Goal: Task Accomplishment & Management: Manage account settings

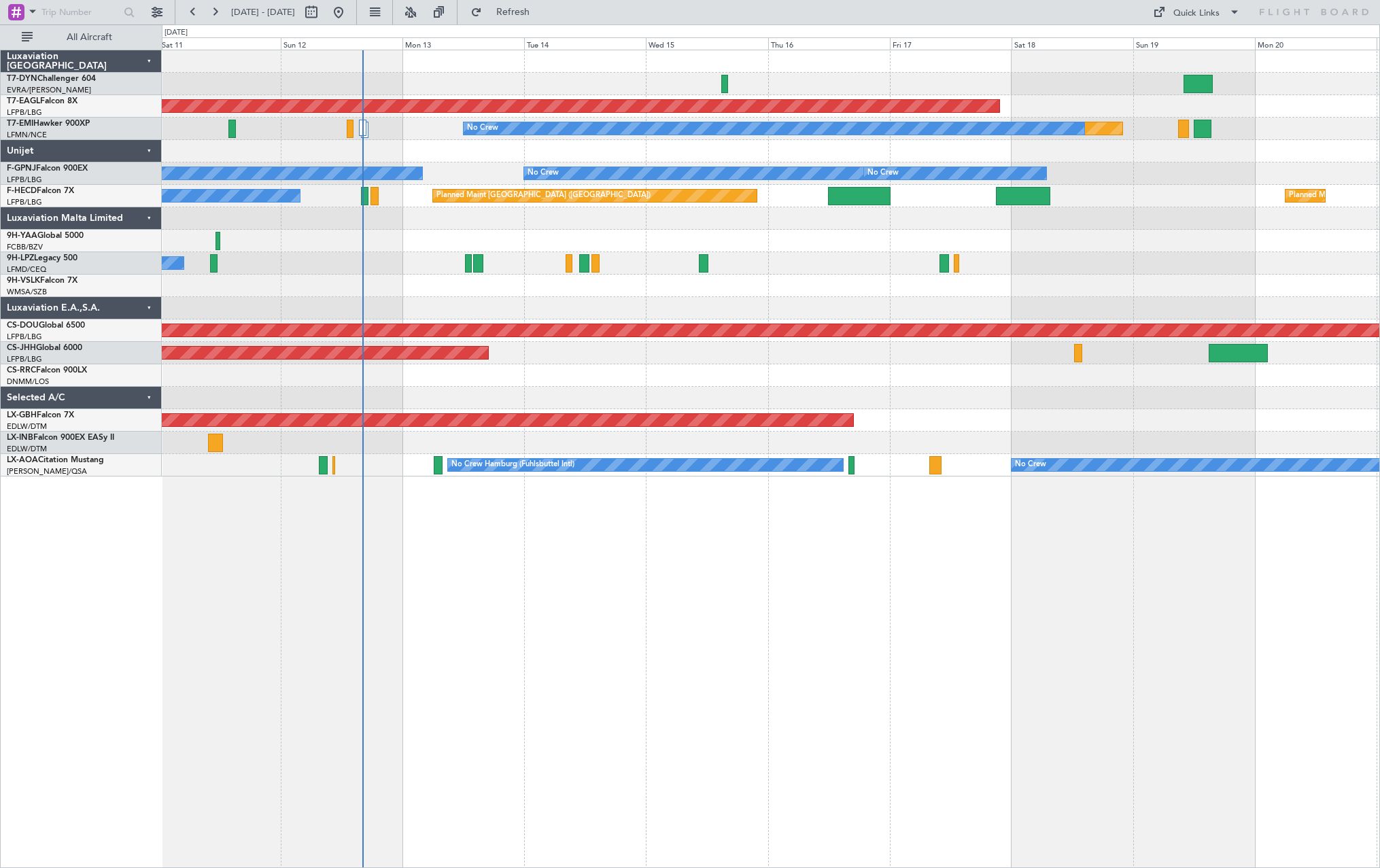
click at [680, 391] on div "Planned Maint Dubai (Al Maktoum Intl) Planned Maint No Crew No Crew No Crew No …" at bounding box center [770, 263] width 1217 height 426
click at [680, 391] on div at bounding box center [770, 398] width 1217 height 23
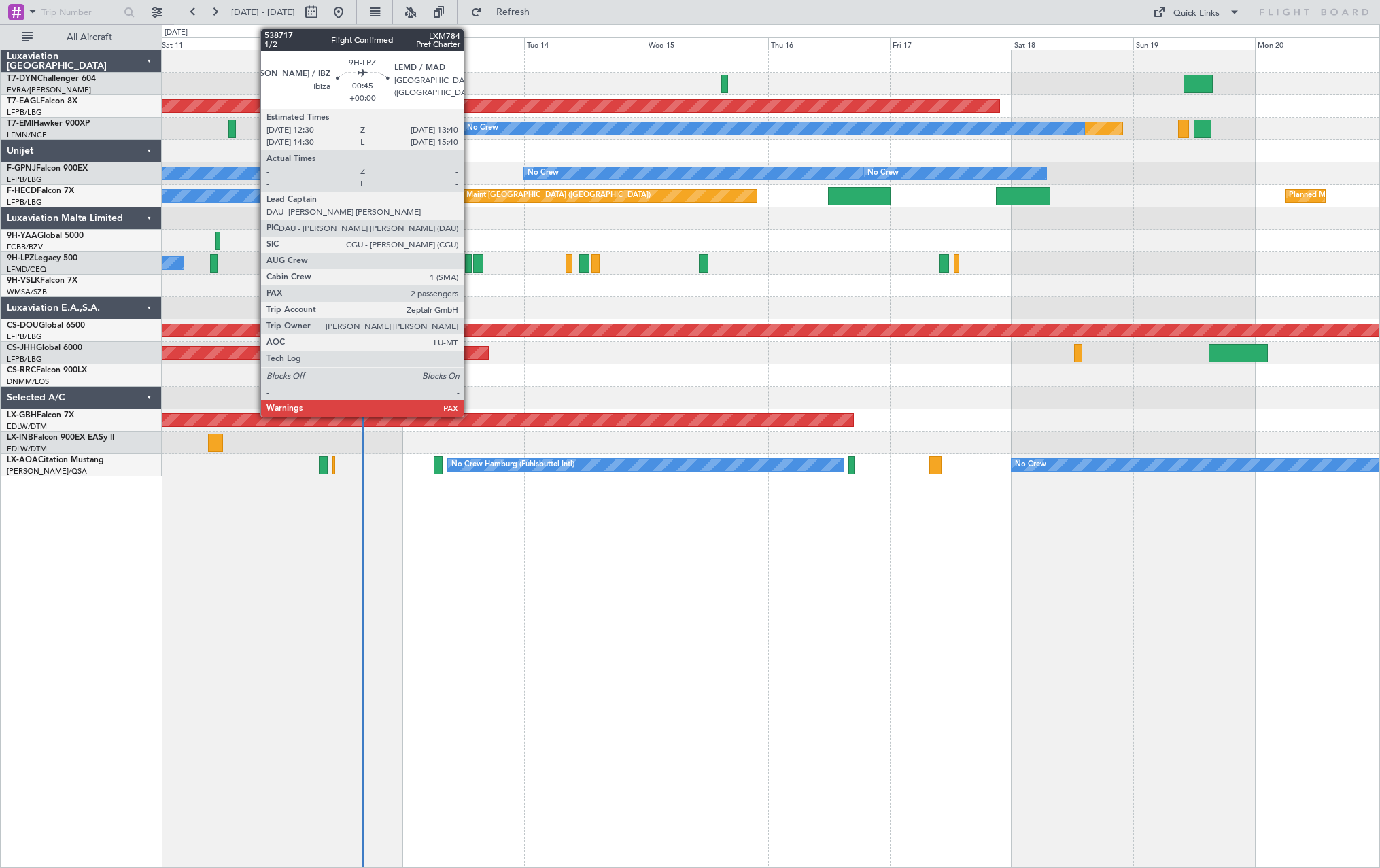
click at [469, 264] on div at bounding box center [468, 263] width 6 height 18
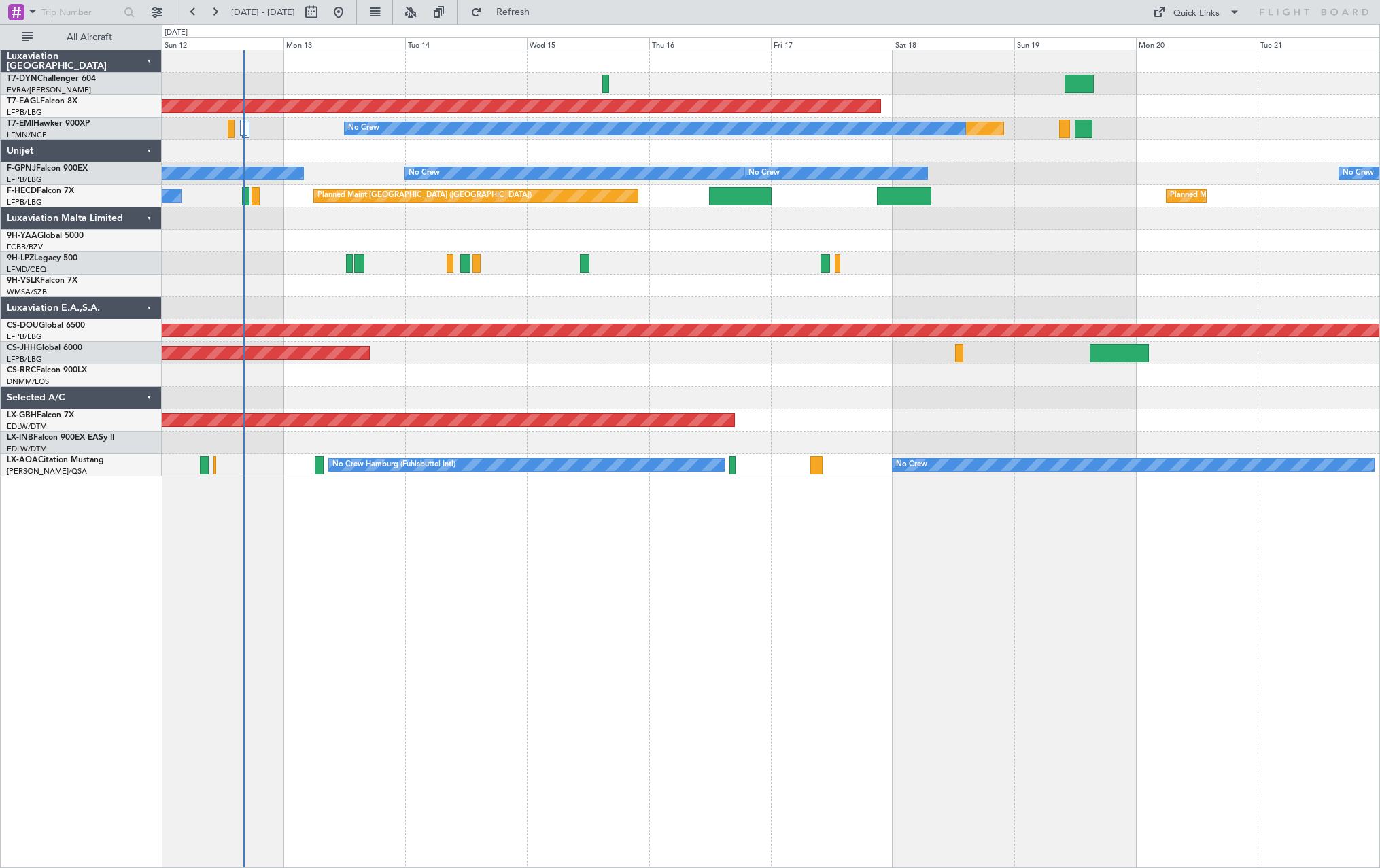
click at [501, 249] on div at bounding box center [770, 241] width 1217 height 23
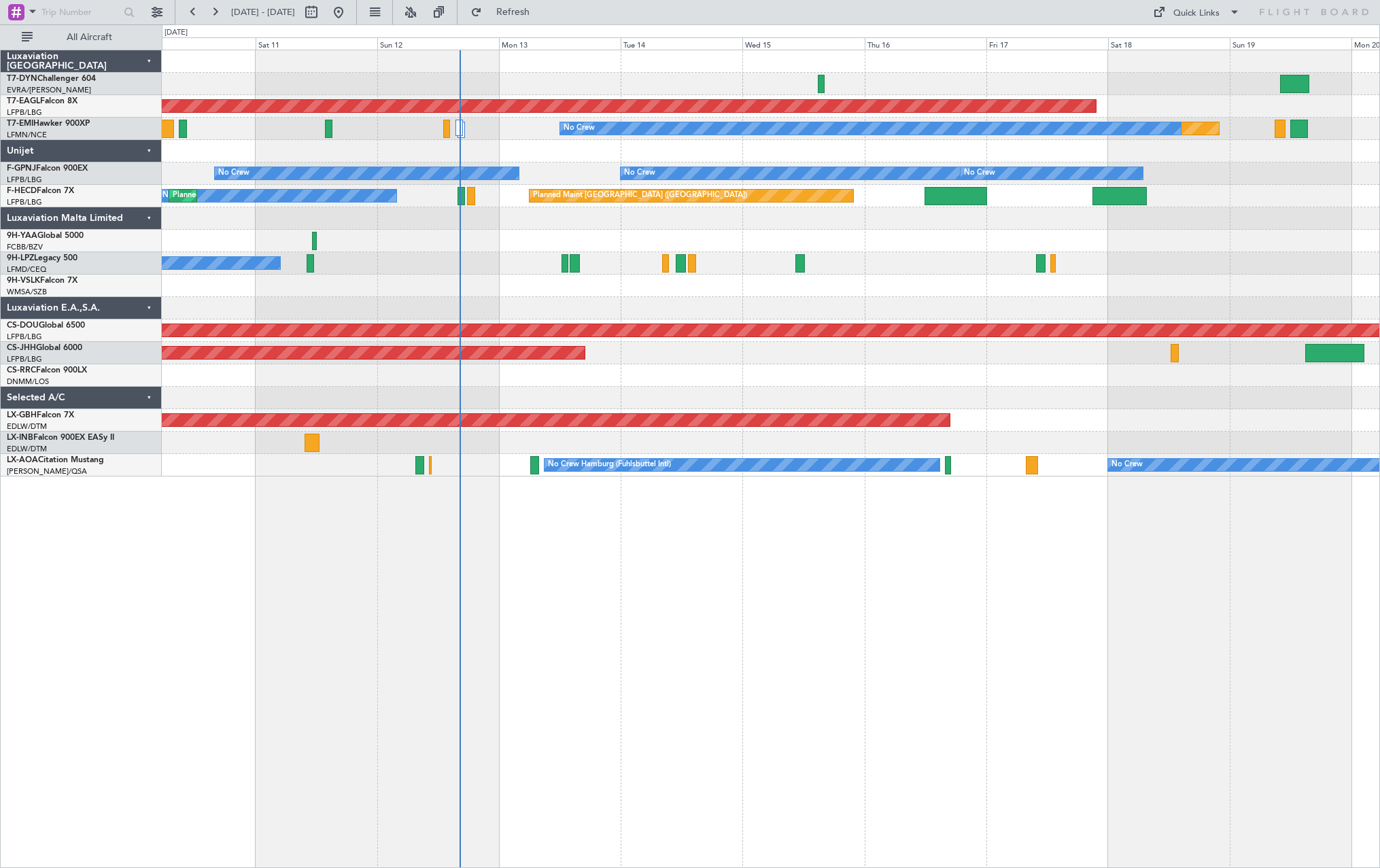
click at [677, 225] on div "Planned Maint Dubai (Al Maktoum Intl) Planned Maint No Crew No Crew No Crew No …" at bounding box center [770, 263] width 1217 height 426
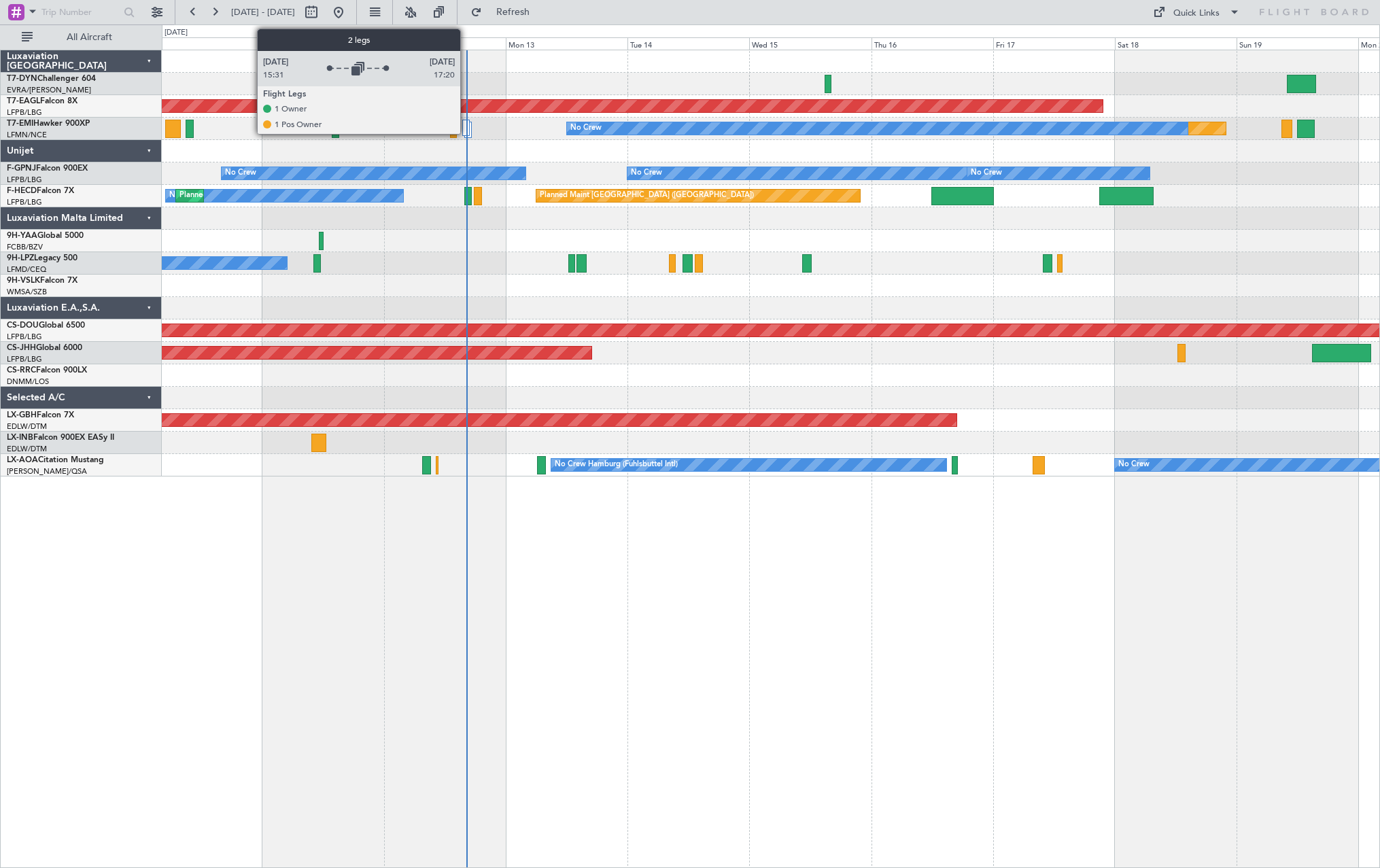
click at [468, 127] on div at bounding box center [466, 128] width 8 height 17
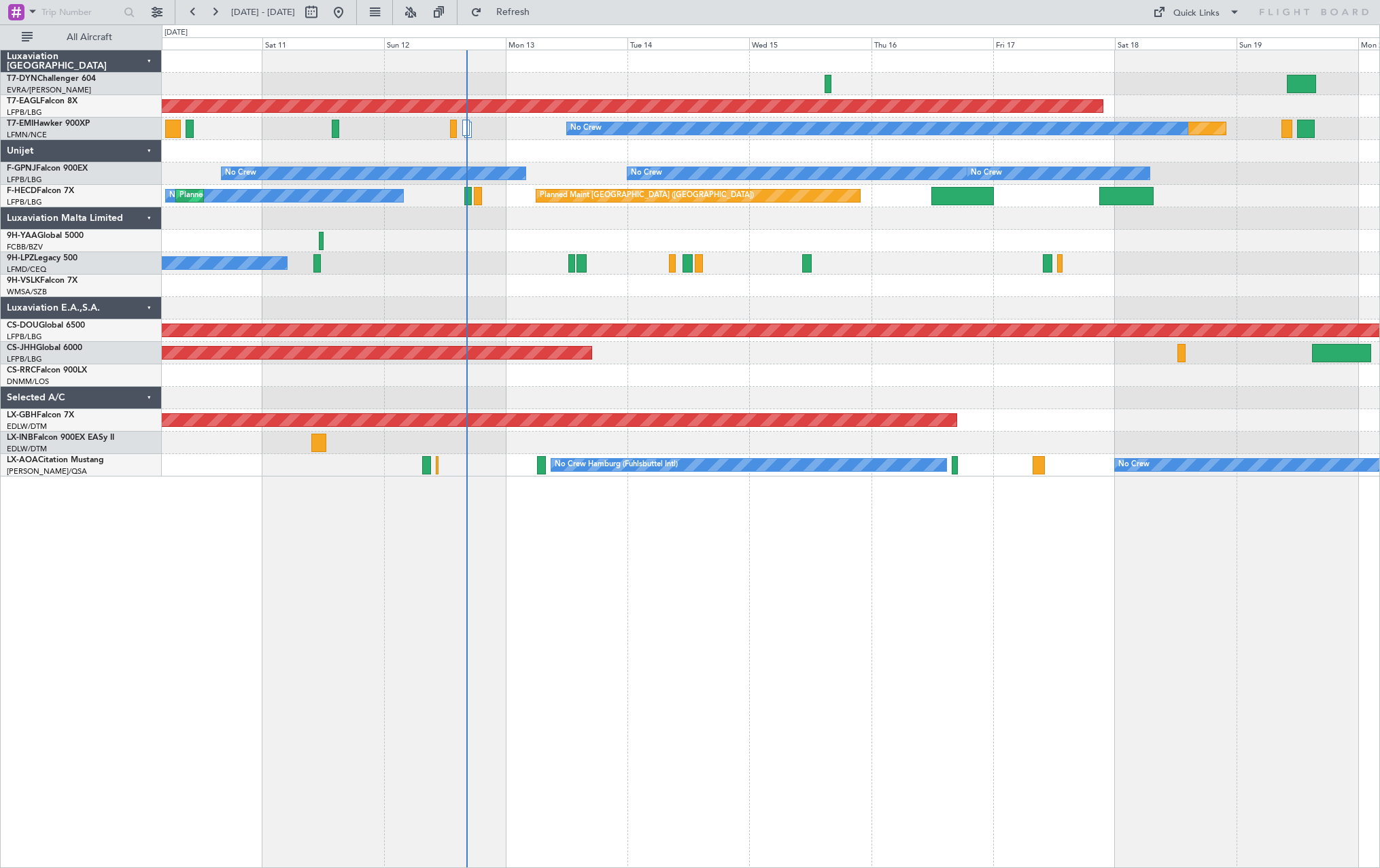
click at [460, 126] on div "Planned Maint No Crew" at bounding box center [770, 129] width 1217 height 23
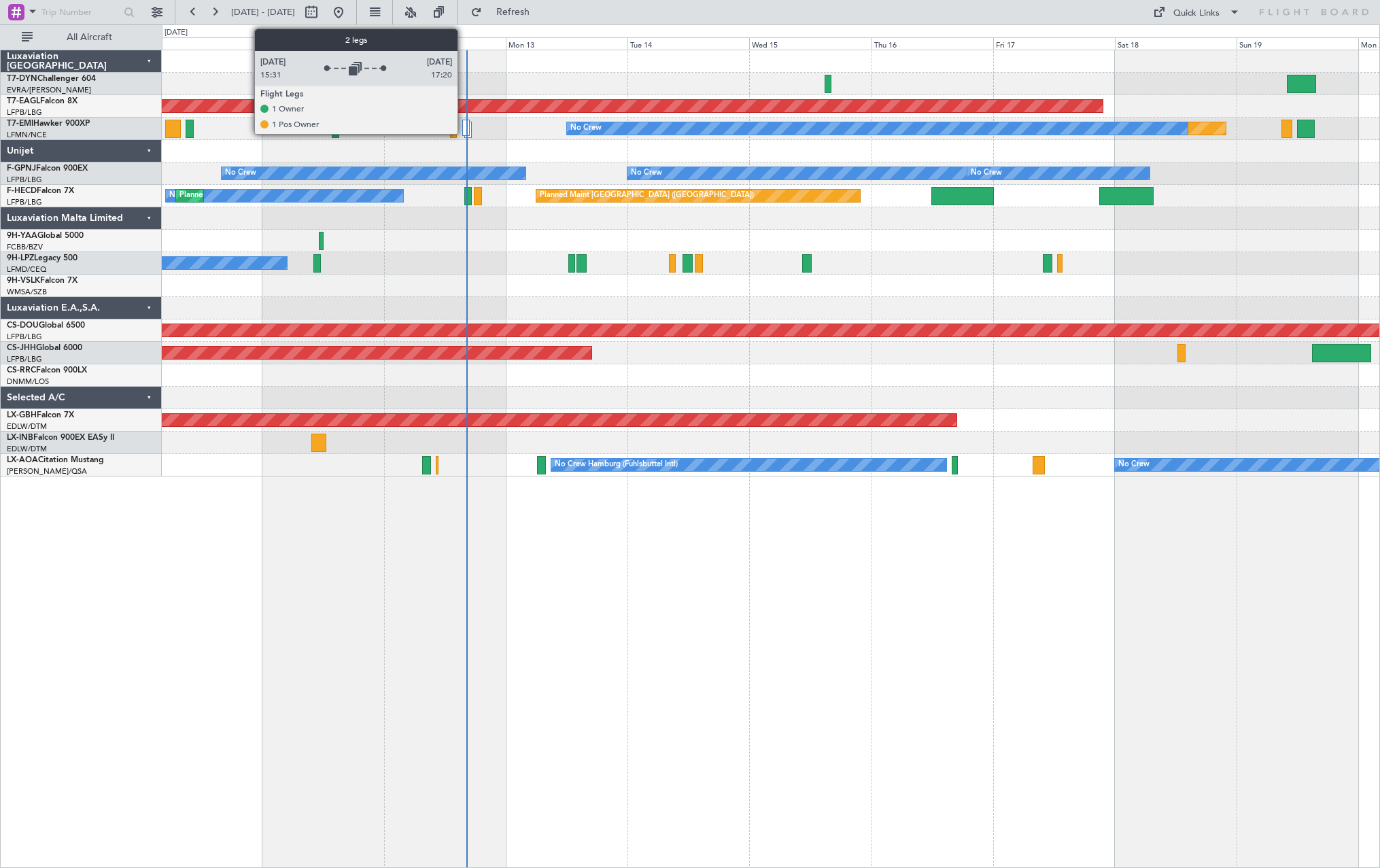
click at [464, 127] on div at bounding box center [466, 128] width 8 height 17
click at [471, 132] on div at bounding box center [468, 130] width 8 height 17
click at [467, 131] on div at bounding box center [466, 128] width 8 height 17
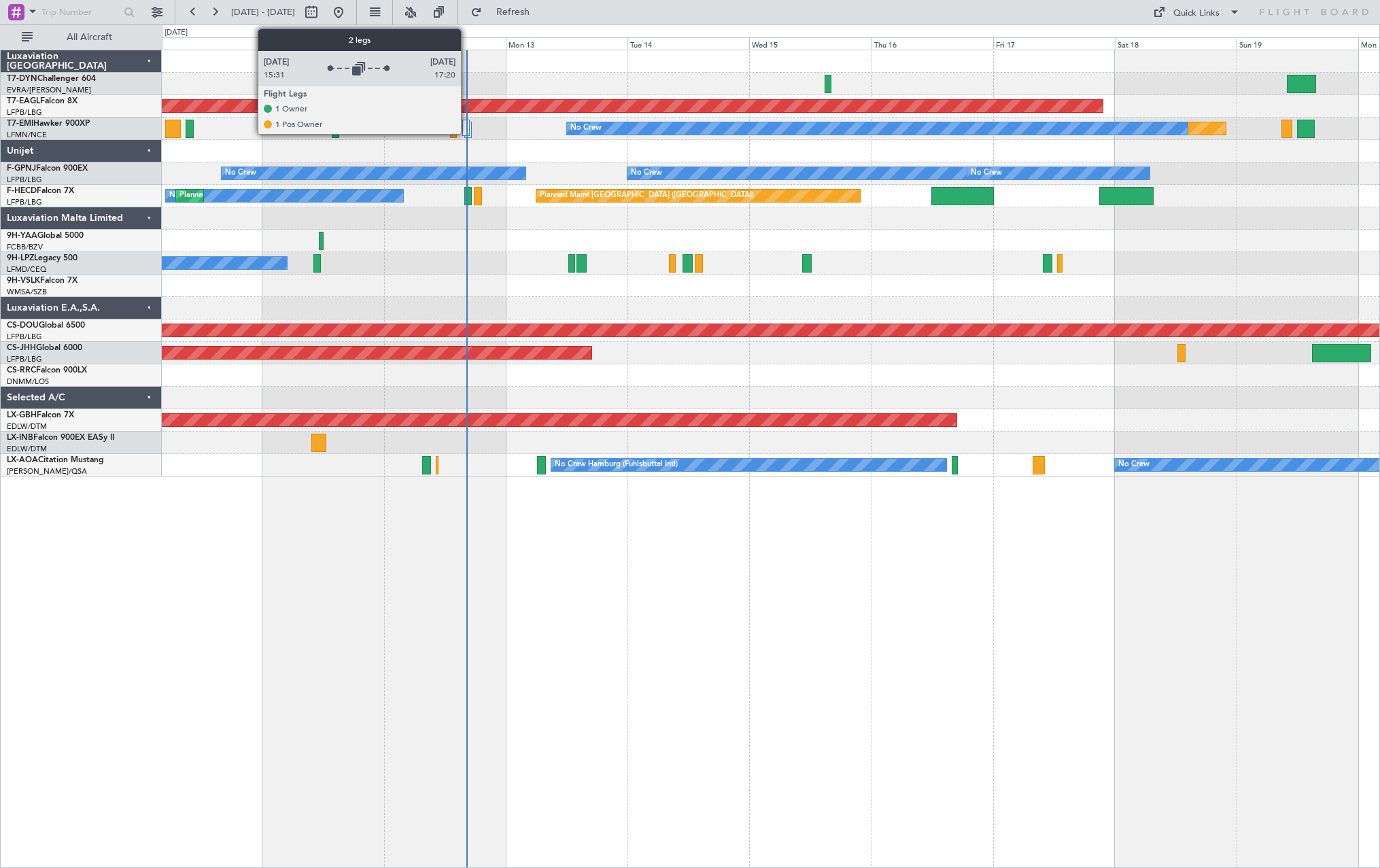
click at [467, 131] on div at bounding box center [466, 128] width 8 height 17
click at [465, 127] on div at bounding box center [466, 128] width 8 height 17
click at [465, 129] on div at bounding box center [466, 128] width 8 height 17
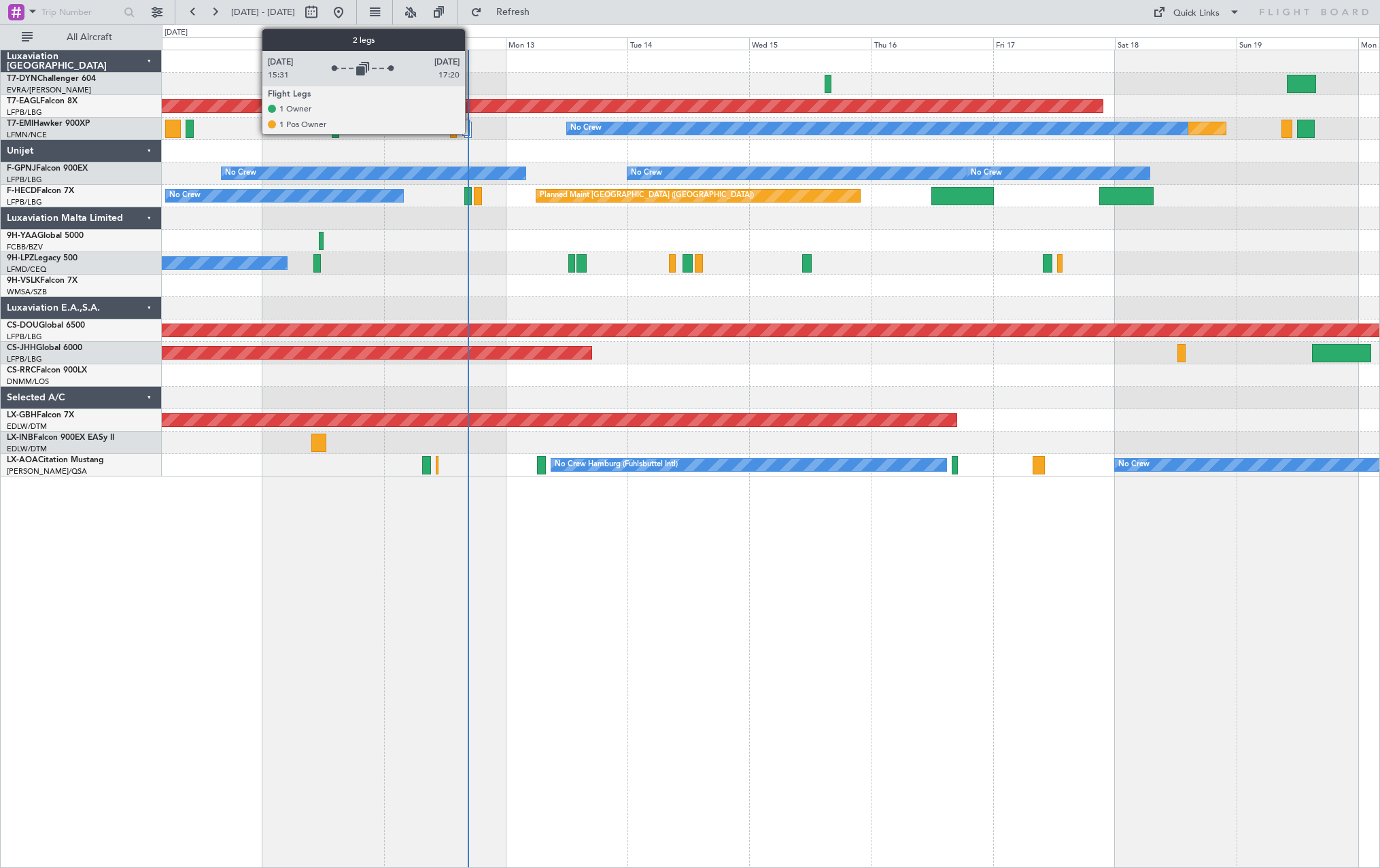
click at [471, 131] on div at bounding box center [468, 130] width 8 height 17
click at [466, 128] on div at bounding box center [466, 128] width 8 height 17
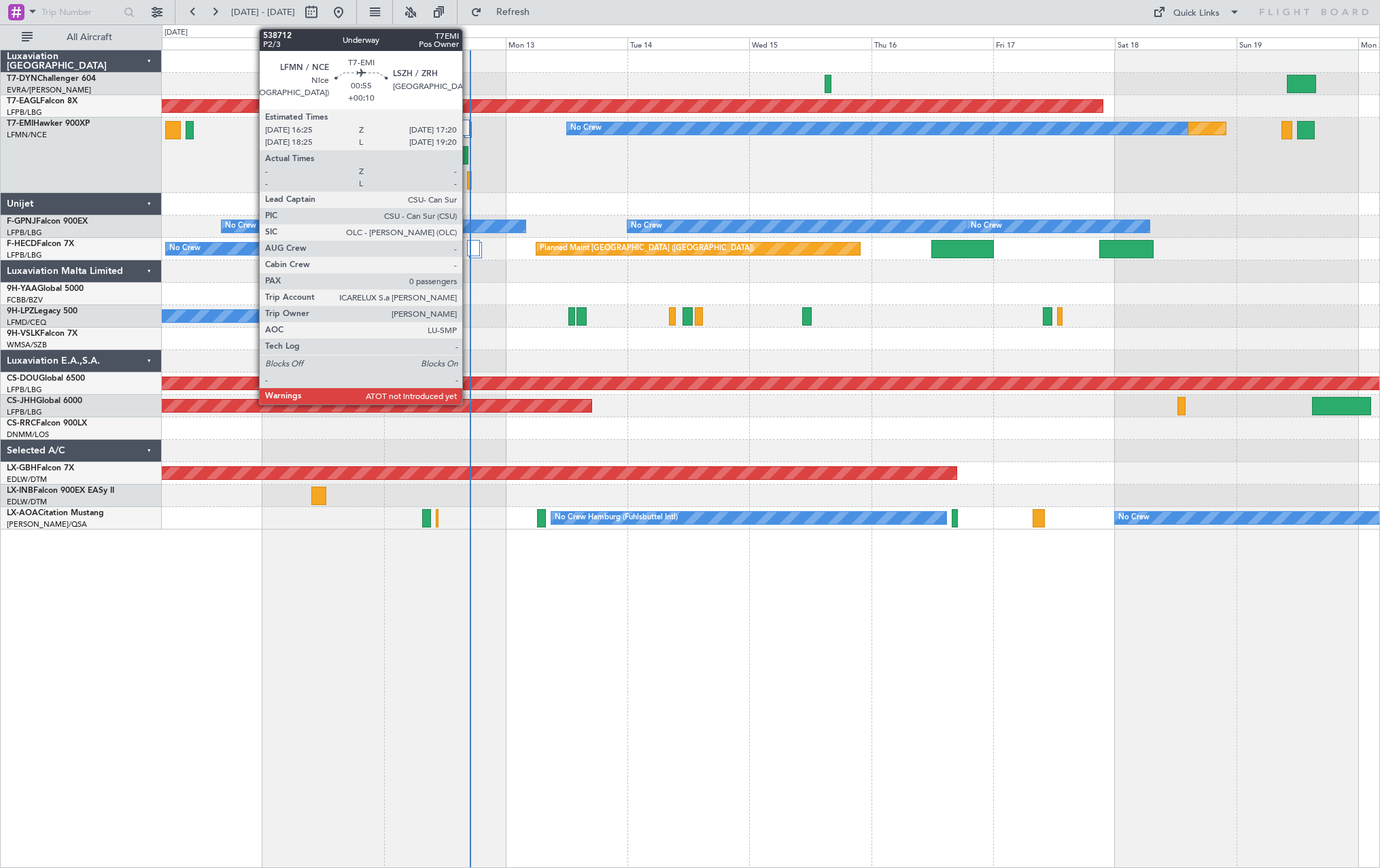
click at [468, 181] on div at bounding box center [469, 181] width 5 height 18
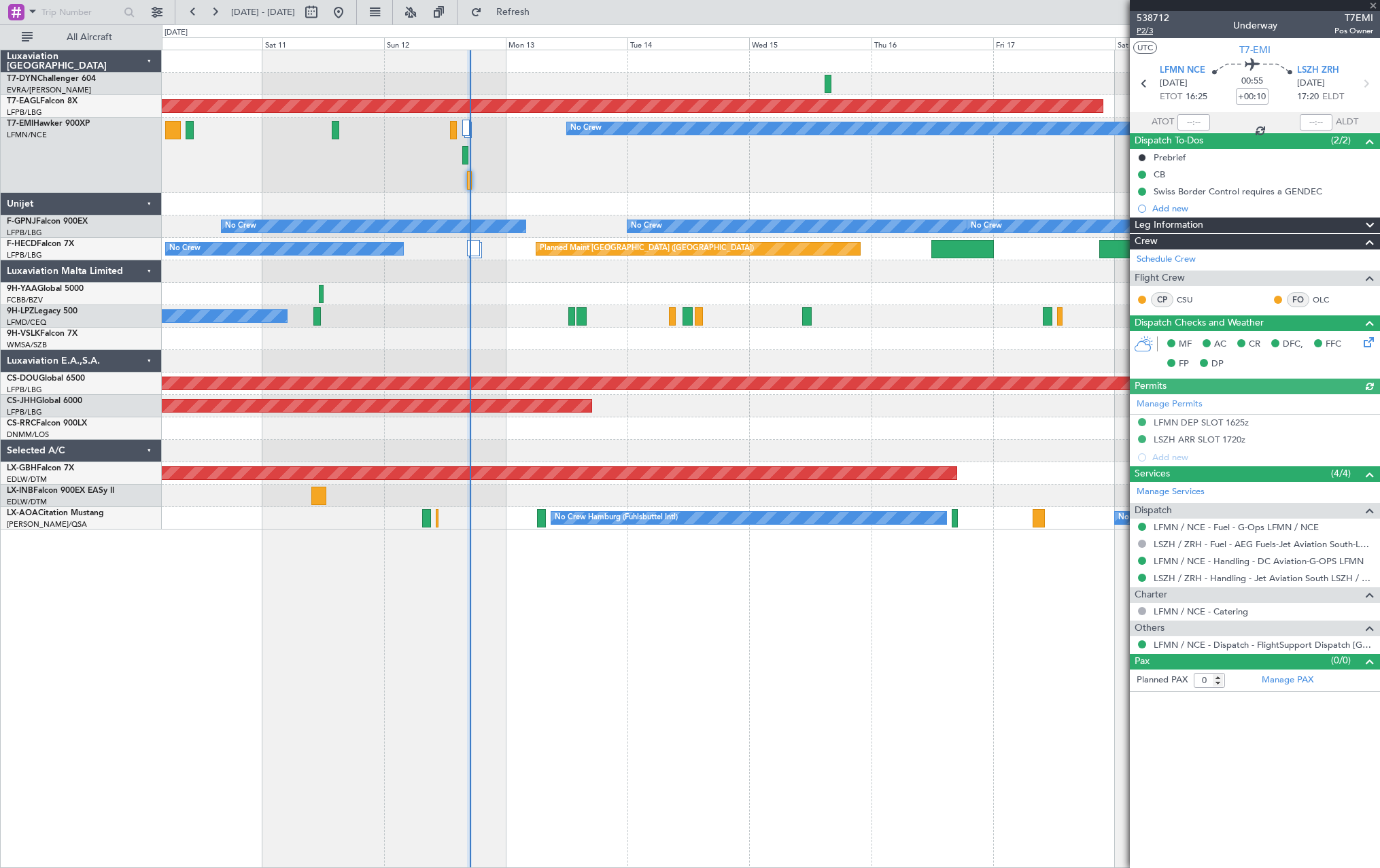
click at [1154, 30] on span "P2/3" at bounding box center [1153, 30] width 32 height 11
click at [542, 13] on span "Refresh" at bounding box center [513, 12] width 57 height 10
click at [542, 13] on span "Refreshing..." at bounding box center [513, 12] width 57 height 10
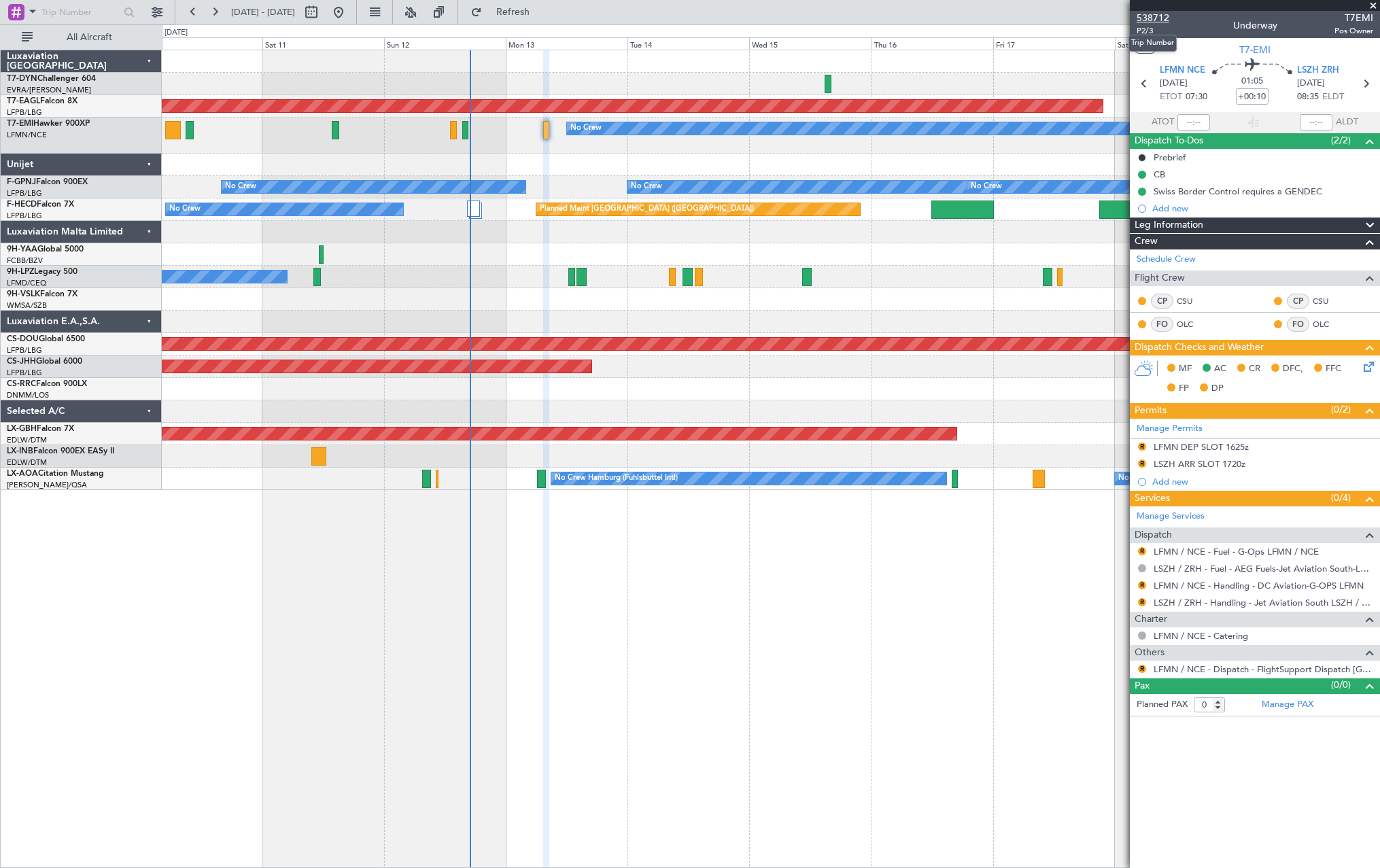
click at [1147, 13] on span "538712" at bounding box center [1153, 17] width 32 height 14
click at [1153, 32] on span "P2/3" at bounding box center [1153, 30] width 32 height 11
click at [542, 14] on span "Refresh" at bounding box center [513, 12] width 57 height 10
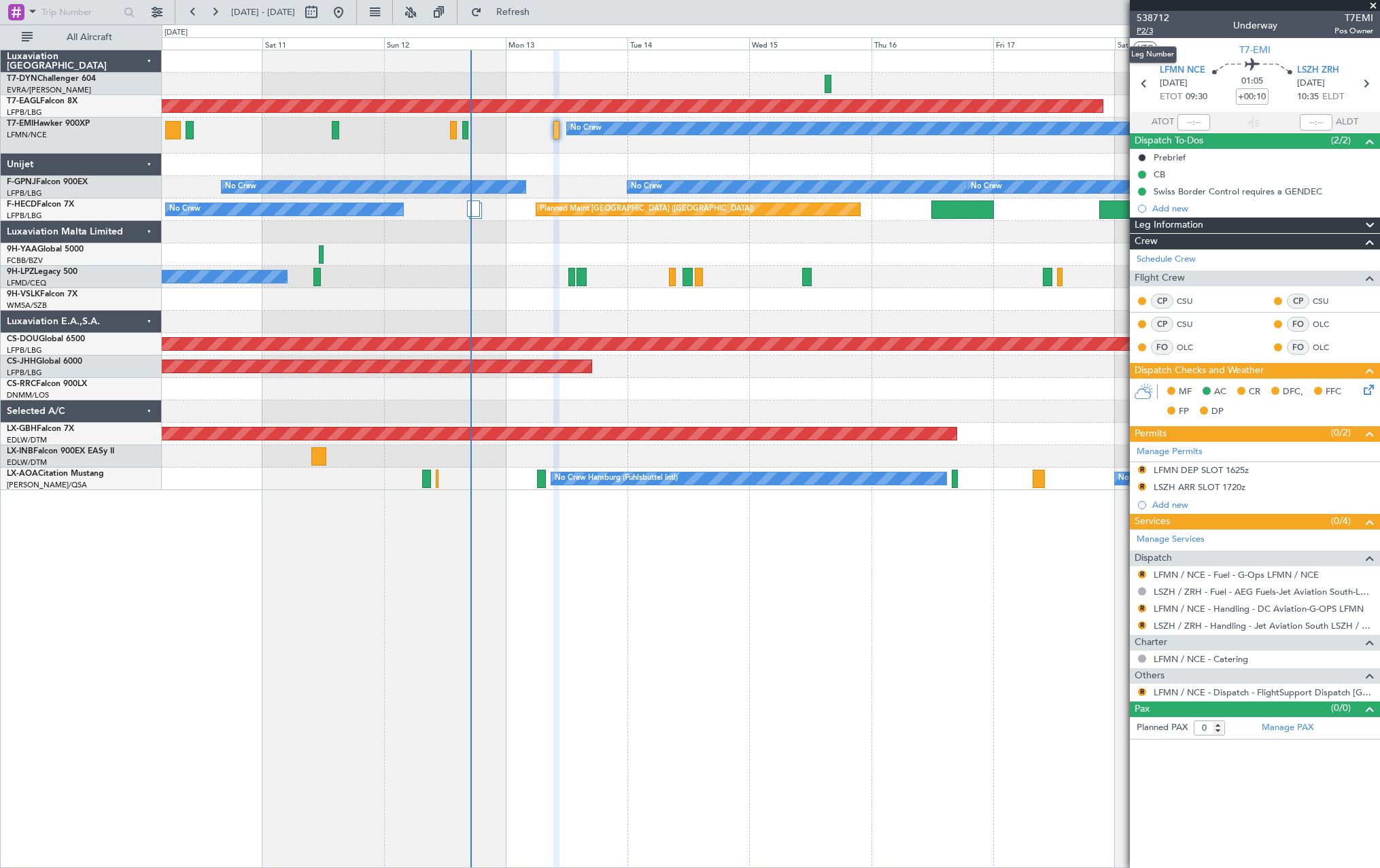
click at [1152, 29] on span "P2/3" at bounding box center [1153, 30] width 32 height 11
click at [1144, 23] on span "538712" at bounding box center [1153, 17] width 32 height 14
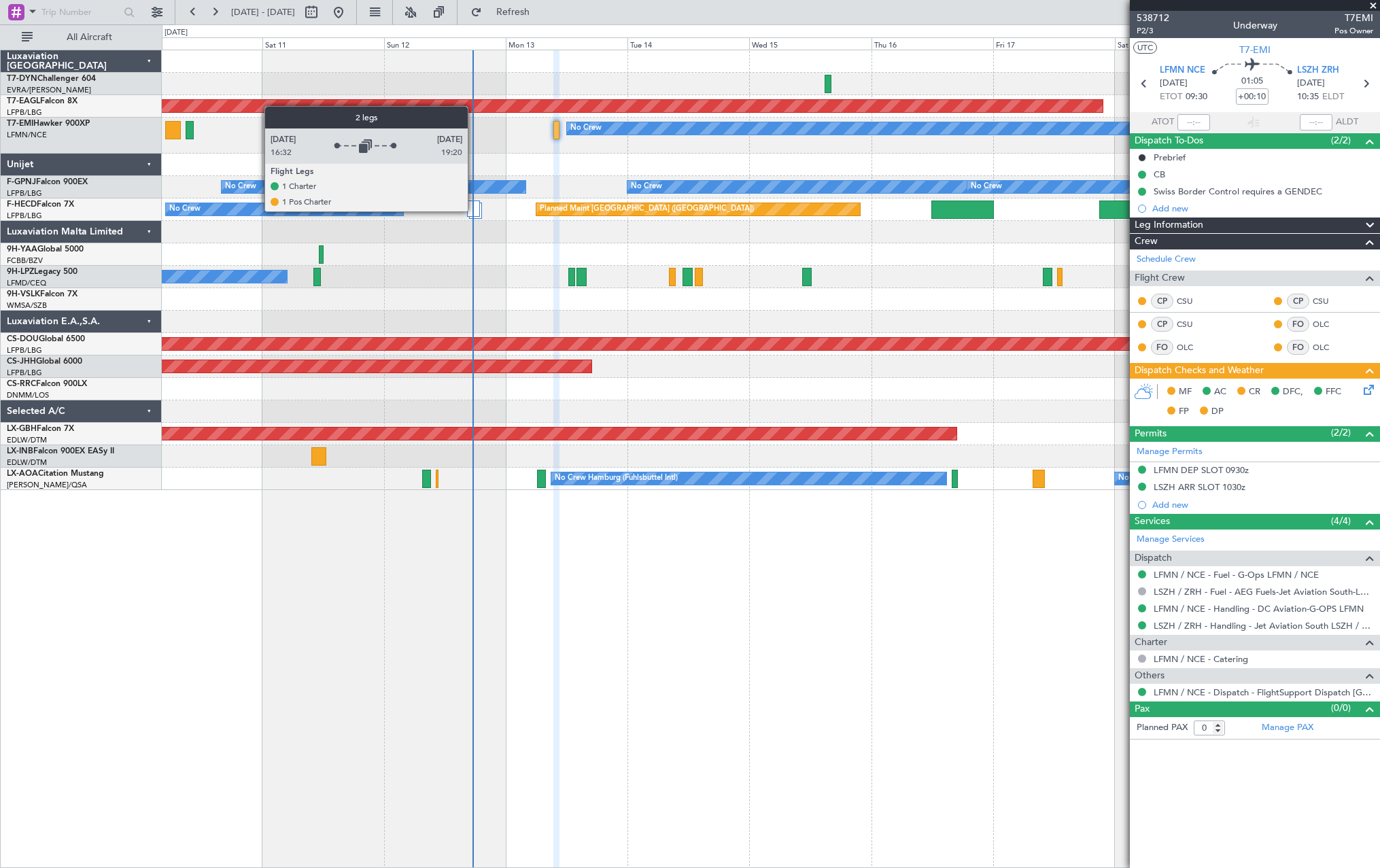
click at [474, 211] on div at bounding box center [473, 209] width 12 height 17
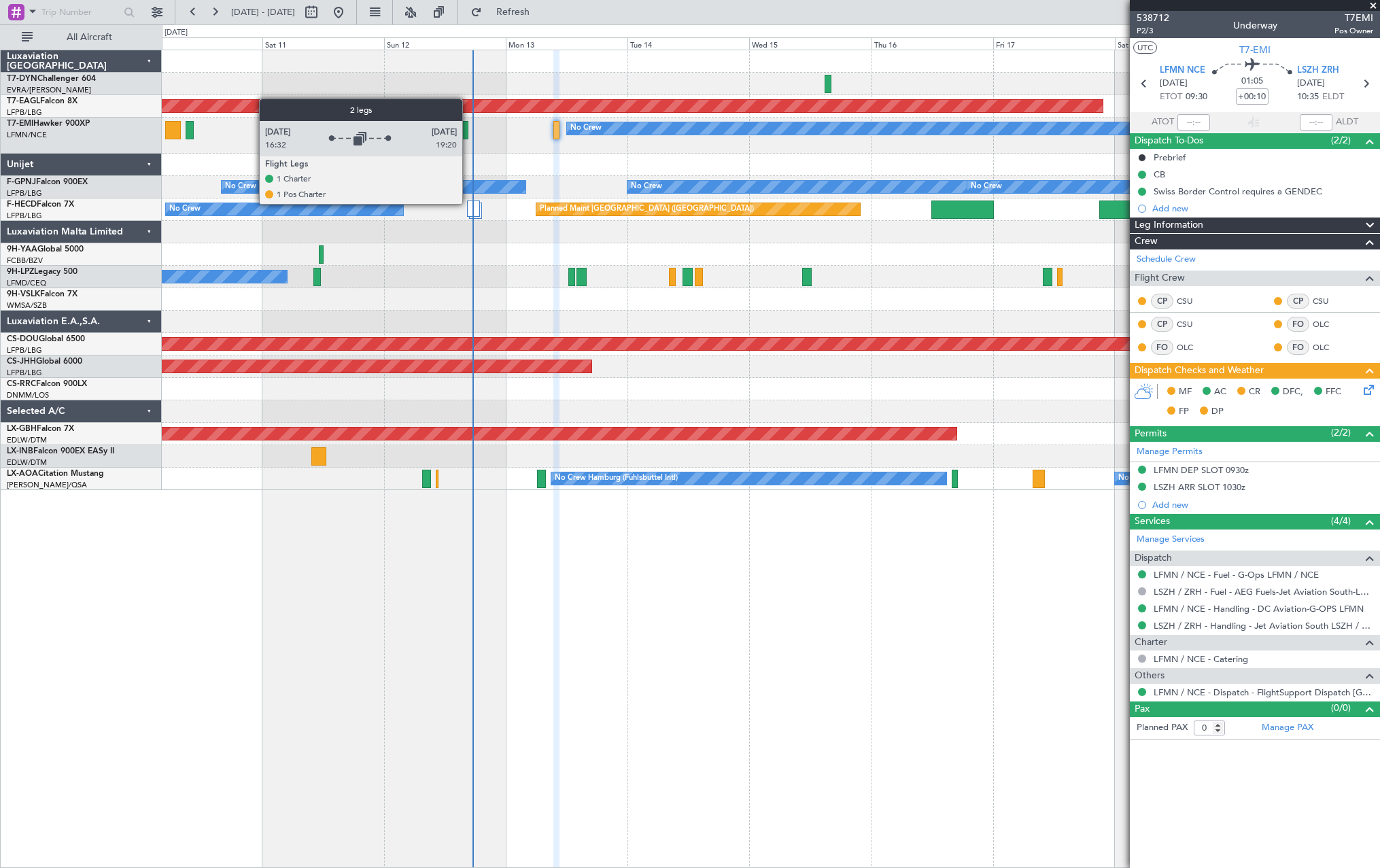
click at [468, 203] on div at bounding box center [473, 209] width 12 height 17
click at [477, 207] on div at bounding box center [473, 209] width 12 height 17
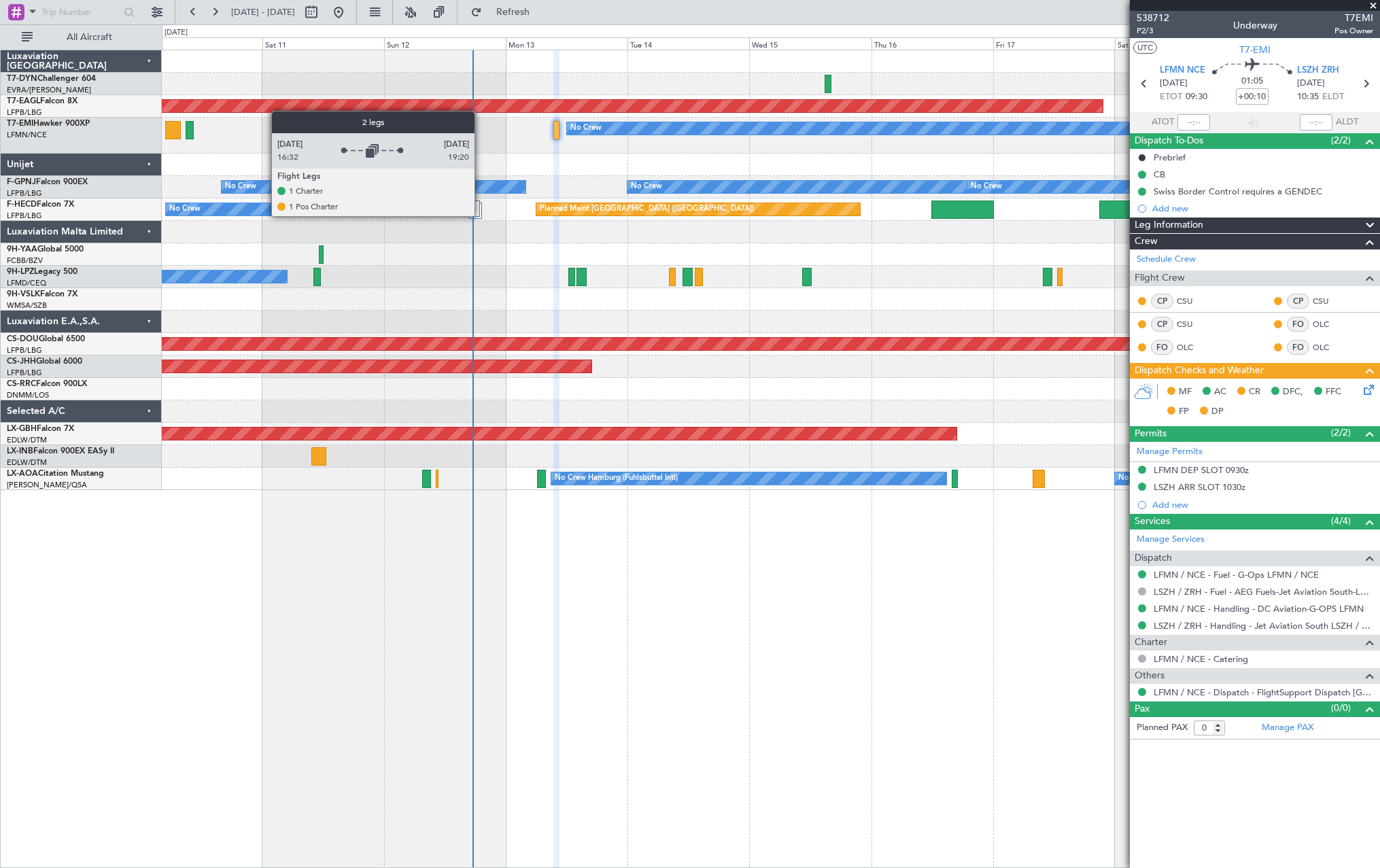
click at [480, 211] on div at bounding box center [475, 211] width 12 height 17
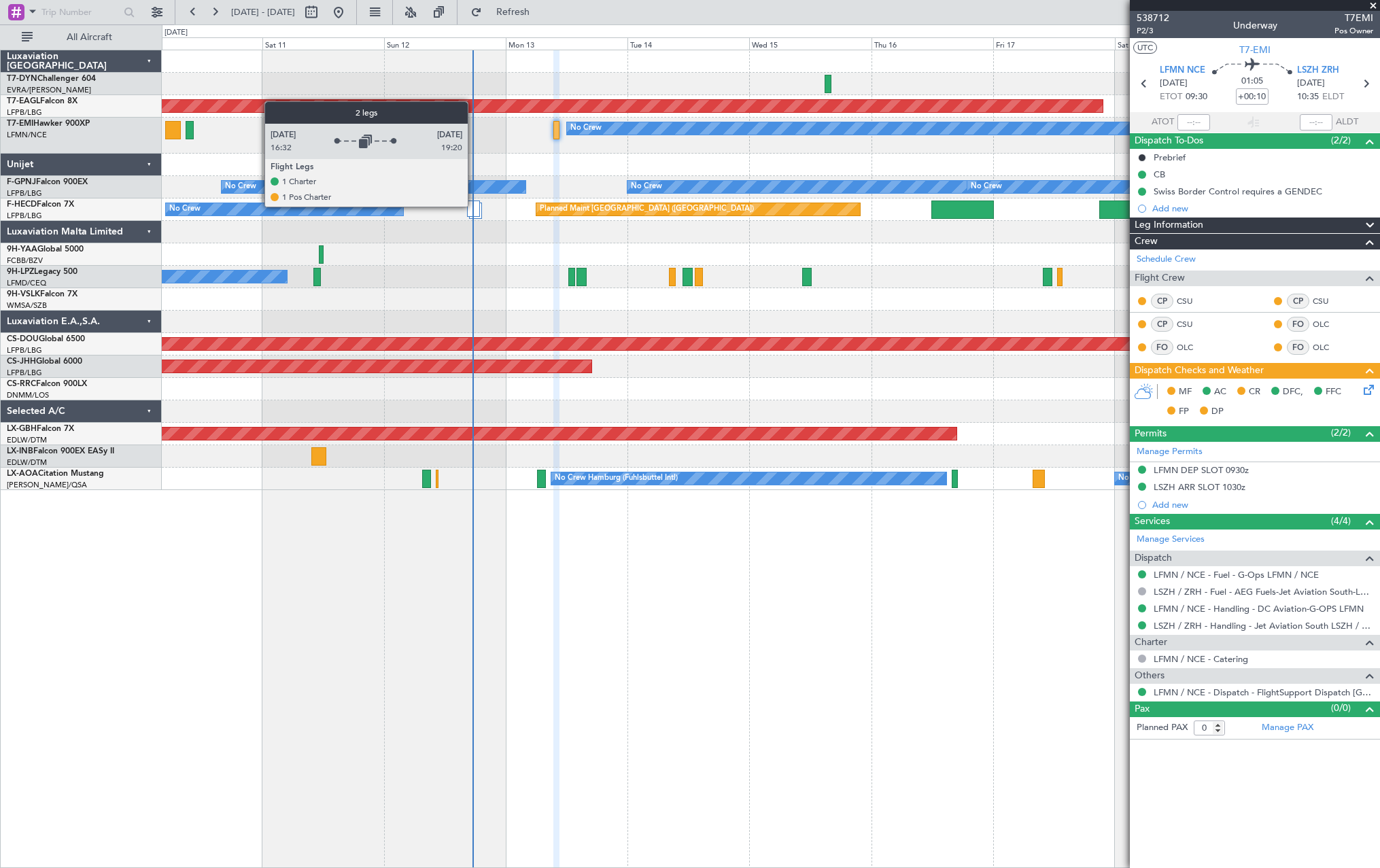
click at [474, 206] on div at bounding box center [473, 209] width 12 height 17
click at [477, 205] on div at bounding box center [473, 209] width 12 height 17
click at [480, 214] on div at bounding box center [473, 209] width 12 height 17
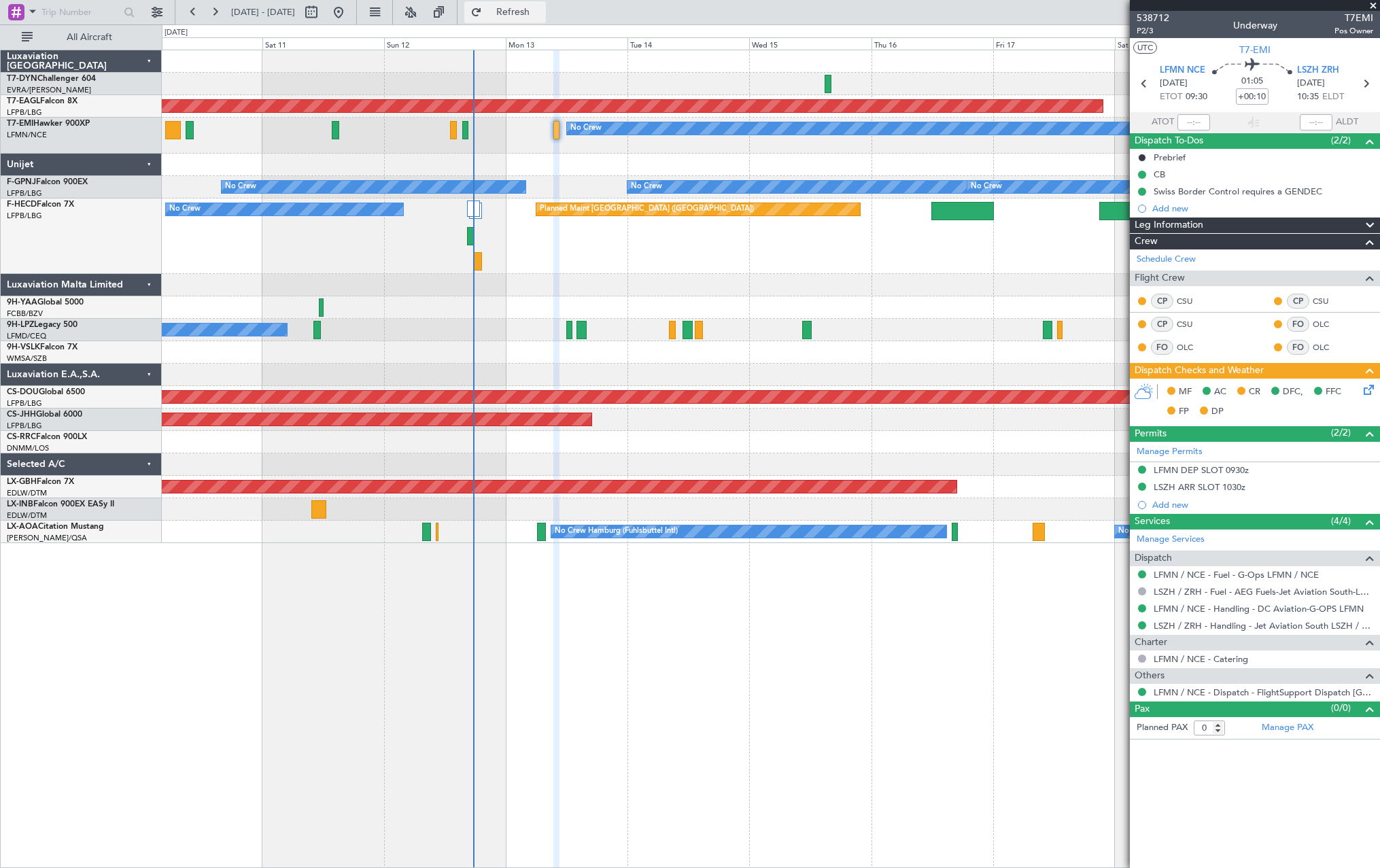
click at [546, 5] on button "Refresh" at bounding box center [505, 12] width 81 height 22
click at [1150, 17] on span "538712" at bounding box center [1153, 17] width 32 height 14
click at [1375, 2] on span at bounding box center [1373, 6] width 14 height 12
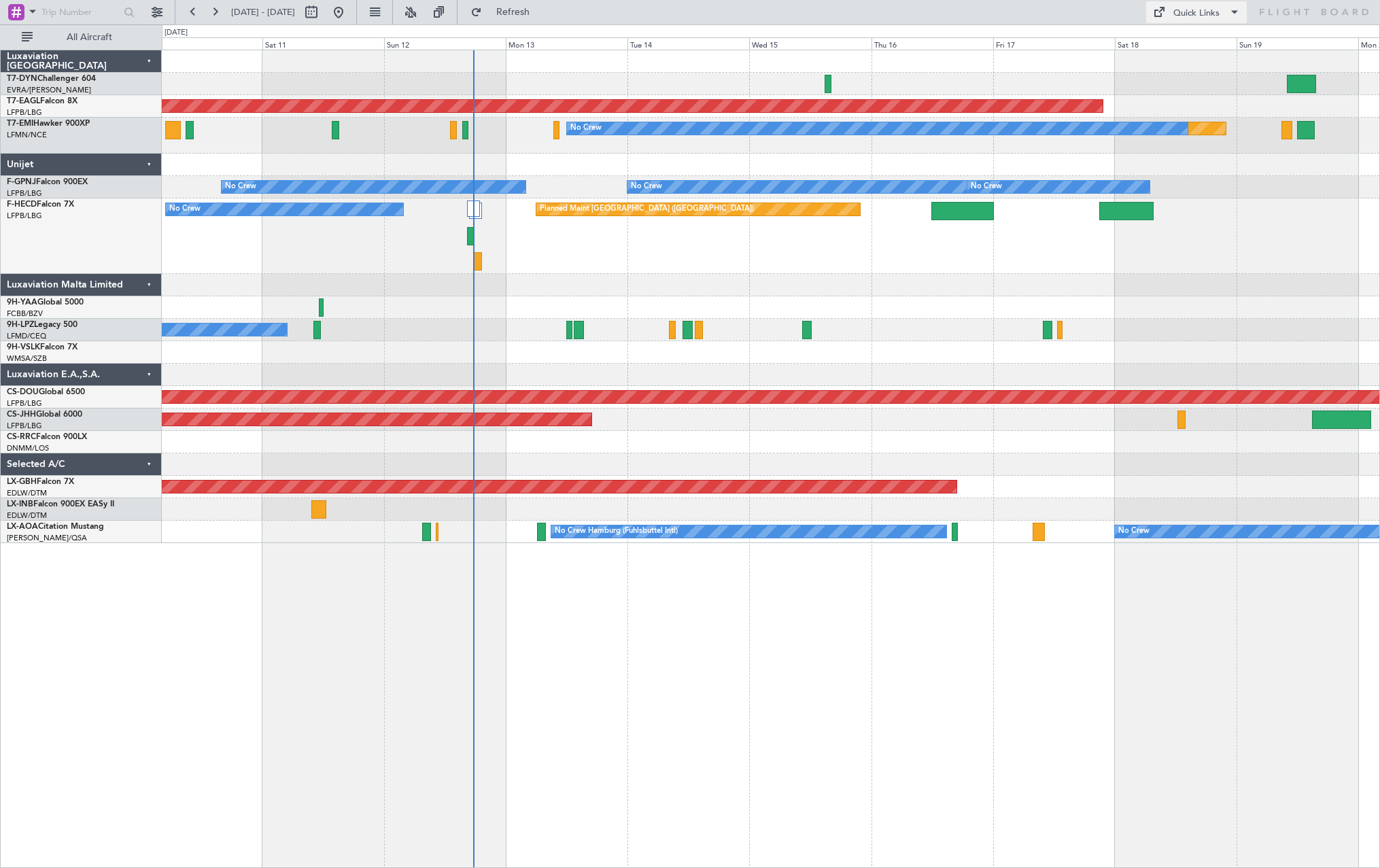
click at [1185, 11] on div "Quick Links" at bounding box center [1196, 14] width 46 height 14
click at [1193, 43] on button "Trip Builder" at bounding box center [1197, 44] width 102 height 32
click at [546, 19] on button "Refresh" at bounding box center [505, 12] width 81 height 22
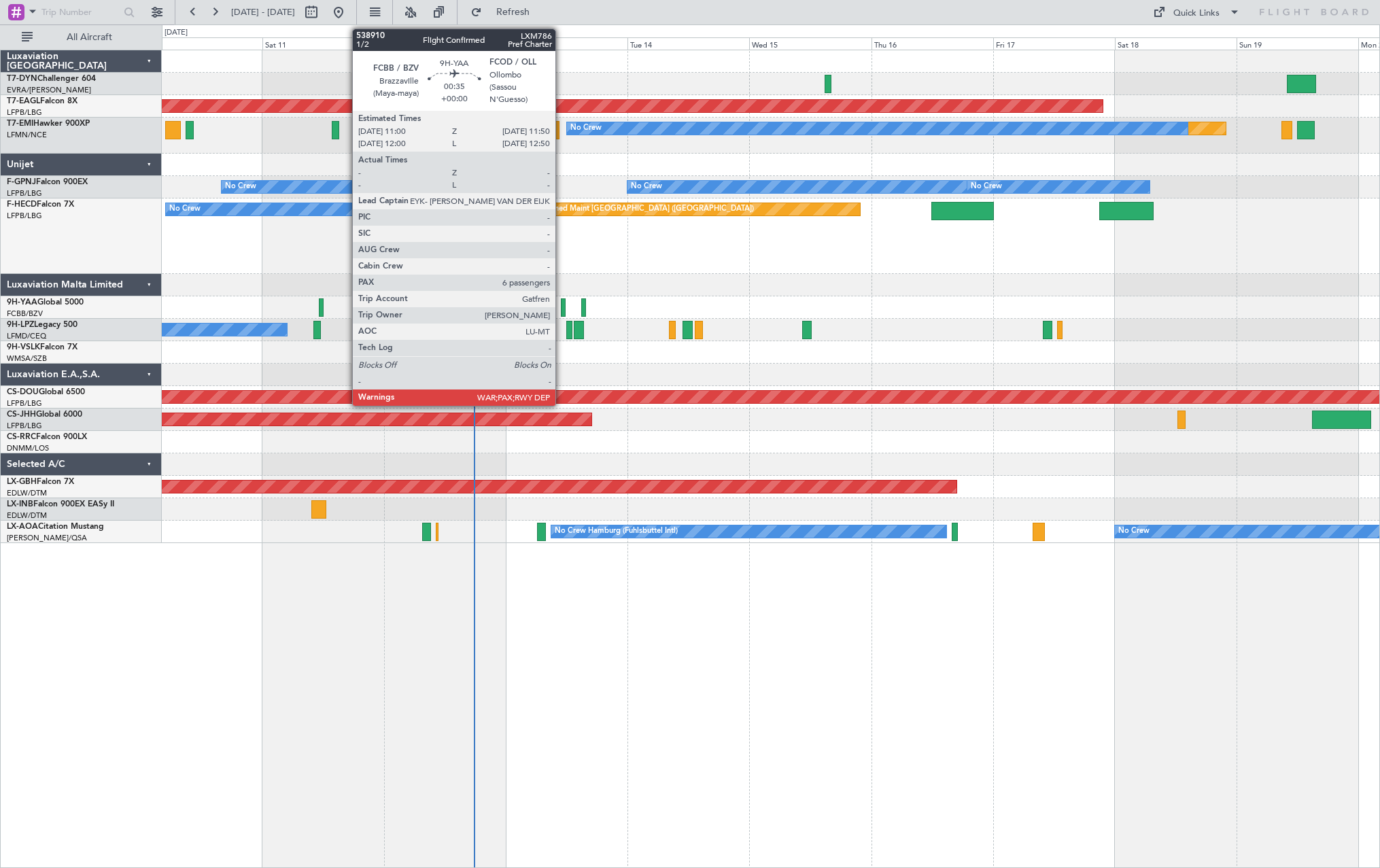
click at [562, 304] on div at bounding box center [563, 307] width 5 height 18
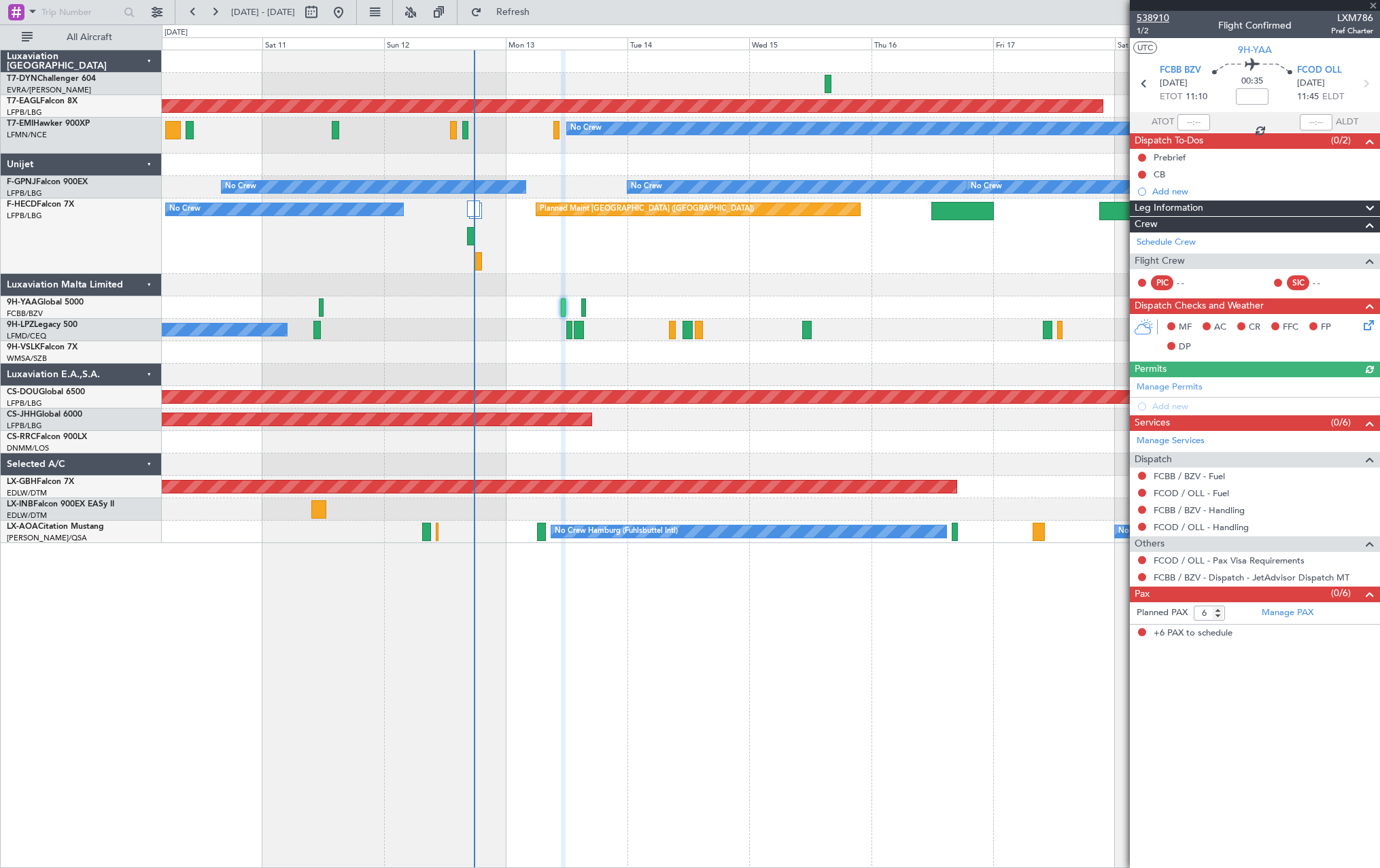
click at [1152, 18] on span "538910" at bounding box center [1153, 17] width 32 height 14
click at [546, 18] on button "Refresh" at bounding box center [505, 12] width 81 height 22
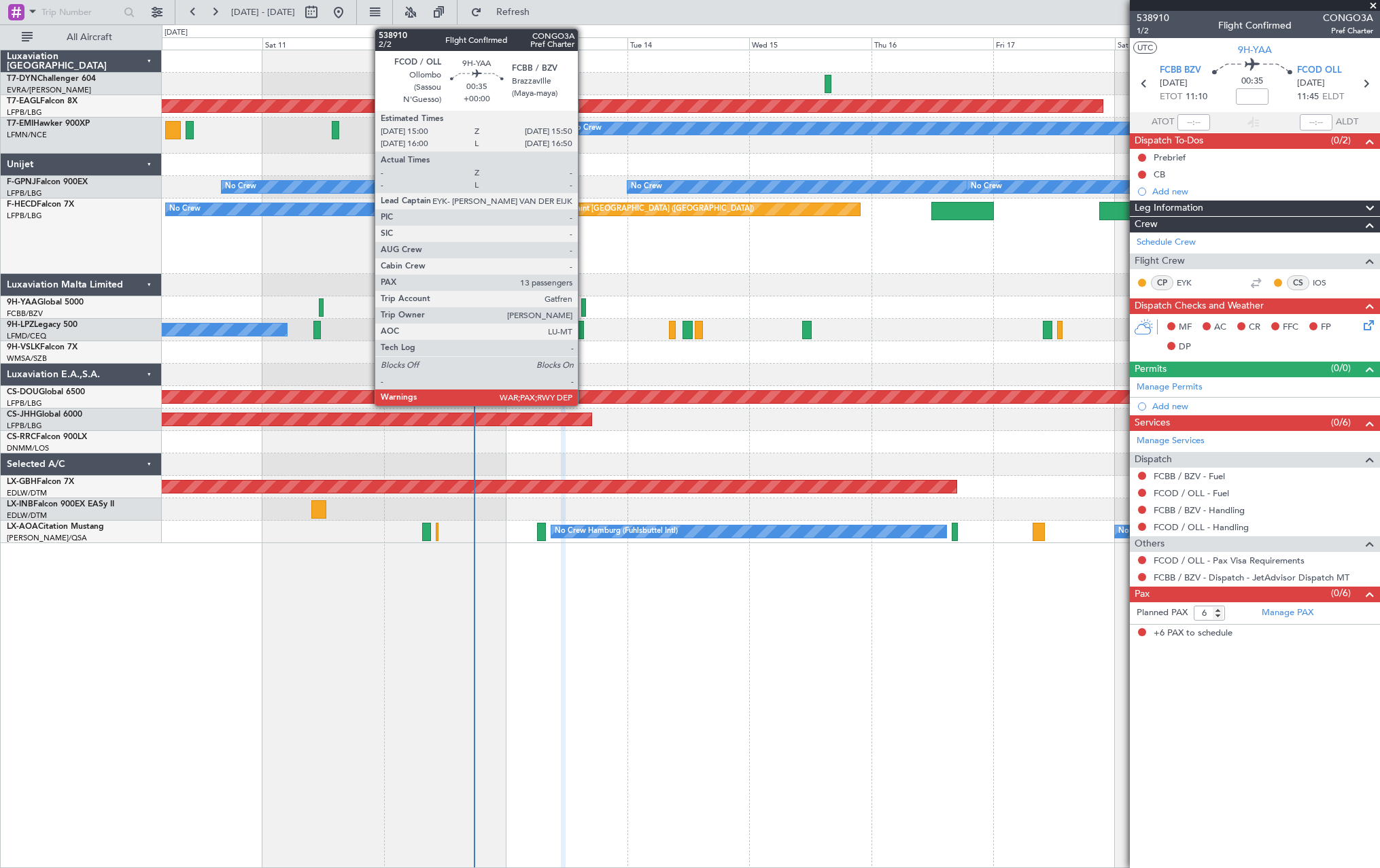
click at [584, 306] on div at bounding box center [583, 307] width 5 height 18
type input "13"
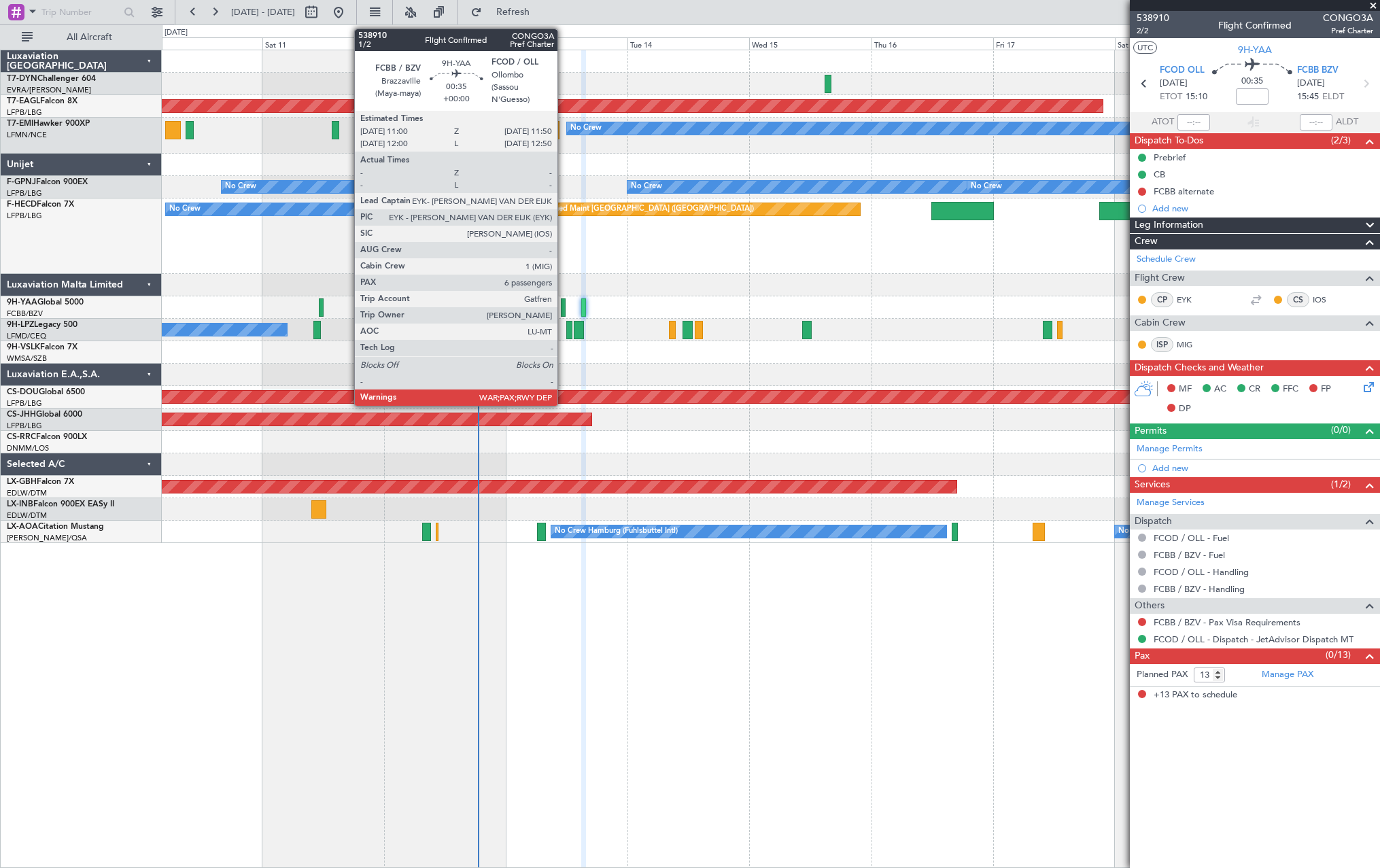
click at [564, 305] on div at bounding box center [563, 307] width 5 height 18
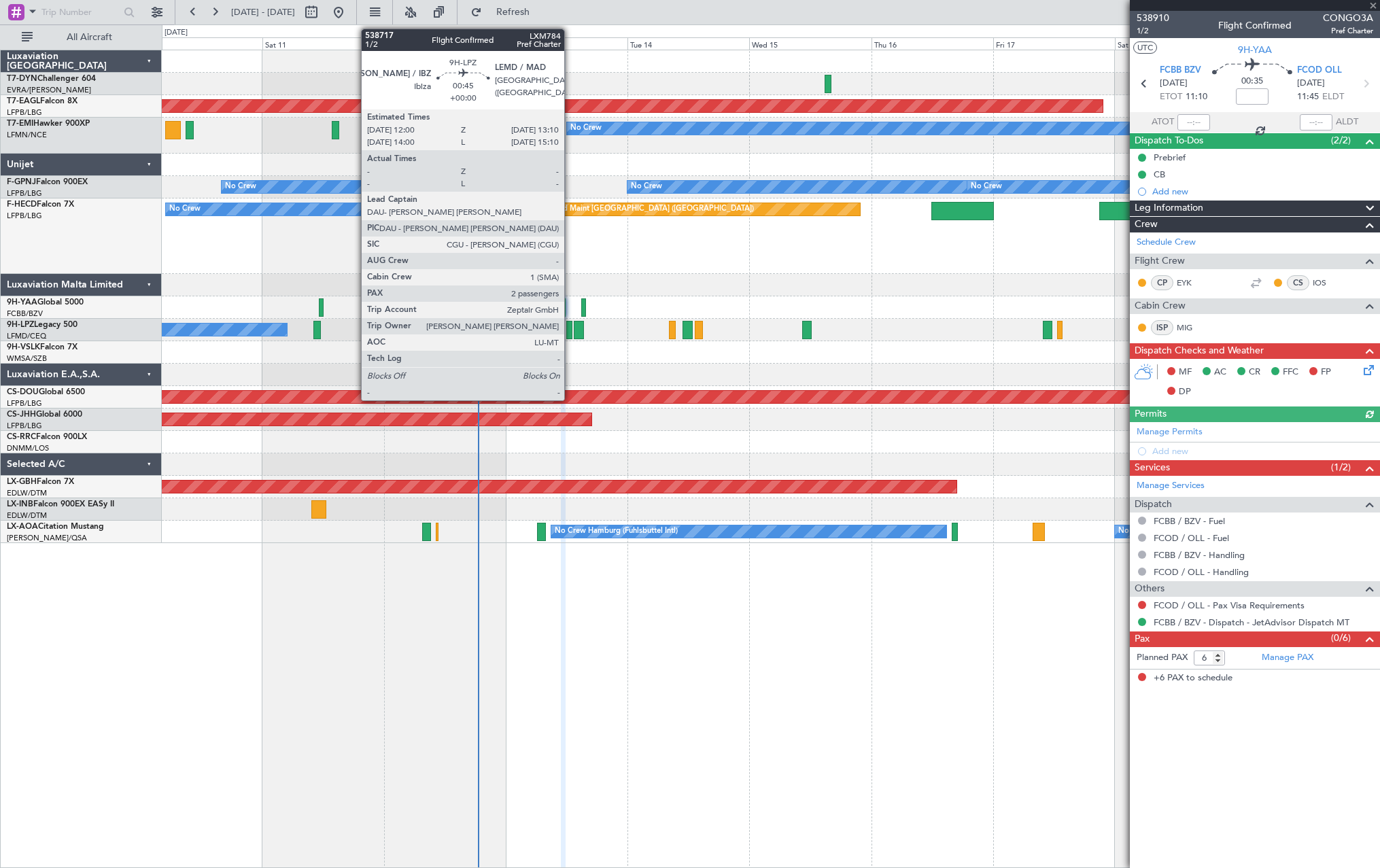
click at [571, 330] on div at bounding box center [569, 330] width 6 height 18
click at [570, 330] on div at bounding box center [569, 330] width 6 height 18
click at [569, 332] on div at bounding box center [569, 330] width 6 height 18
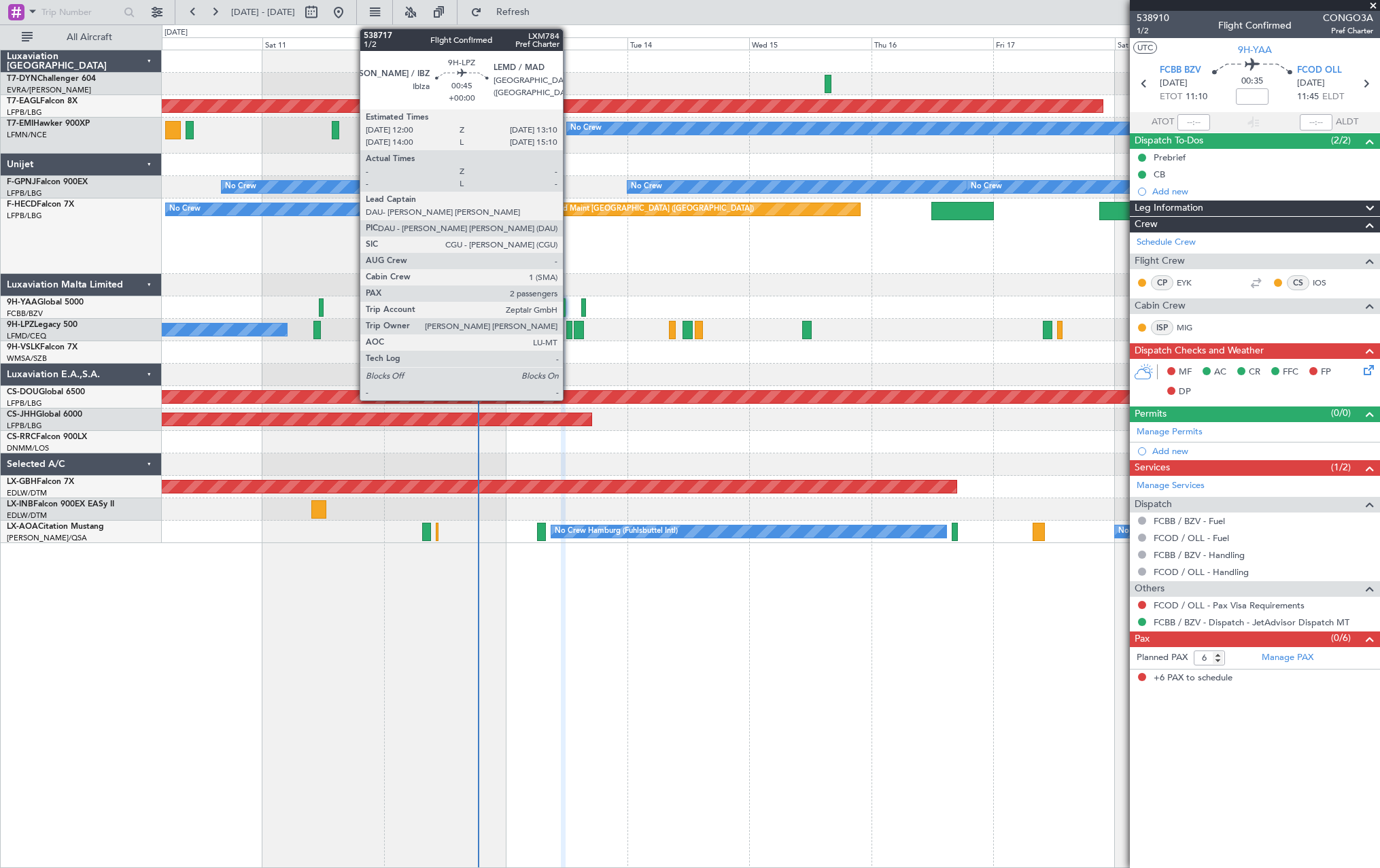
click at [569, 332] on div at bounding box center [569, 330] width 6 height 18
click at [567, 332] on div at bounding box center [569, 330] width 6 height 18
click at [569, 326] on div at bounding box center [569, 330] width 6 height 18
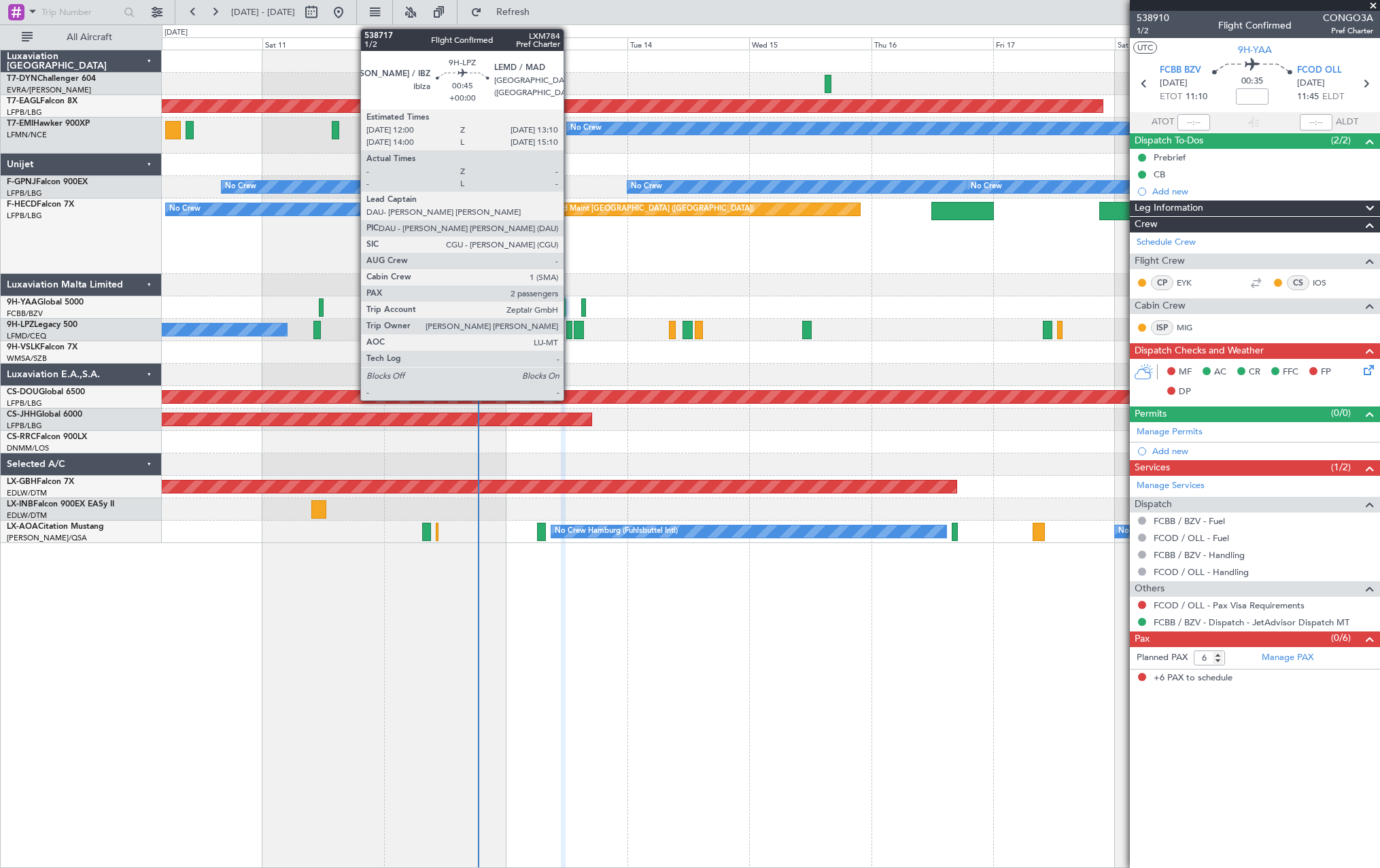
click at [570, 330] on div at bounding box center [569, 330] width 6 height 18
click at [569, 333] on div at bounding box center [569, 330] width 6 height 18
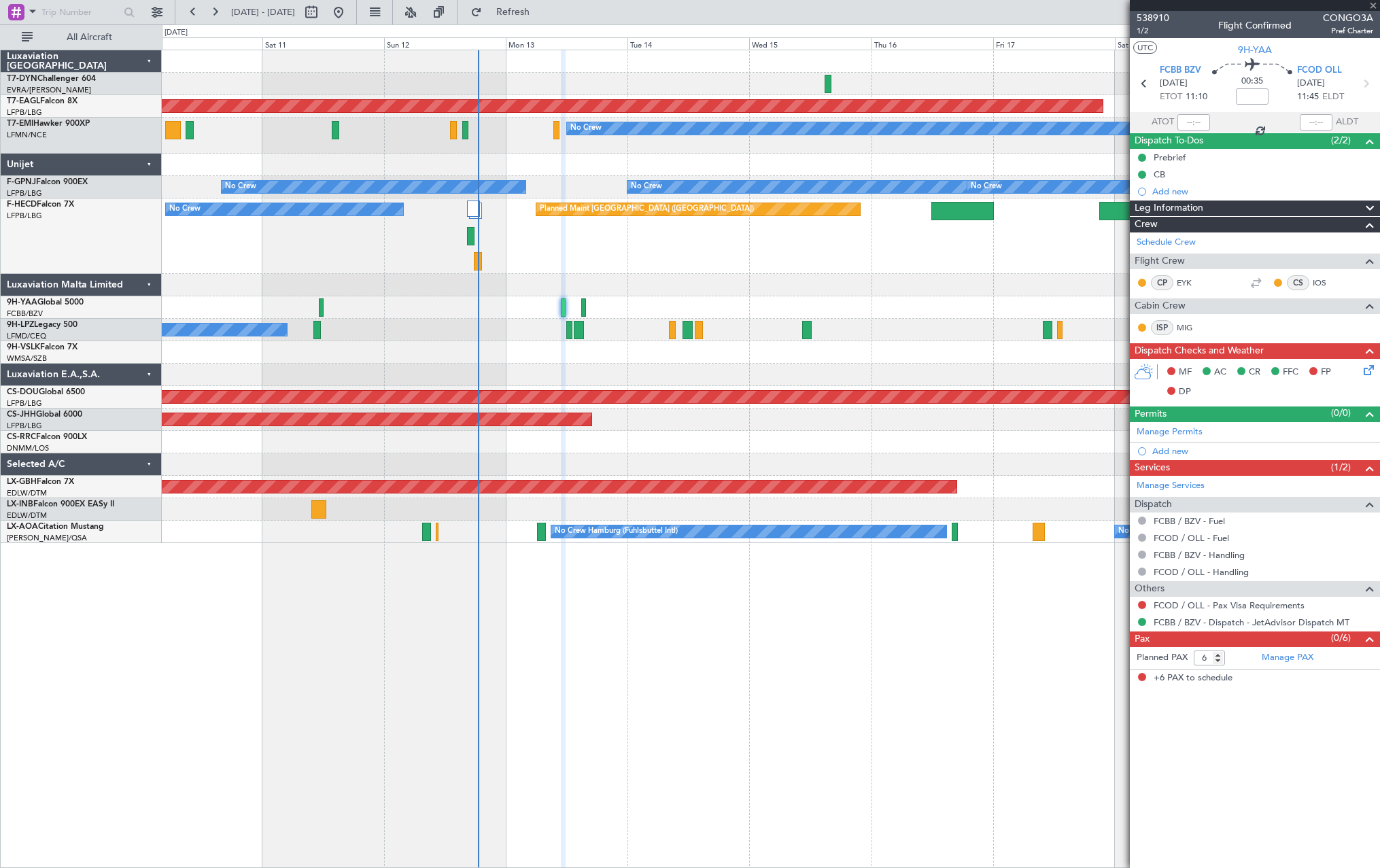
click at [569, 333] on div at bounding box center [569, 330] width 6 height 18
type input "2"
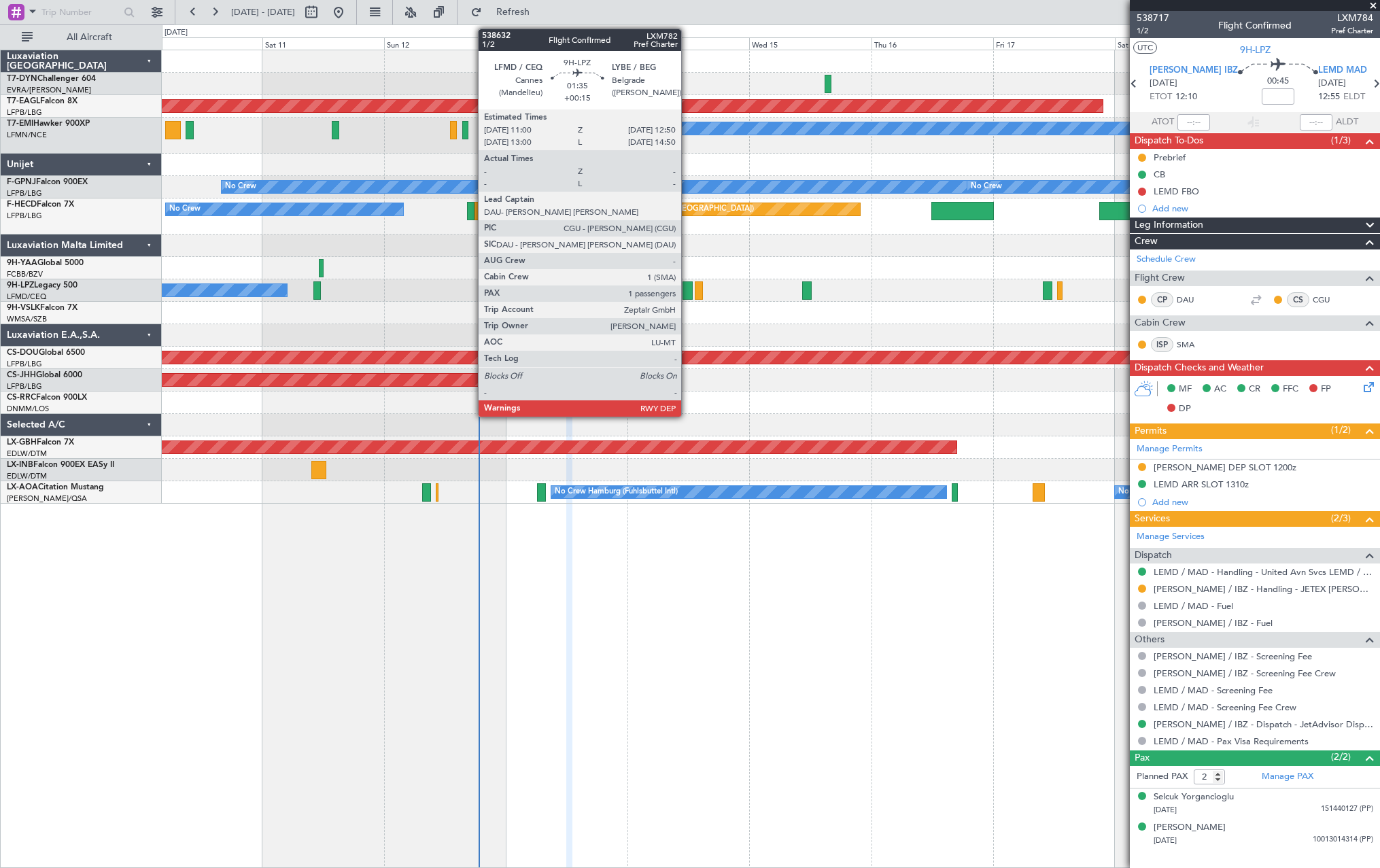
click at [687, 291] on div at bounding box center [687, 291] width 10 height 18
type input "+00:15"
type input "1"
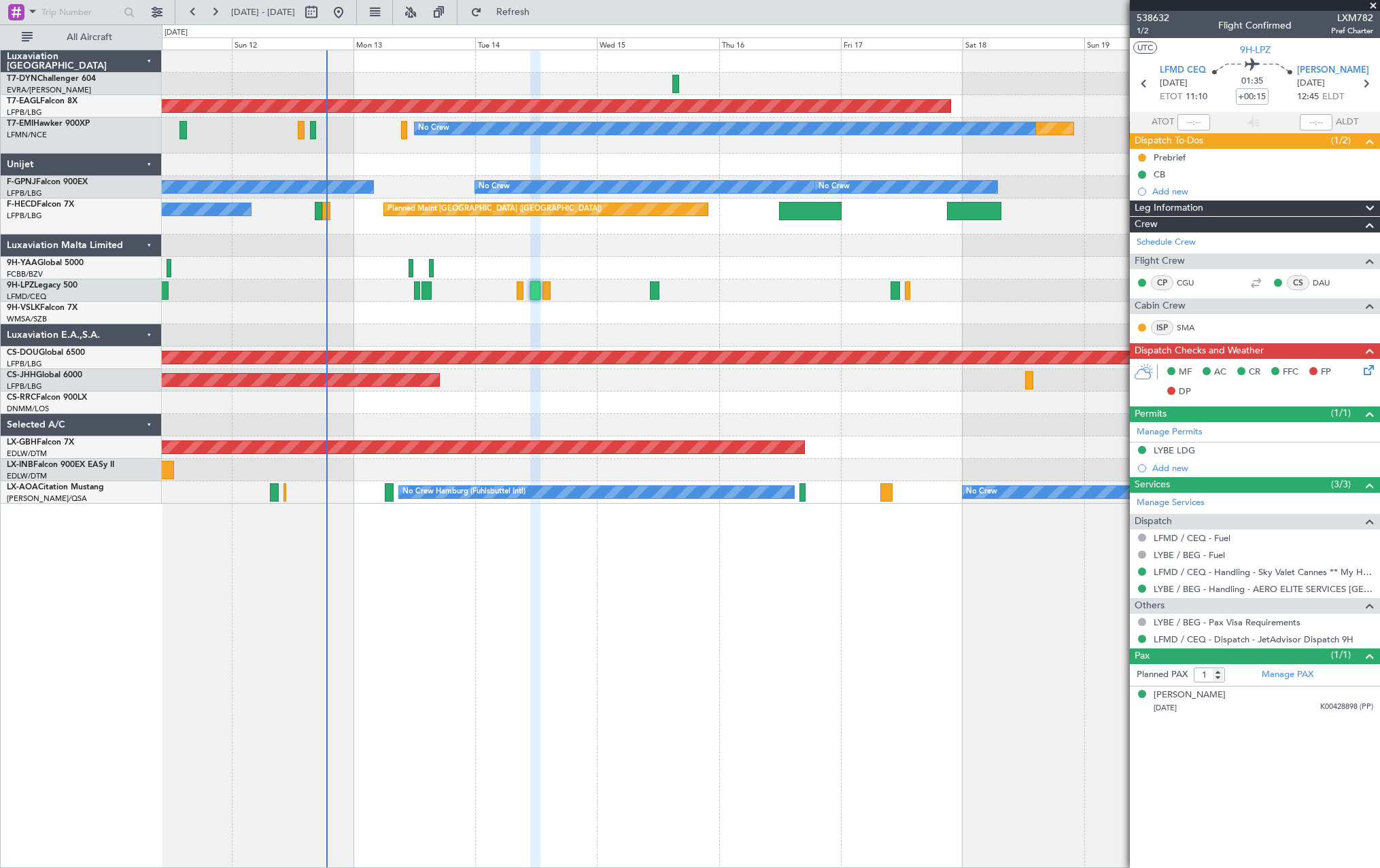
click at [726, 302] on div "Planned Maint Dubai (Al Maktoum Intl) Planned Maint No Crew No Crew No Crew No …" at bounding box center [770, 277] width 1217 height 453
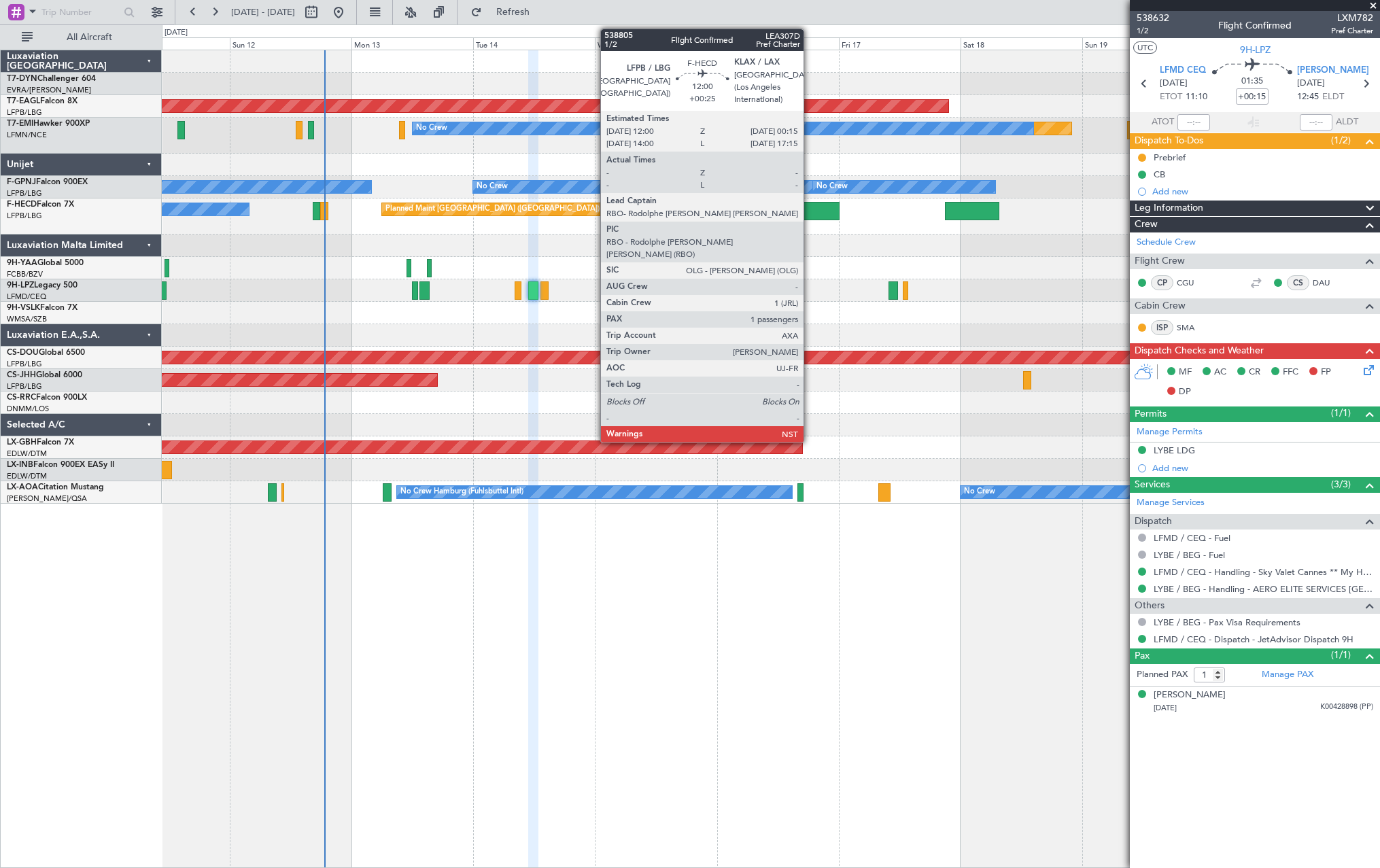
click at [810, 209] on div at bounding box center [808, 211] width 62 height 18
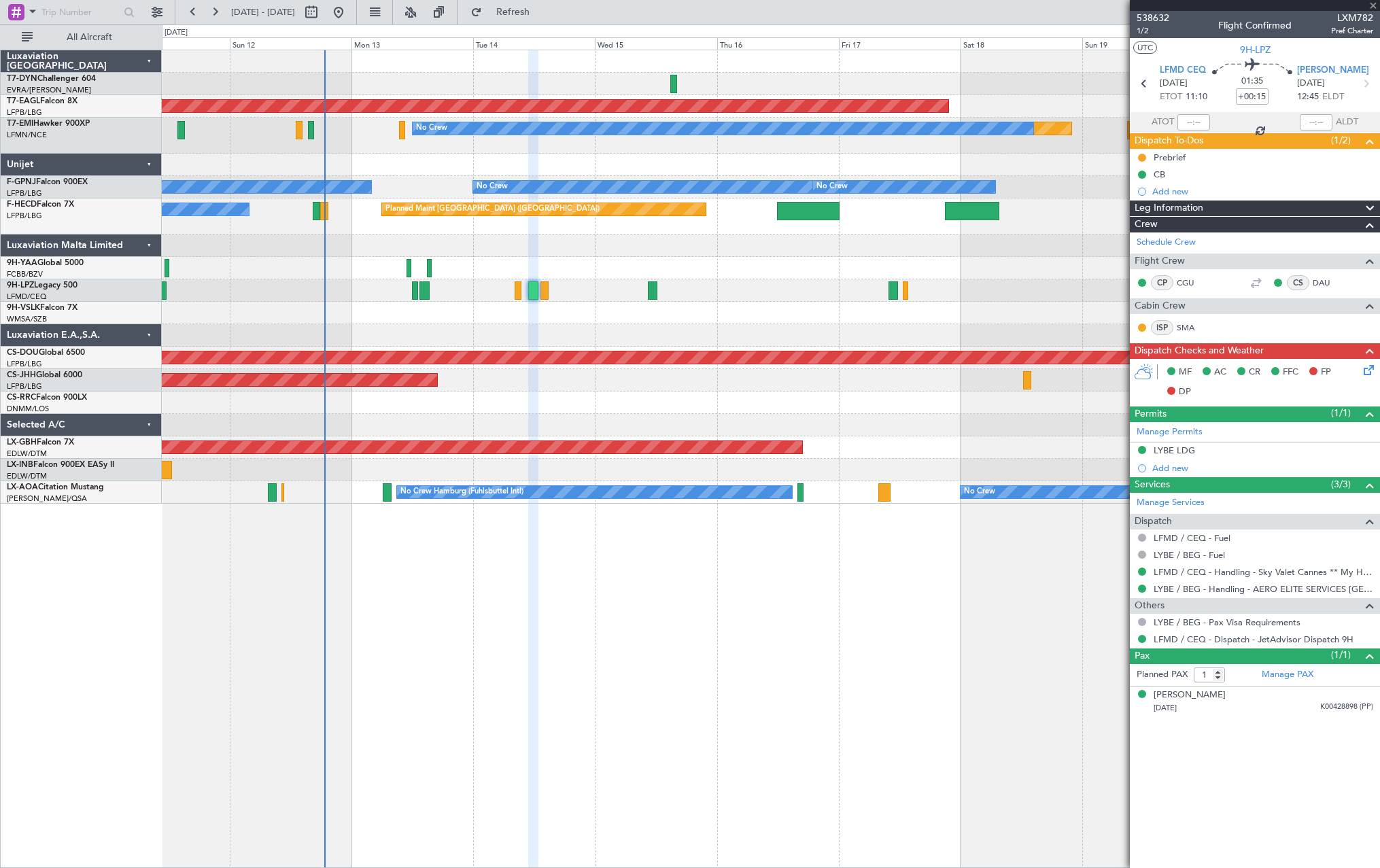
type input "+00:25"
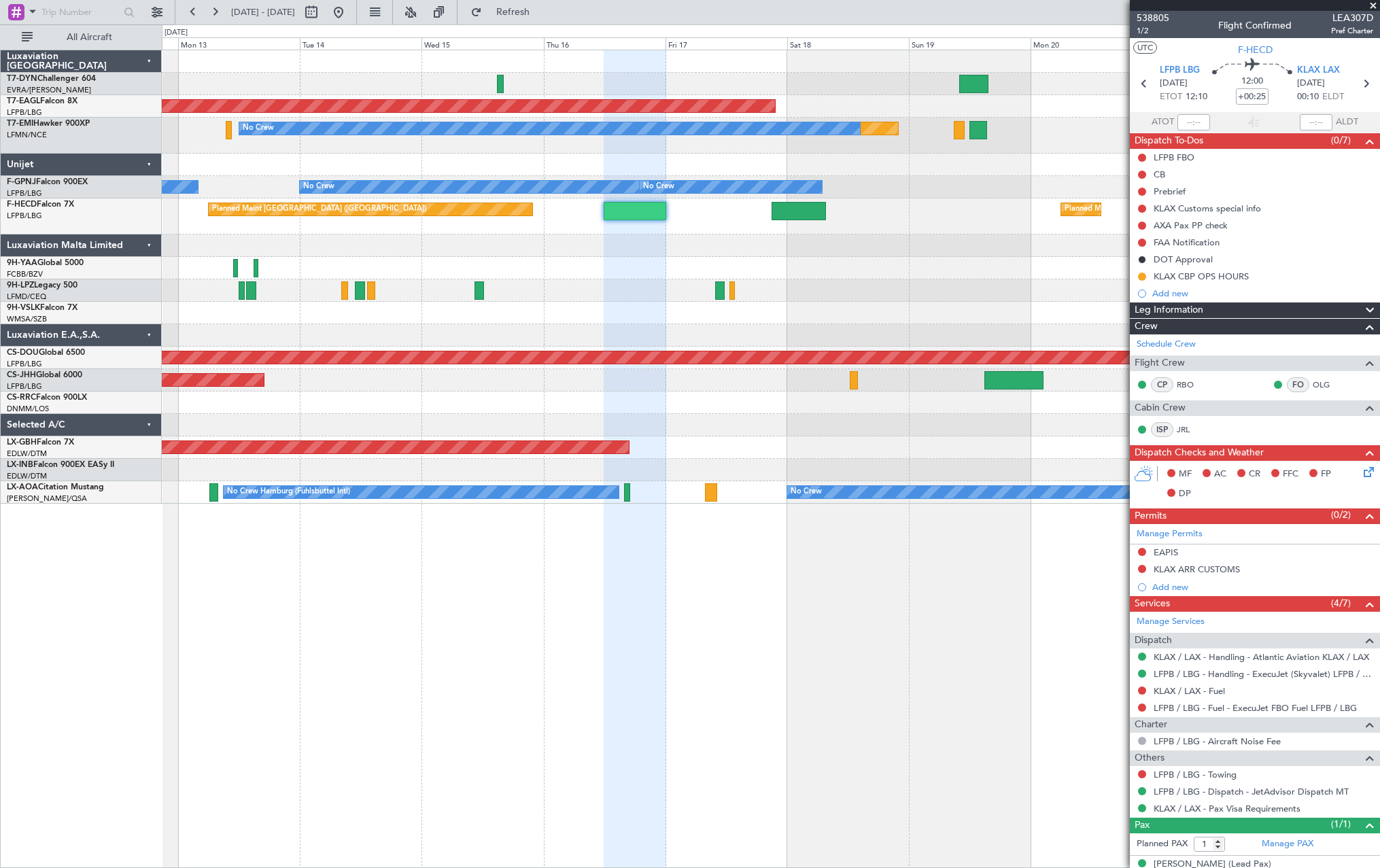
click at [713, 342] on div at bounding box center [770, 336] width 1217 height 23
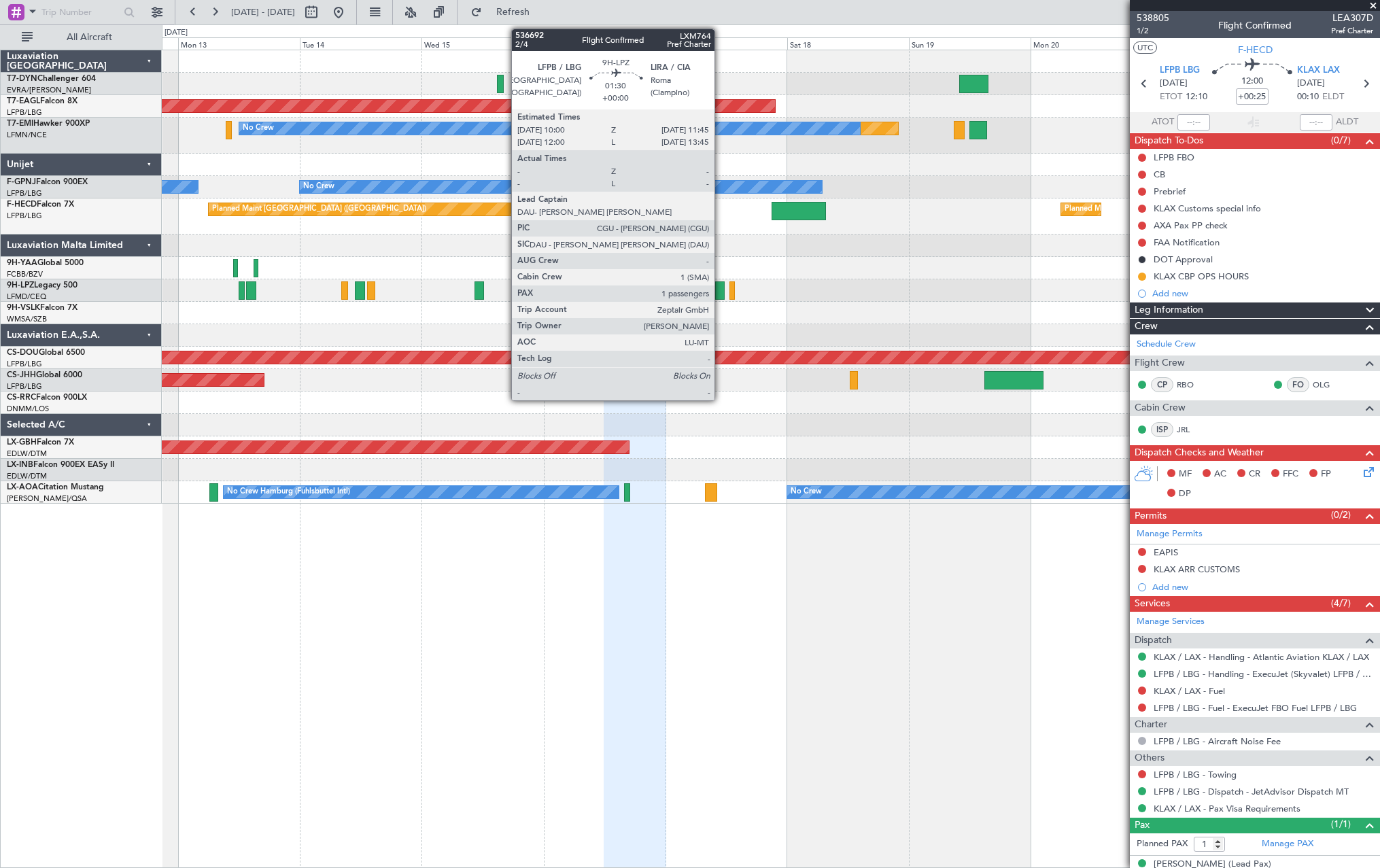
click at [720, 288] on div at bounding box center [720, 291] width 10 height 18
click at [720, 290] on div at bounding box center [720, 291] width 10 height 18
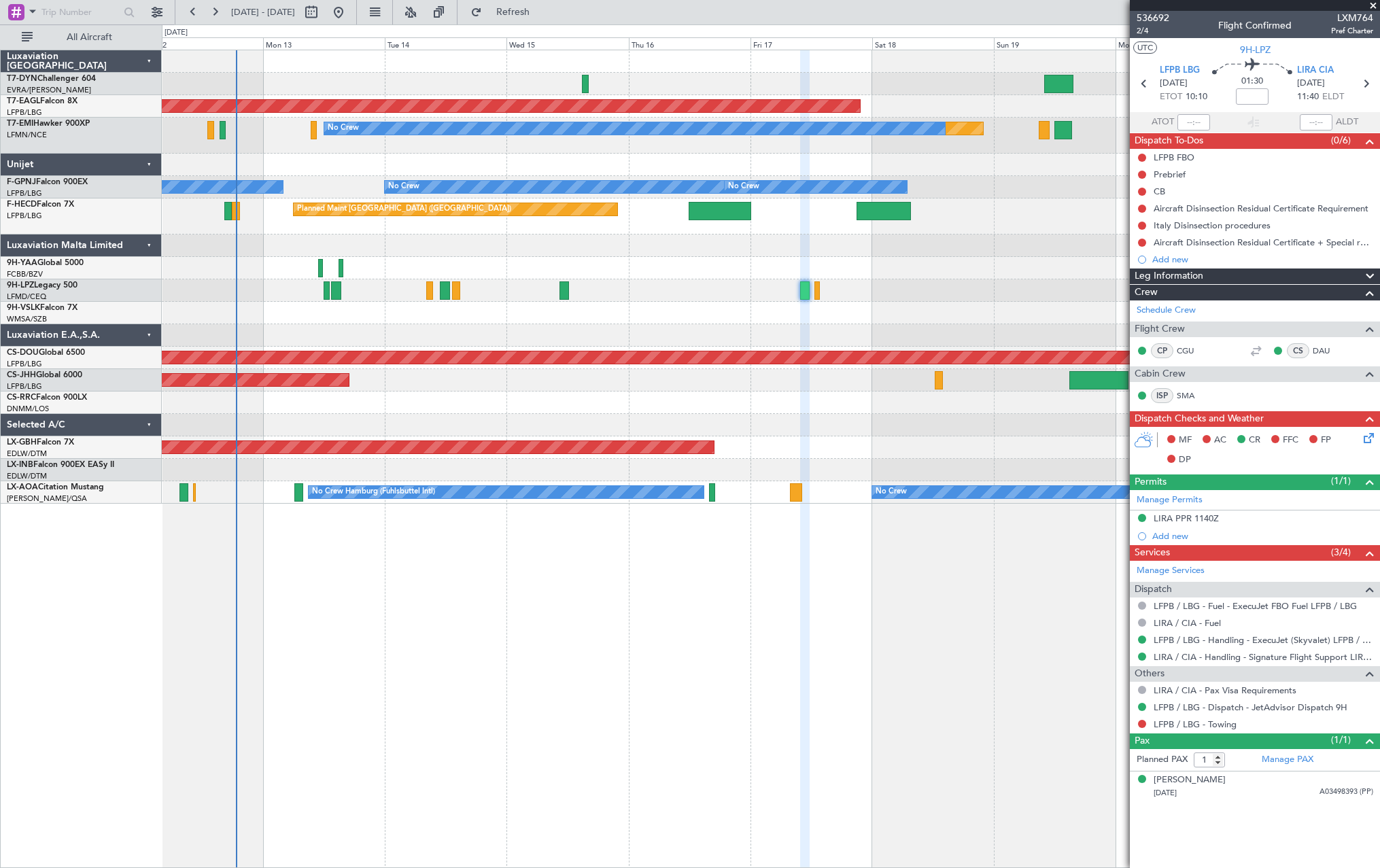
click at [726, 330] on div "Planned Maint Dubai (Al Maktoum Intl) Planned Maint No Crew No Crew No Crew No …" at bounding box center [770, 277] width 1217 height 453
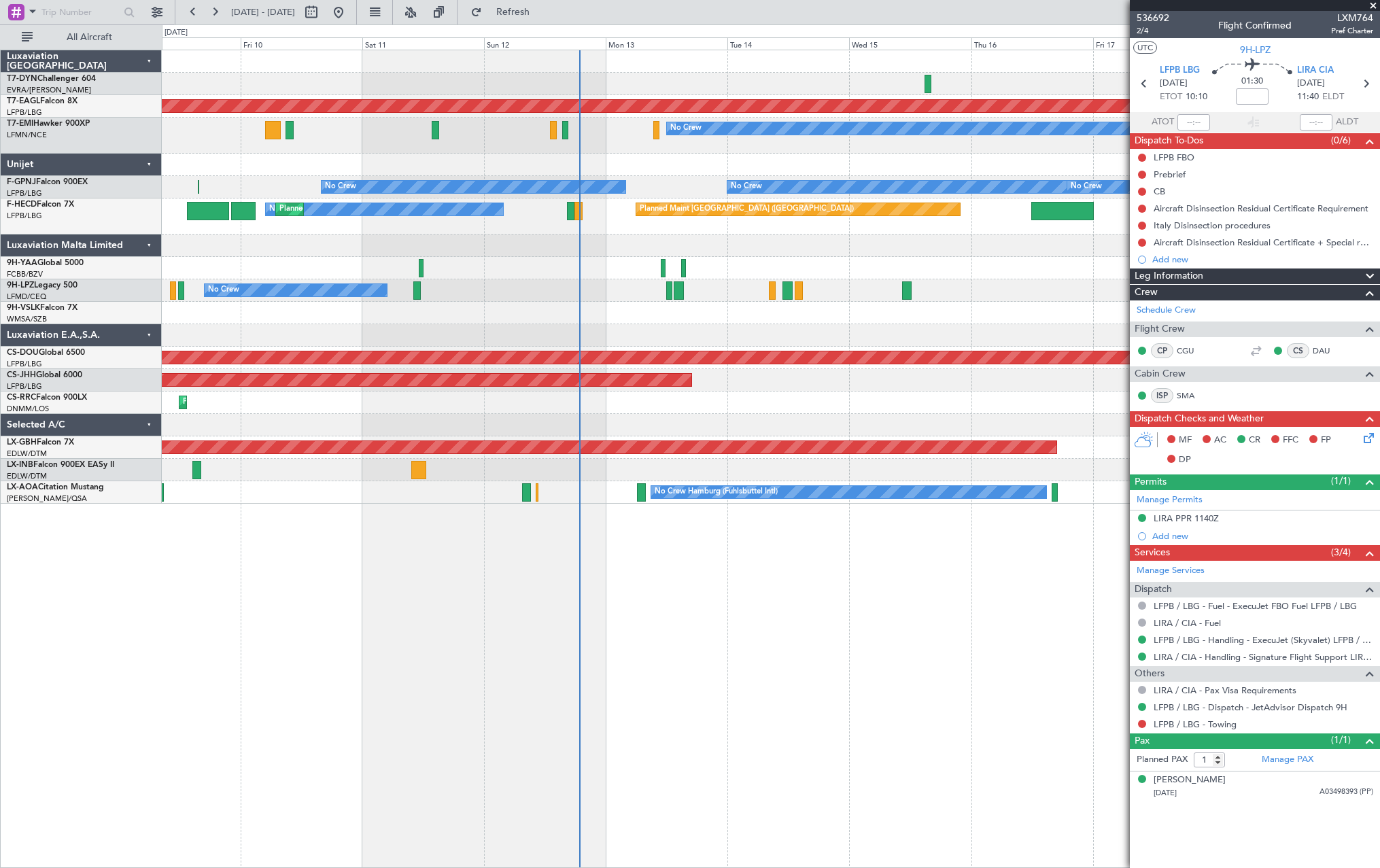
click at [733, 306] on div "Planned Maint Dubai (Al Maktoum Intl) Planned Maint No Crew No Crew No Crew No …" at bounding box center [770, 277] width 1217 height 453
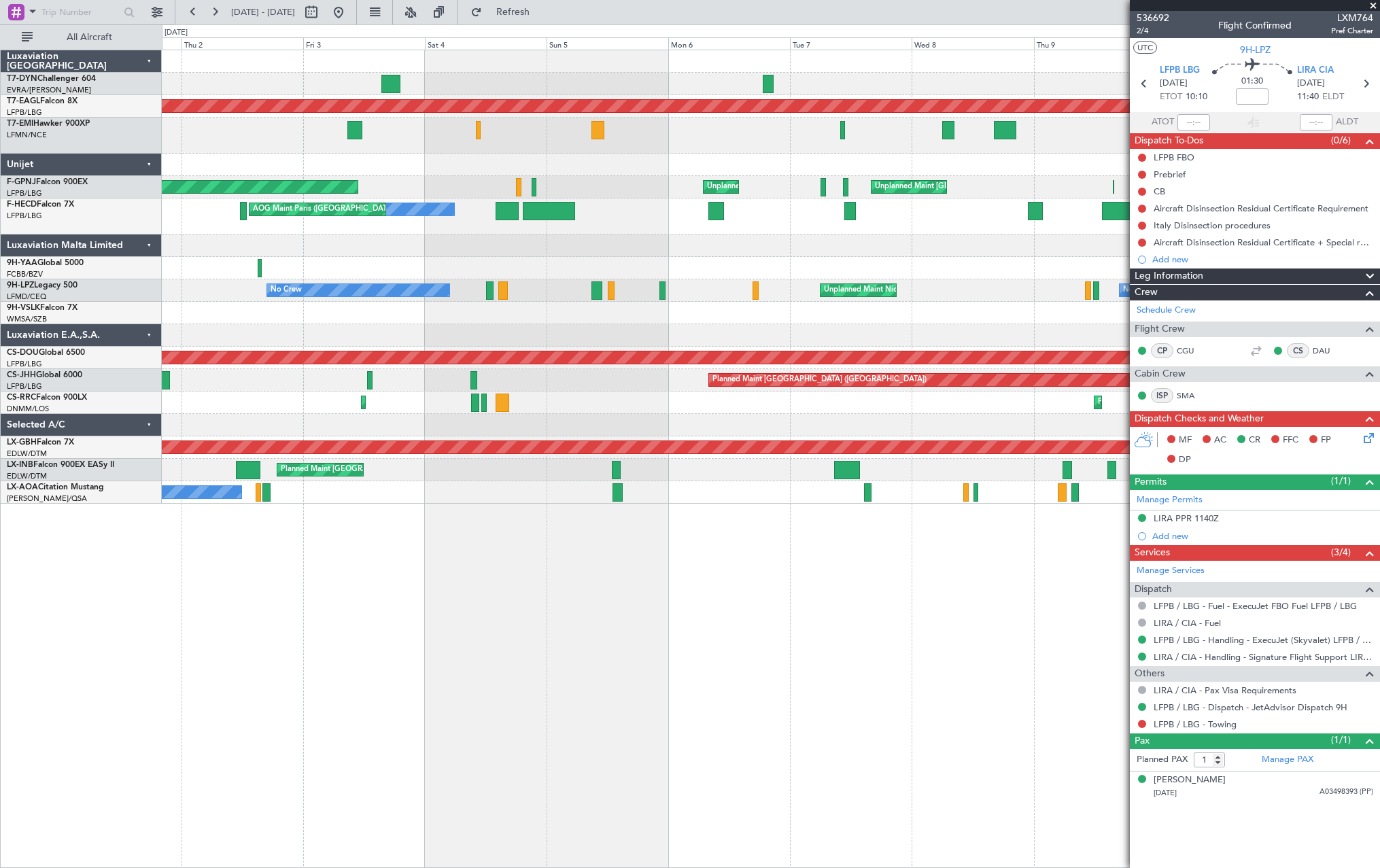
click at [846, 324] on div at bounding box center [770, 313] width 1217 height 23
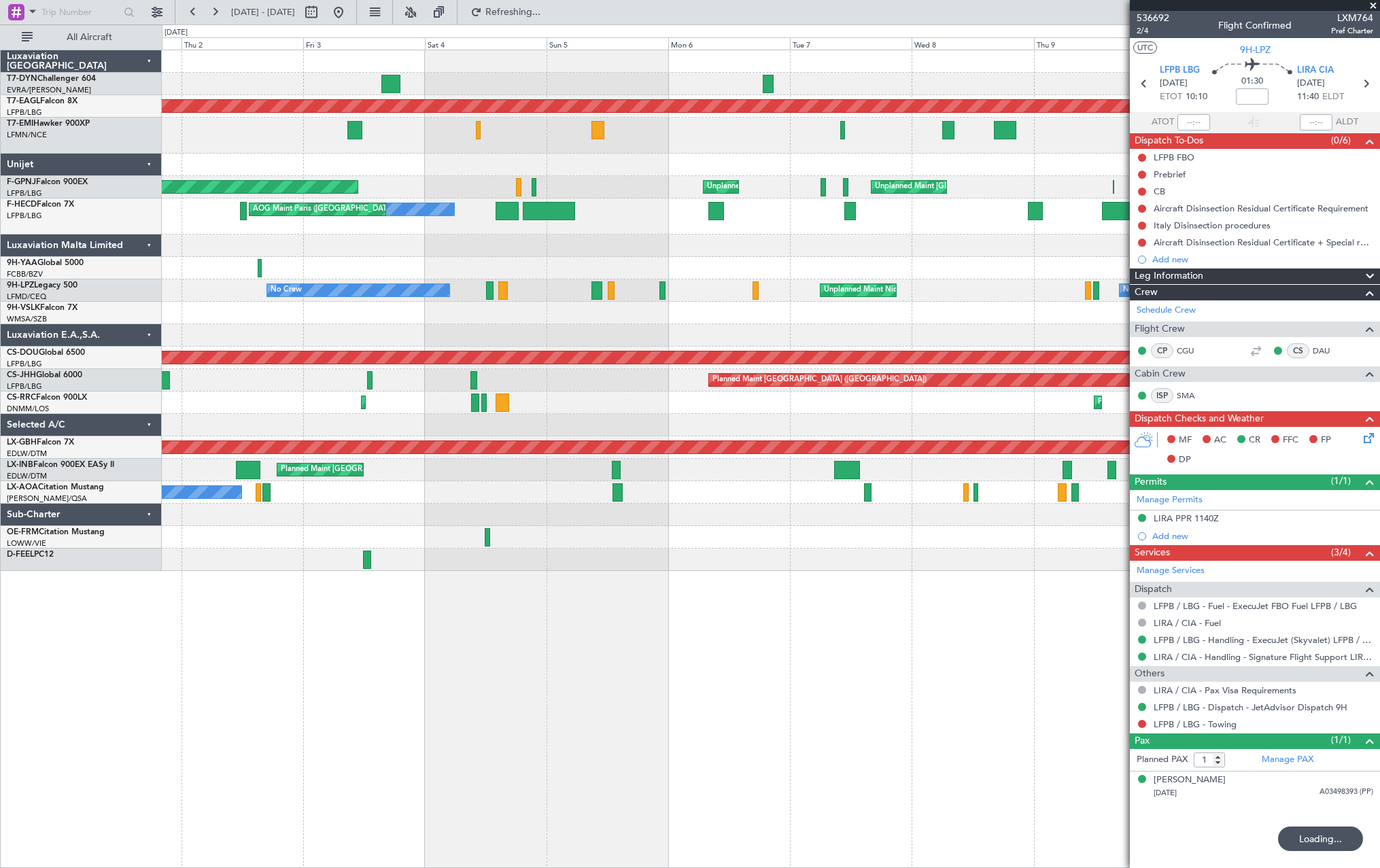
click at [249, 367] on div "Planned Maint Dubai (Al Maktoum Intl) No Crew Planned Maint No Crew Planned Mai…" at bounding box center [770, 311] width 1217 height 521
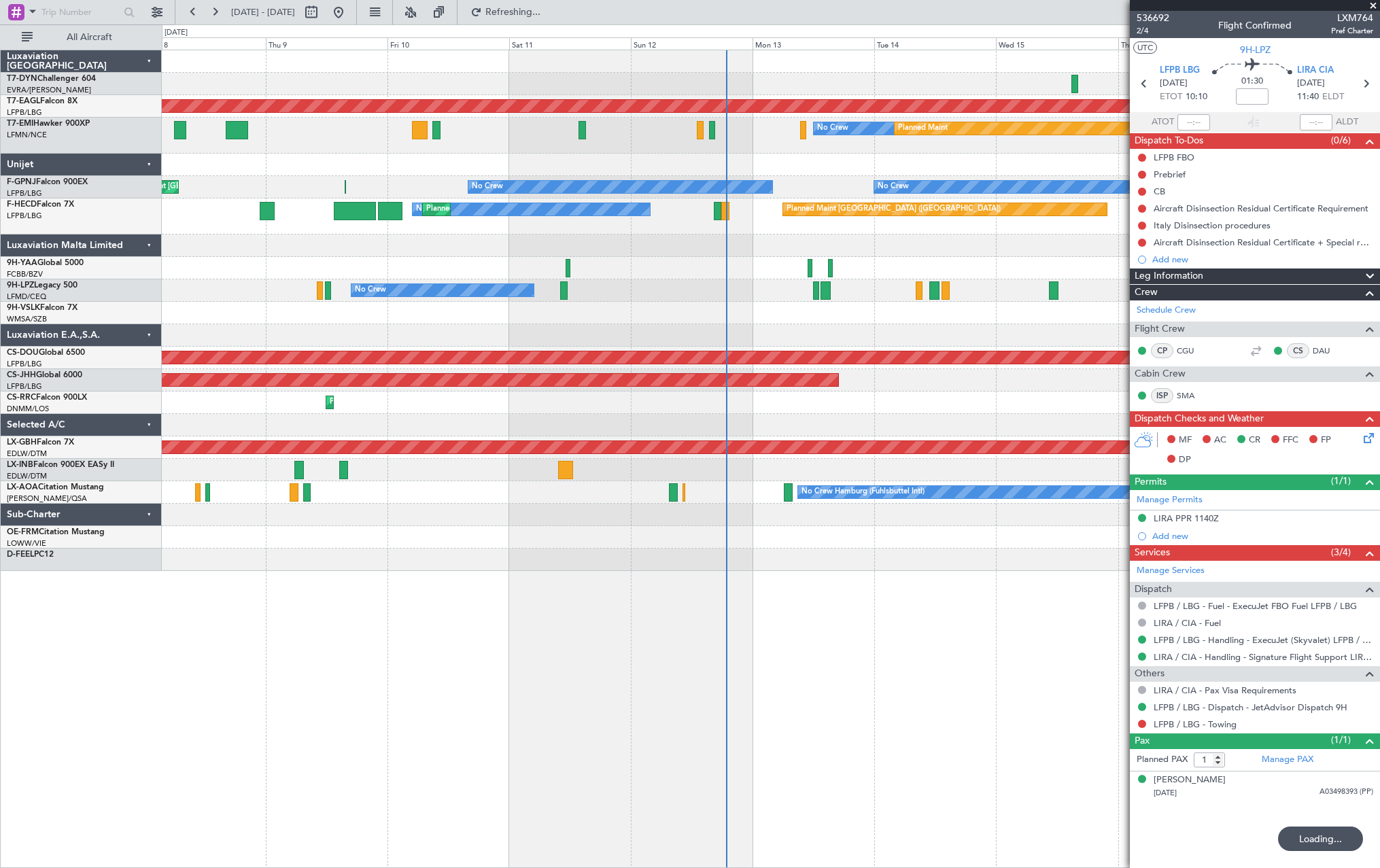
click at [257, 362] on div "Planned Maint Dubai (Al Maktoum Intl) No Crew Planned Maint No Crew Planned Mai…" at bounding box center [770, 311] width 1217 height 521
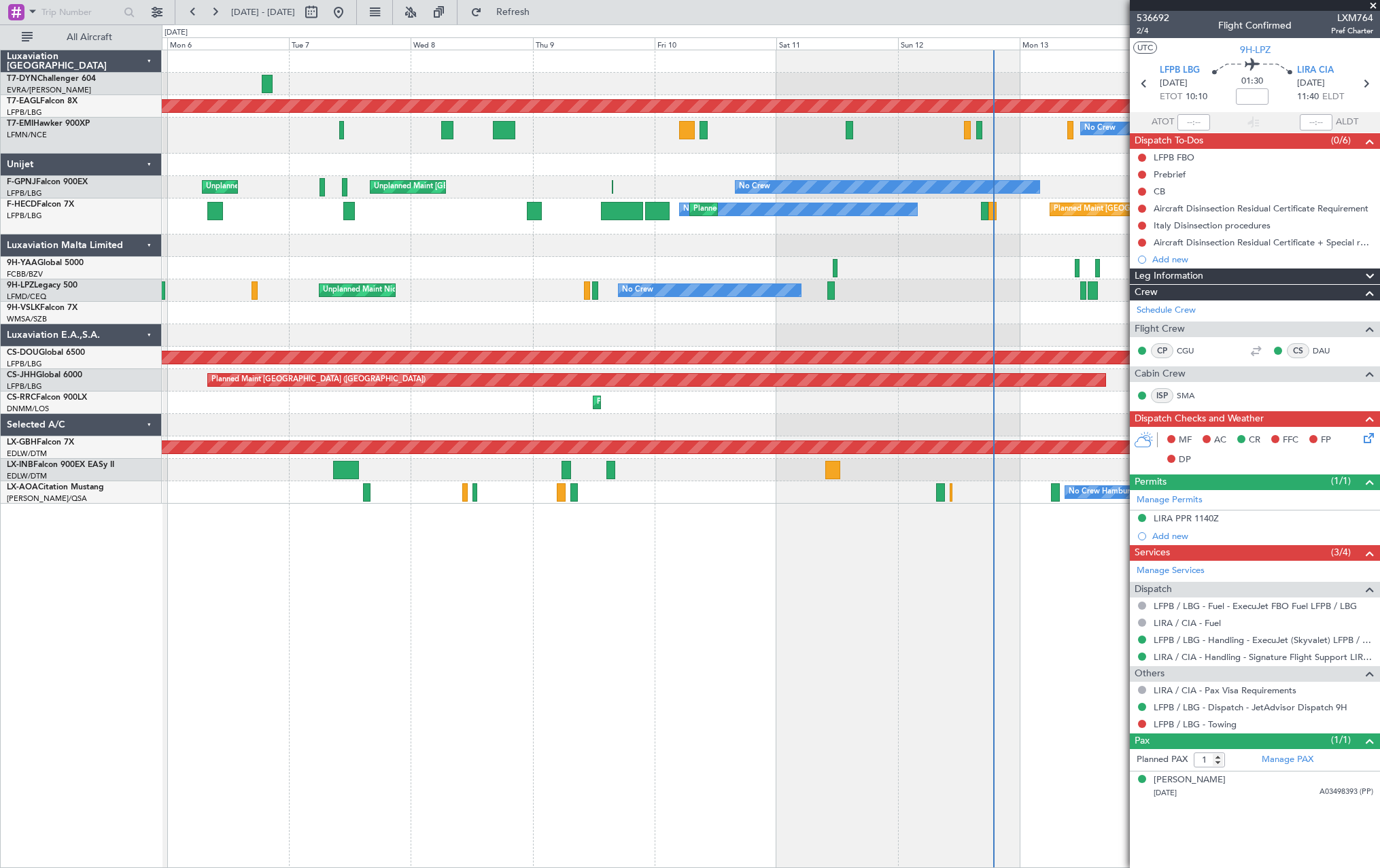
click at [1083, 329] on div "Planned Maint Dubai (Al Maktoum Intl) Planned Maint No Crew No Crew No Crew Pla…" at bounding box center [770, 277] width 1217 height 453
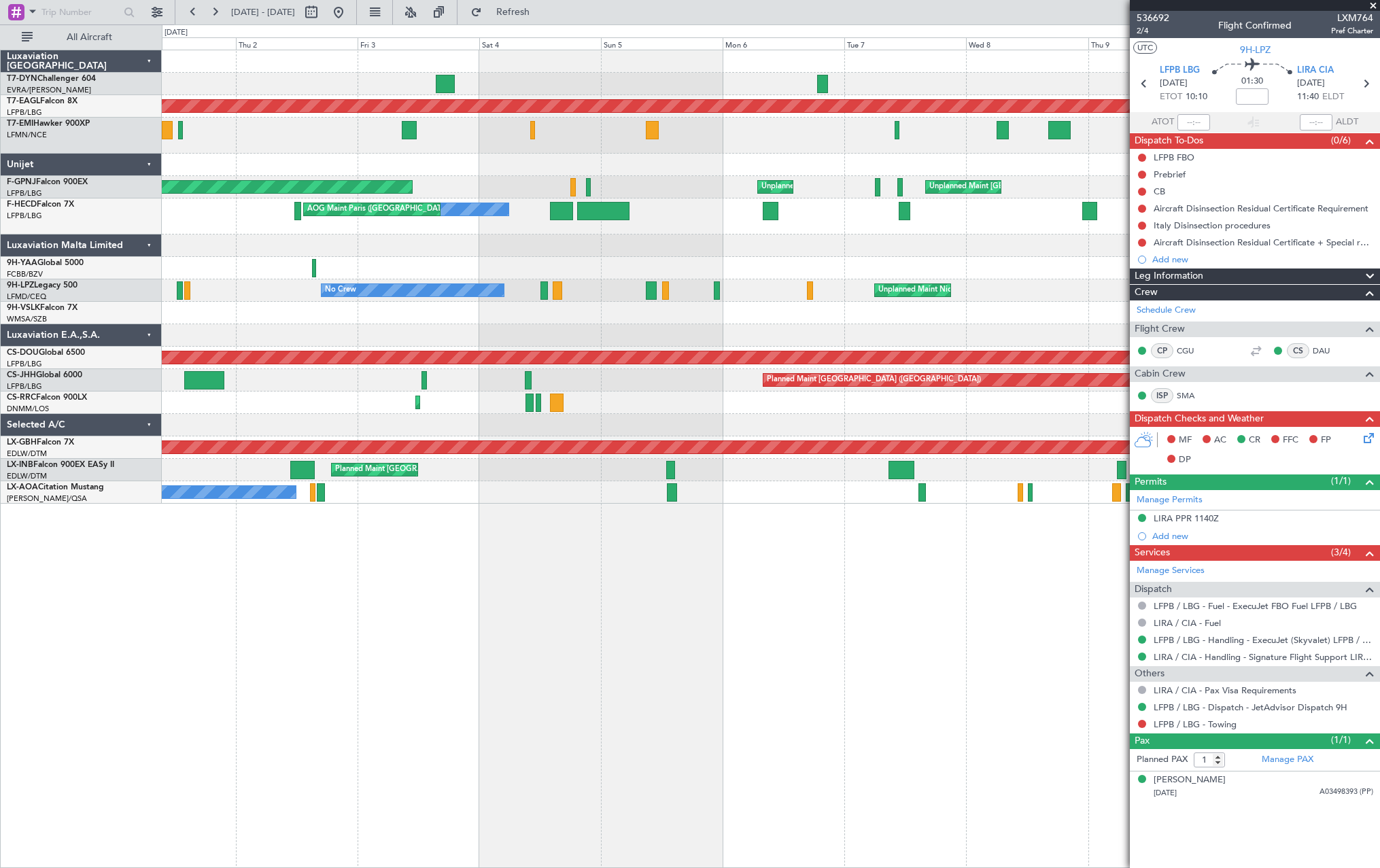
click at [768, 321] on div "Planned Maint Dubai (Al Maktoum Intl) No Crew No Crew Planned Maint Paris (Le B…" at bounding box center [770, 277] width 1217 height 453
click at [768, 321] on div at bounding box center [770, 313] width 1217 height 23
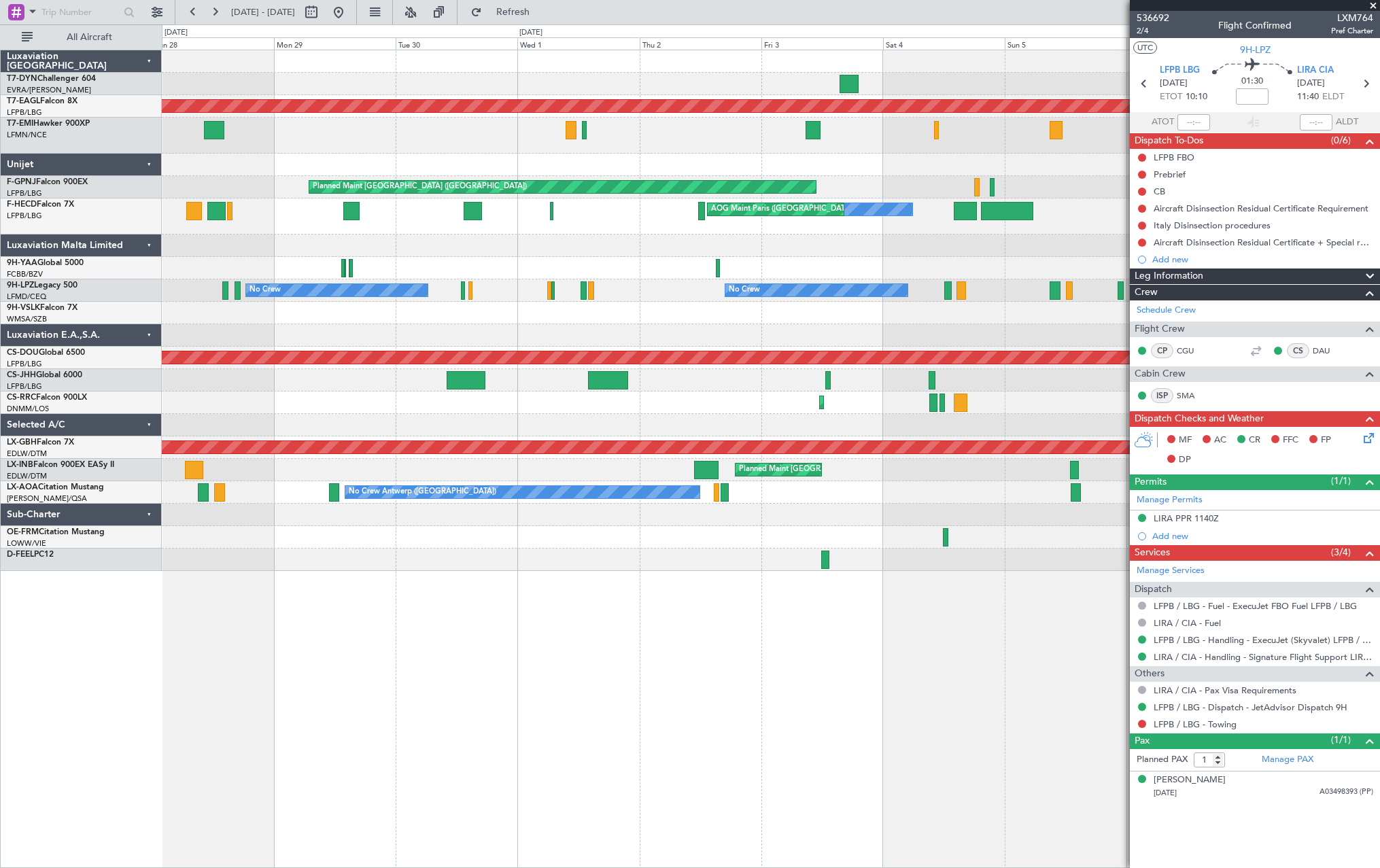
click at [680, 304] on div "Planned Maint Dubai (Al Maktoum Intl) Unplanned Maint Paris (Le Bourget) Unplan…" at bounding box center [770, 311] width 1217 height 521
click at [680, 304] on div at bounding box center [770, 313] width 1217 height 23
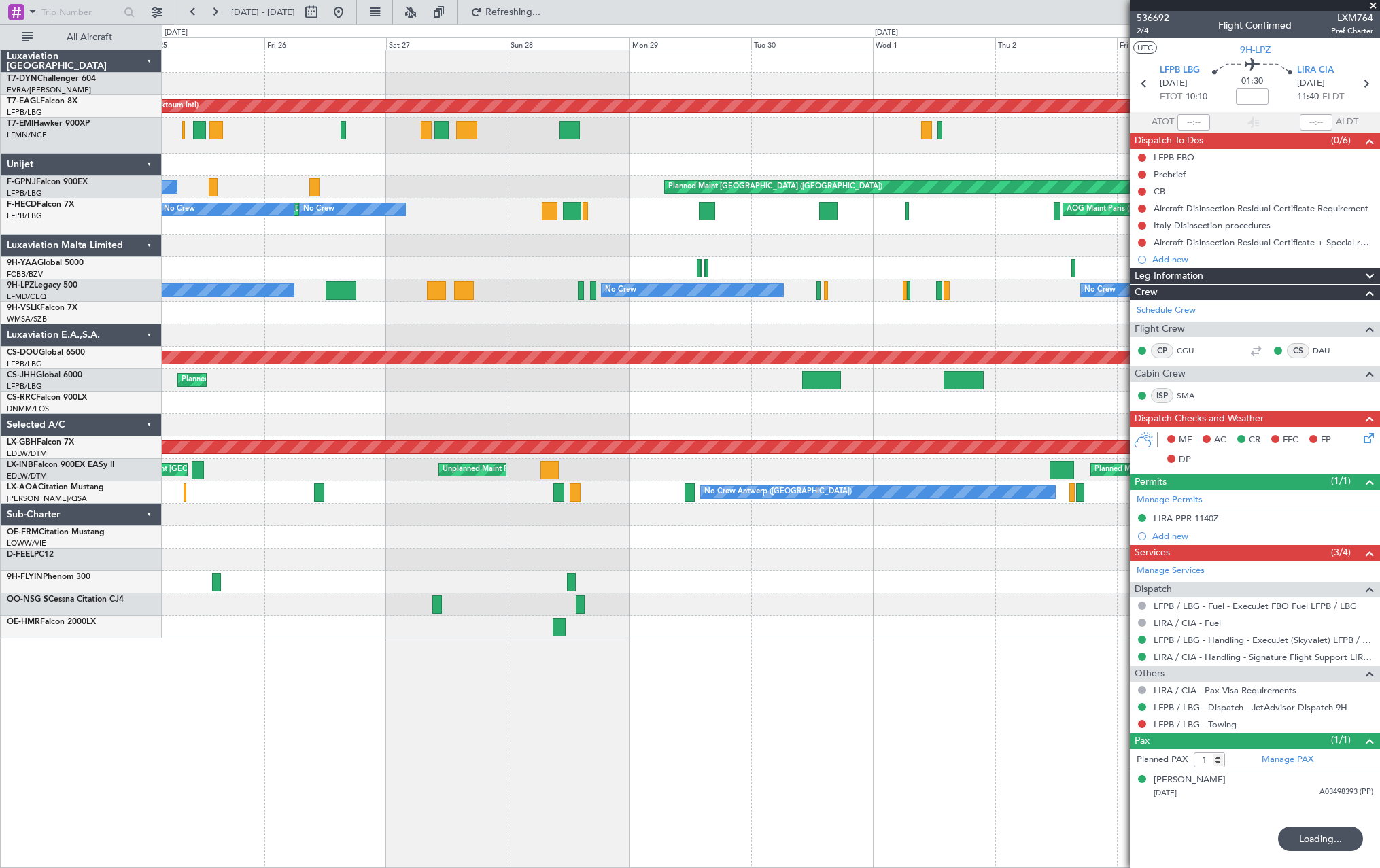
click at [728, 266] on div at bounding box center [770, 268] width 1217 height 23
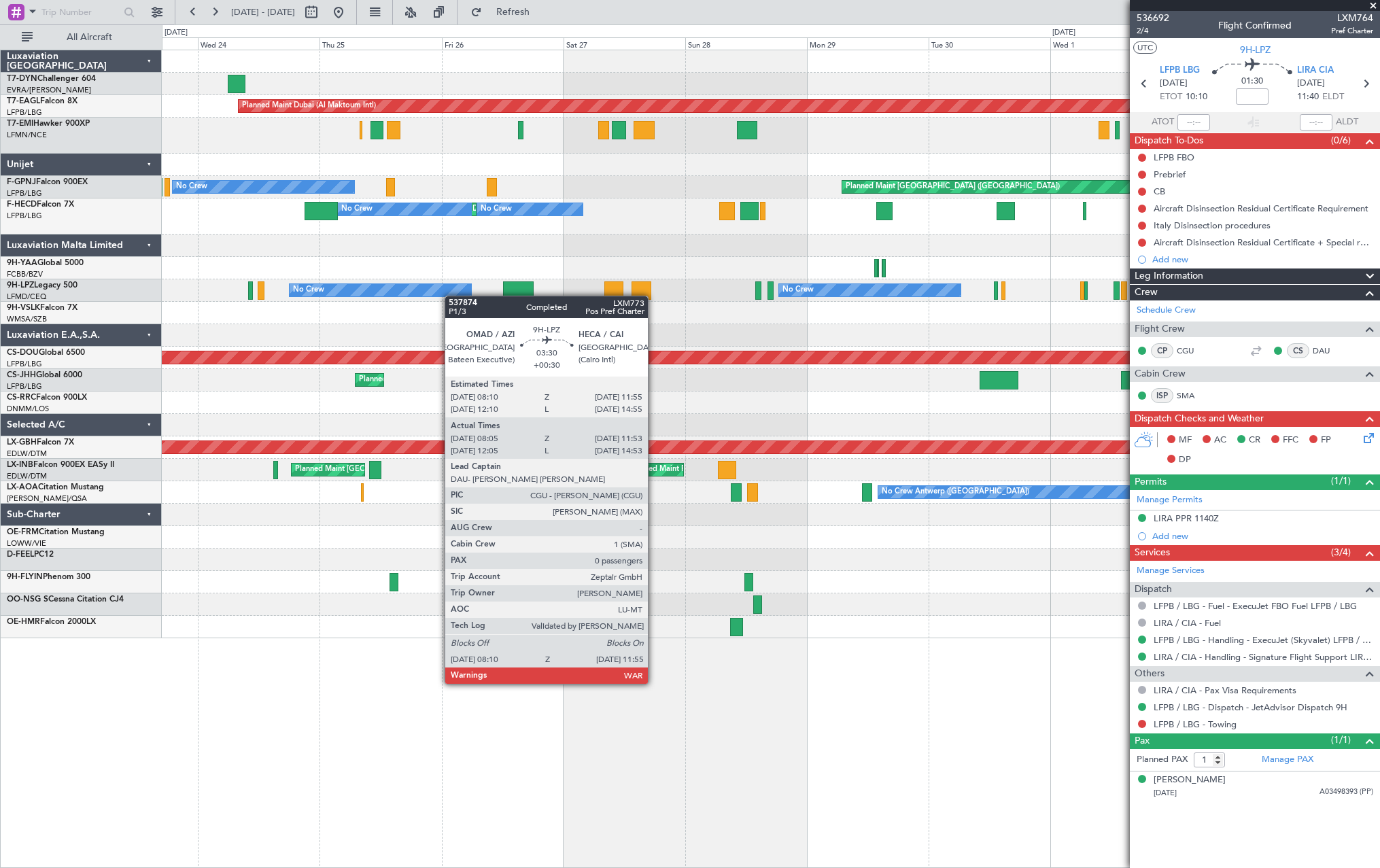
click at [718, 294] on div "No Crew No Crew No Crew AOG Maint Cannes (Mandelieu)" at bounding box center [770, 291] width 1217 height 23
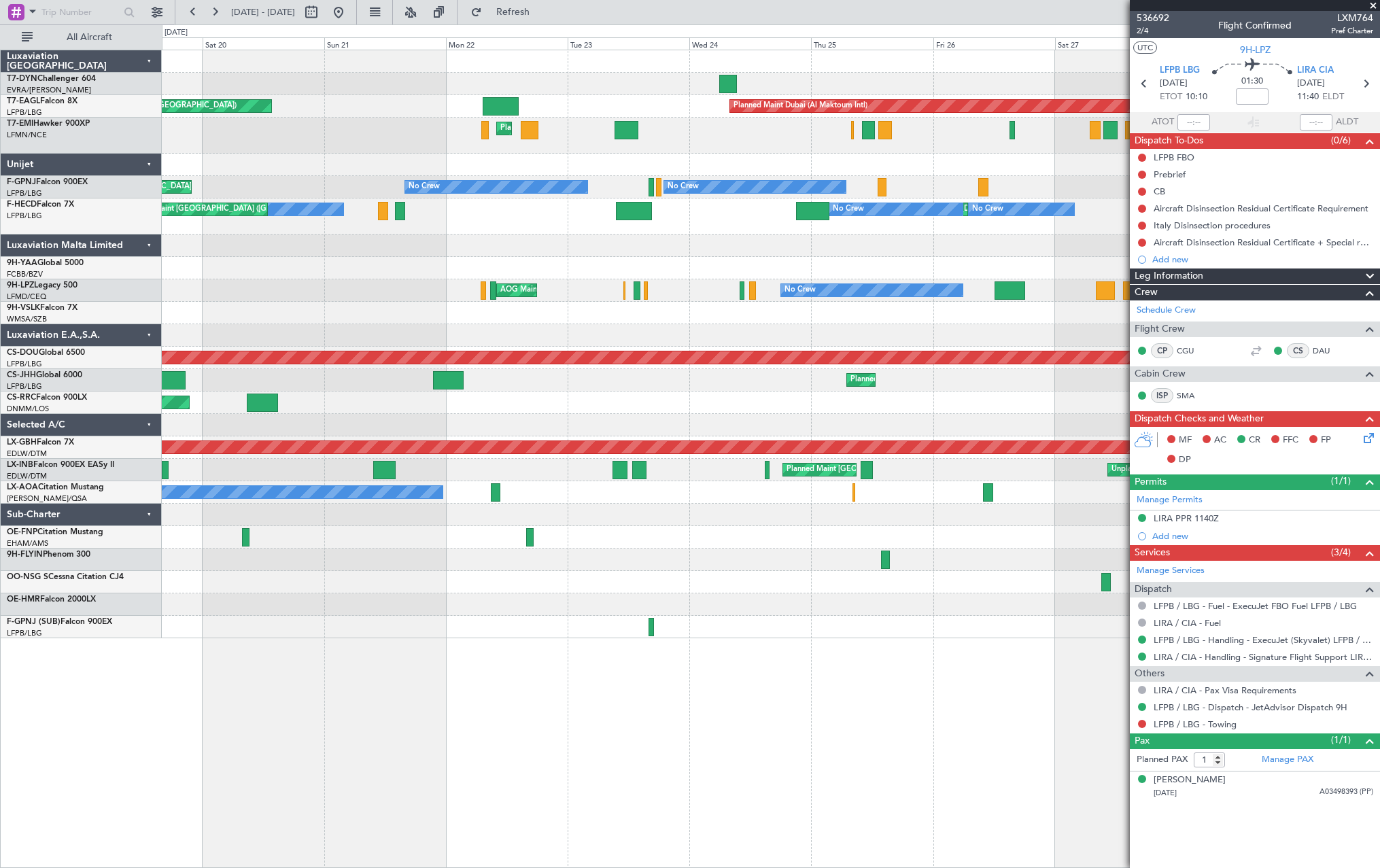
click at [708, 297] on div "No Crew No Crew AOG Maint Cannes (Mandelieu) No Crew Planned Maint St Gallen (A…" at bounding box center [770, 291] width 1217 height 23
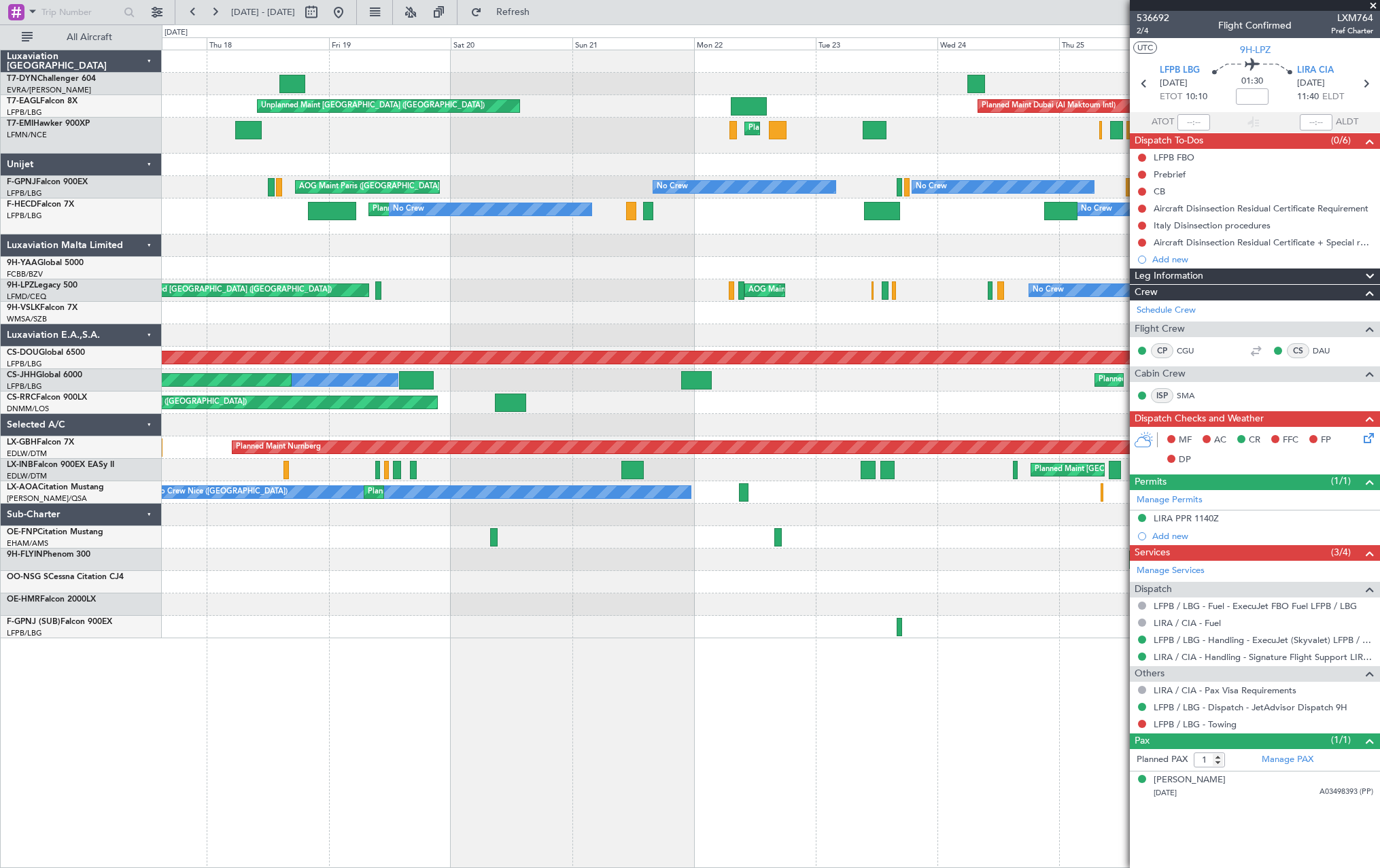
click at [508, 294] on div "No Crew AOG Maint Cannes (Mandelieu) No Crew Planned Maint St Gallen (Altenrhei…" at bounding box center [770, 291] width 1217 height 23
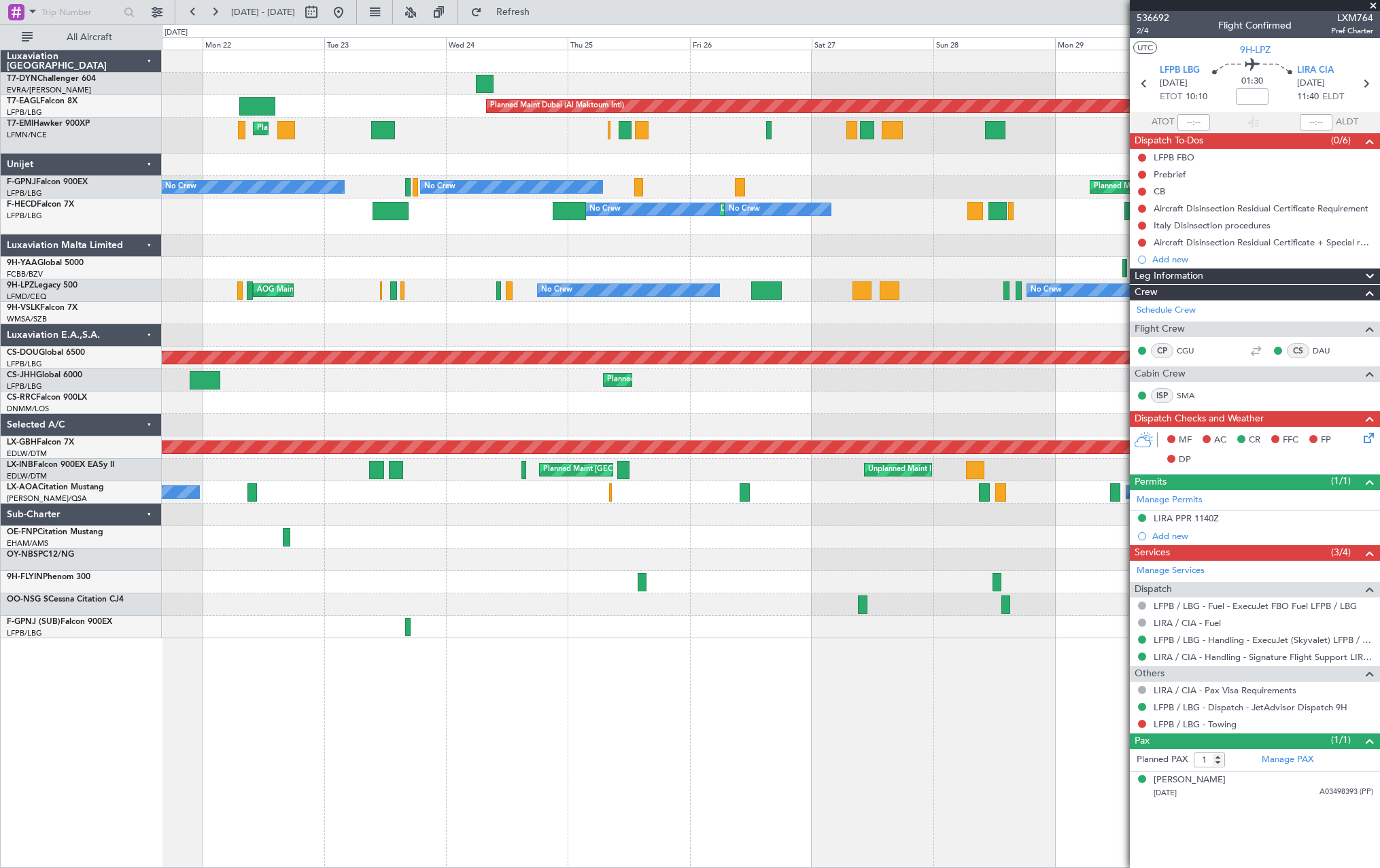
click at [457, 340] on div "Planned Maint Dubai (Al Maktoum Intl) Unplanned Maint Paris (Le Bourget) Planne…" at bounding box center [770, 344] width 1217 height 588
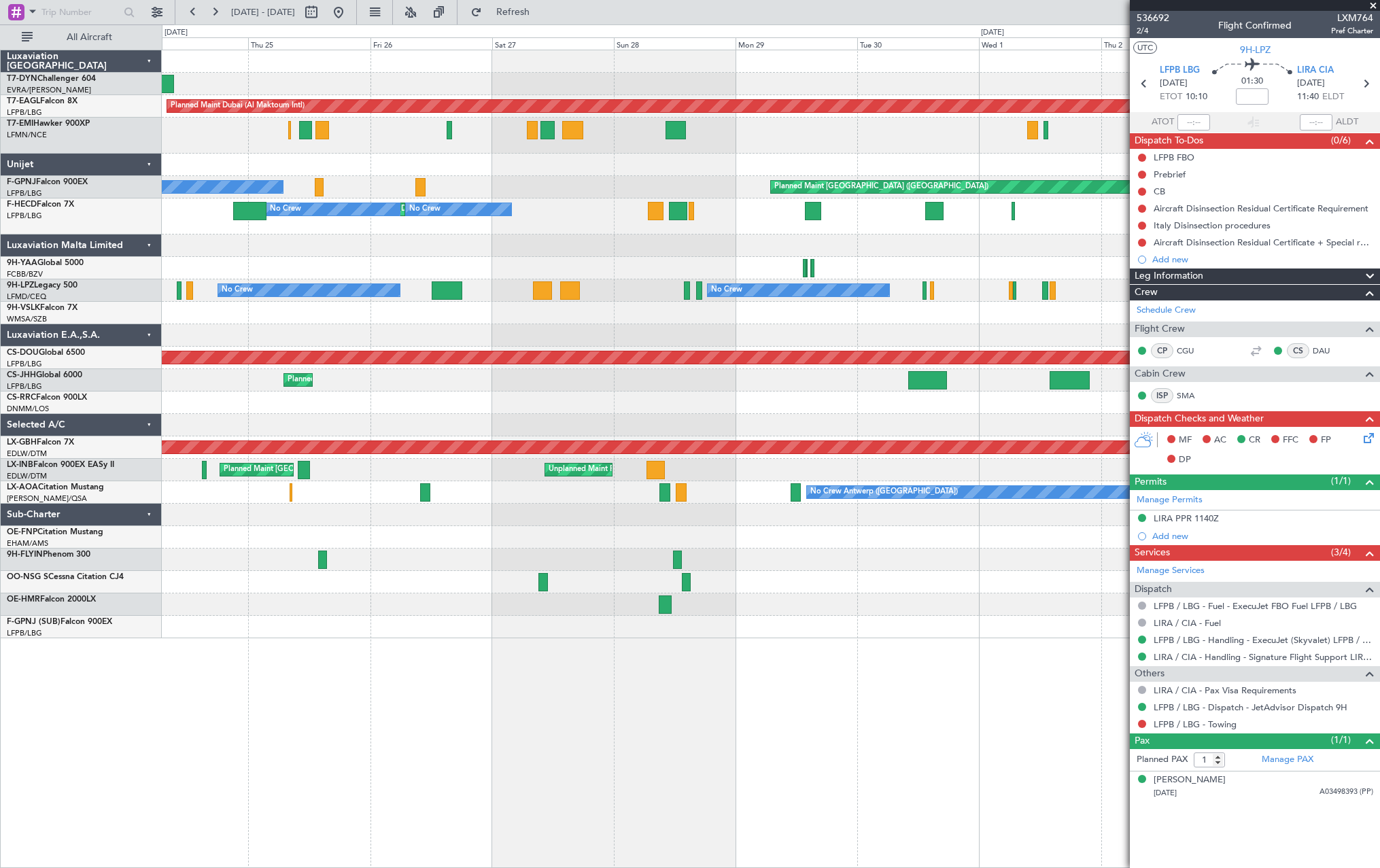
click at [613, 313] on div at bounding box center [770, 313] width 1217 height 23
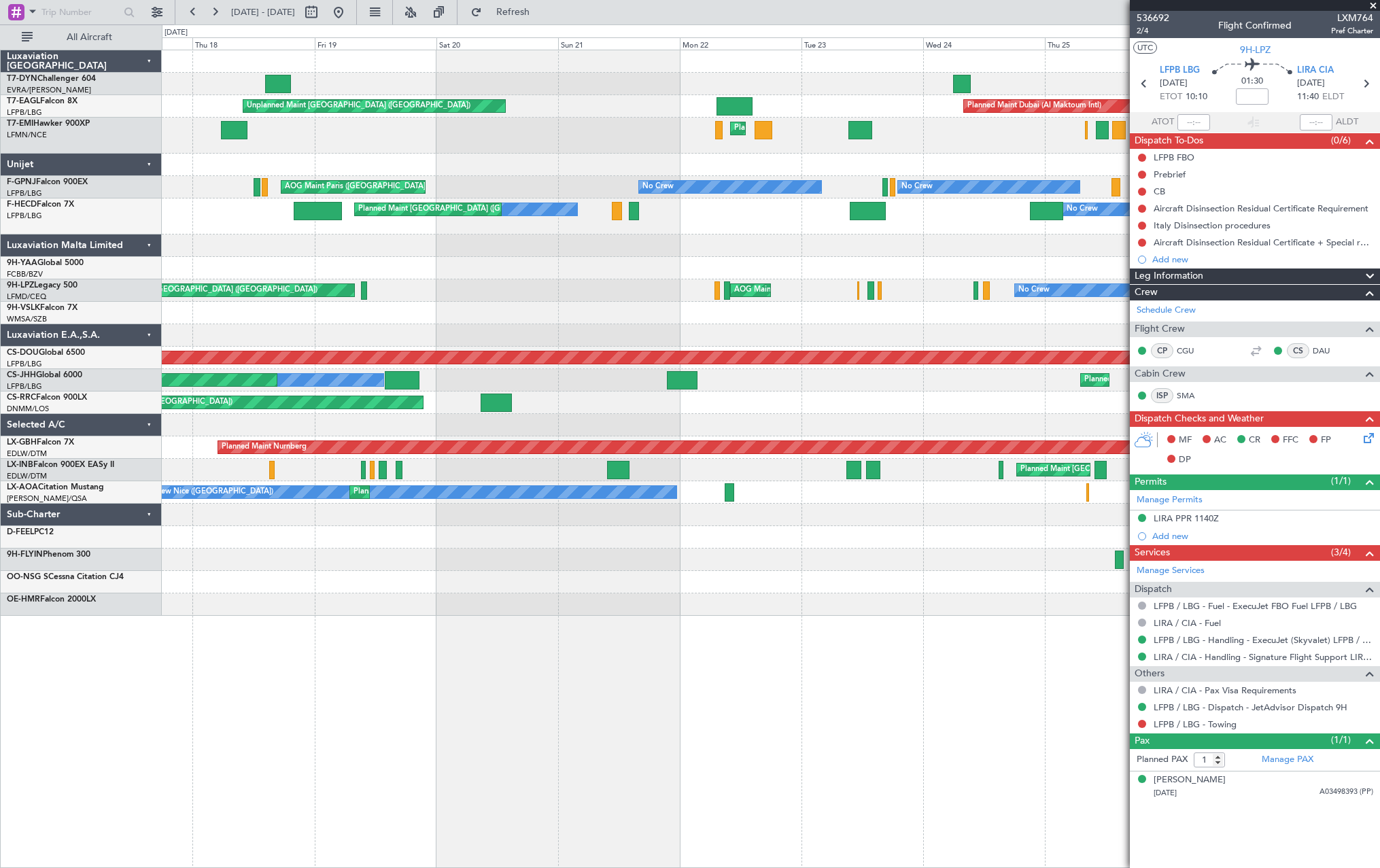
click at [1193, 289] on fb-app "24 Sep 2025 - 04 Oct 2025 Refresh Quick Links All Aircraft Unplanned Maint Riga…" at bounding box center [690, 440] width 1380 height 858
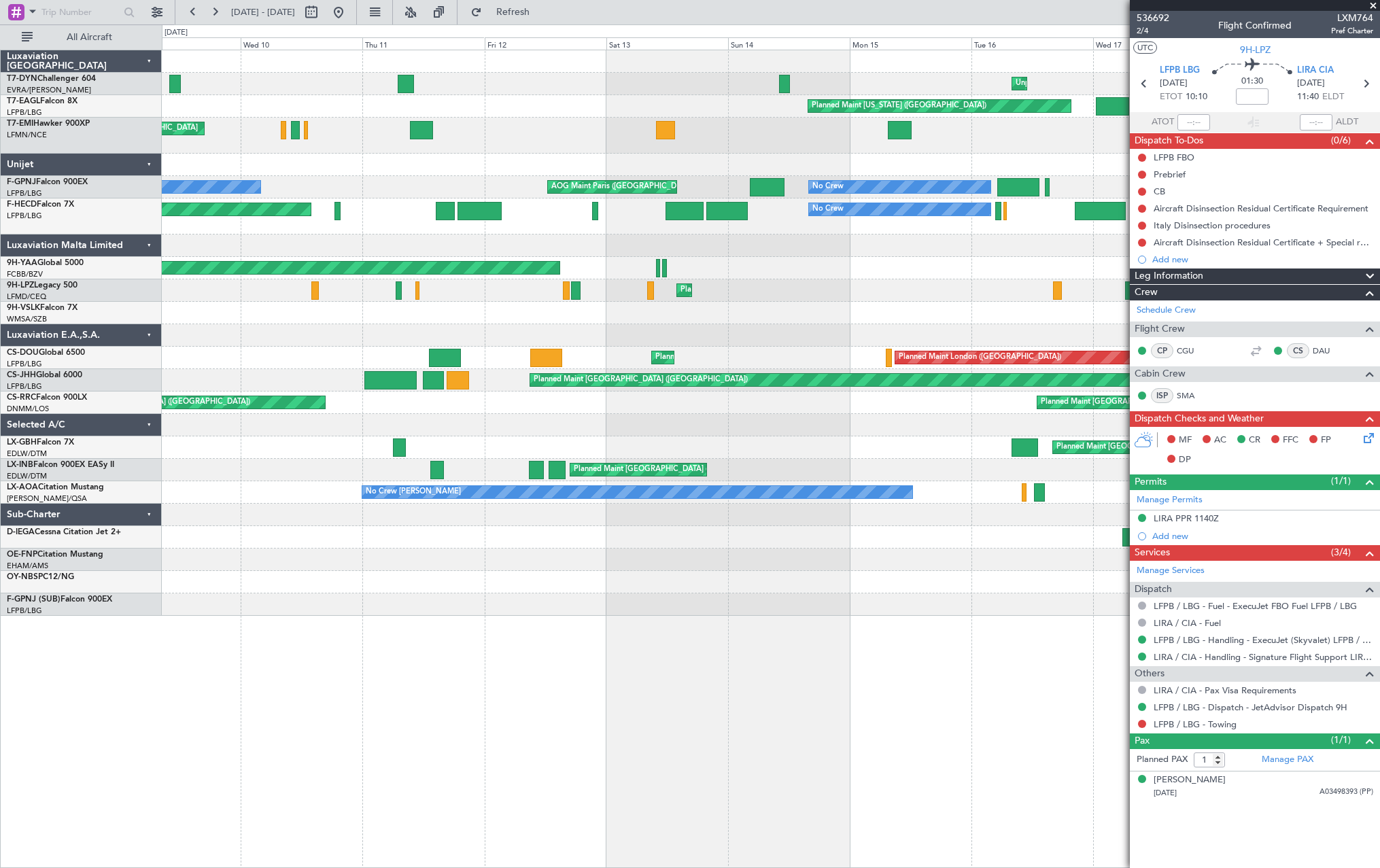
click at [998, 303] on div at bounding box center [770, 313] width 1217 height 23
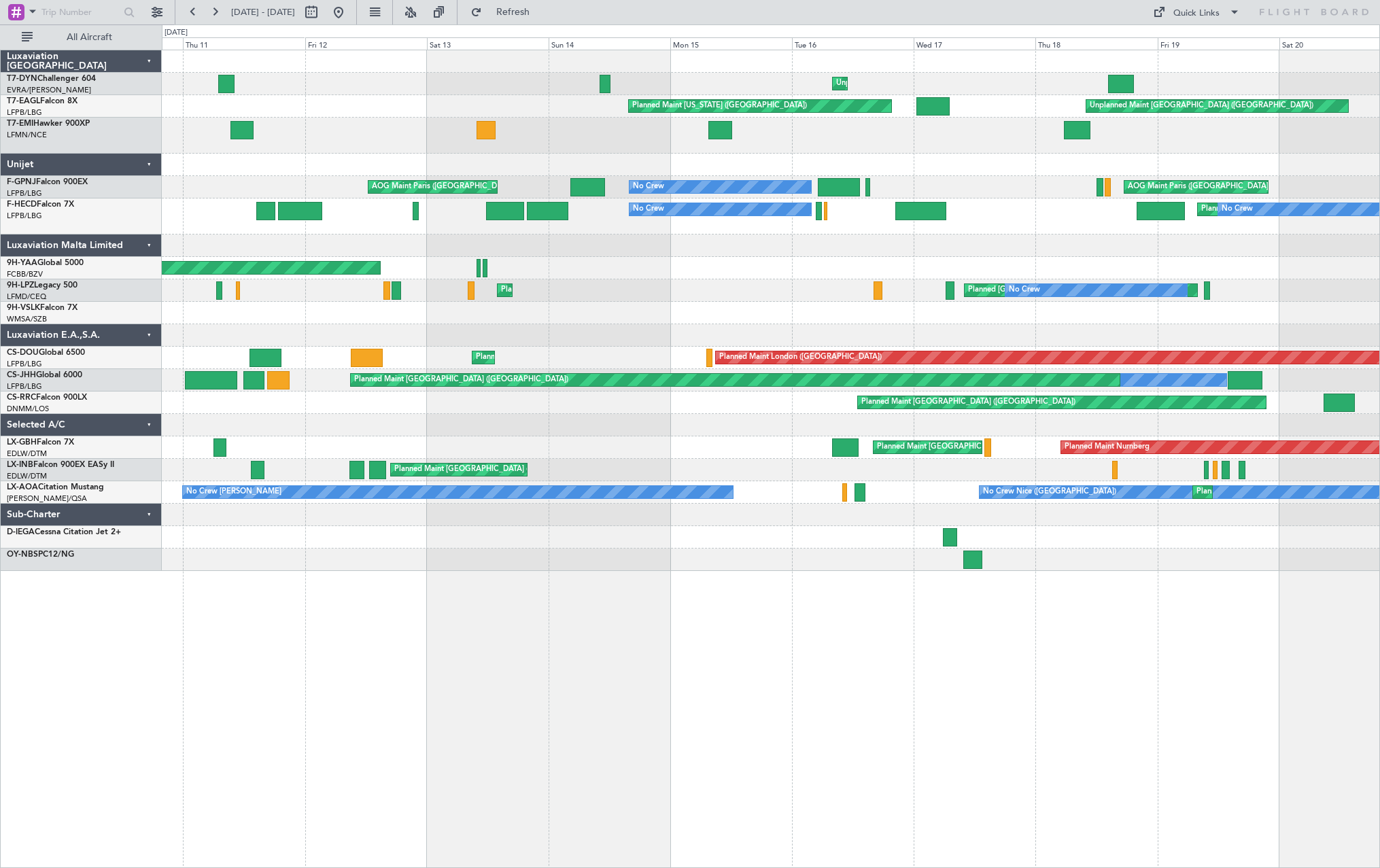
click at [602, 334] on div at bounding box center [770, 336] width 1217 height 23
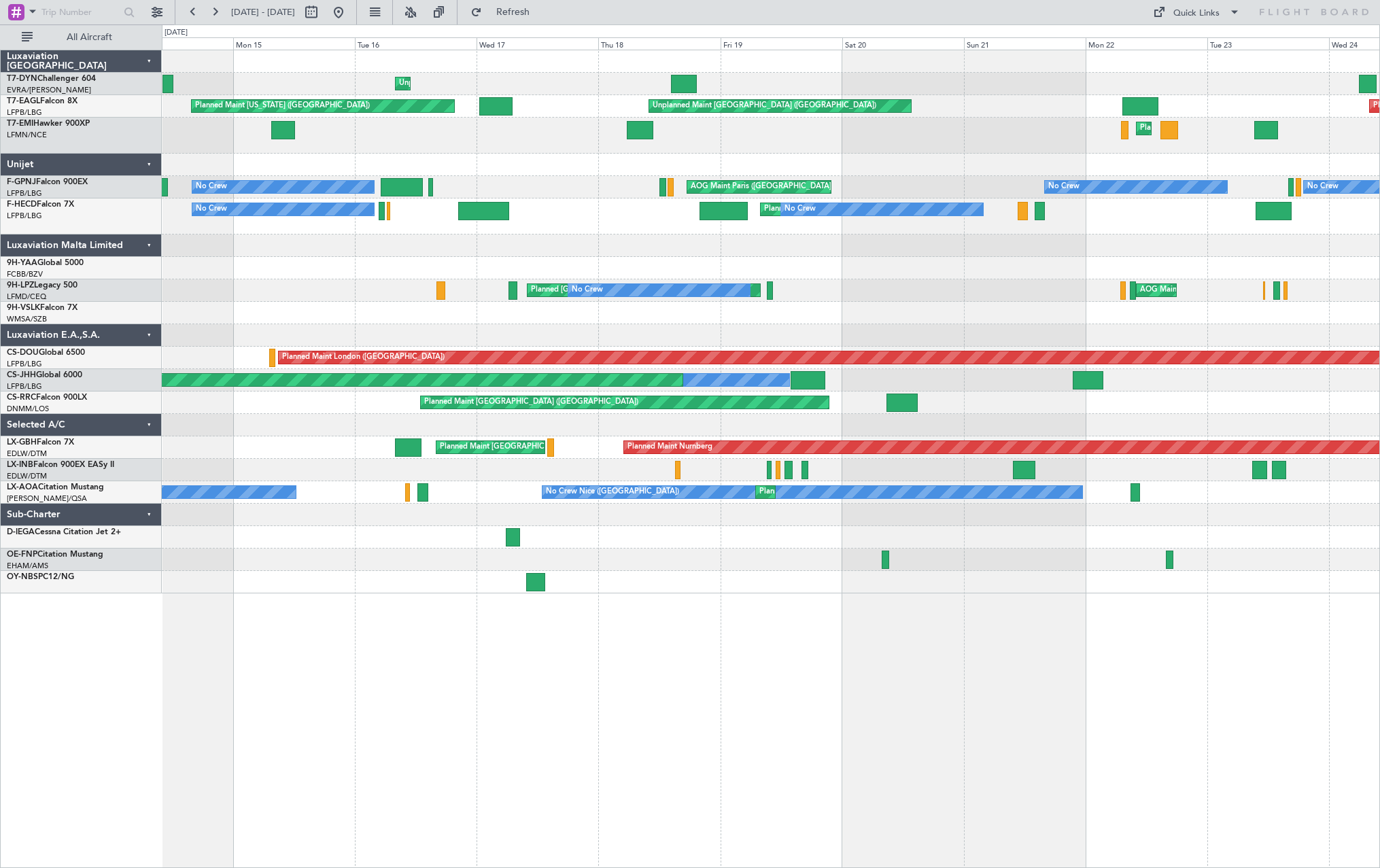
click at [501, 342] on div at bounding box center [770, 336] width 1217 height 23
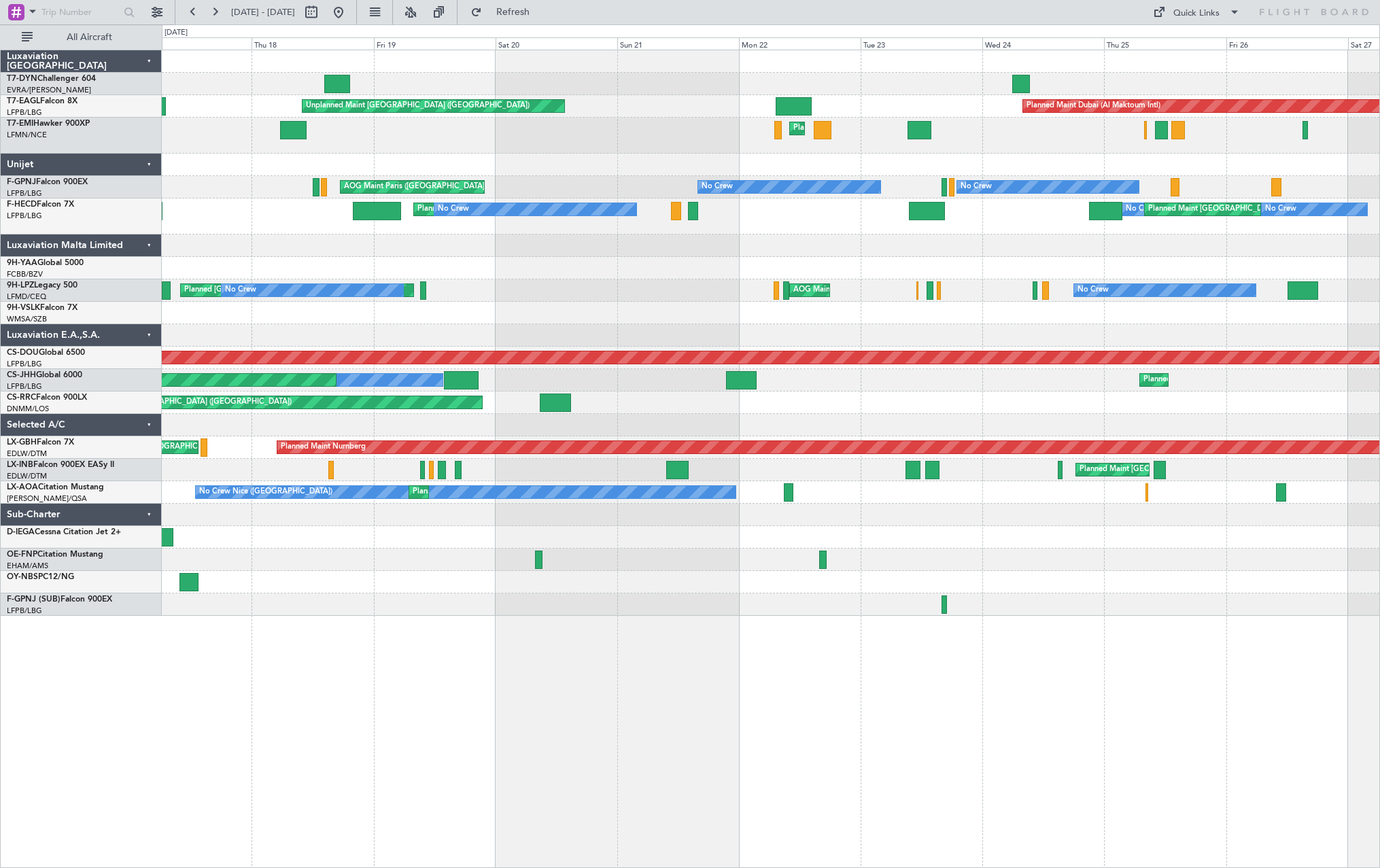
click at [390, 341] on div at bounding box center [770, 336] width 1217 height 23
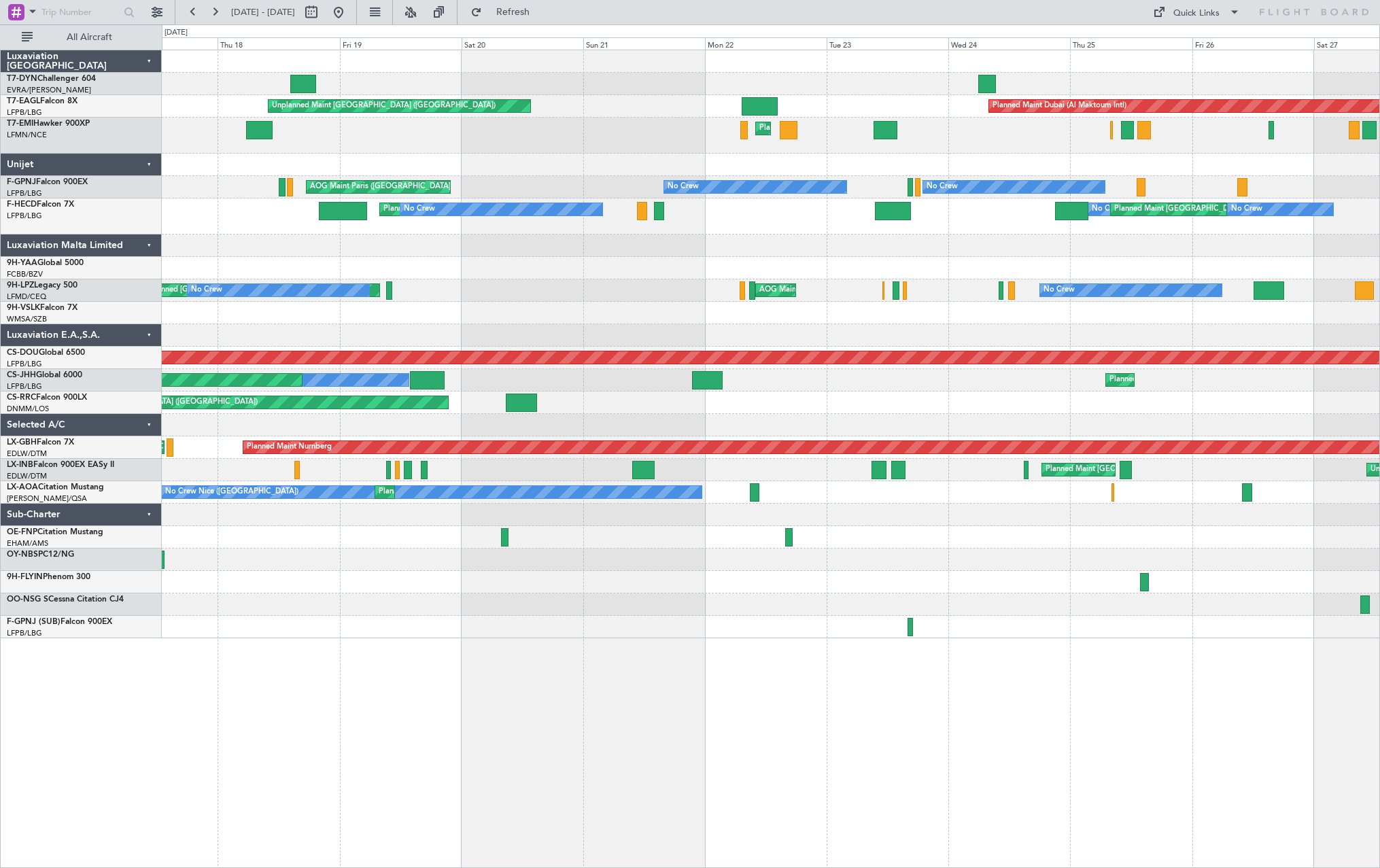
click at [138, 461] on div "Unplanned Maint Riga (Riga Intl) Unplanned Maint Paris (Le Bourget) Planned Mai…" at bounding box center [690, 446] width 1380 height 844
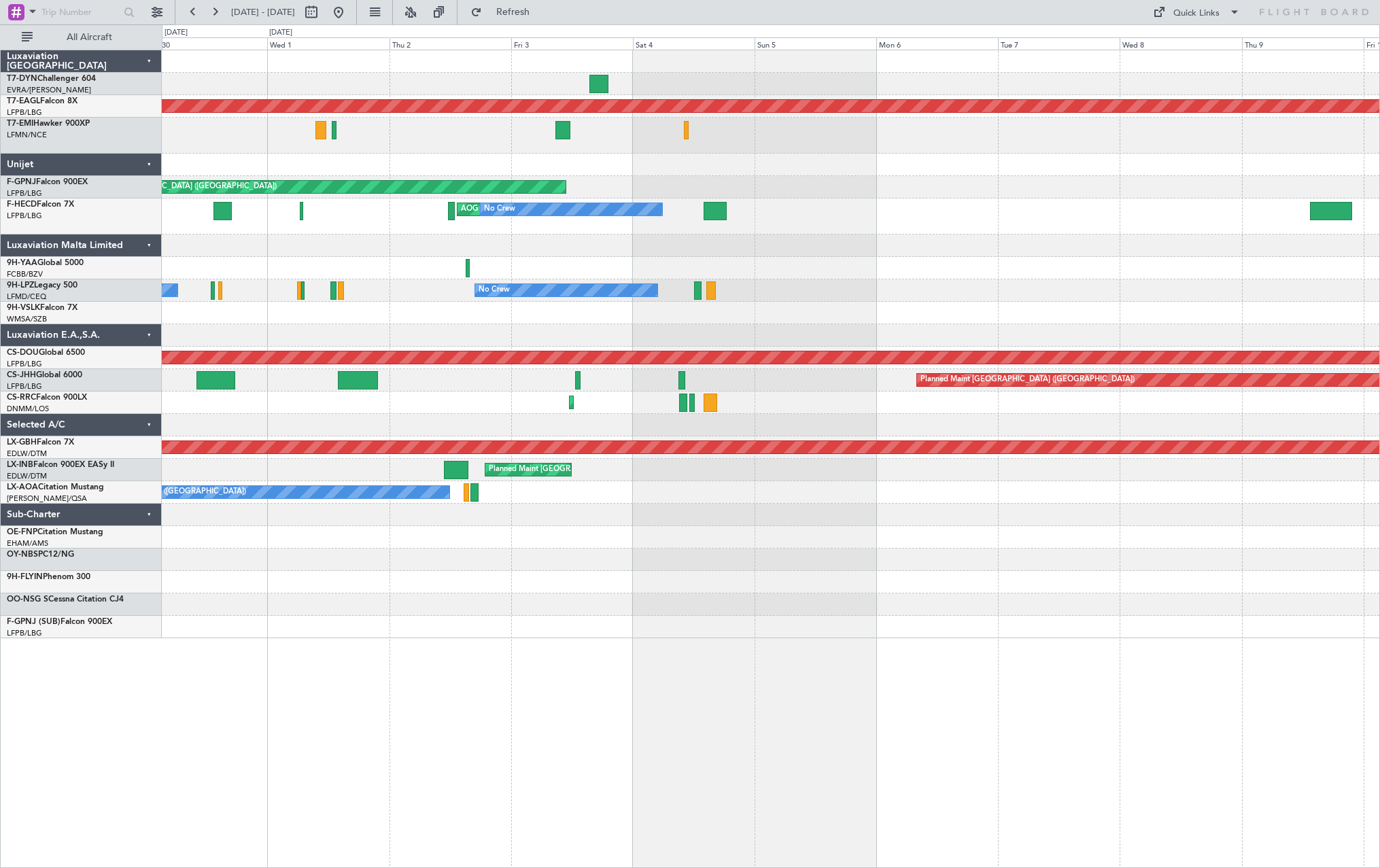
click at [268, 419] on div "Planned Maint Dubai (Al Maktoum Intl) Planned Maint Paris (Le Bourget) AOG Main…" at bounding box center [770, 344] width 1217 height 588
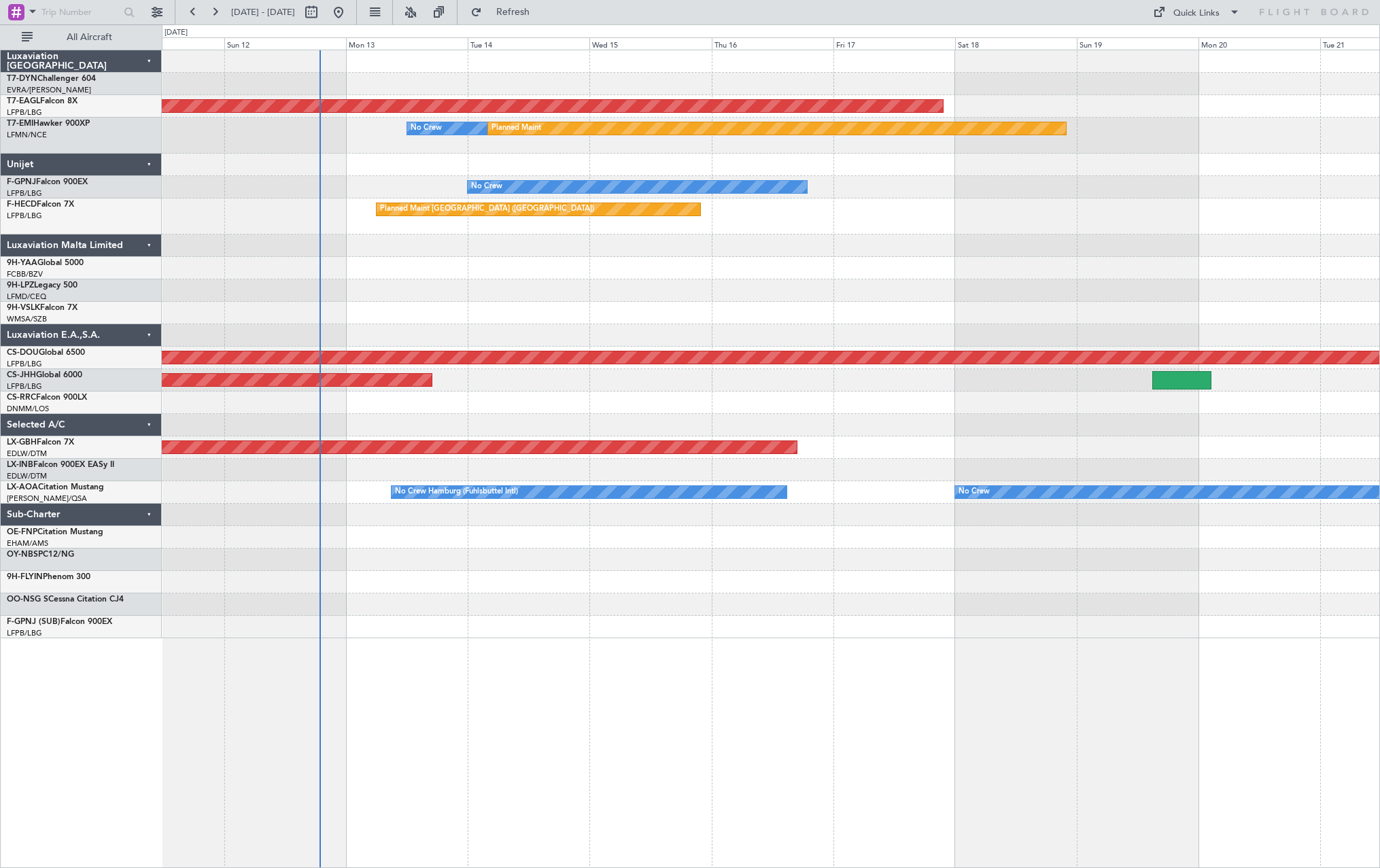
click at [127, 490] on div "Planned Maint Dubai (Al Maktoum Intl) No Crew Planned Maint No Crew Planned Mai…" at bounding box center [690, 446] width 1380 height 844
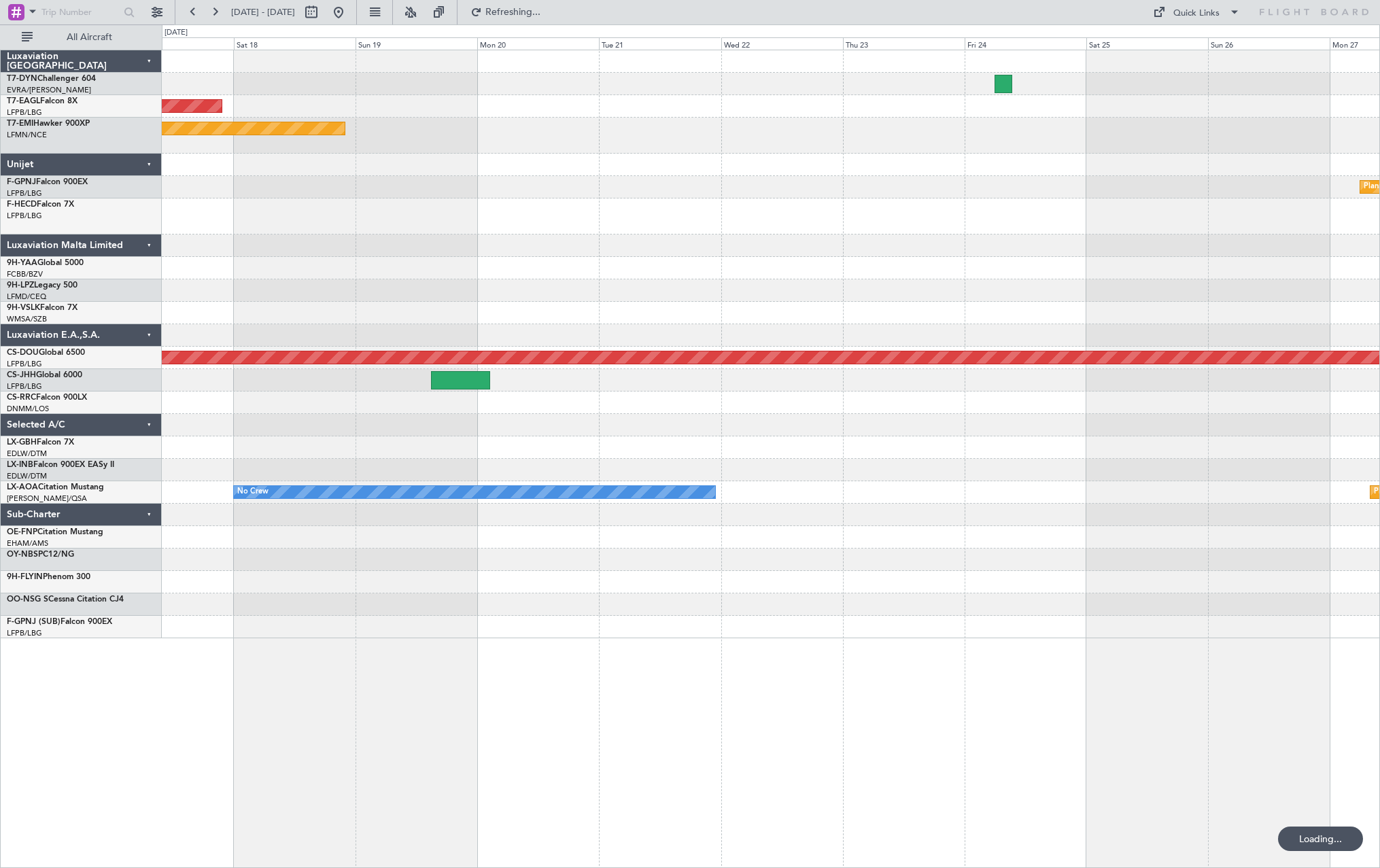
click at [361, 471] on div at bounding box center [770, 471] width 1217 height 23
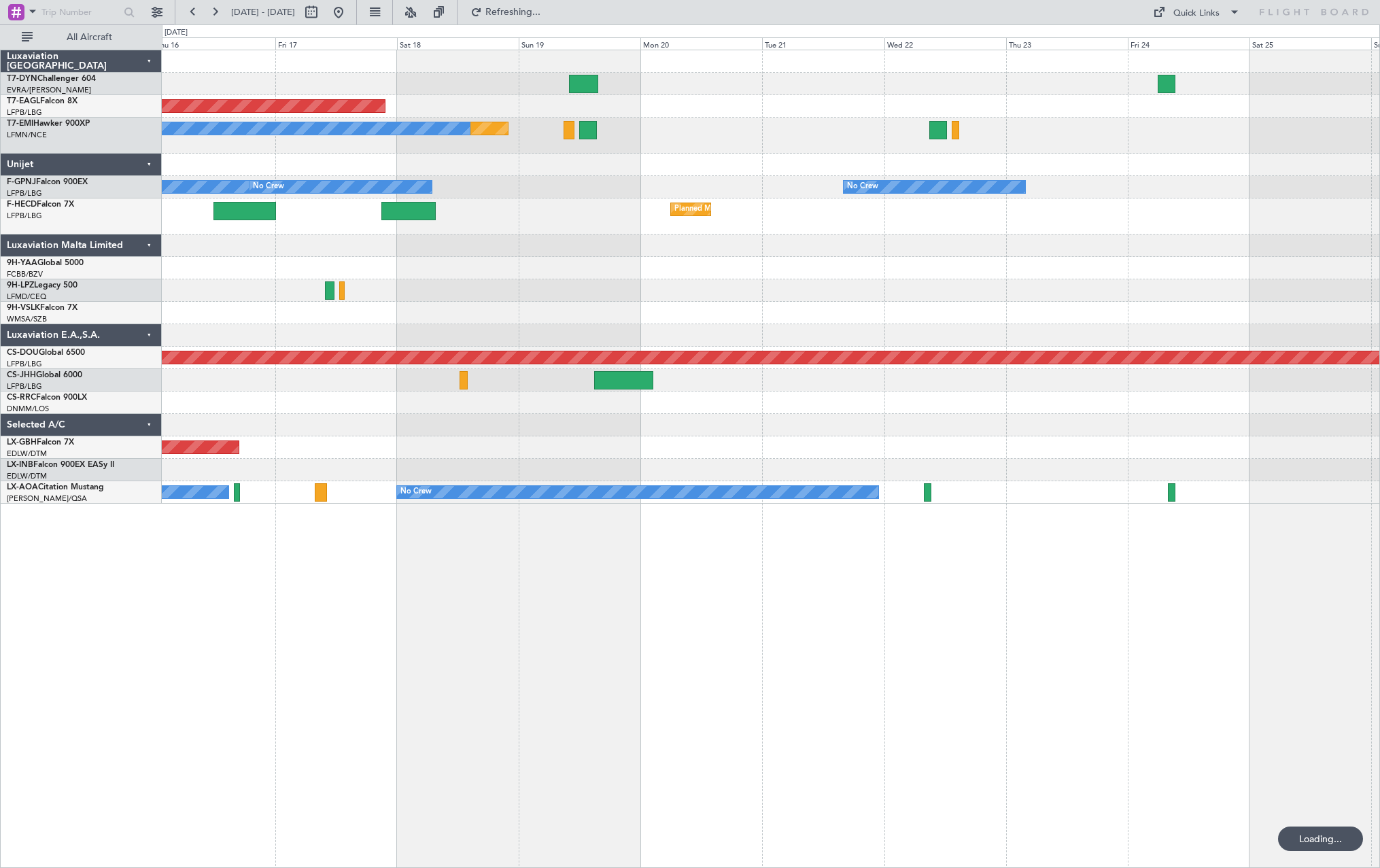
click at [1144, 405] on div at bounding box center [770, 403] width 1217 height 23
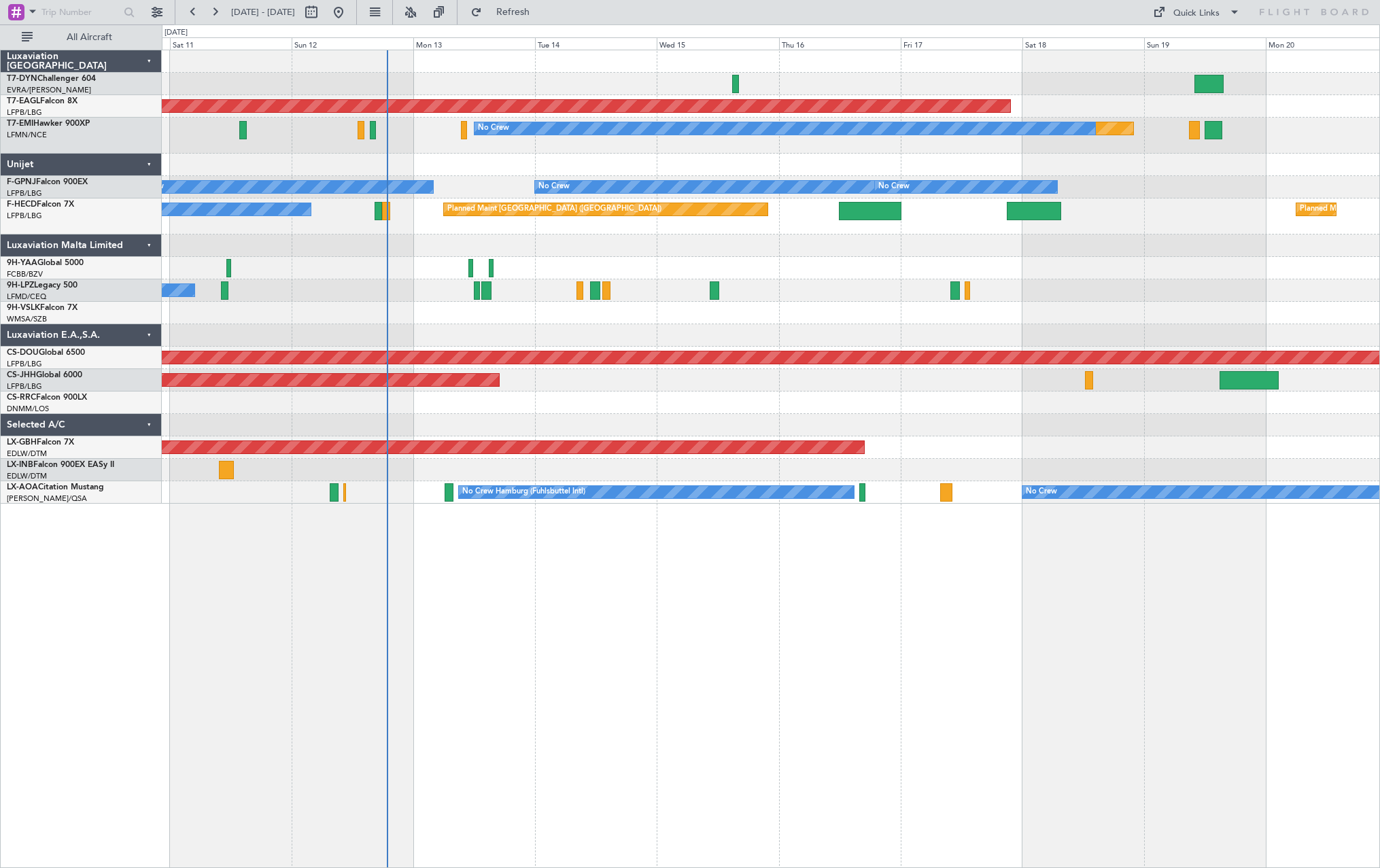
click at [1366, 403] on div "Planned Maint Lagos ([PERSON_NAME])" at bounding box center [770, 403] width 1217 height 23
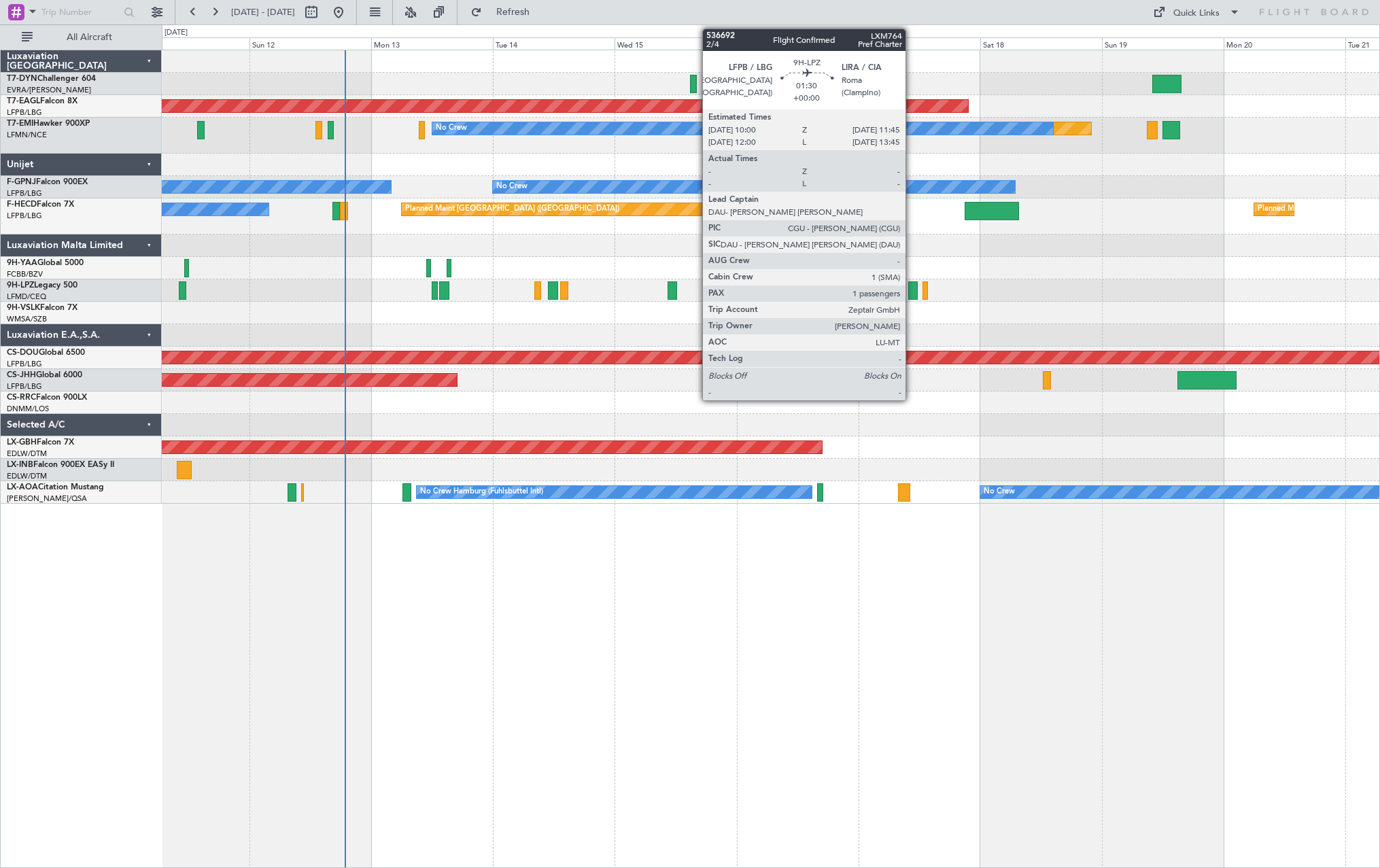
click at [912, 289] on div at bounding box center [913, 291] width 10 height 18
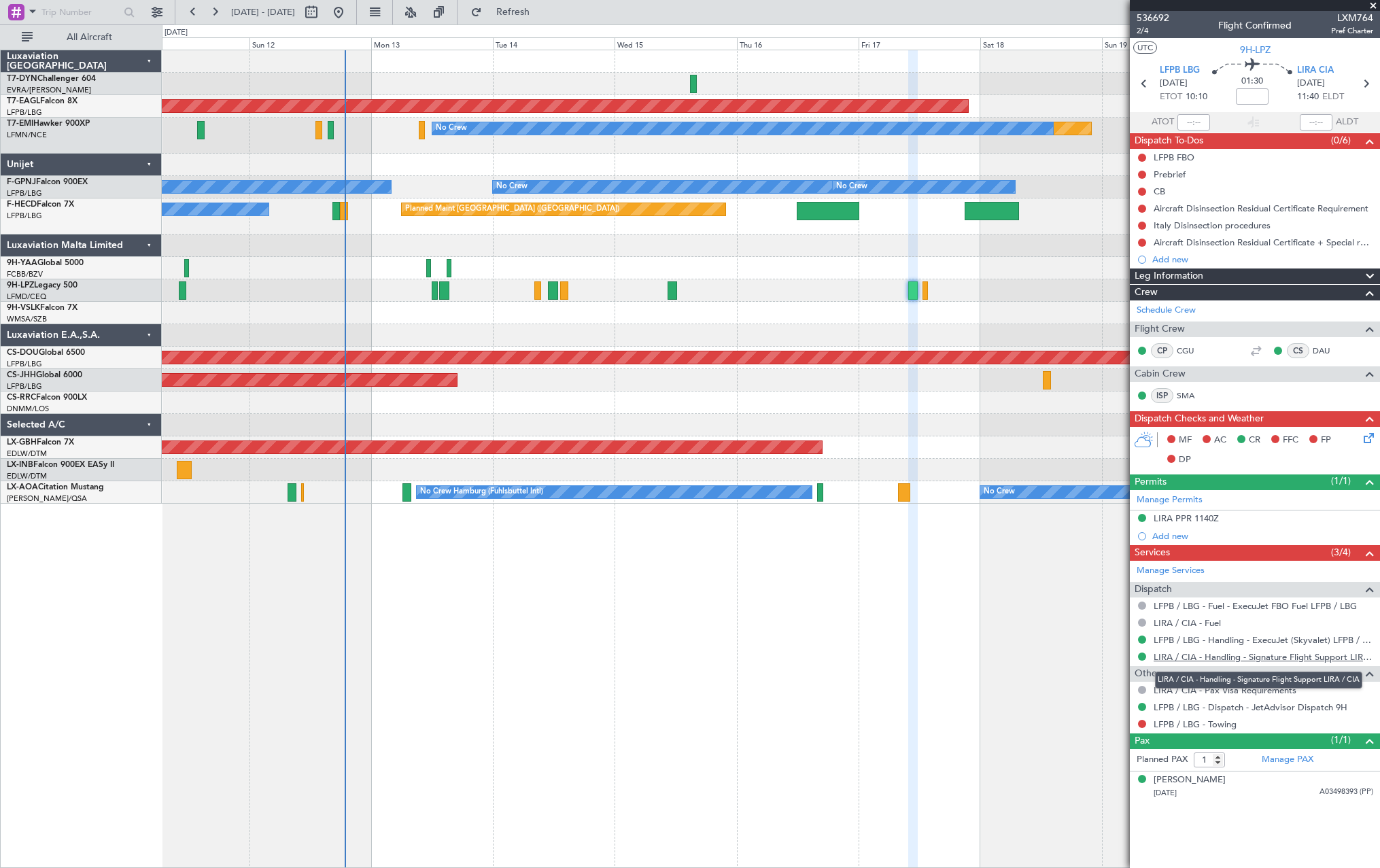
click at [1202, 656] on link "LIRA / CIA - Handling - Signature Flight Support LIRA / CIA" at bounding box center [1264, 656] width 220 height 11
click at [1139, 209] on button at bounding box center [1142, 209] width 8 height 8
click at [1115, 242] on li "In Progress" at bounding box center [1143, 248] width 72 height 20
click at [1143, 227] on button at bounding box center [1142, 225] width 8 height 8
click at [1116, 263] on span at bounding box center [1116, 265] width 8 height 8
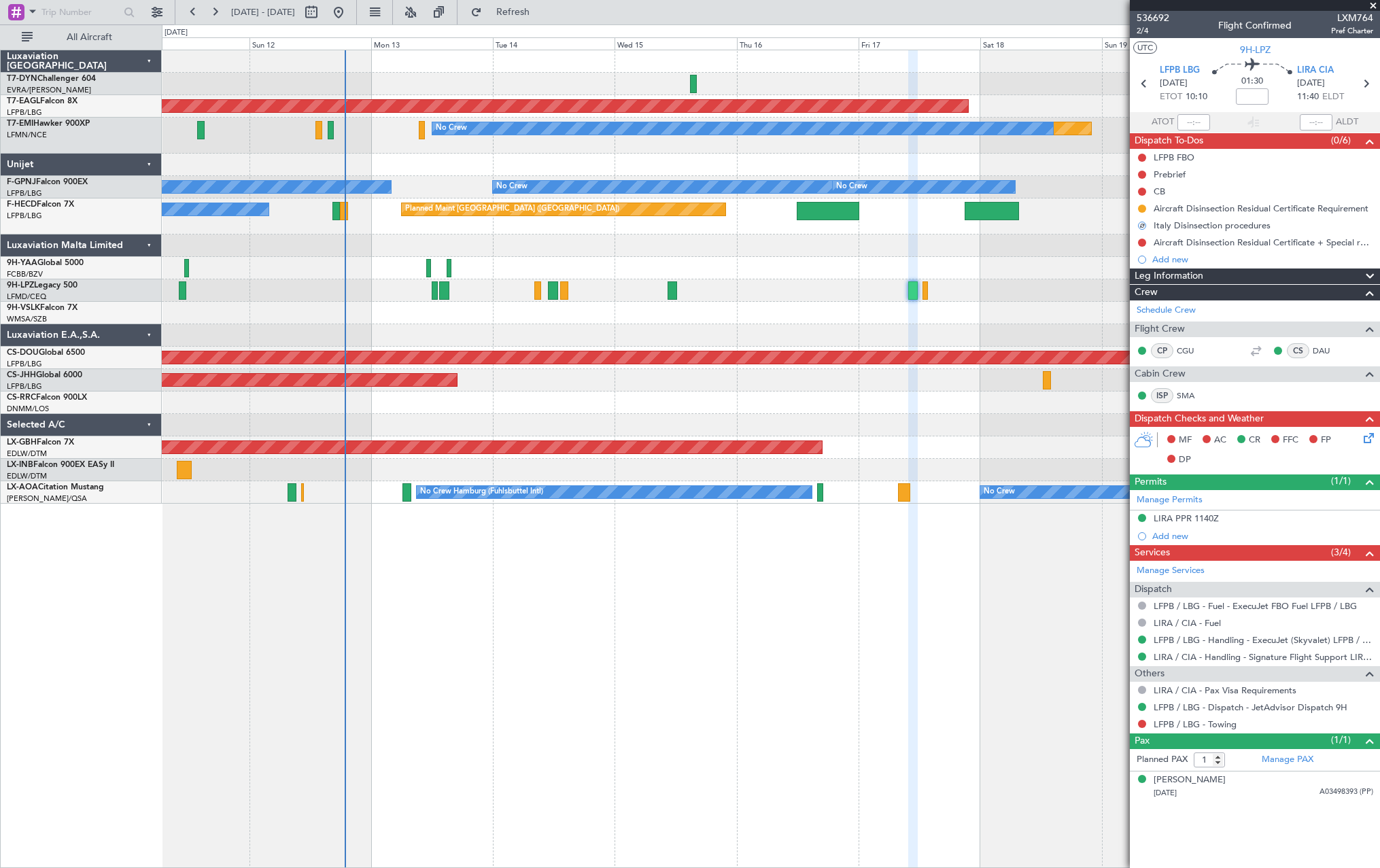
drag, startPoint x: 1143, startPoint y: 242, endPoint x: 1132, endPoint y: 255, distance: 17.0
click at [1142, 242] on button at bounding box center [1142, 242] width 8 height 8
click at [1115, 282] on span at bounding box center [1116, 282] width 8 height 8
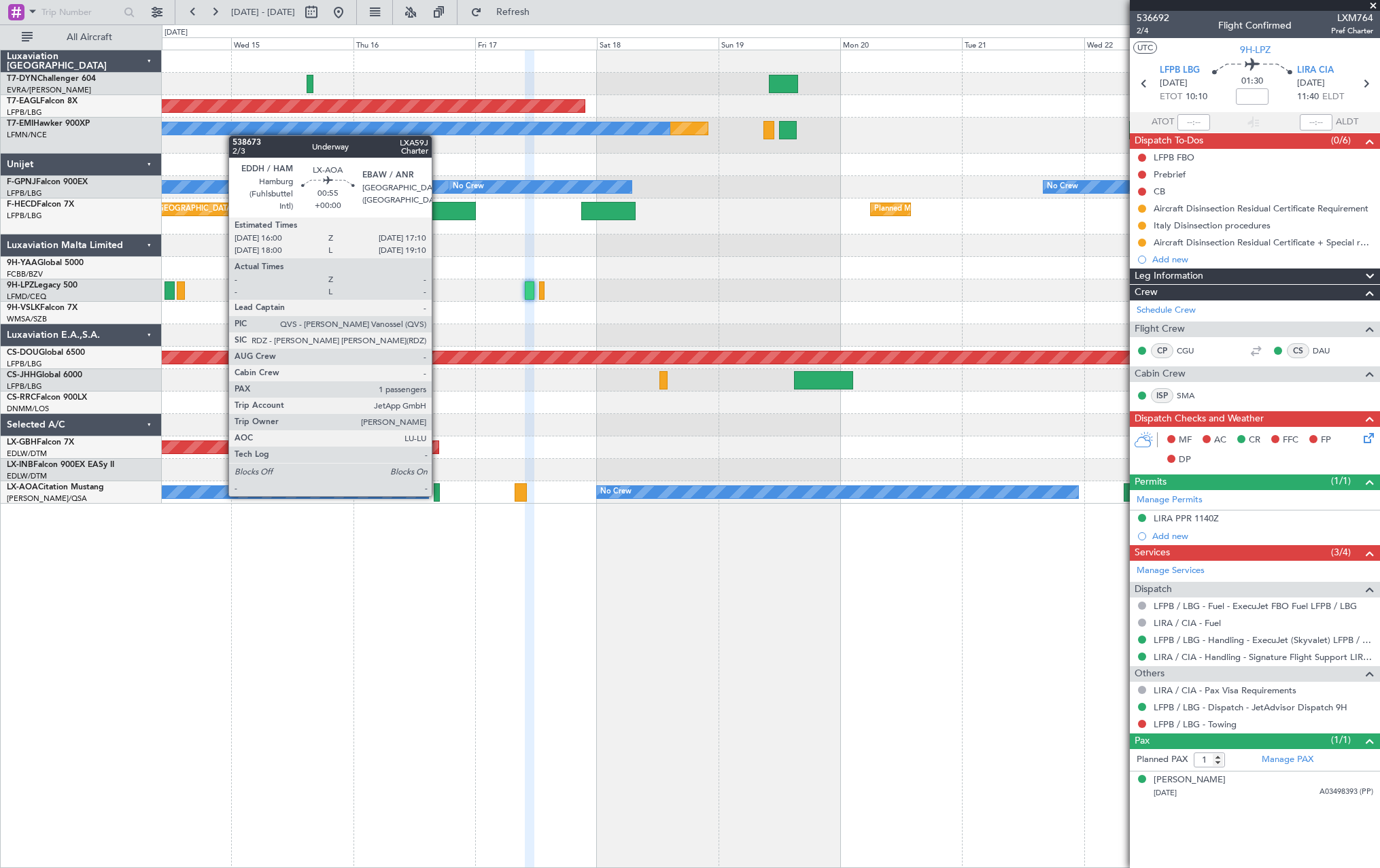
click at [438, 494] on div at bounding box center [437, 492] width 6 height 18
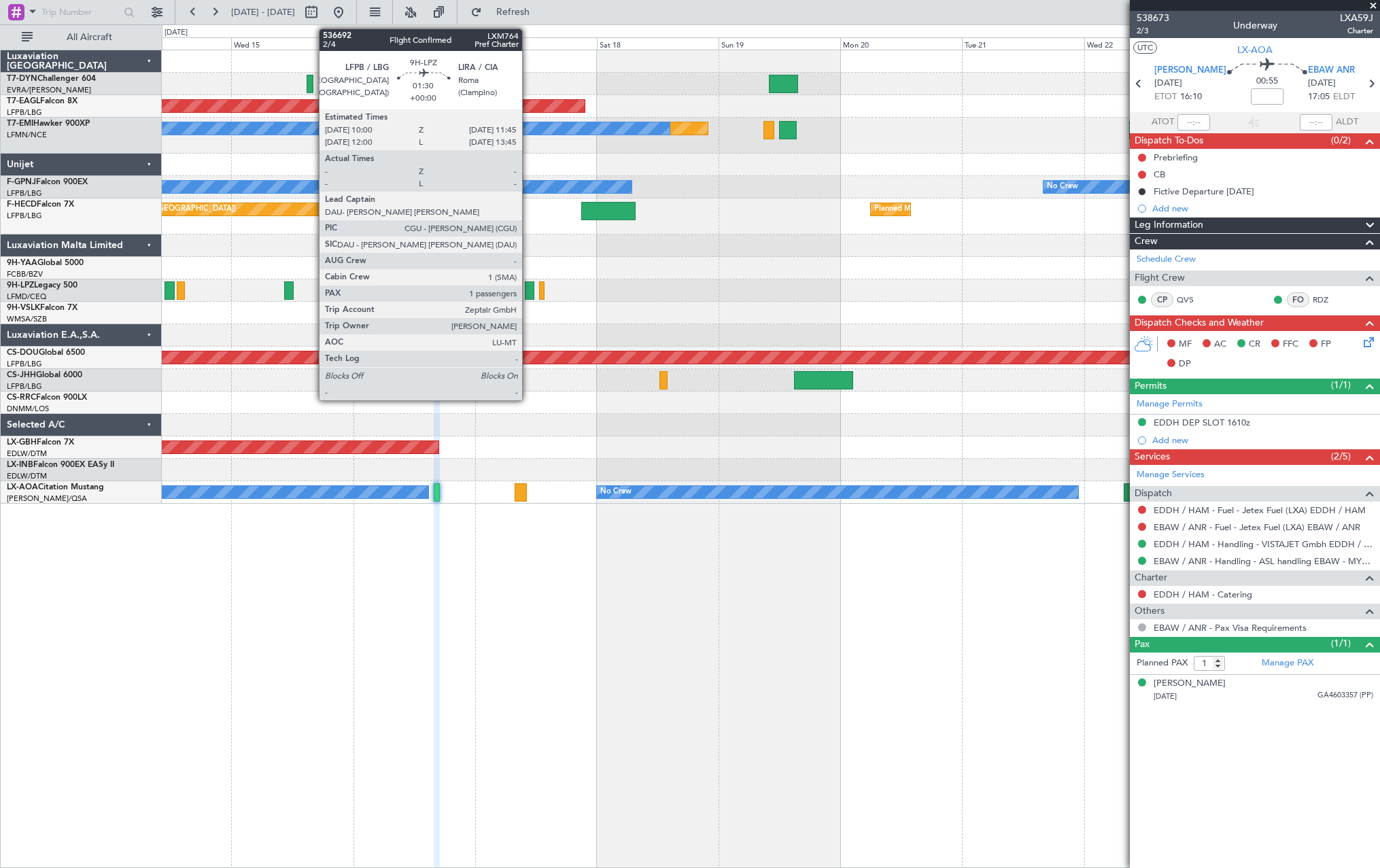
click at [529, 290] on div at bounding box center [529, 291] width 10 height 18
click at [527, 288] on div at bounding box center [529, 291] width 10 height 18
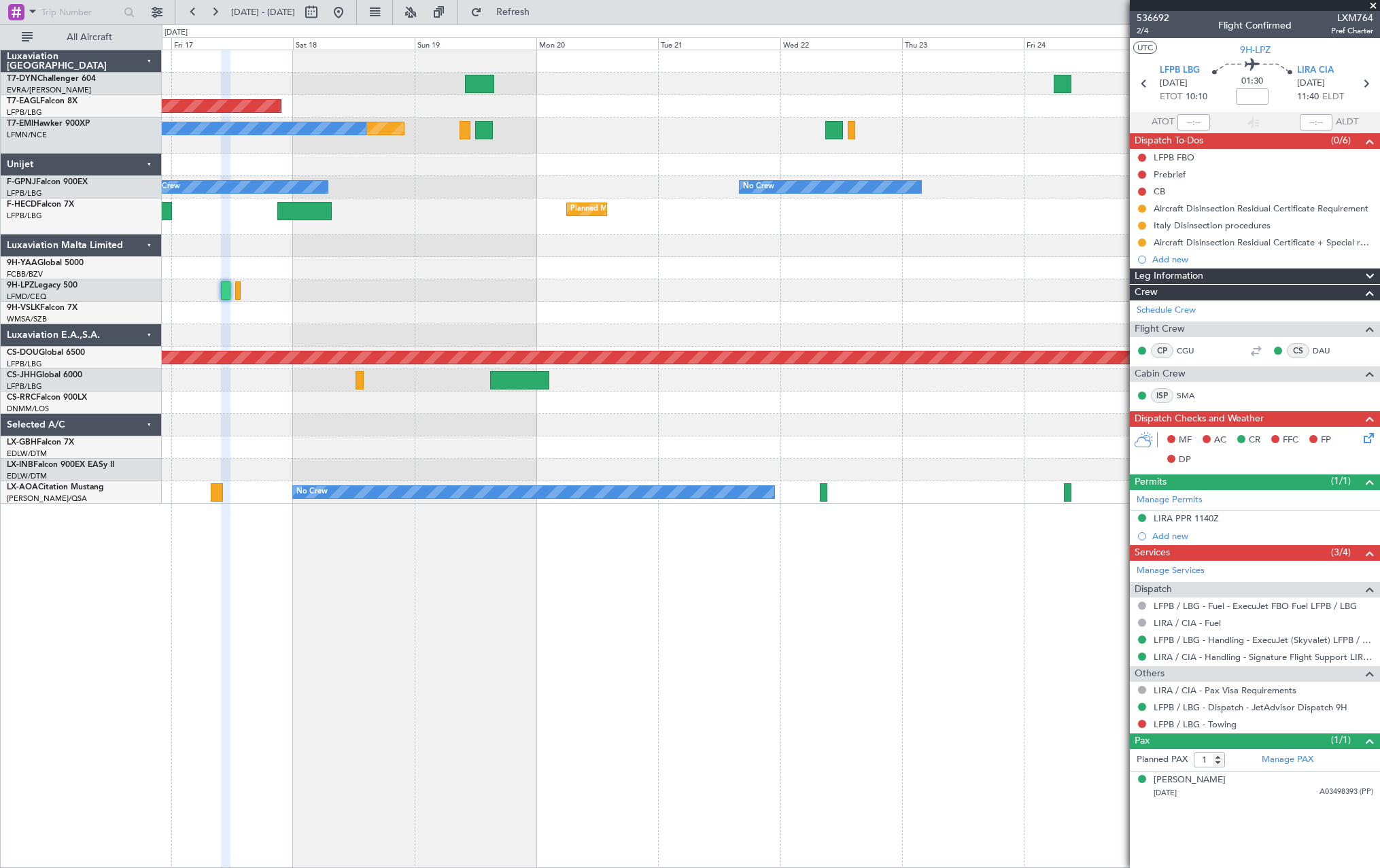
click at [471, 313] on div at bounding box center [770, 313] width 1217 height 23
click at [1144, 687] on button at bounding box center [1142, 690] width 8 height 8
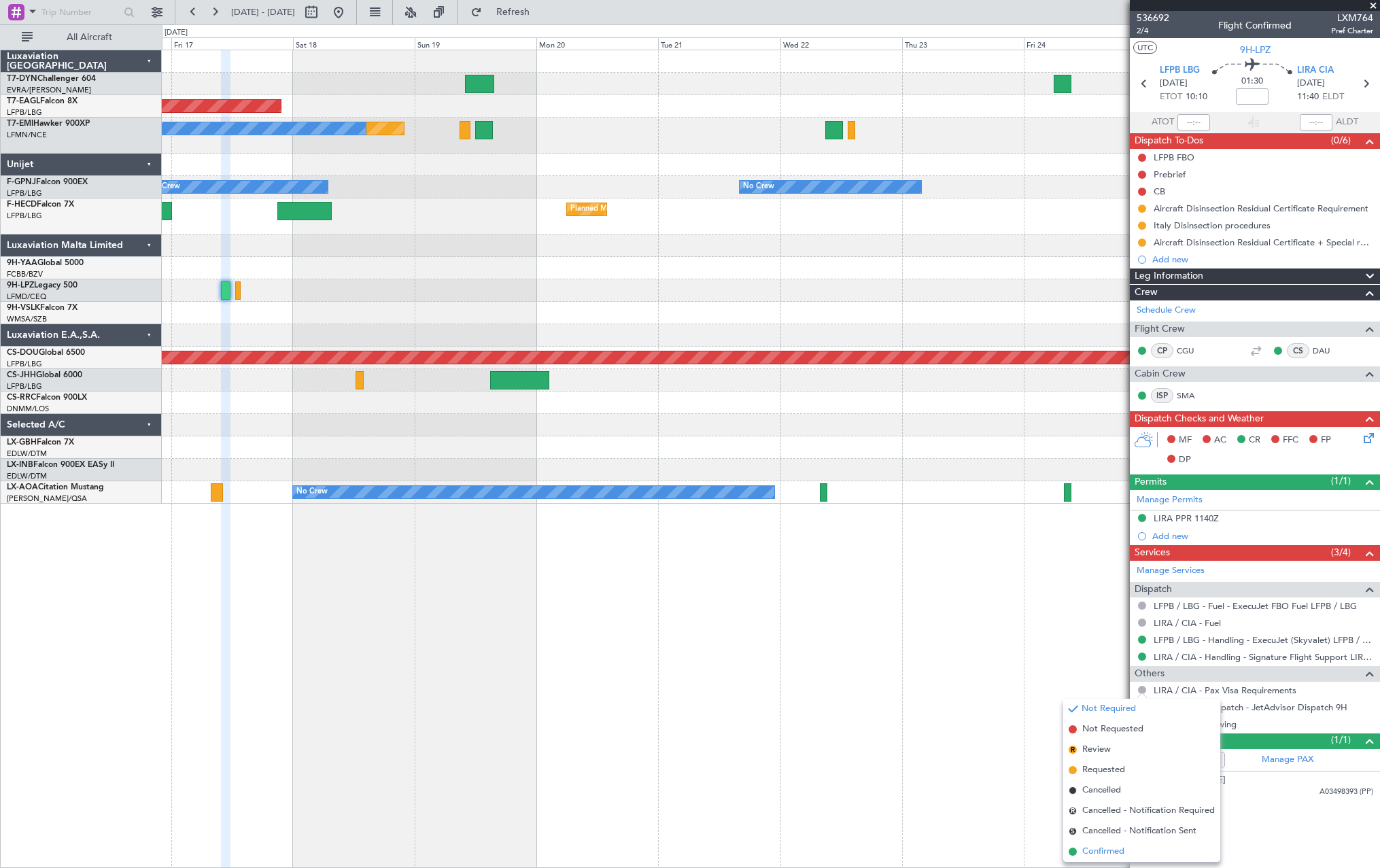
click at [1074, 852] on span at bounding box center [1073, 851] width 8 height 8
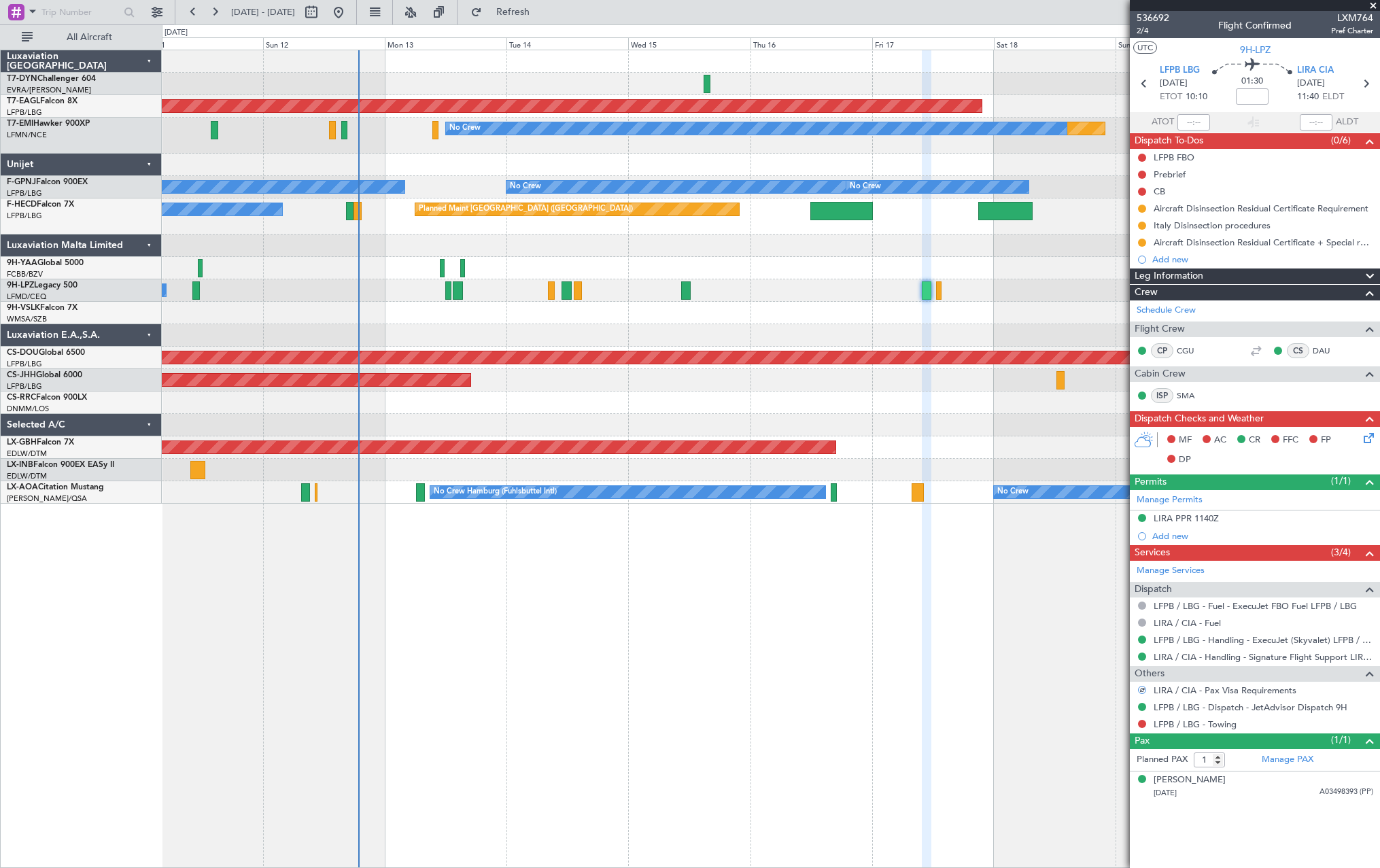
click at [1092, 315] on div "Planned Maint Dubai (Al Maktoum Intl) Planned Maint No Crew No Crew No Crew No …" at bounding box center [770, 277] width 1217 height 453
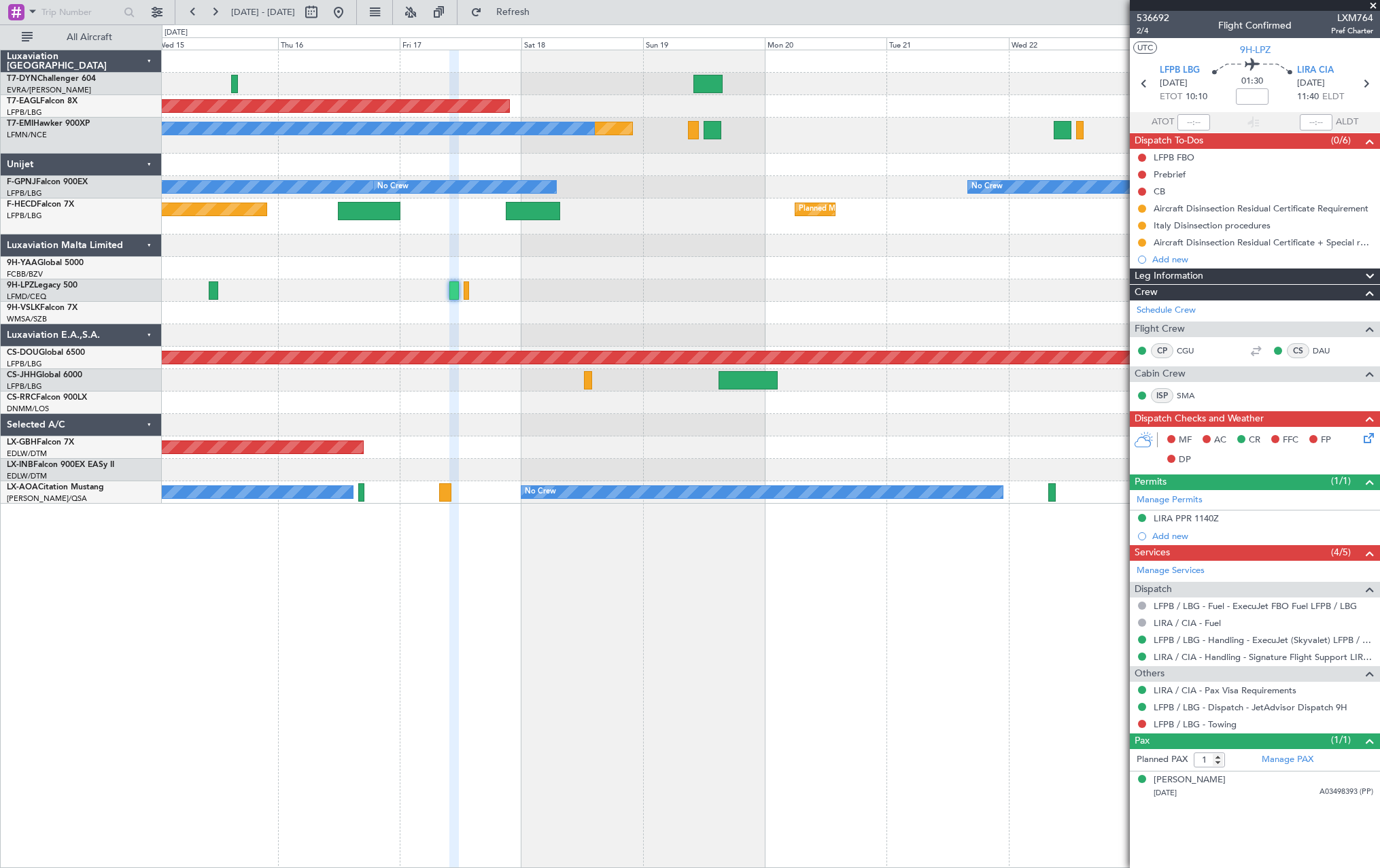
click at [474, 316] on div at bounding box center [770, 313] width 1217 height 23
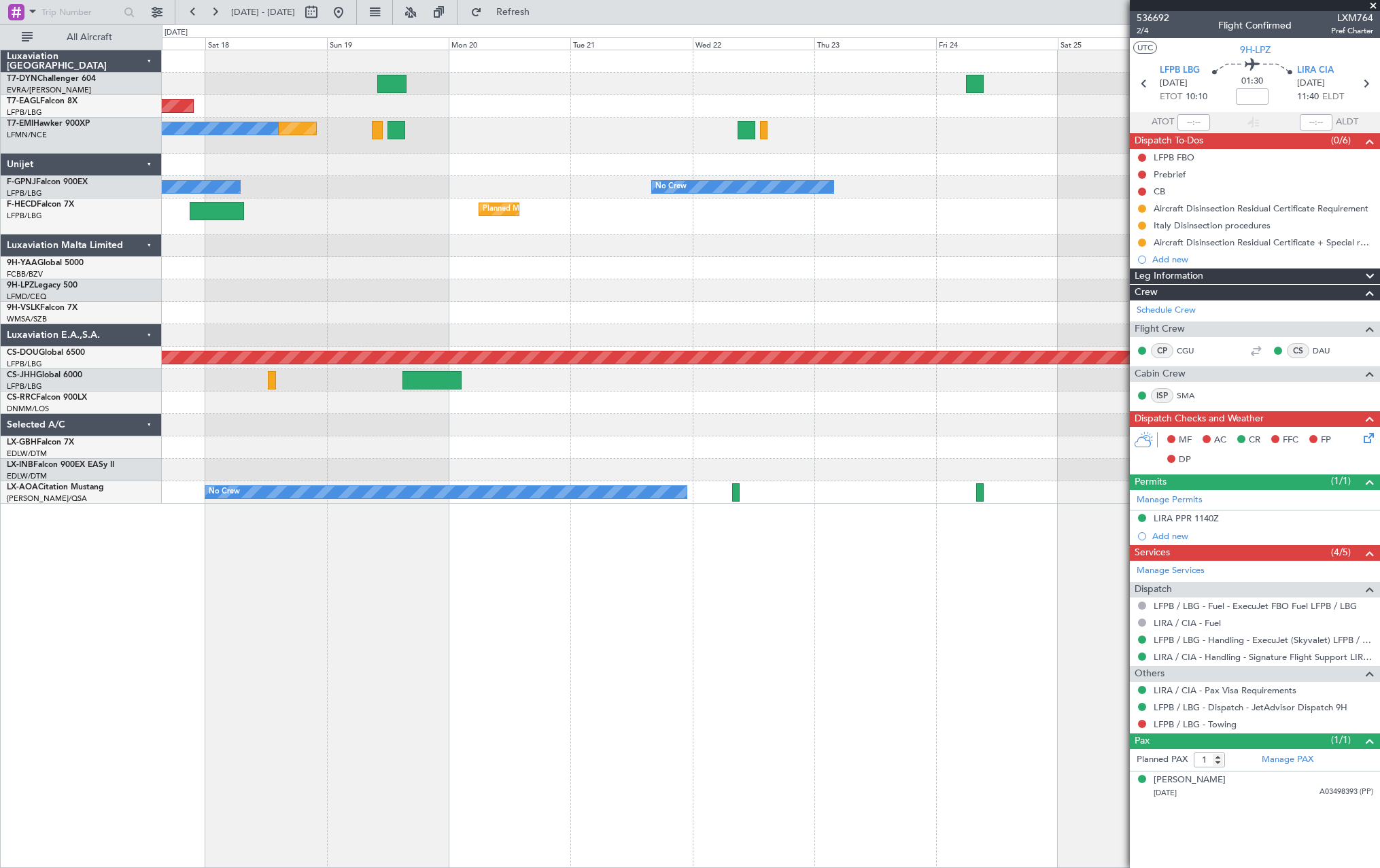
click at [402, 293] on div at bounding box center [770, 291] width 1217 height 23
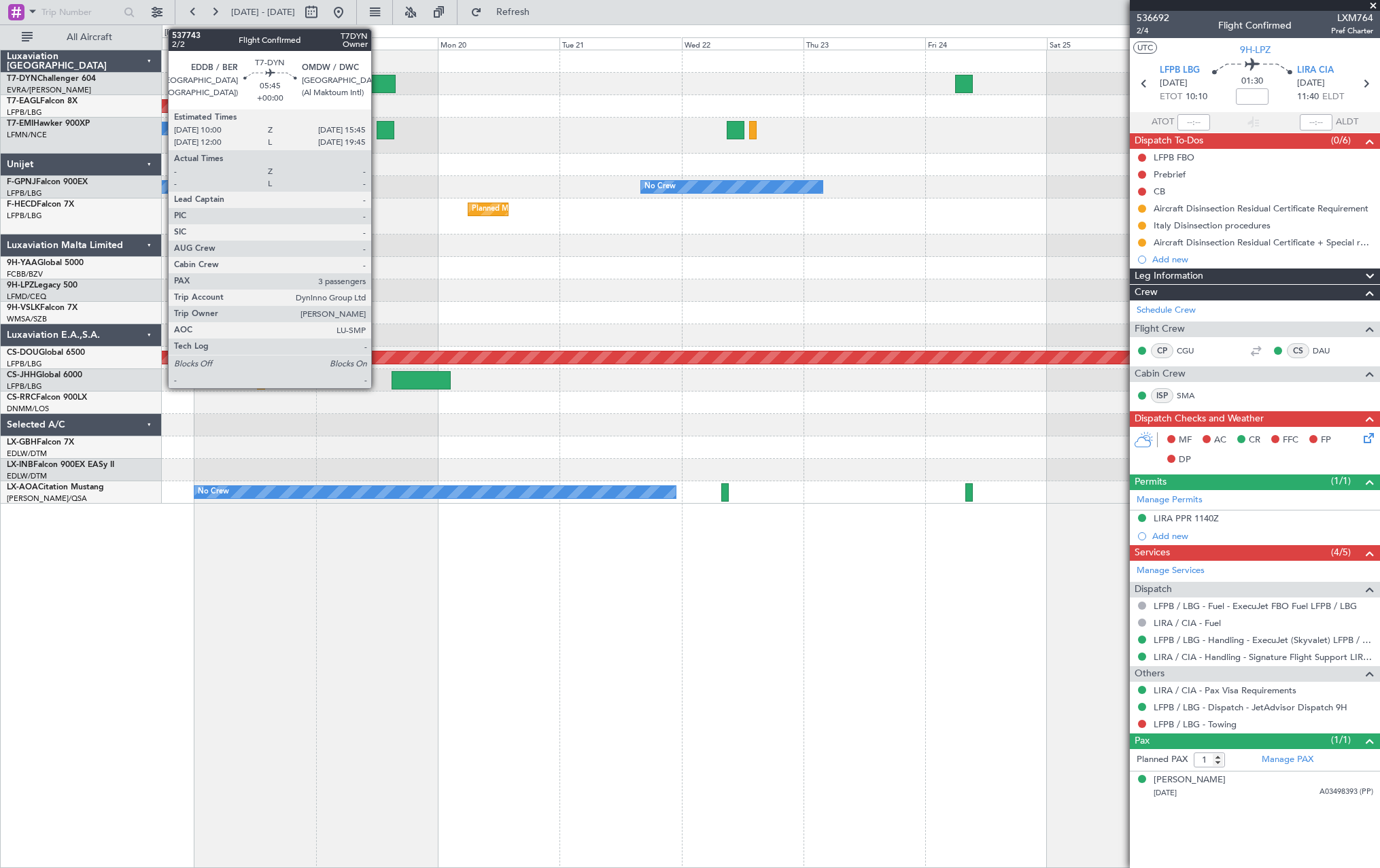
click at [377, 81] on div at bounding box center [381, 84] width 29 height 18
click at [382, 82] on div at bounding box center [381, 84] width 29 height 18
click at [385, 75] on div at bounding box center [381, 84] width 29 height 18
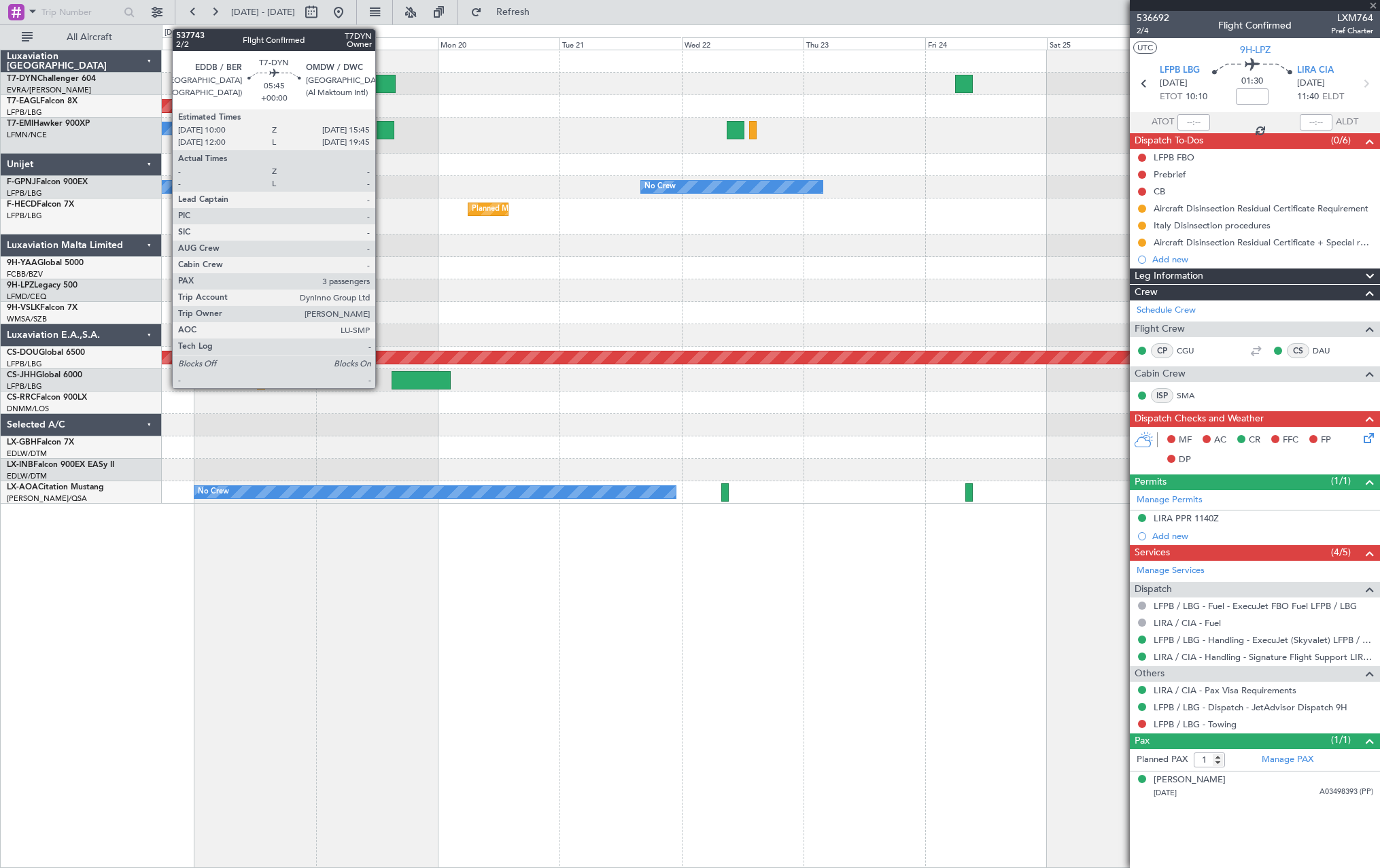
type input "3"
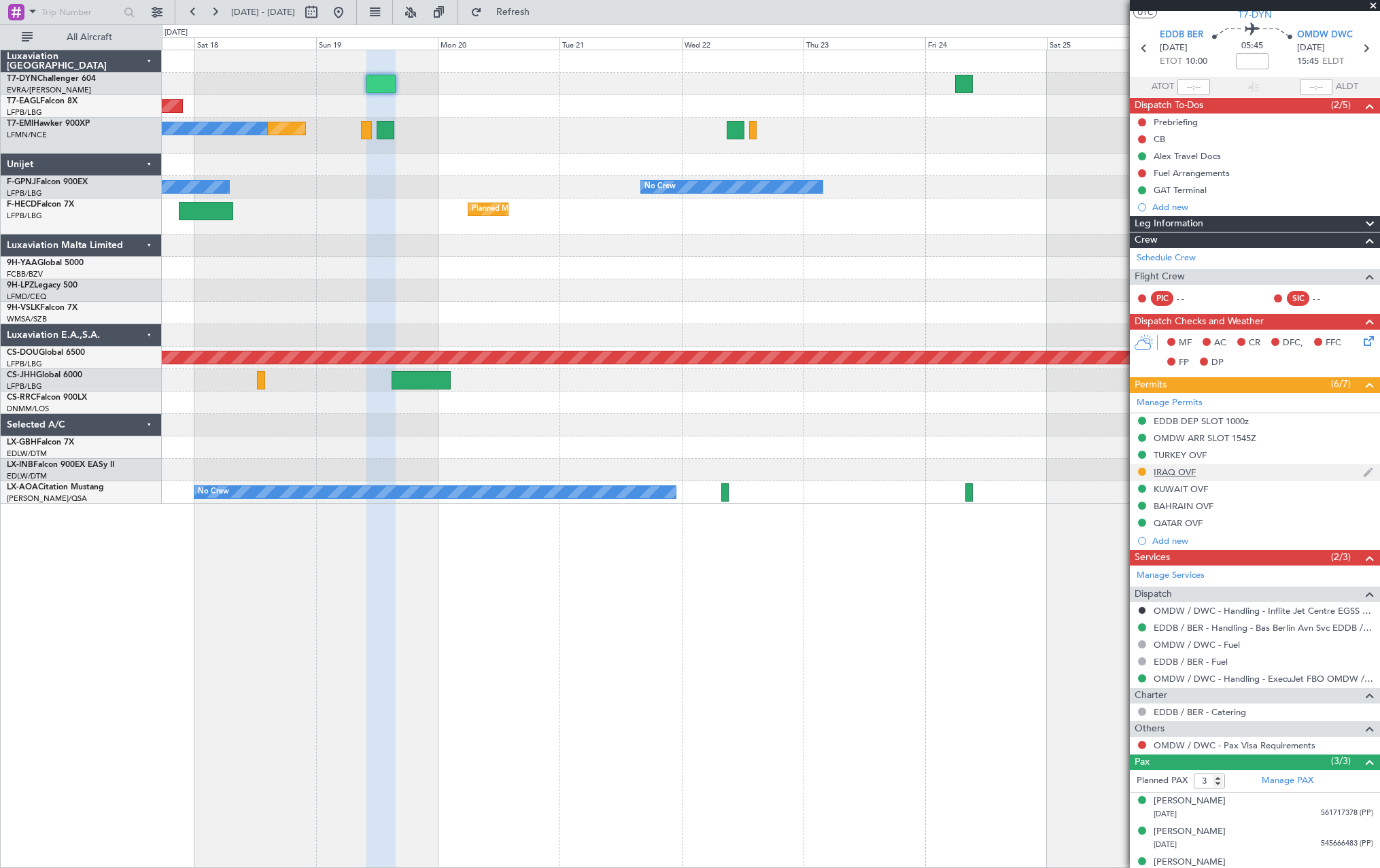
scroll to position [51, 0]
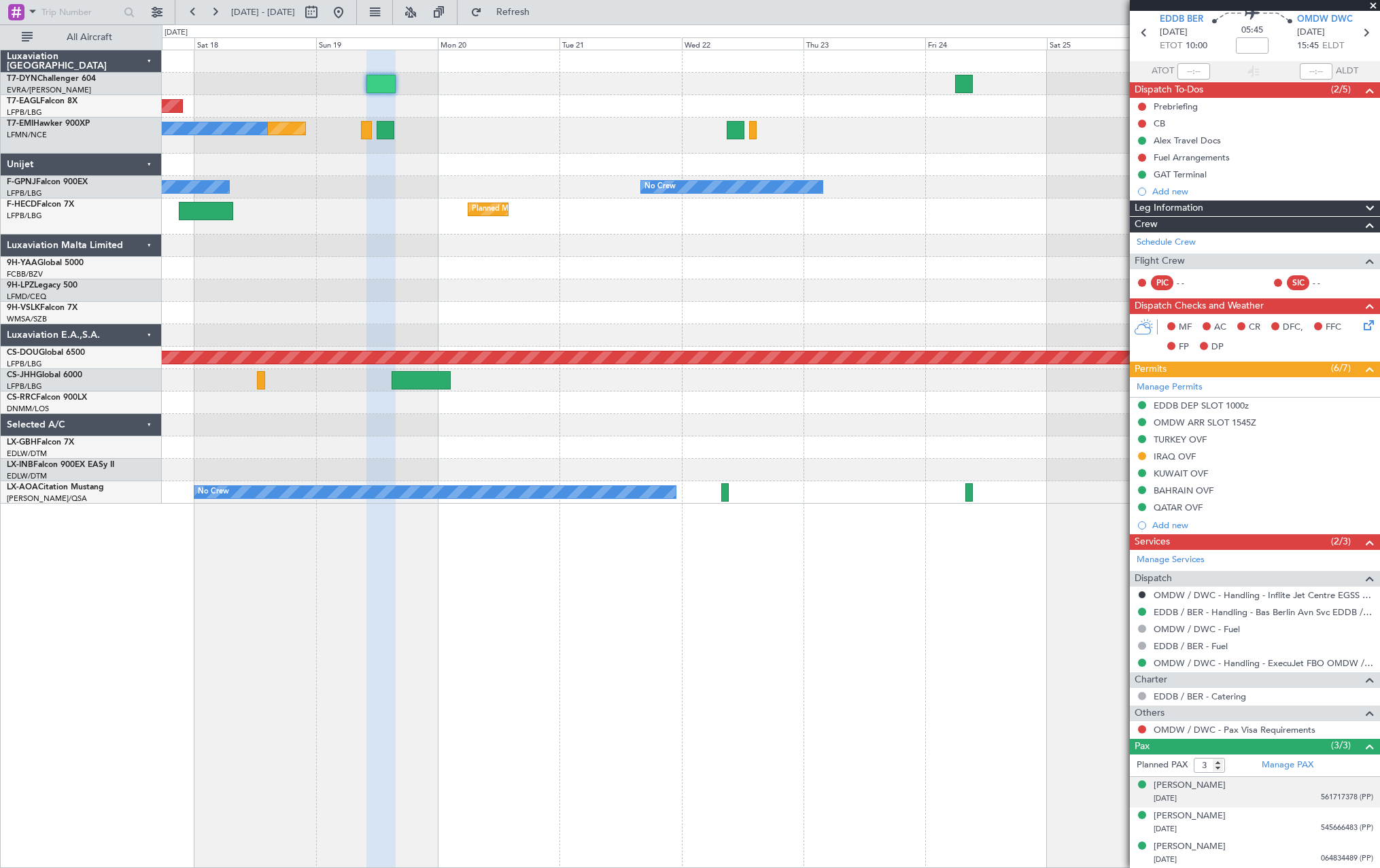
click at [1266, 798] on div "24/02/1975 561717378 (PP)" at bounding box center [1264, 799] width 220 height 14
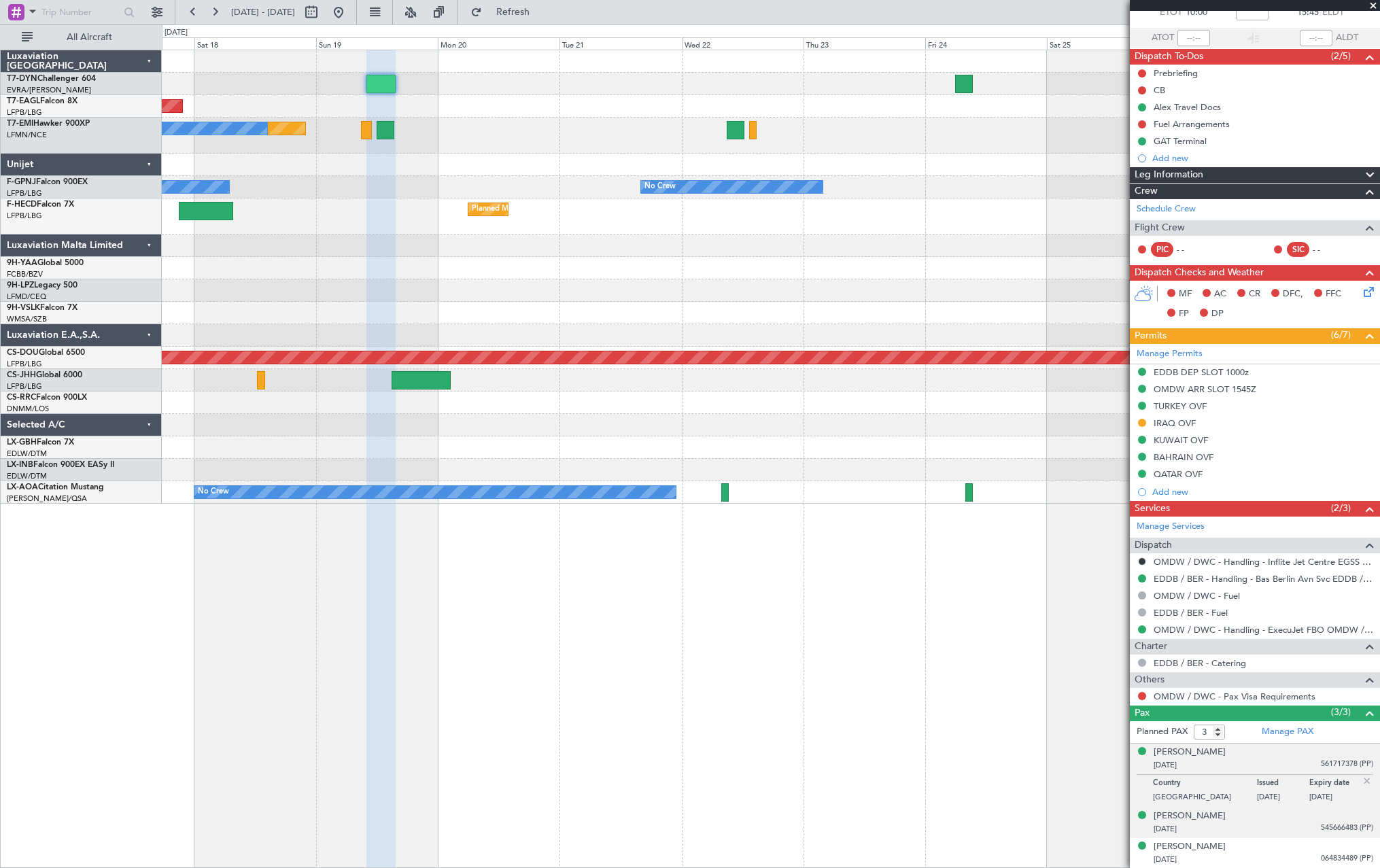
click at [1270, 823] on div "30/04/1971 545666483 (PP)" at bounding box center [1264, 830] width 220 height 14
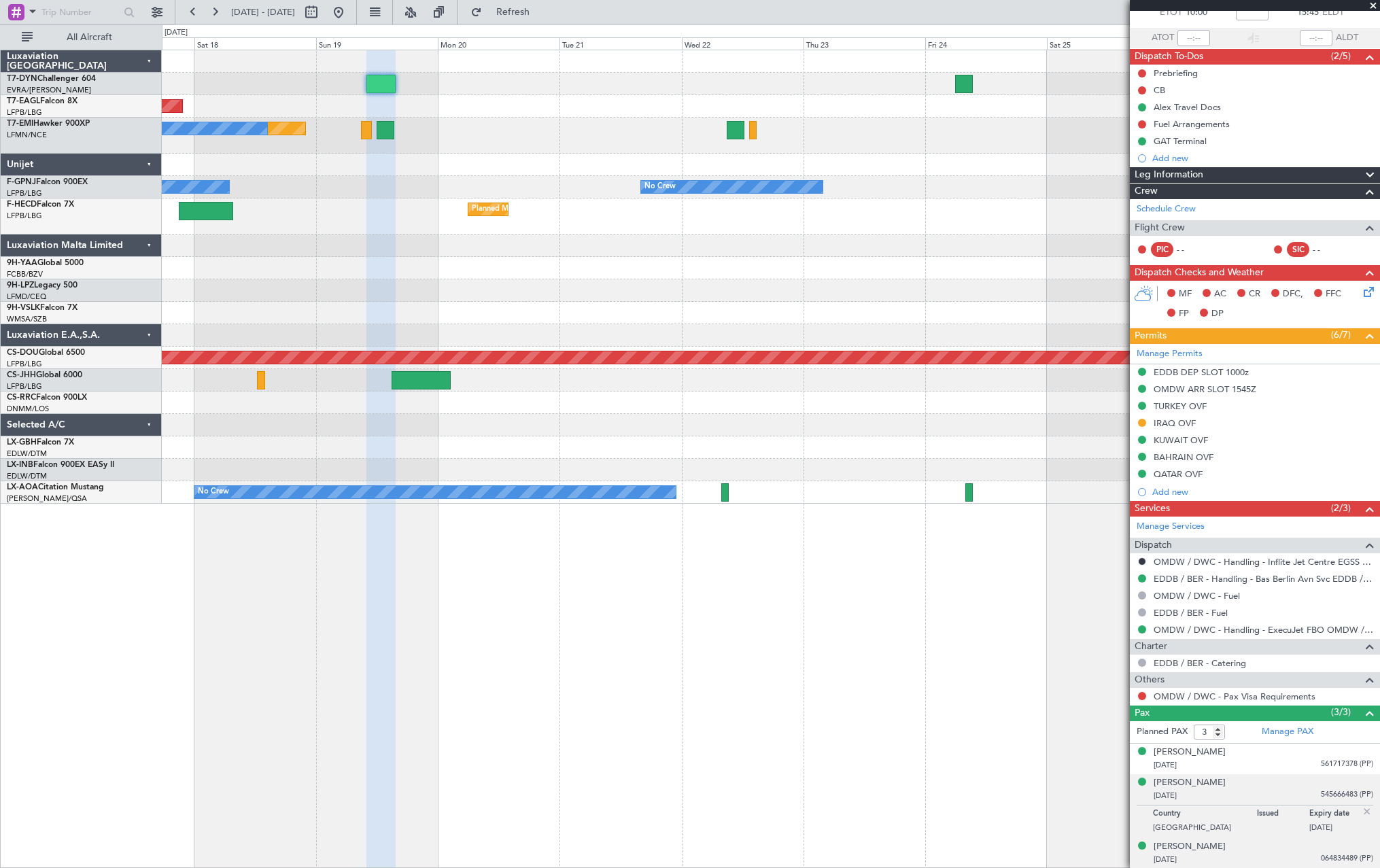
click at [1280, 854] on div "14/09/2012 064834489 (PP)" at bounding box center [1264, 860] width 220 height 14
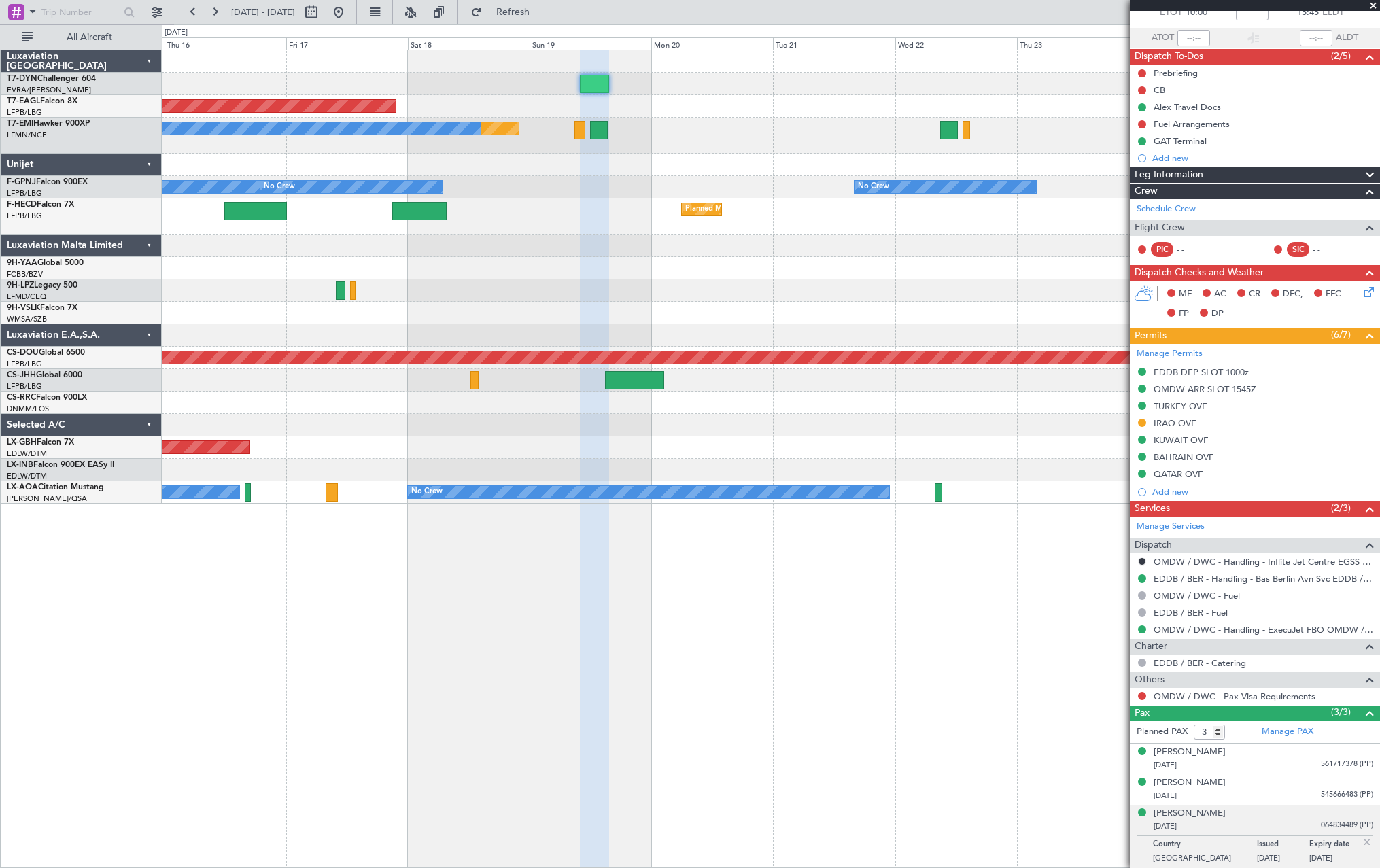
scroll to position [0, 0]
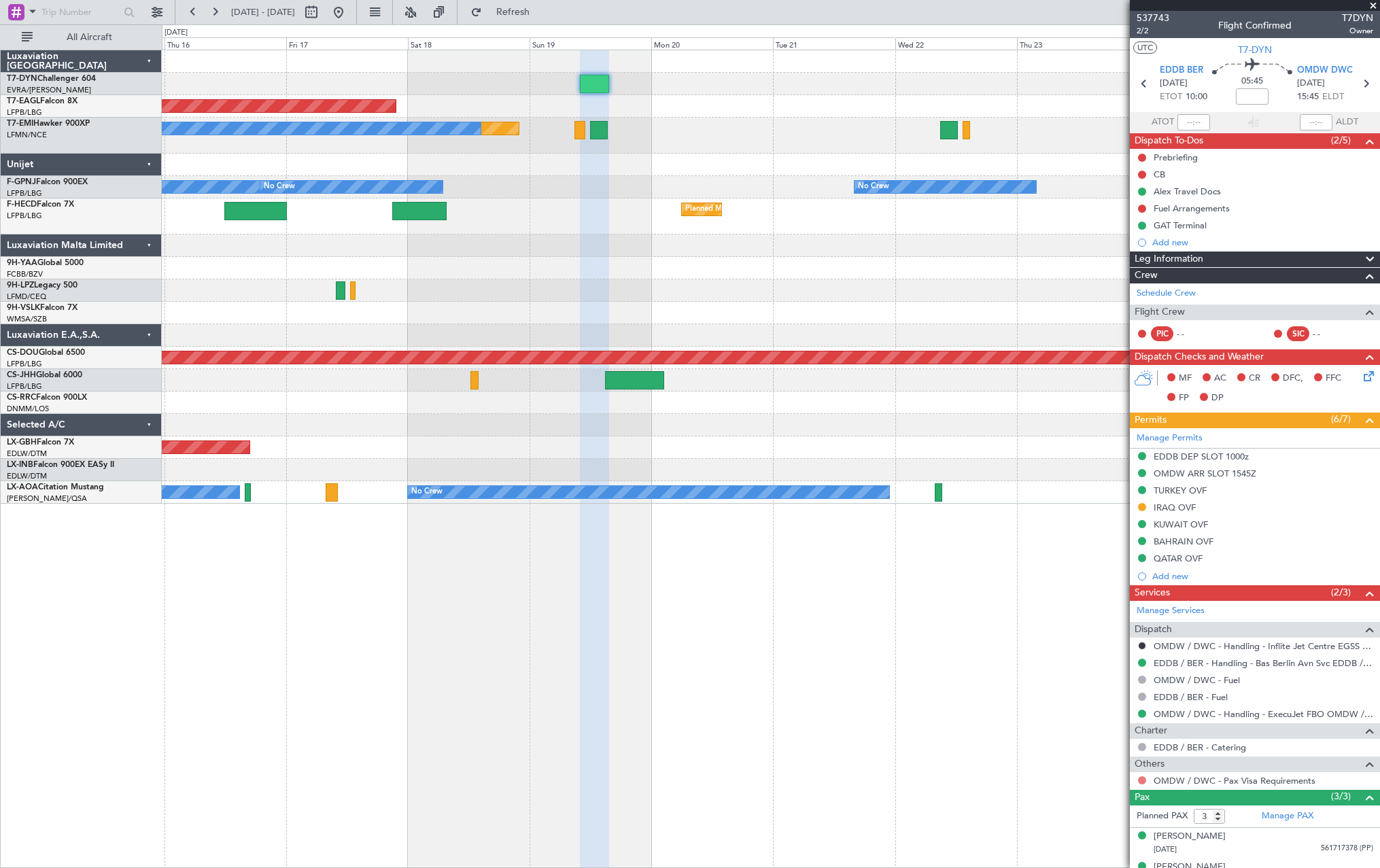
click at [1142, 781] on button at bounding box center [1142, 780] width 8 height 8
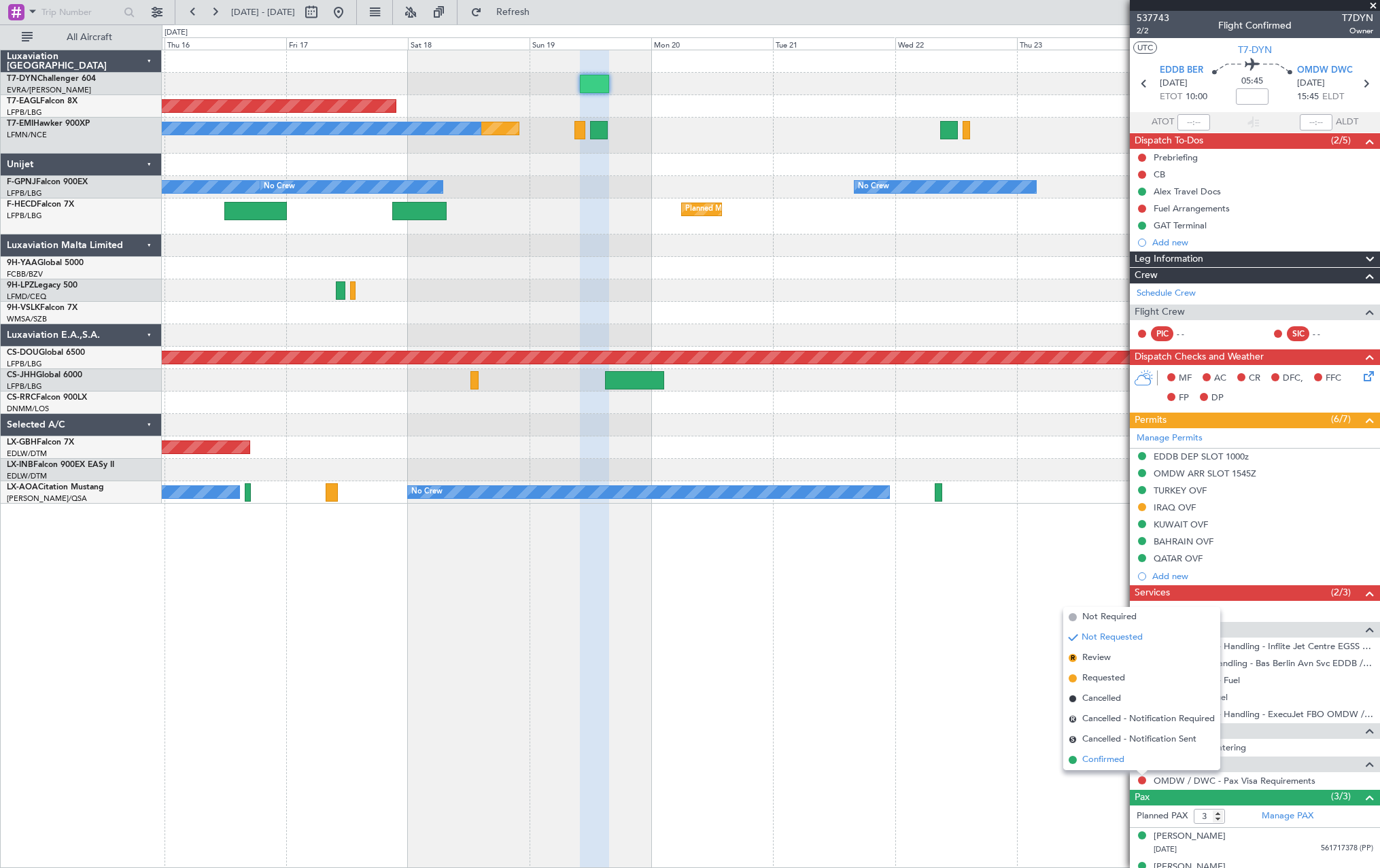
click at [1086, 760] on span "Confirmed" at bounding box center [1104, 760] width 42 height 14
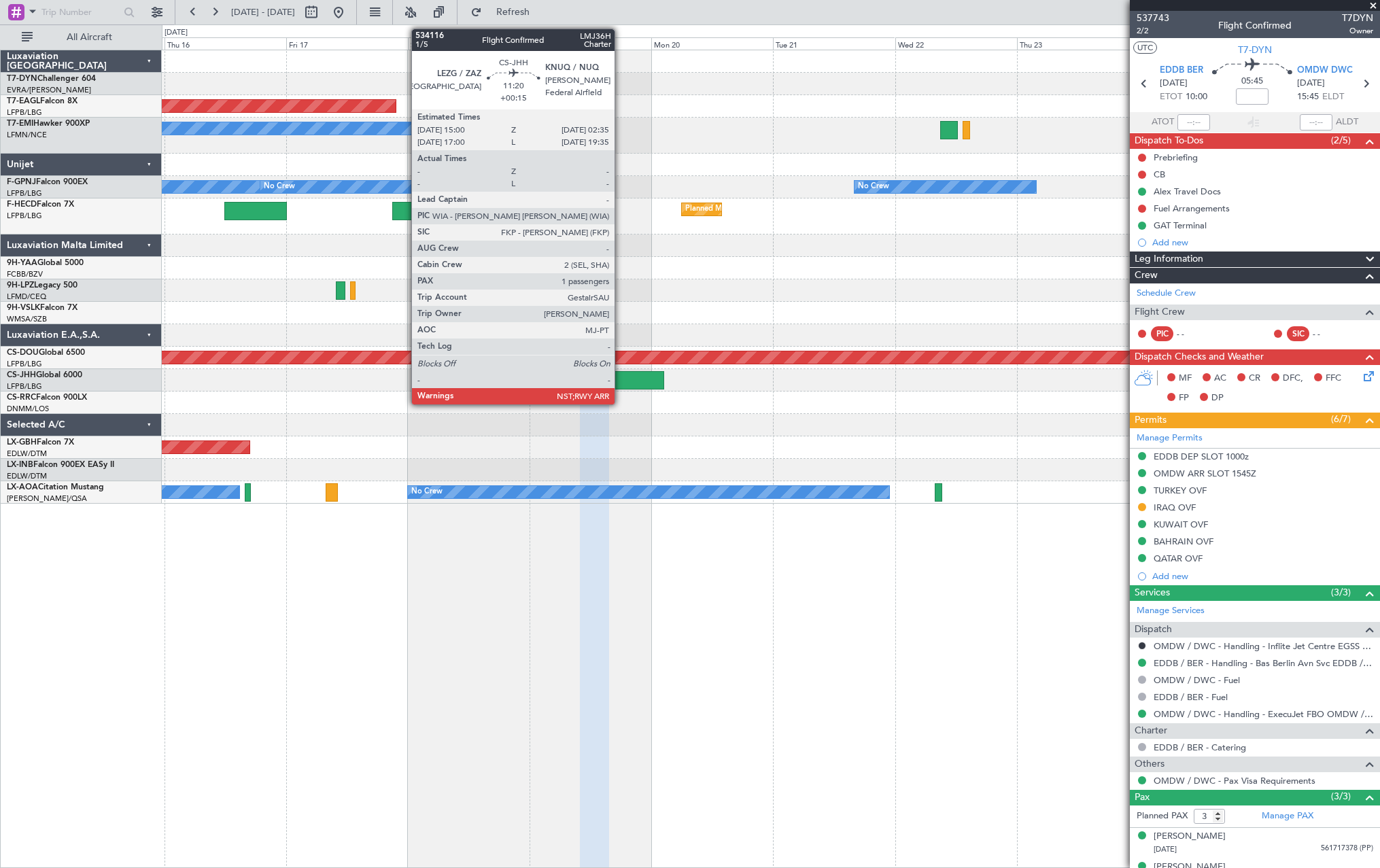
click at [621, 383] on div at bounding box center [635, 380] width 59 height 18
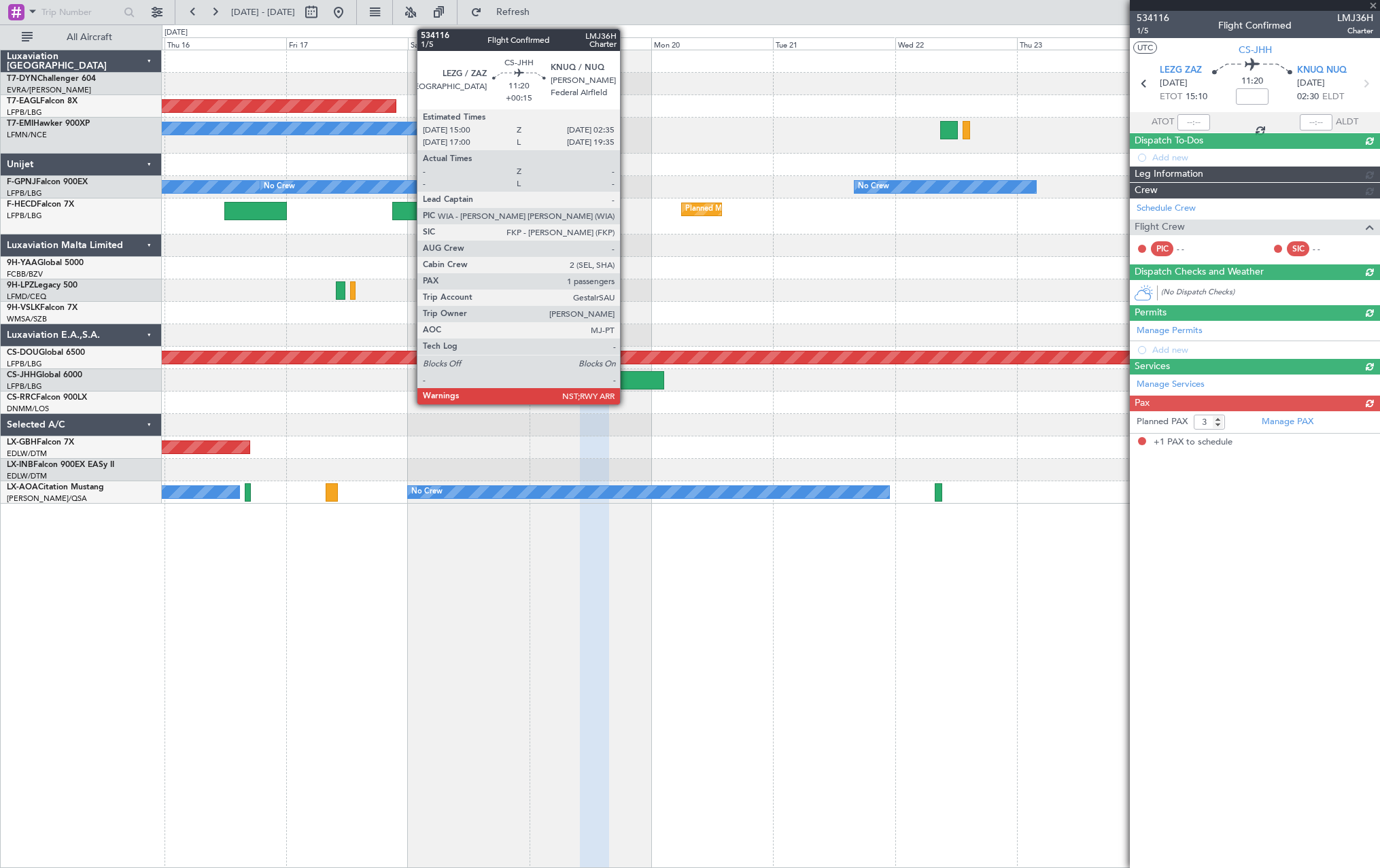
type input "+00:15"
type input "1"
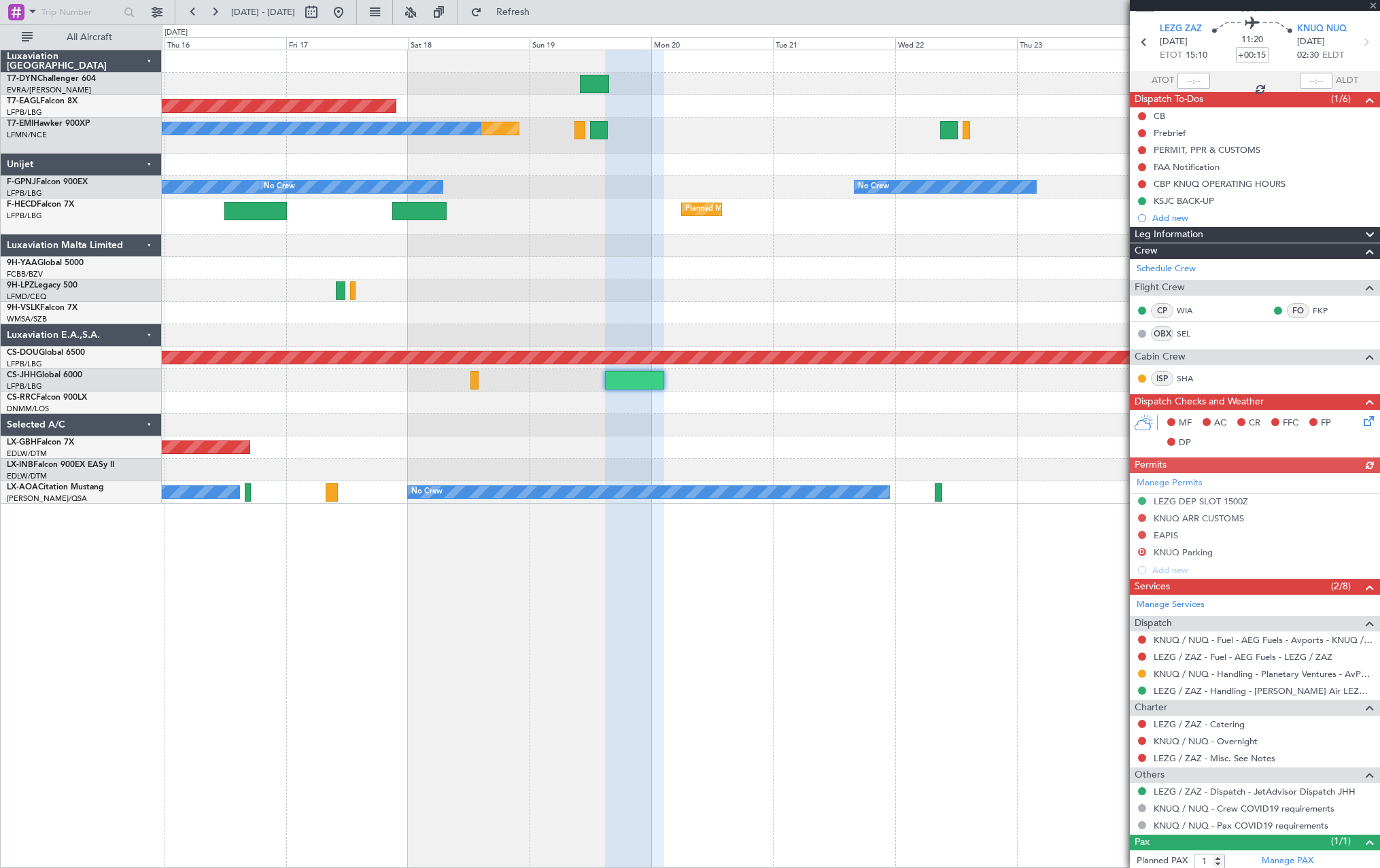
scroll to position [76, 0]
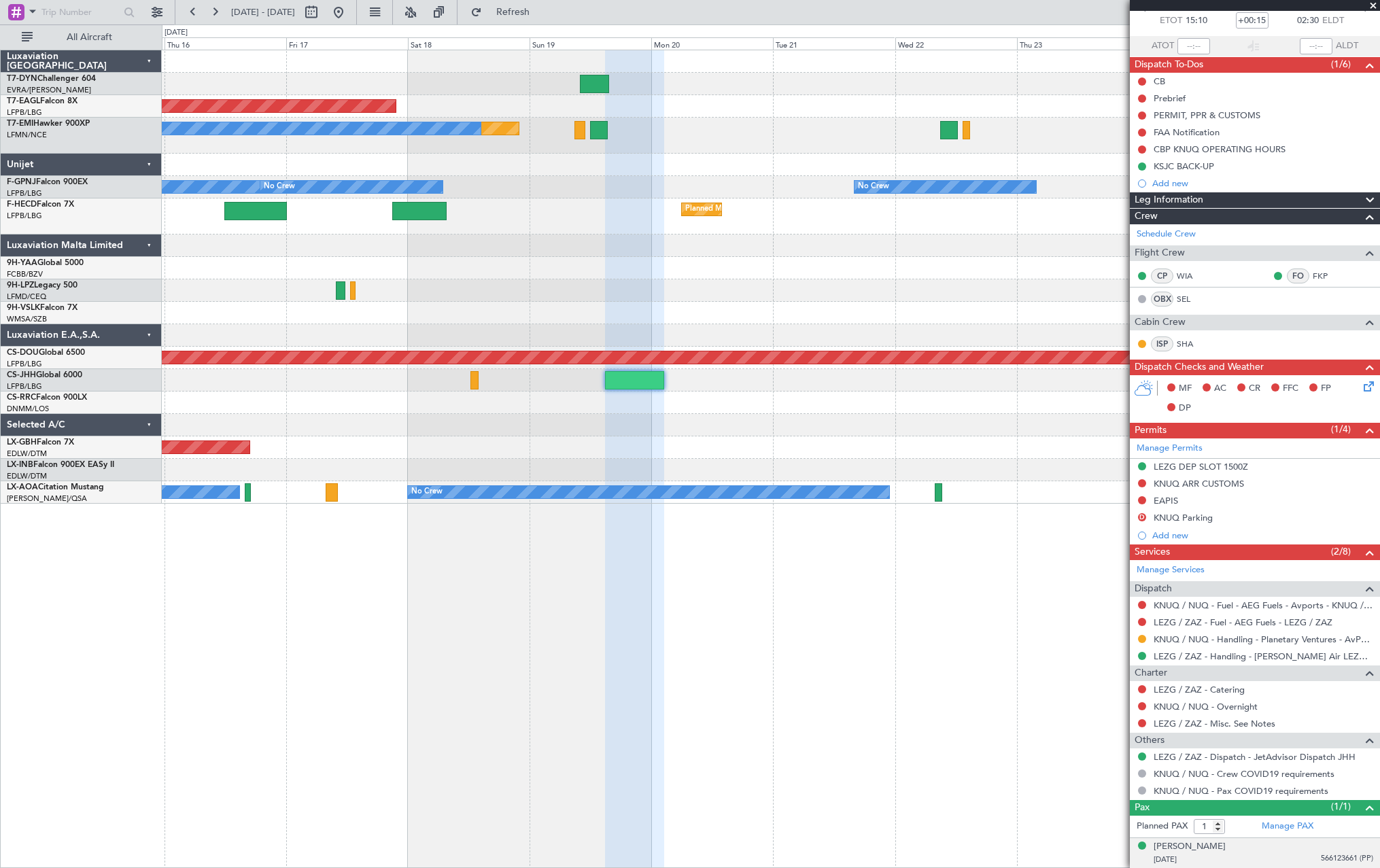
click at [1255, 851] on div "JAVIER OLIVAN 18/06/1977 566123661 (PP)" at bounding box center [1264, 853] width 220 height 26
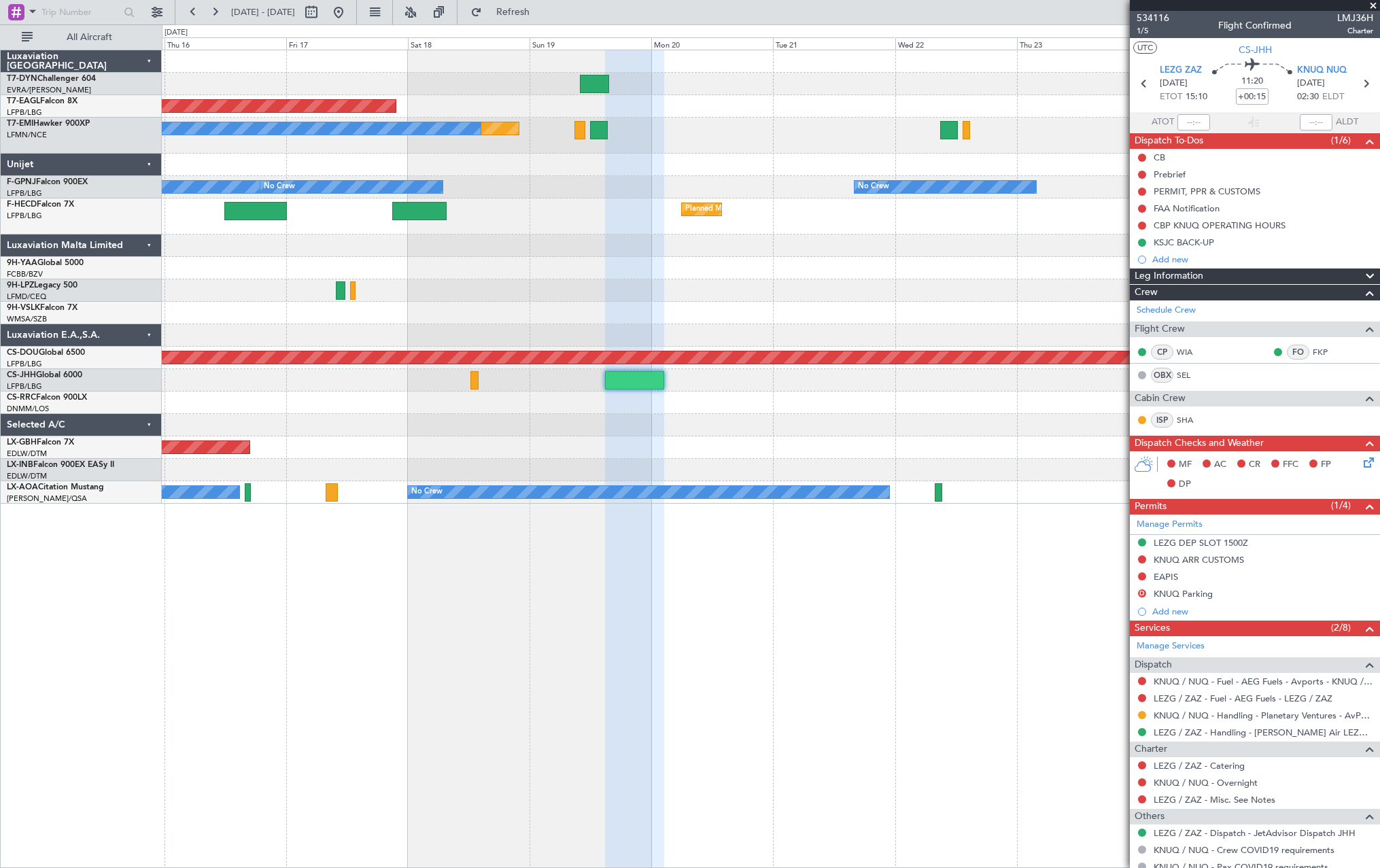
scroll to position [109, 0]
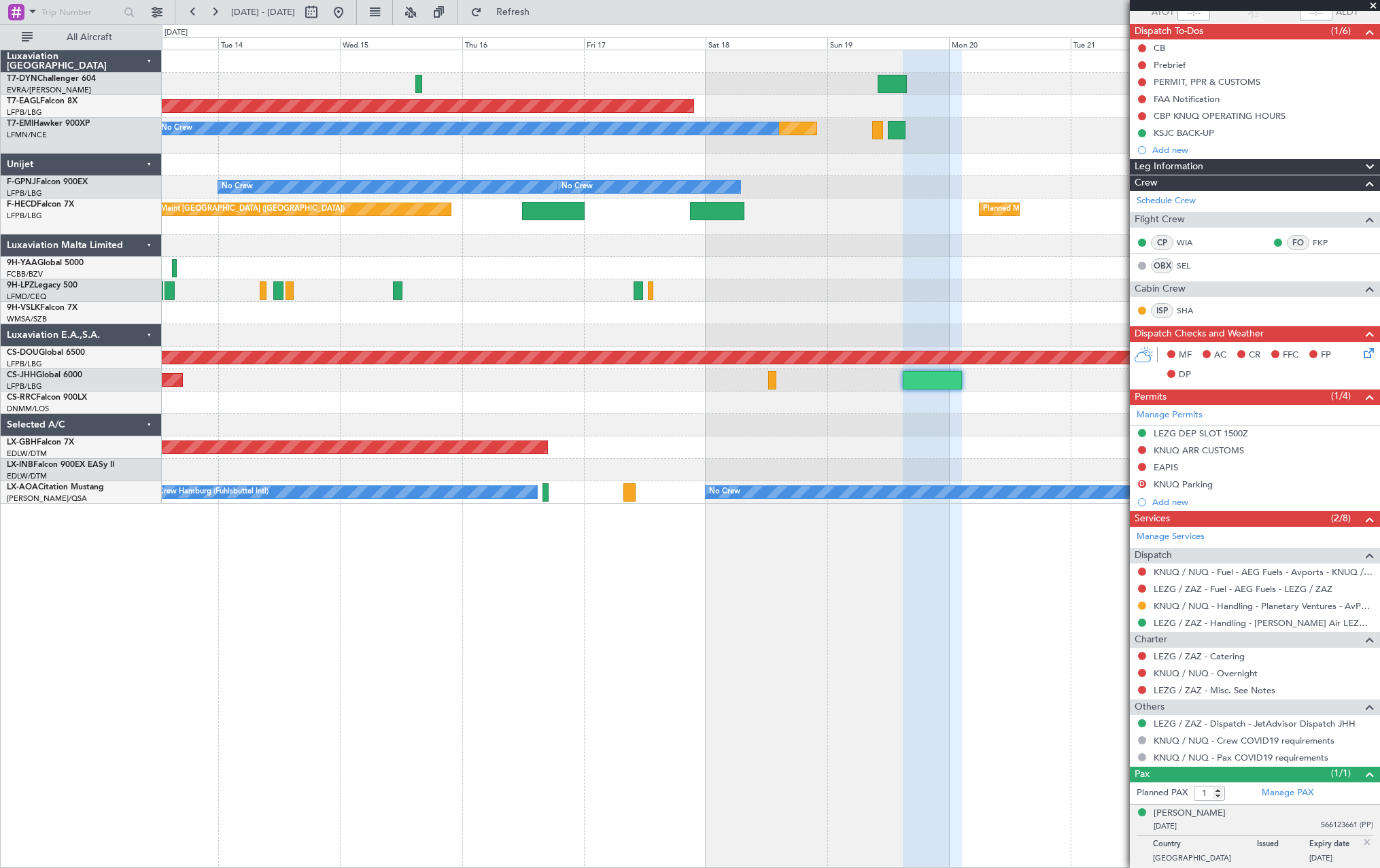
click at [852, 305] on div at bounding box center [770, 313] width 1217 height 23
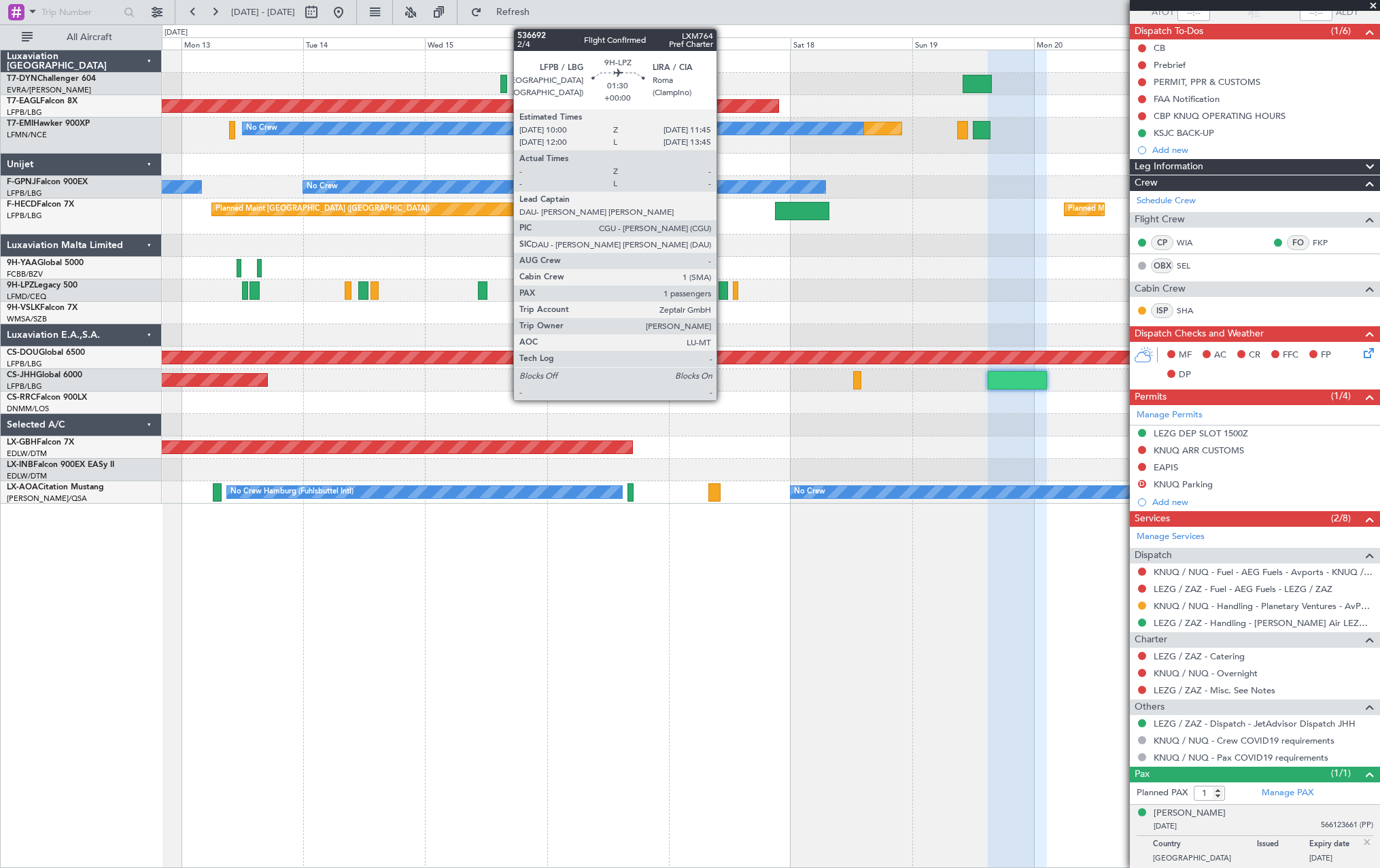
click at [723, 291] on div at bounding box center [724, 291] width 10 height 18
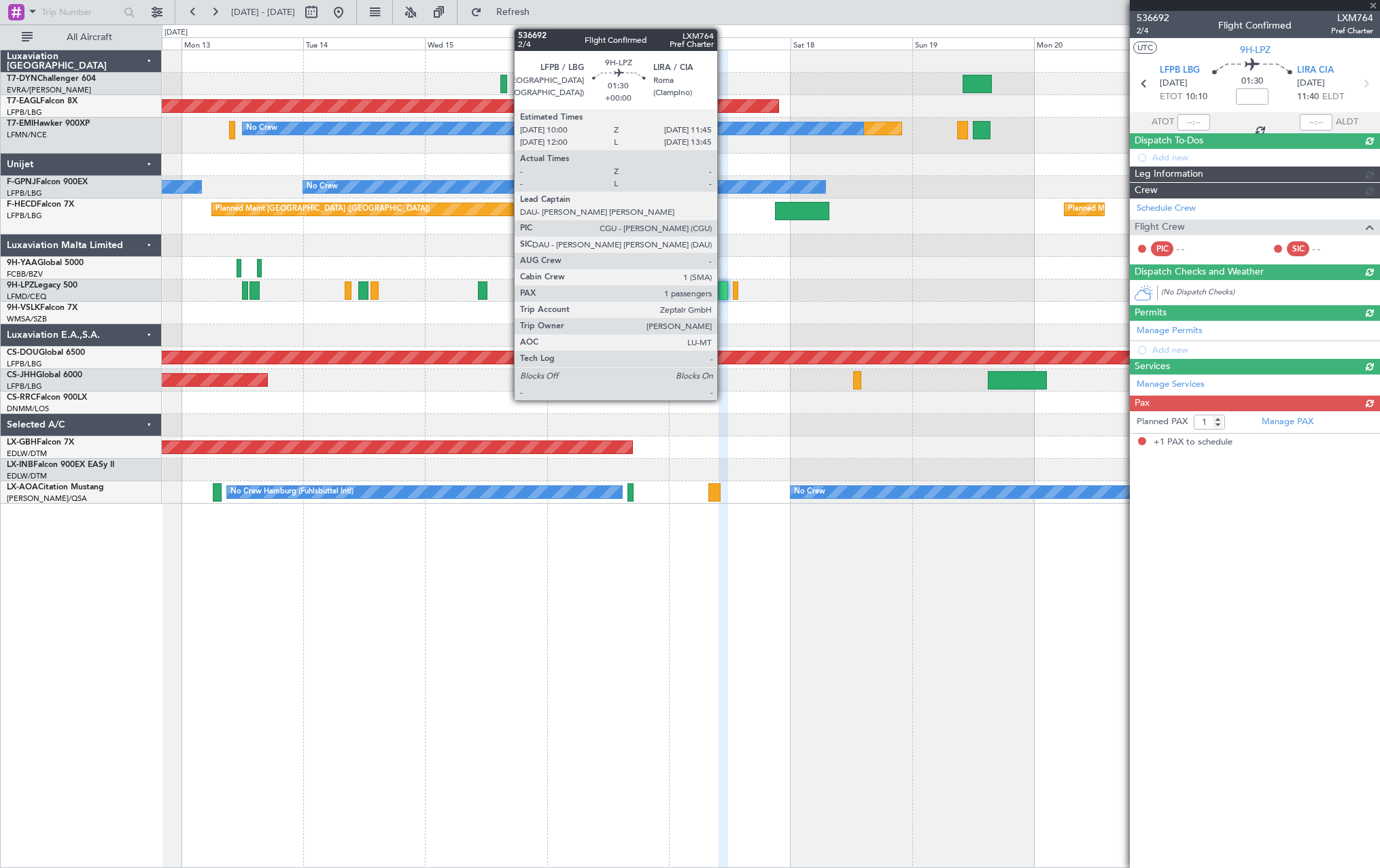
scroll to position [0, 0]
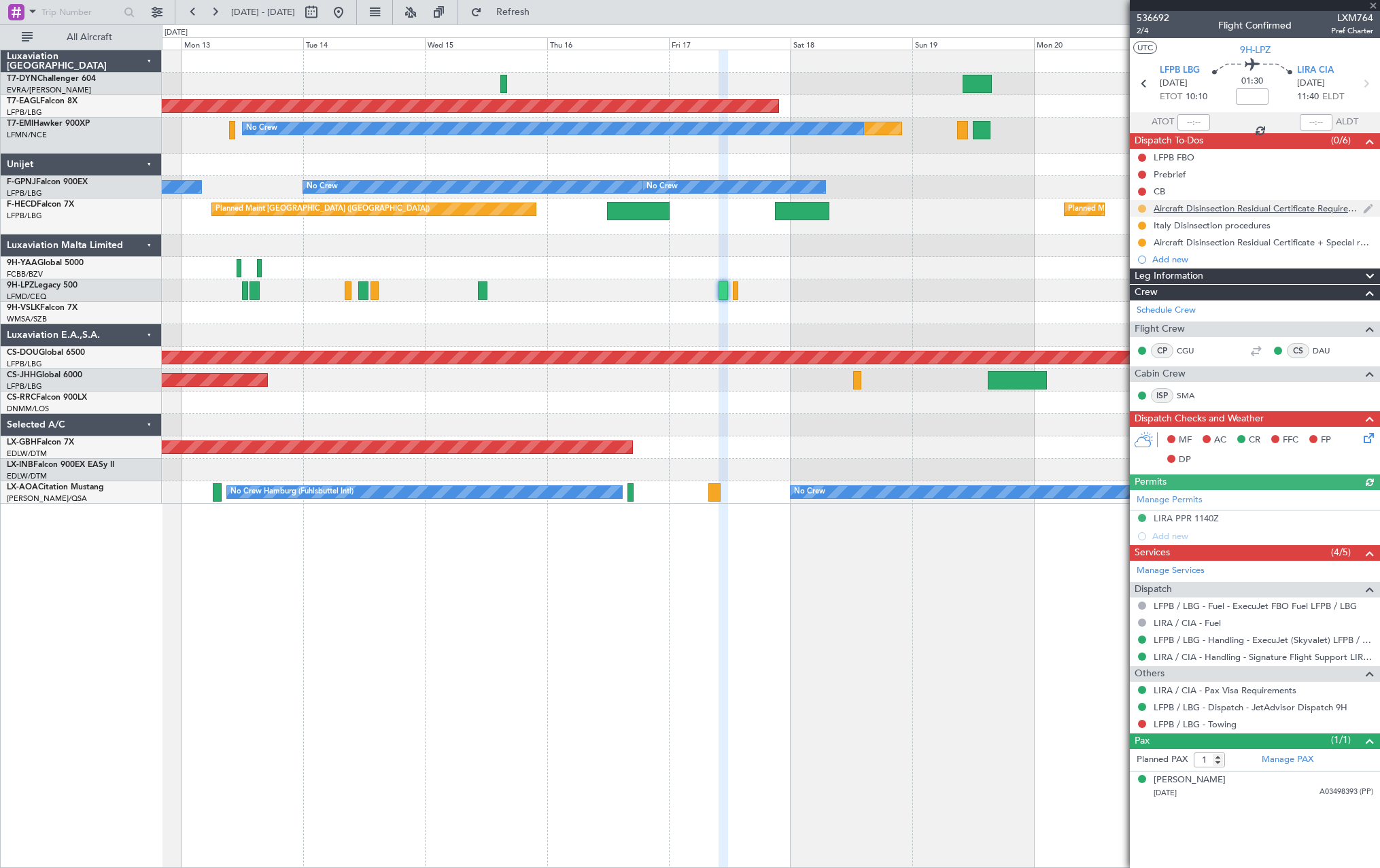
click at [1146, 206] on button at bounding box center [1142, 209] width 8 height 8
click at [1113, 288] on span at bounding box center [1116, 288] width 8 height 8
click at [1141, 224] on button at bounding box center [1142, 225] width 8 height 8
click at [1116, 303] on span at bounding box center [1116, 306] width 8 height 8
drag, startPoint x: 1142, startPoint y: 243, endPoint x: 1129, endPoint y: 266, distance: 26.4
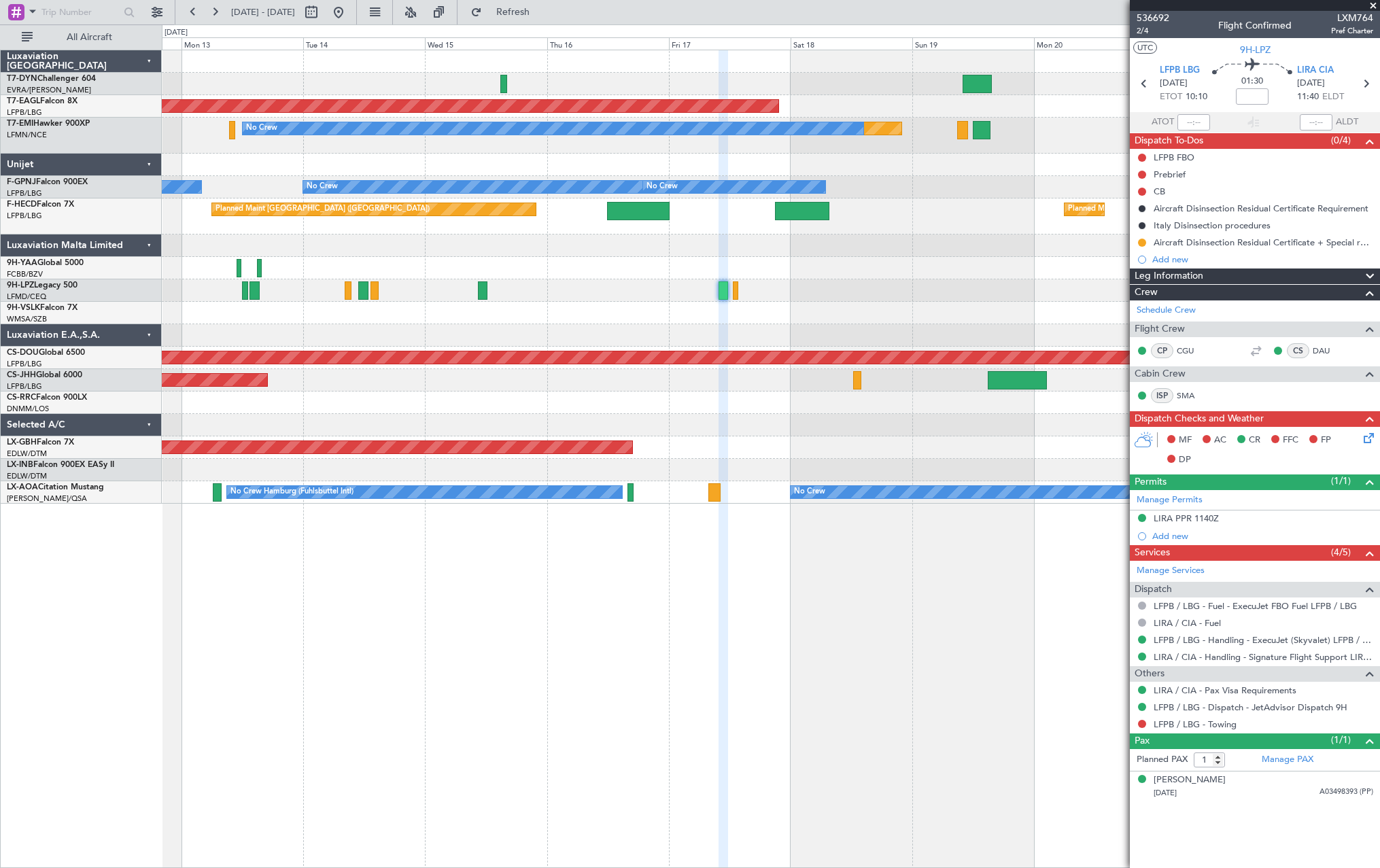
click at [1142, 242] on button at bounding box center [1142, 242] width 8 height 8
click at [1115, 322] on span at bounding box center [1116, 323] width 8 height 8
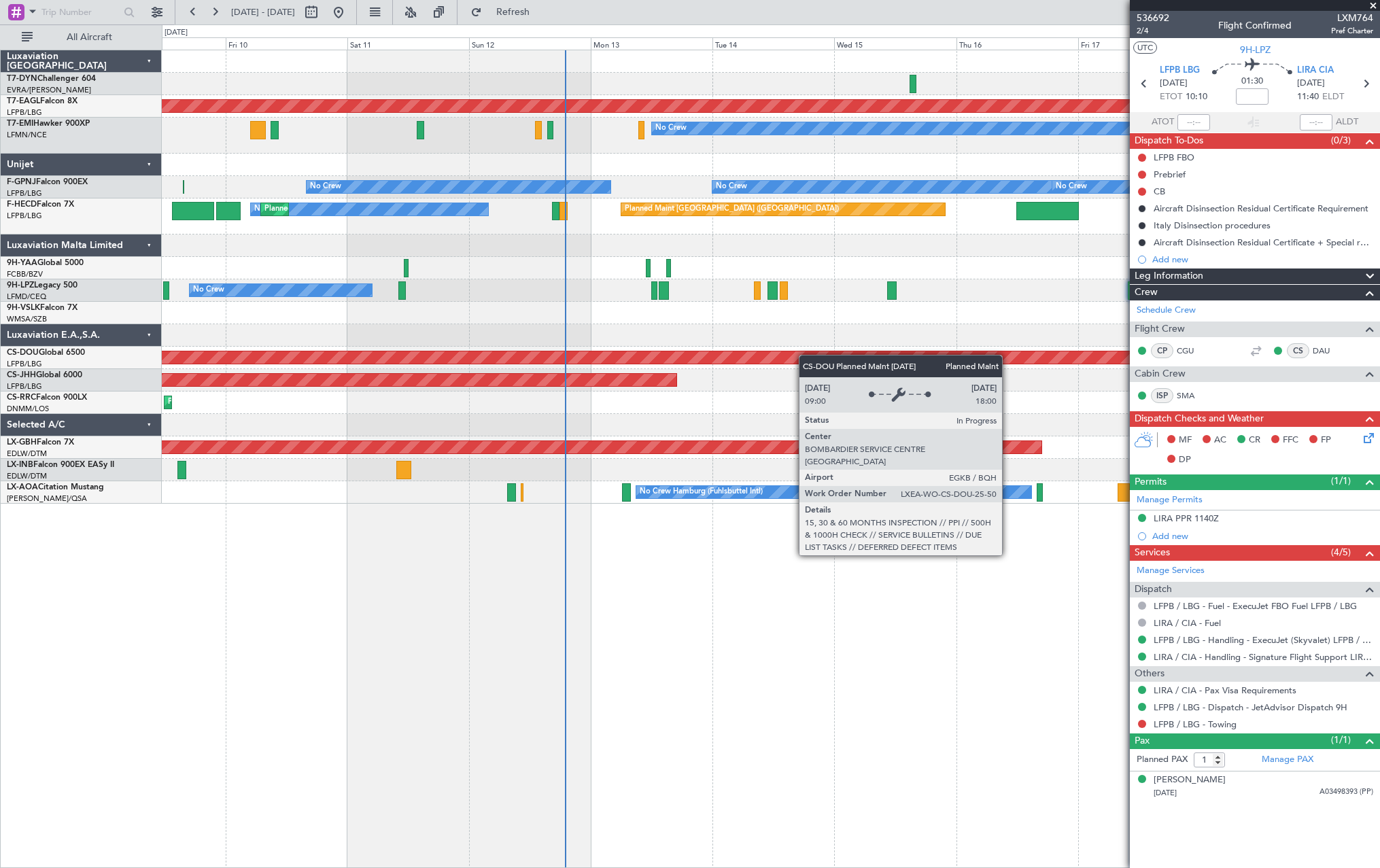
click at [833, 355] on div "Planned Maint Dubai (Al Maktoum Intl) Planned Maint No Crew No Crew No Crew No …" at bounding box center [770, 277] width 1217 height 453
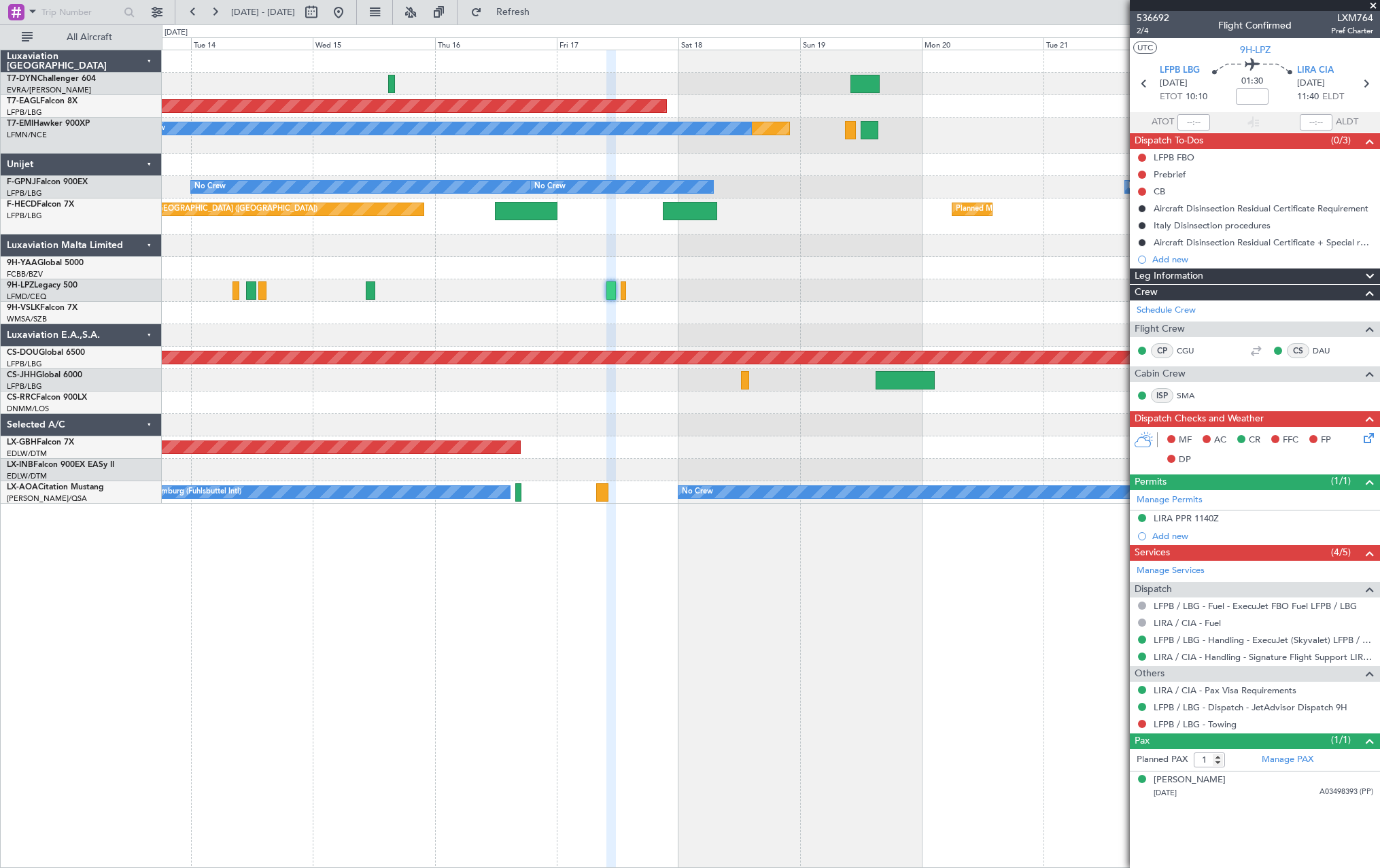
click at [446, 319] on div "Planned Maint Dubai (Al Maktoum Intl) Planned Maint No Crew No Crew No Crew No …" at bounding box center [770, 277] width 1217 height 453
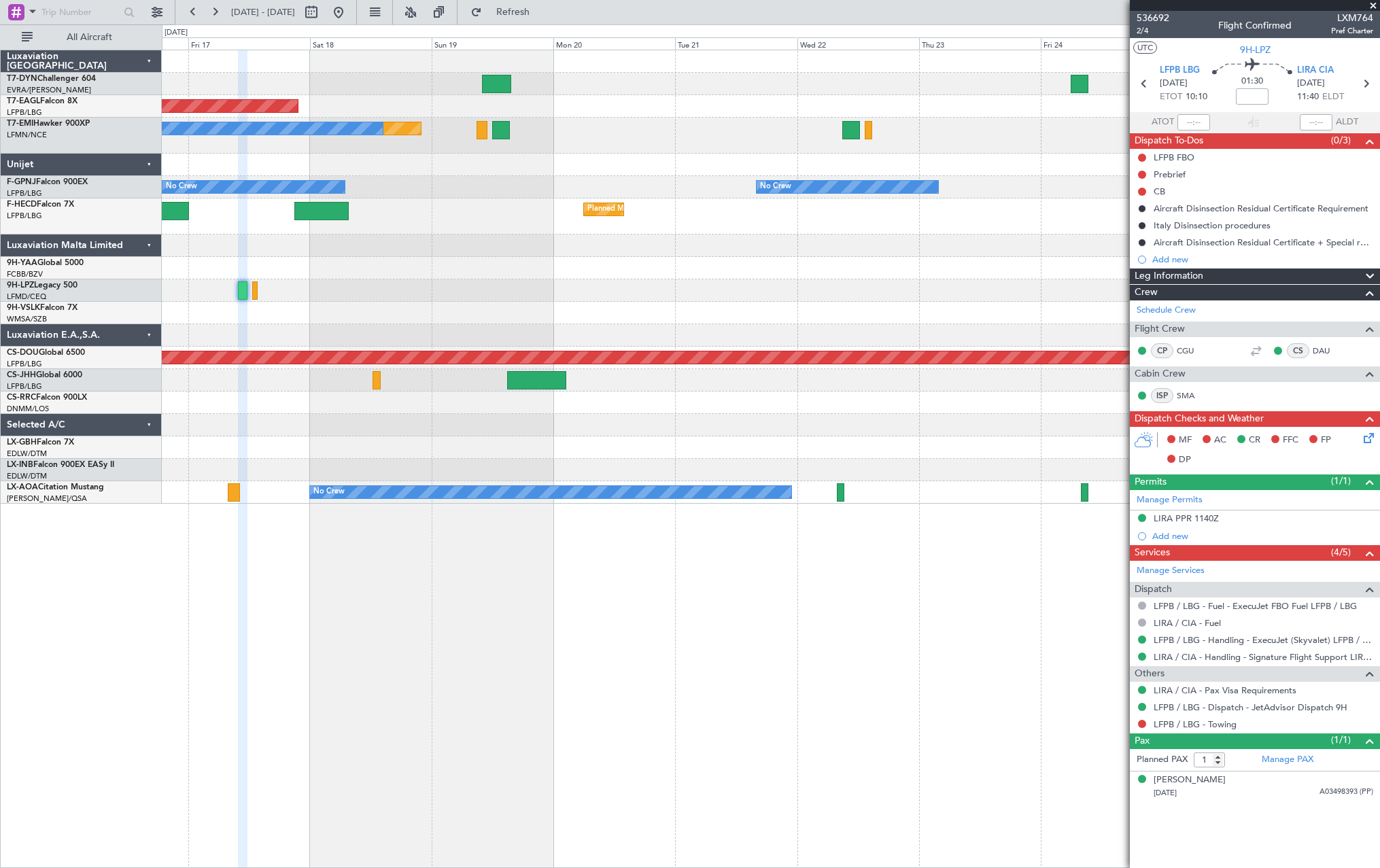
click at [531, 306] on div at bounding box center [770, 313] width 1217 height 23
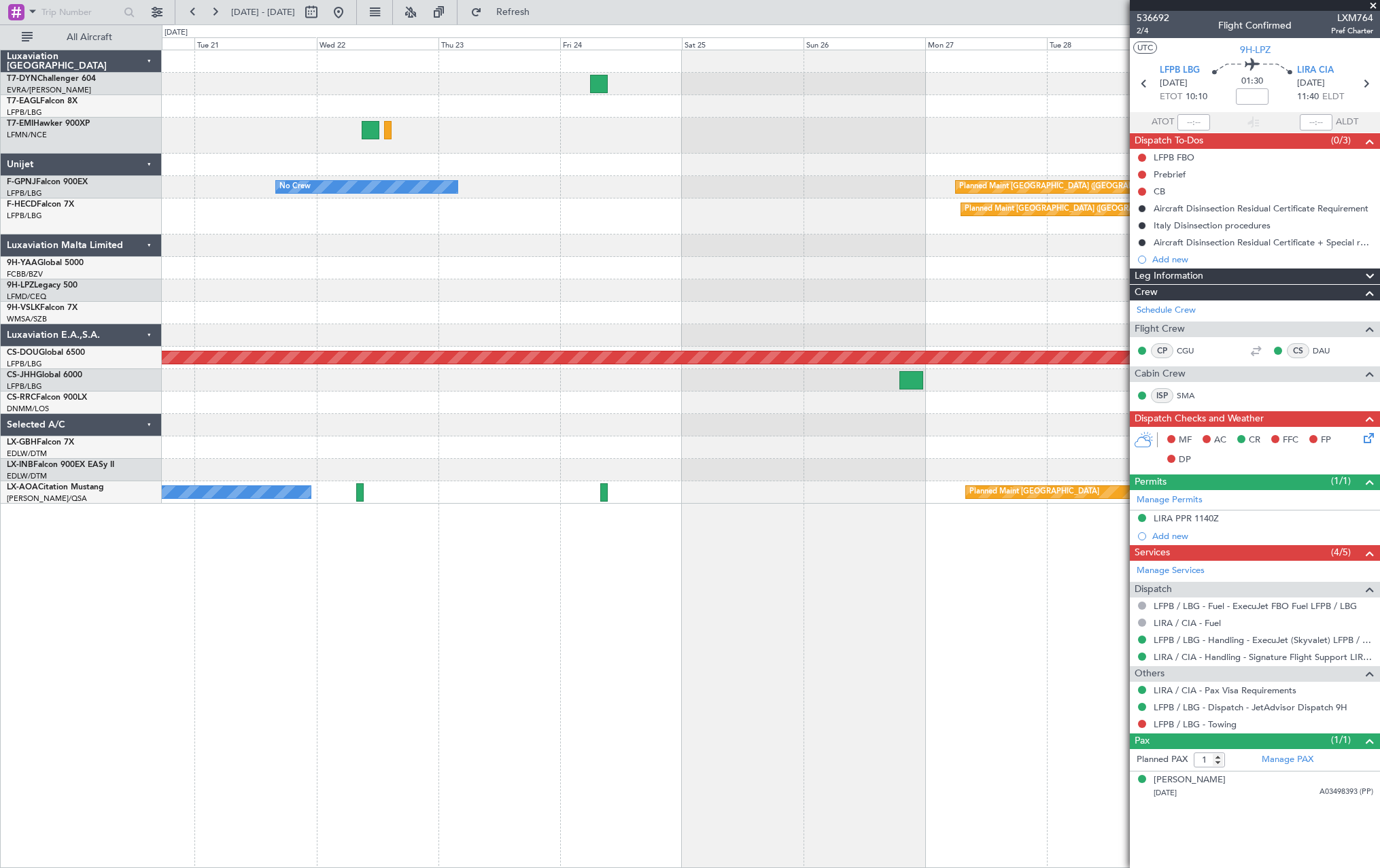
click at [455, 289] on div at bounding box center [770, 291] width 1217 height 23
click at [440, 289] on div at bounding box center [770, 291] width 1217 height 23
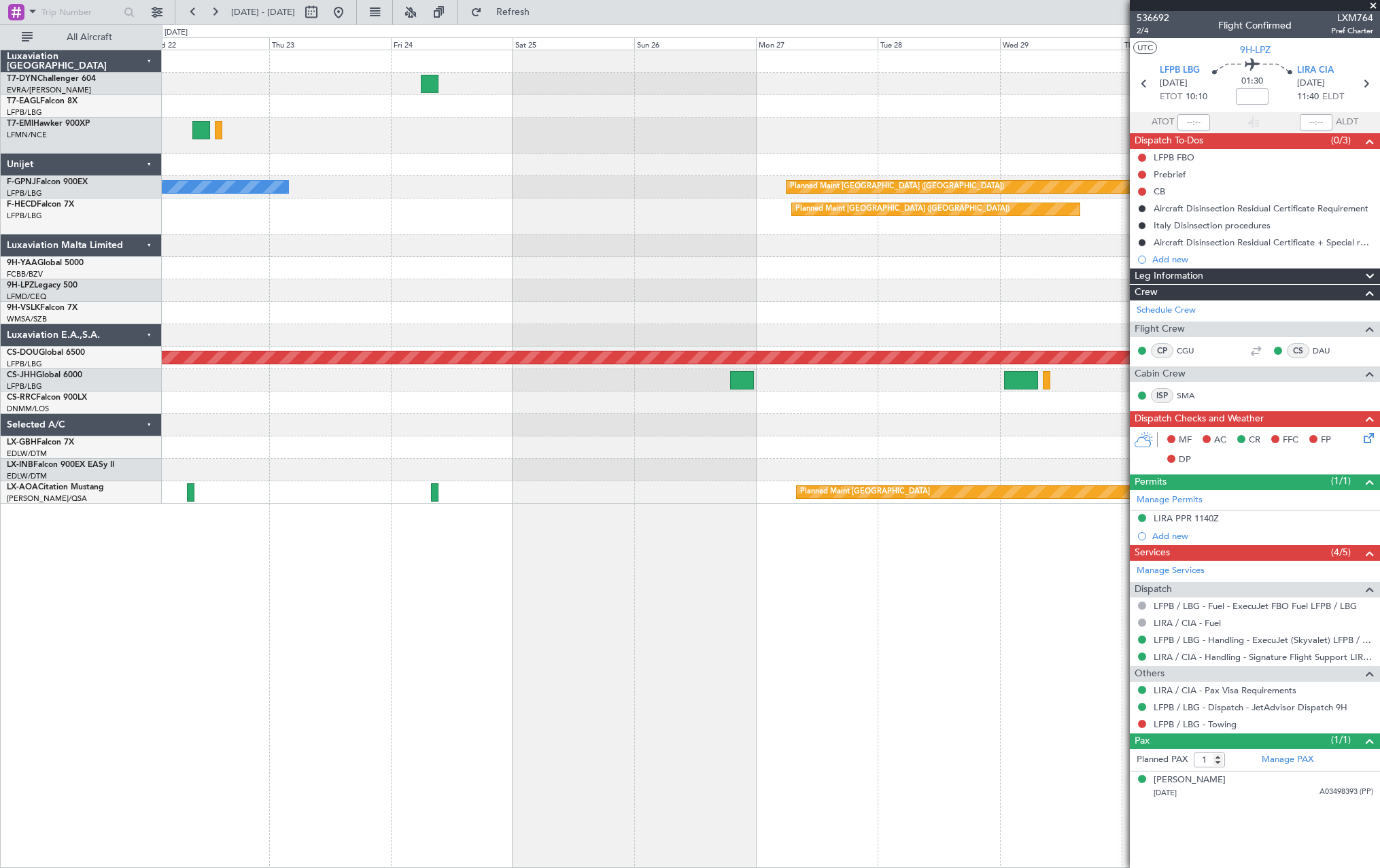
click at [279, 297] on div at bounding box center [770, 291] width 1217 height 23
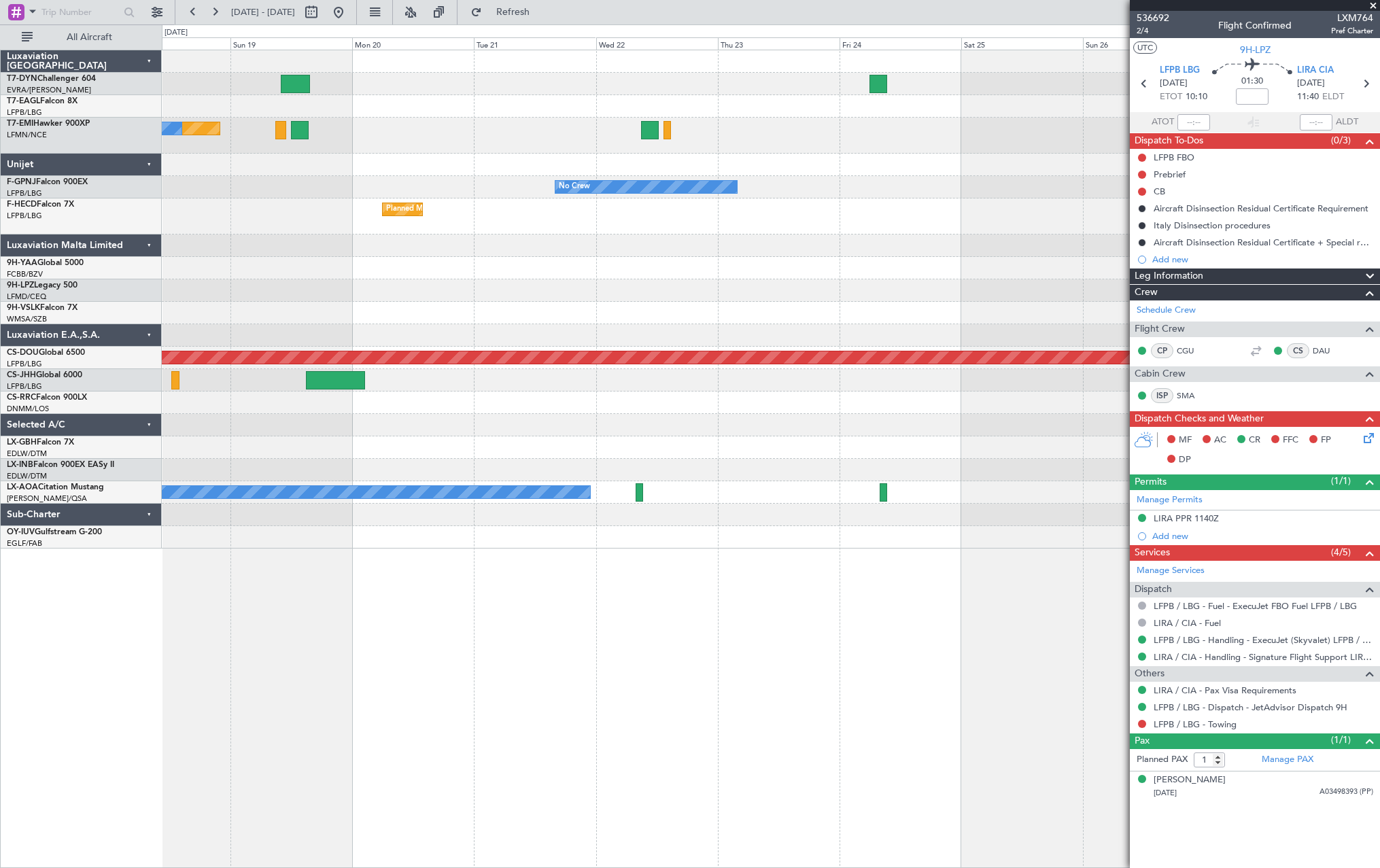
click at [1015, 294] on div "Planned Maint Dubai (Al Maktoum Intl) Planned Maint No Crew No Crew Planned Mai…" at bounding box center [770, 300] width 1217 height 498
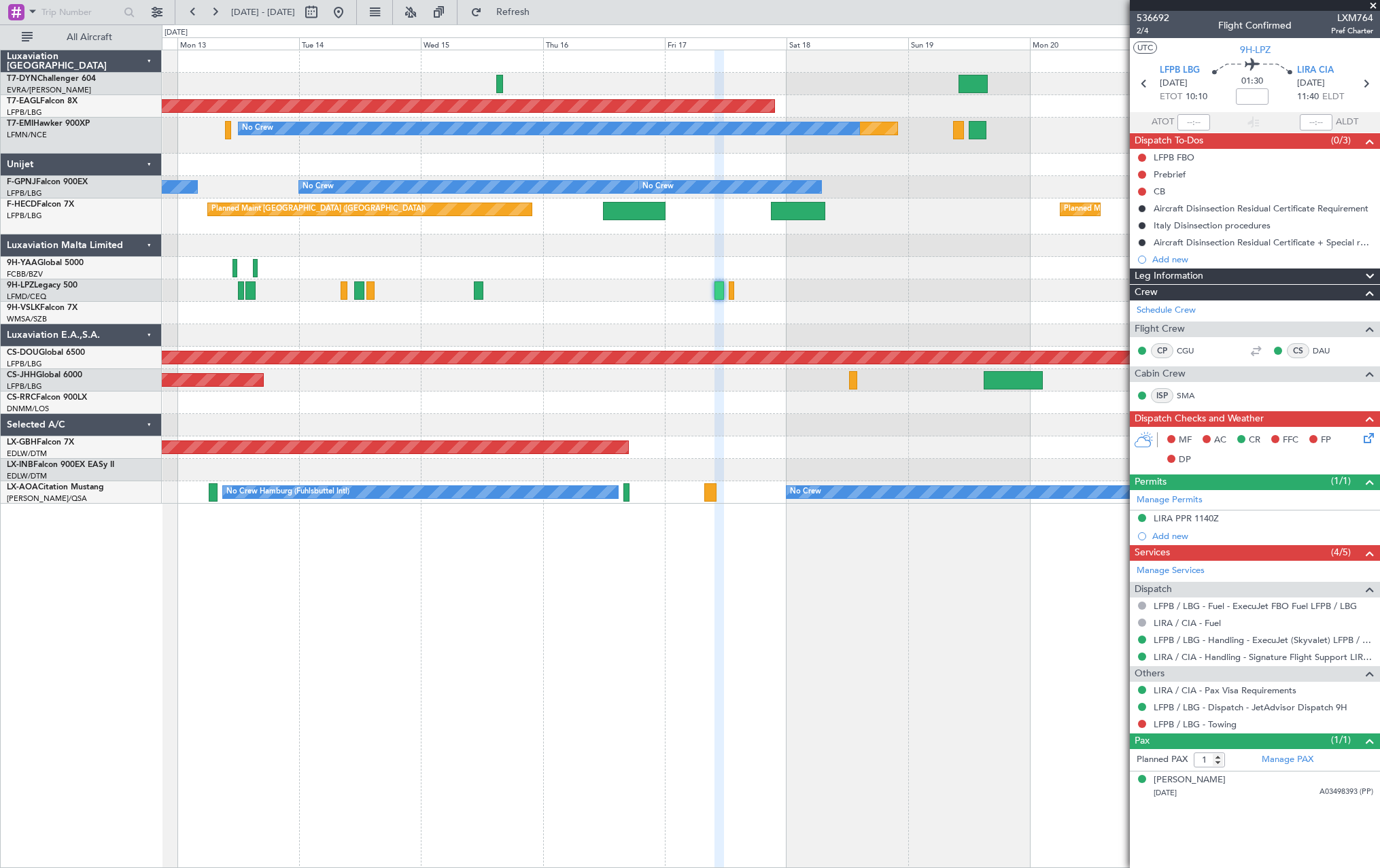
click at [985, 465] on div "Planned Maint Dubai (Al Maktoum Intl) Planned Maint No Crew No Crew No Crew No …" at bounding box center [770, 277] width 1217 height 453
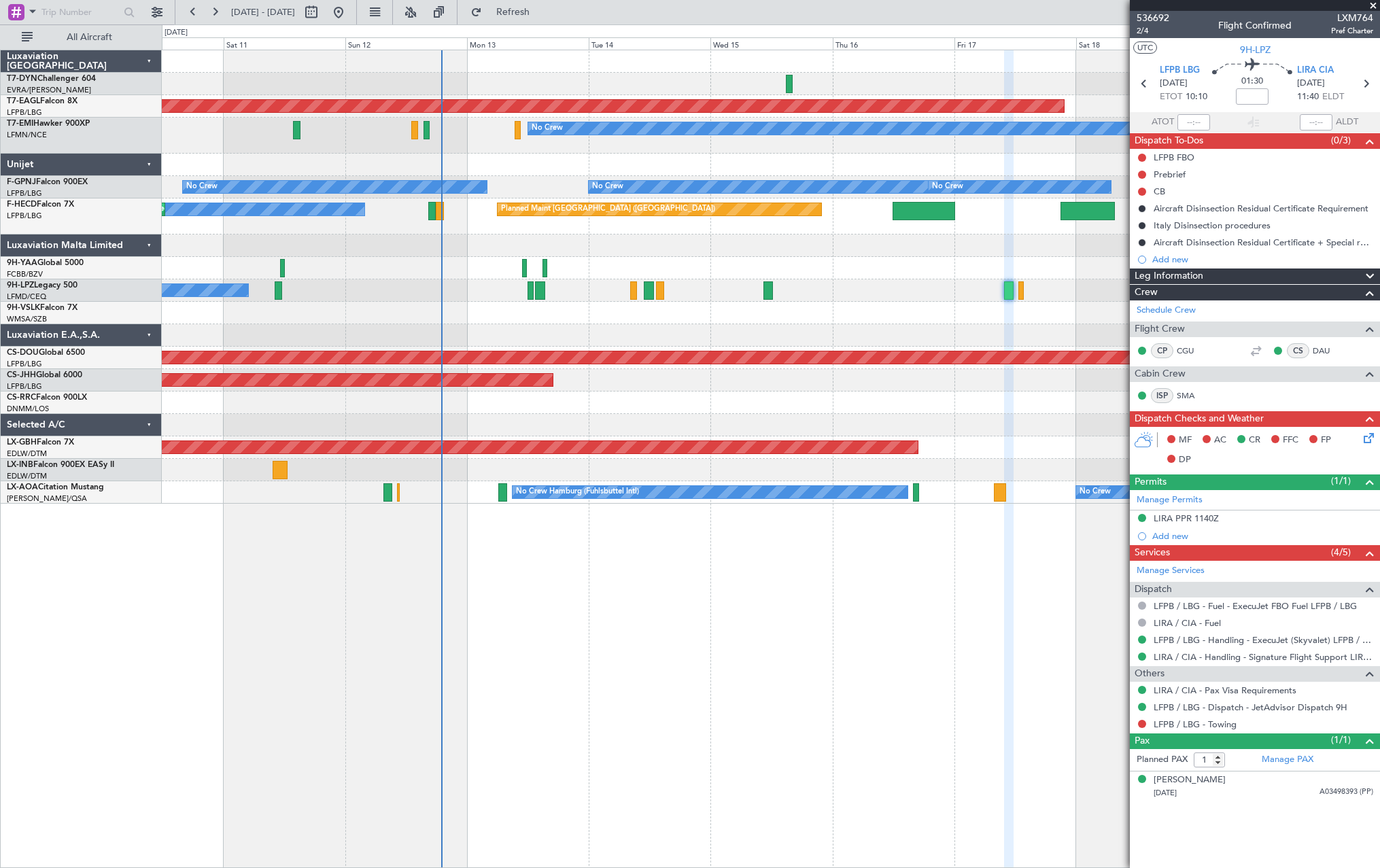
click at [782, 331] on div "Planned Maint Dubai (Al Maktoum Intl) Planned Maint No Crew No Crew No Crew No …" at bounding box center [770, 277] width 1217 height 453
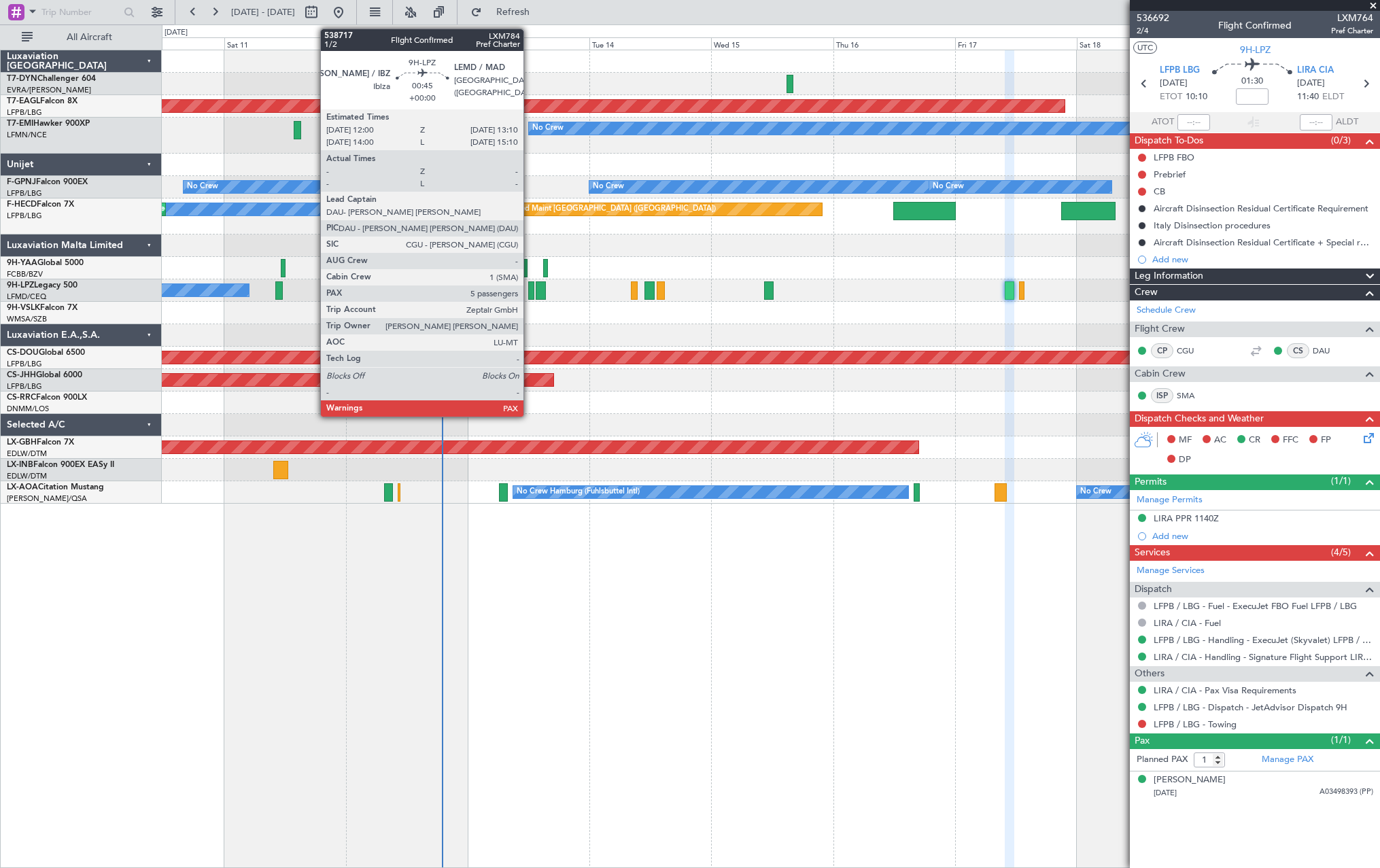
click at [529, 290] on div at bounding box center [532, 291] width 6 height 18
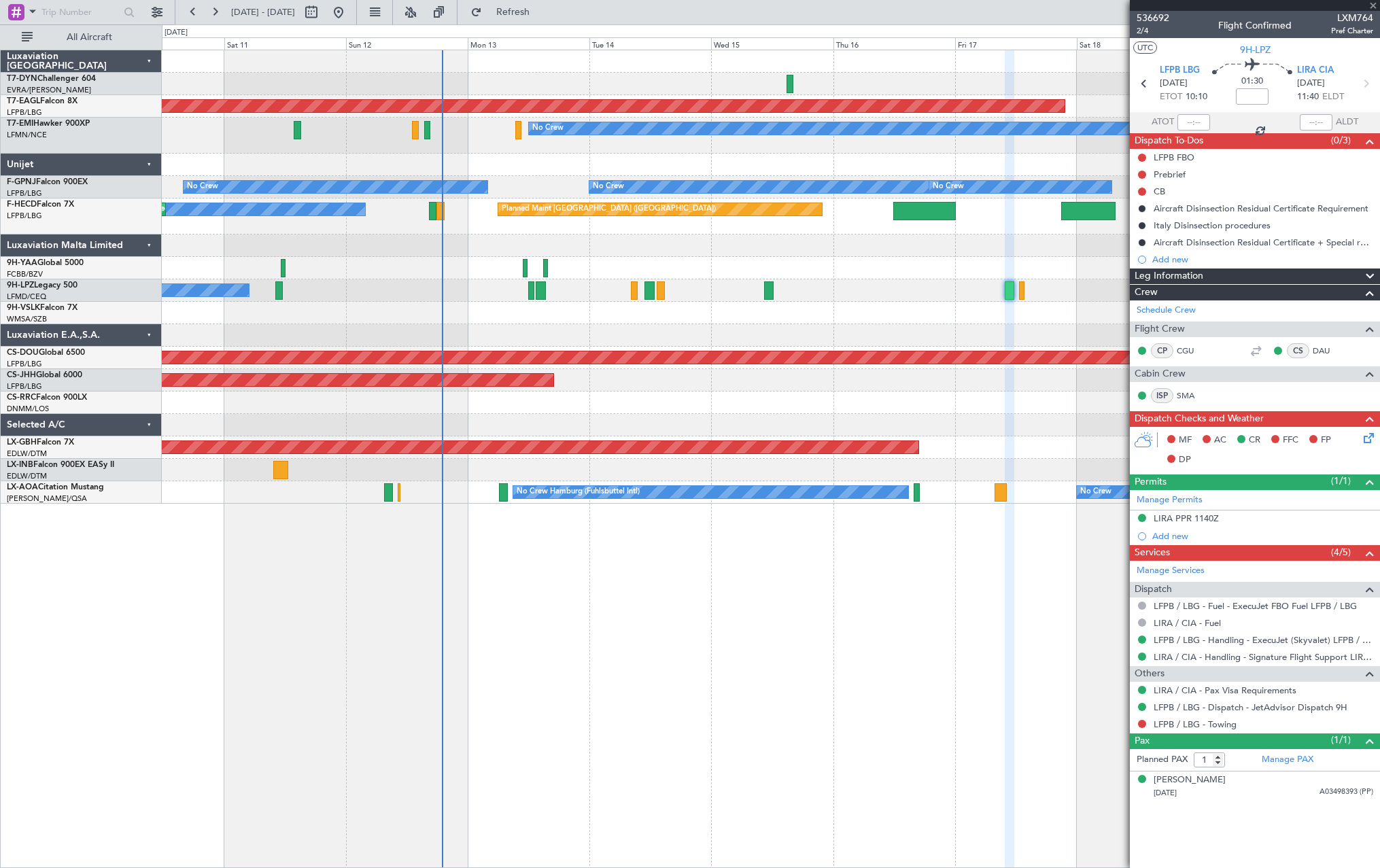
type input "6"
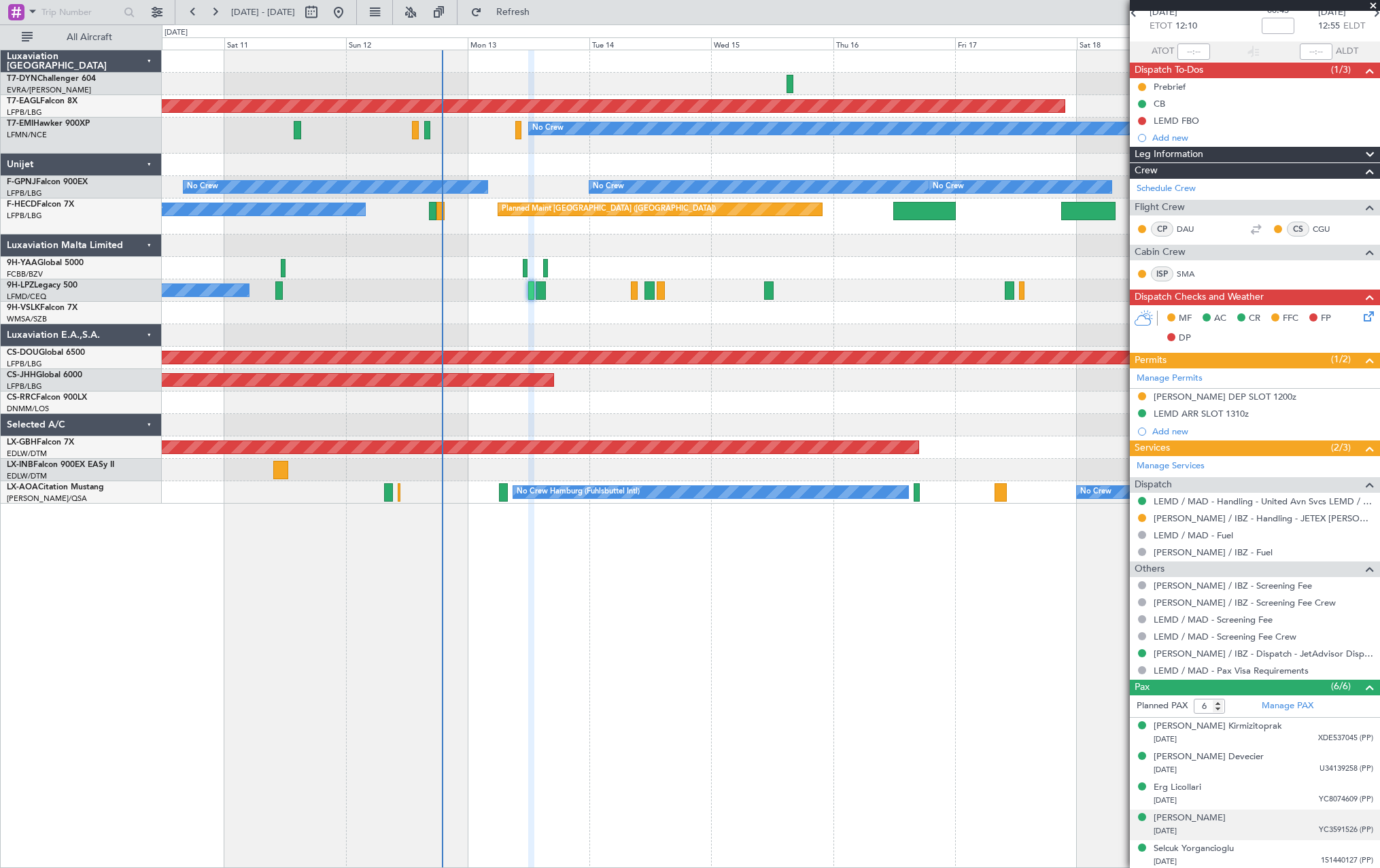
scroll to position [103, 0]
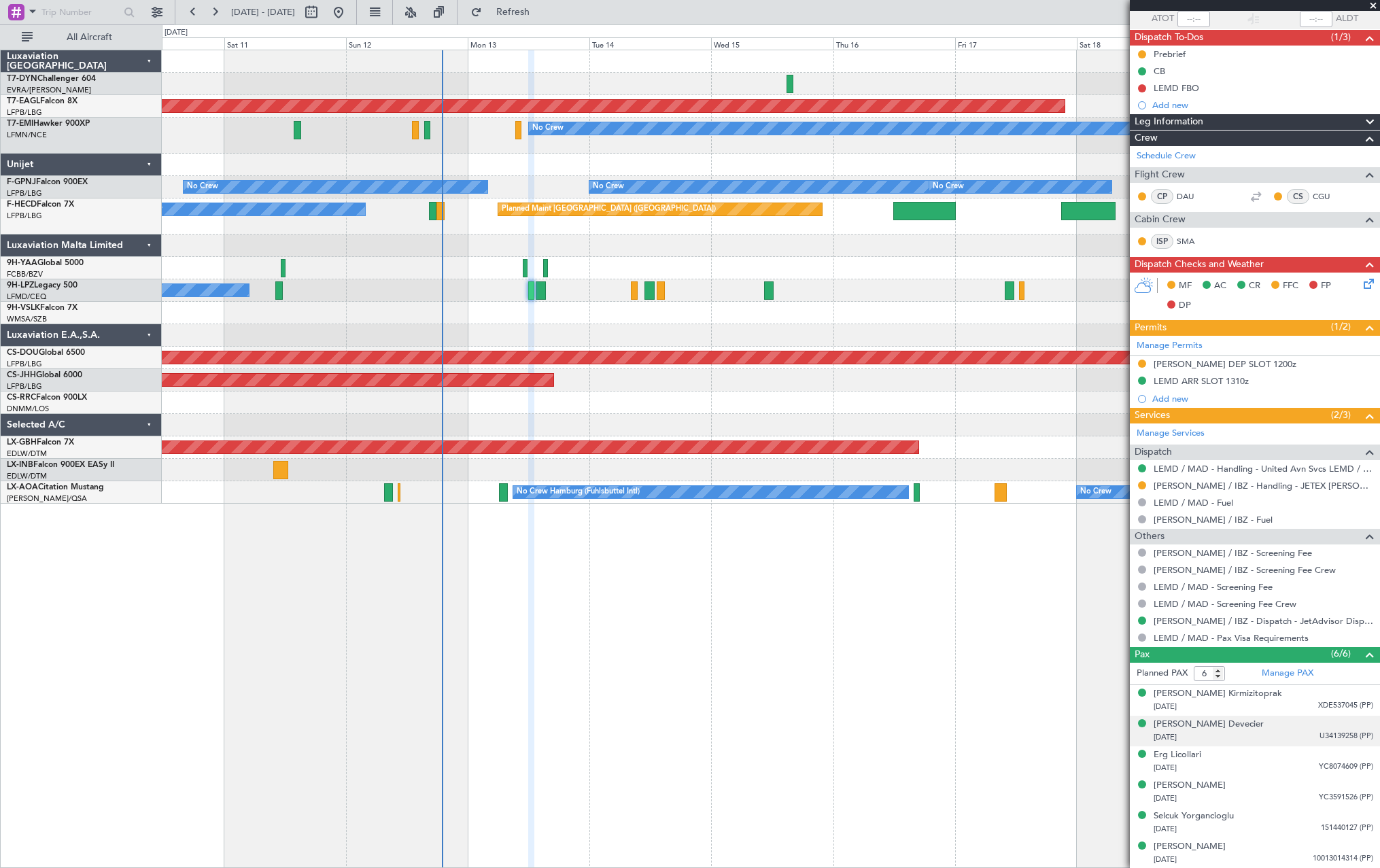
click at [1271, 723] on div "Aybars Devecier 05/07/1991 U34139258 (PP)" at bounding box center [1264, 731] width 220 height 26
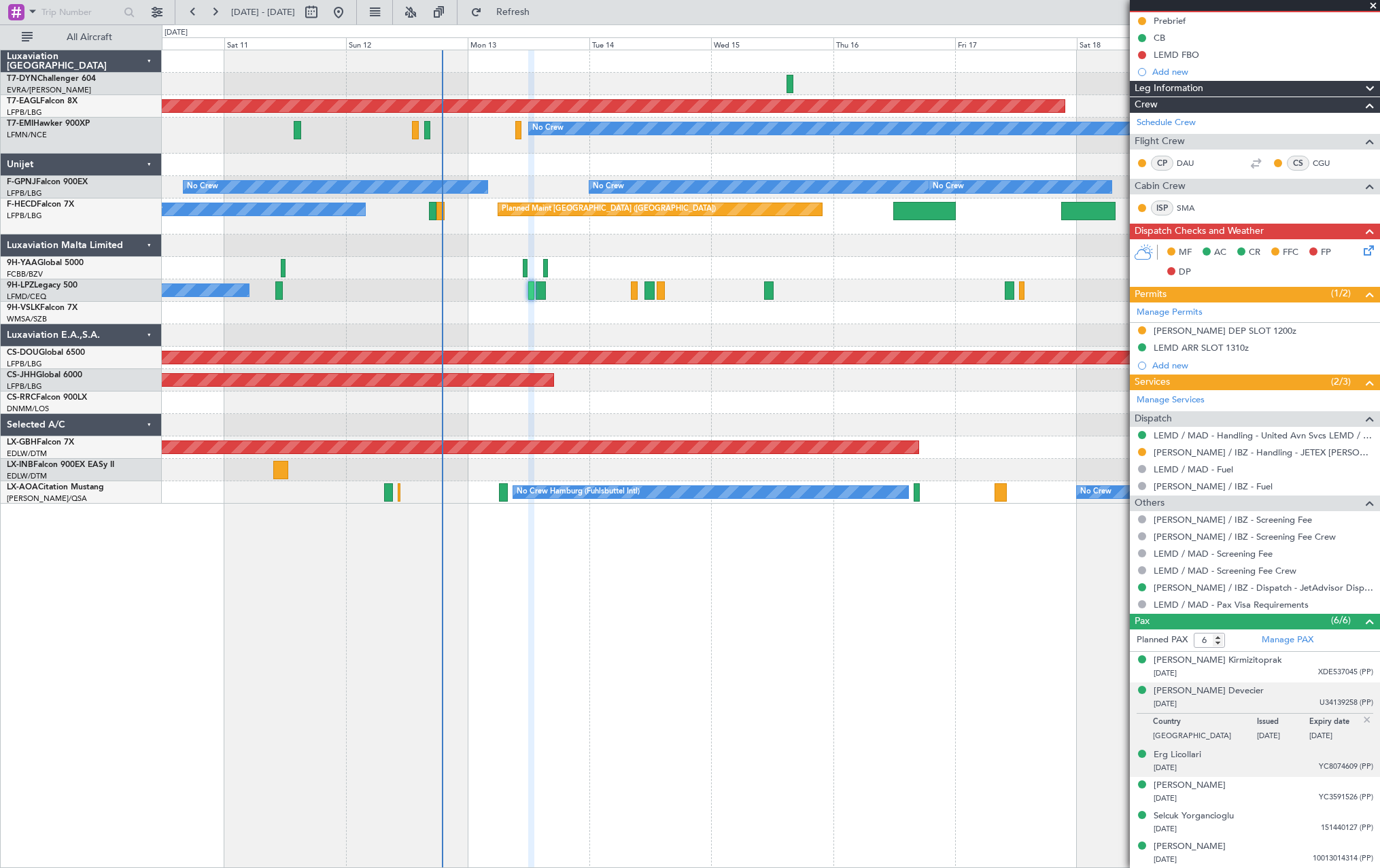
click at [1257, 761] on div "07/03/1993 YC8074609 (PP)" at bounding box center [1264, 768] width 220 height 14
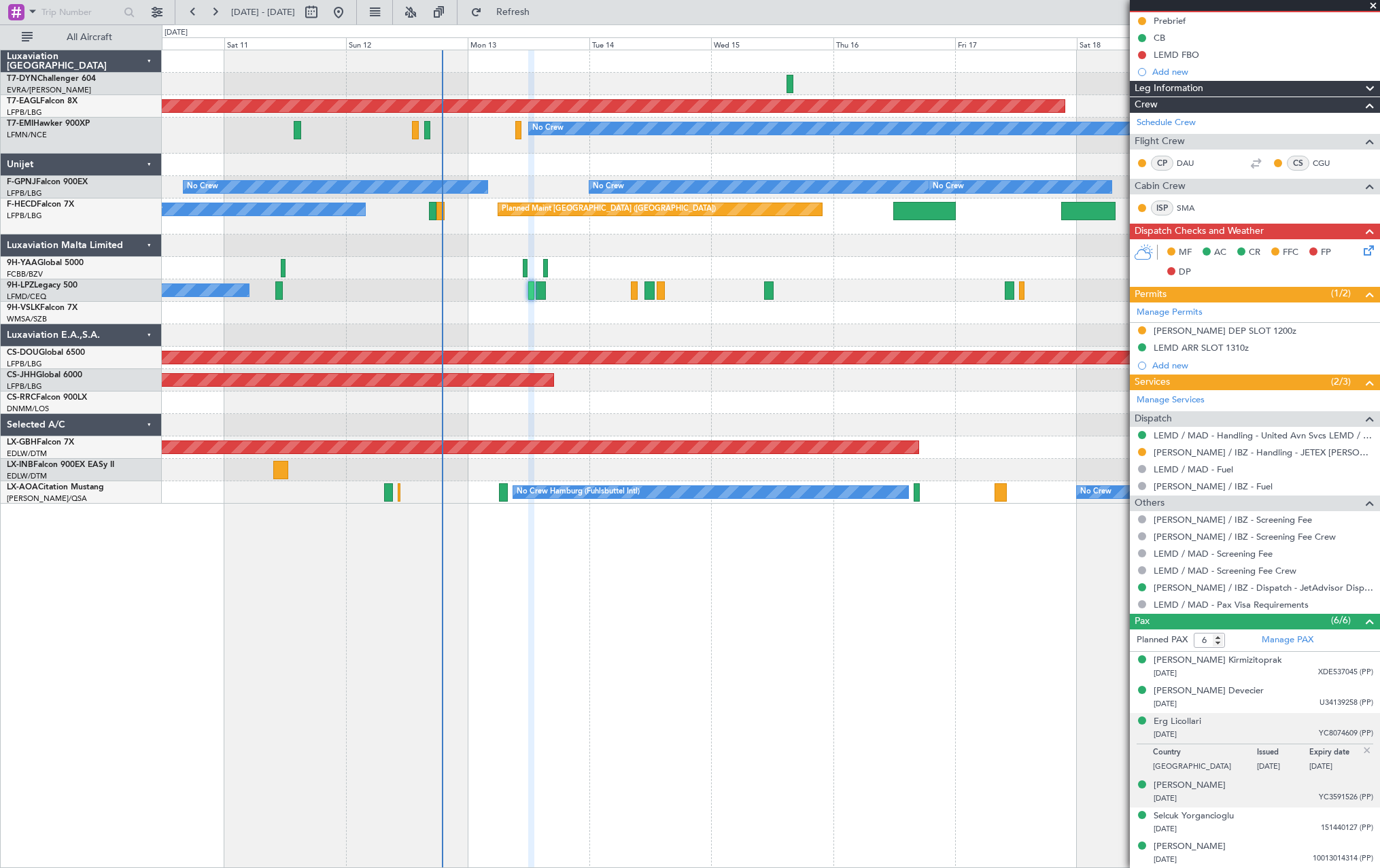
click at [1253, 781] on div "Matilde Zanetti 30/11/2002 YC3591526 (PP)" at bounding box center [1264, 792] width 220 height 26
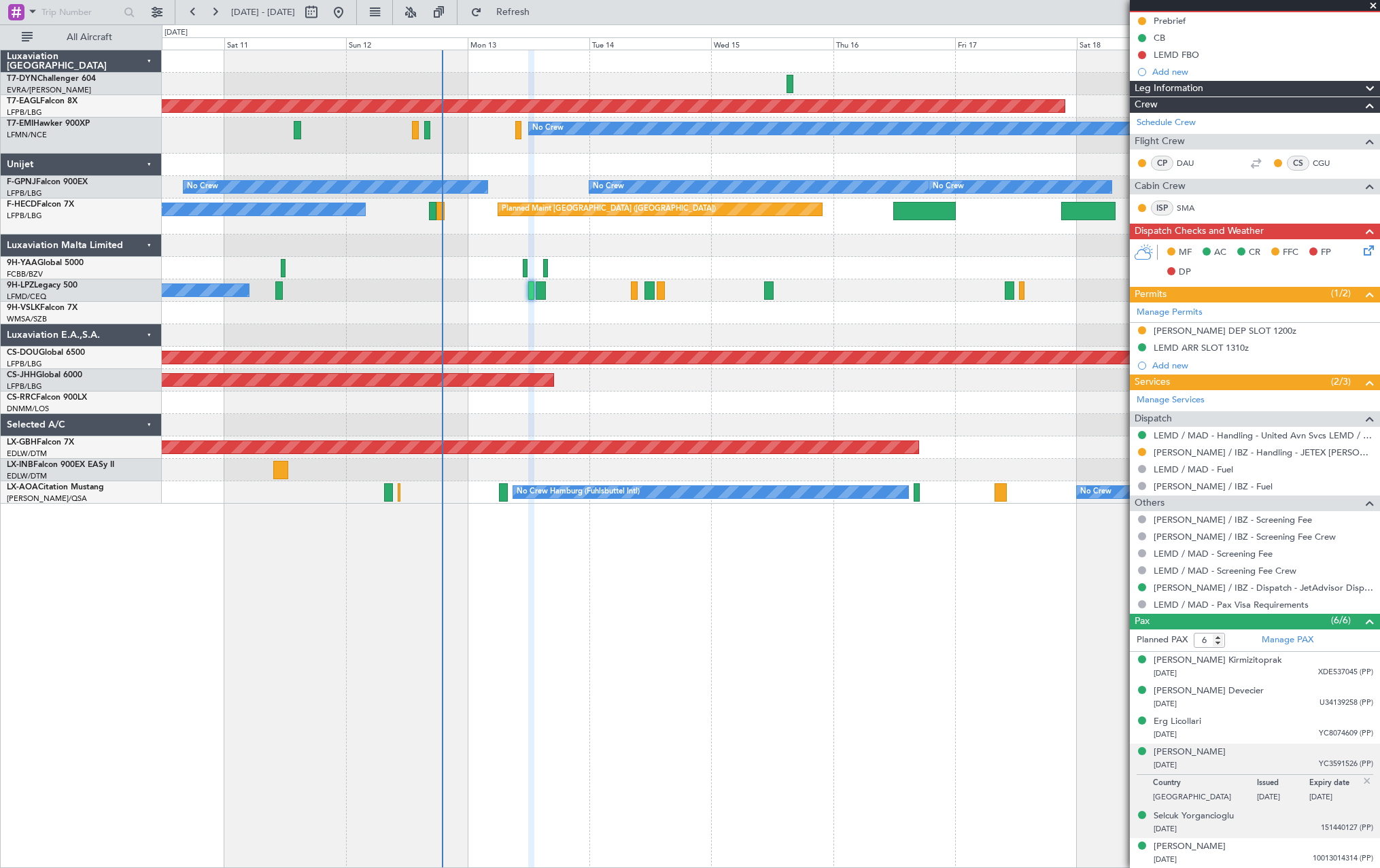
click at [1269, 820] on div "Selcuk Yorgancioglu 20/05/1967 151440127 (PP)" at bounding box center [1264, 823] width 220 height 26
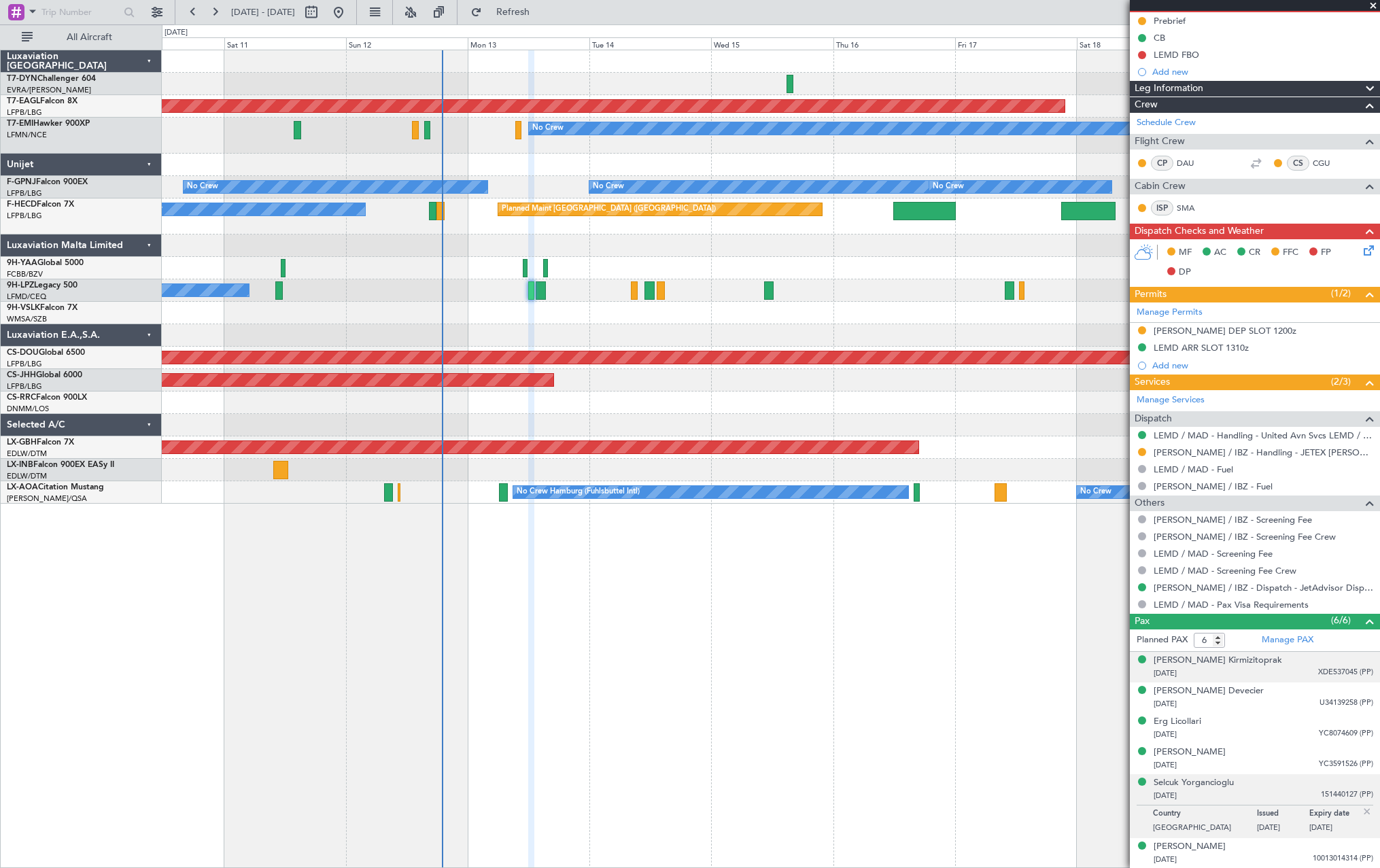
click at [1263, 662] on div "Alp Mizrakli Kirmizitoprak 21/06/2000 XDE537045 (PP)" at bounding box center [1264, 667] width 220 height 26
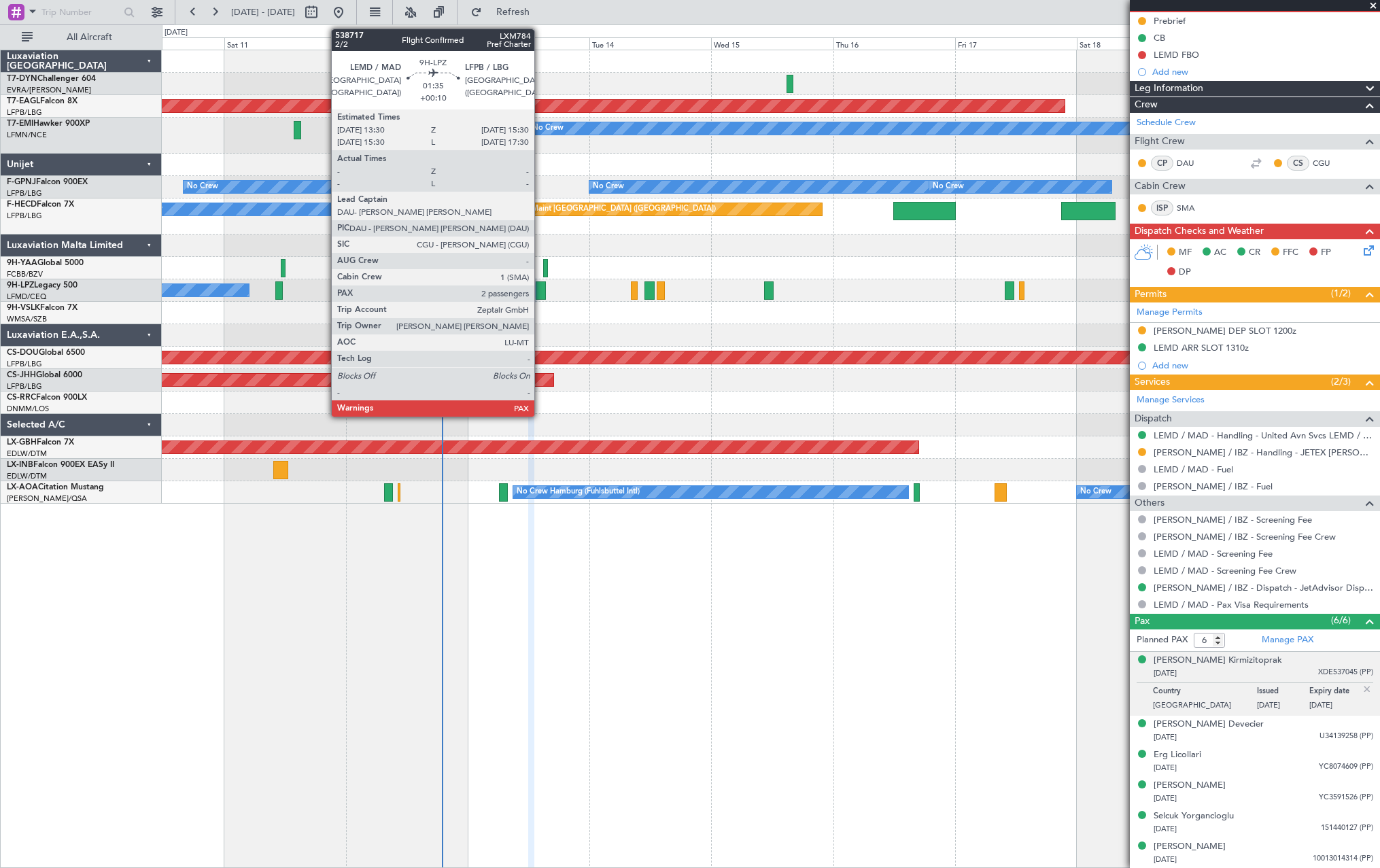
click at [541, 291] on div at bounding box center [541, 291] width 11 height 18
click at [538, 287] on div at bounding box center [541, 291] width 11 height 18
type input "+00:10"
type input "2"
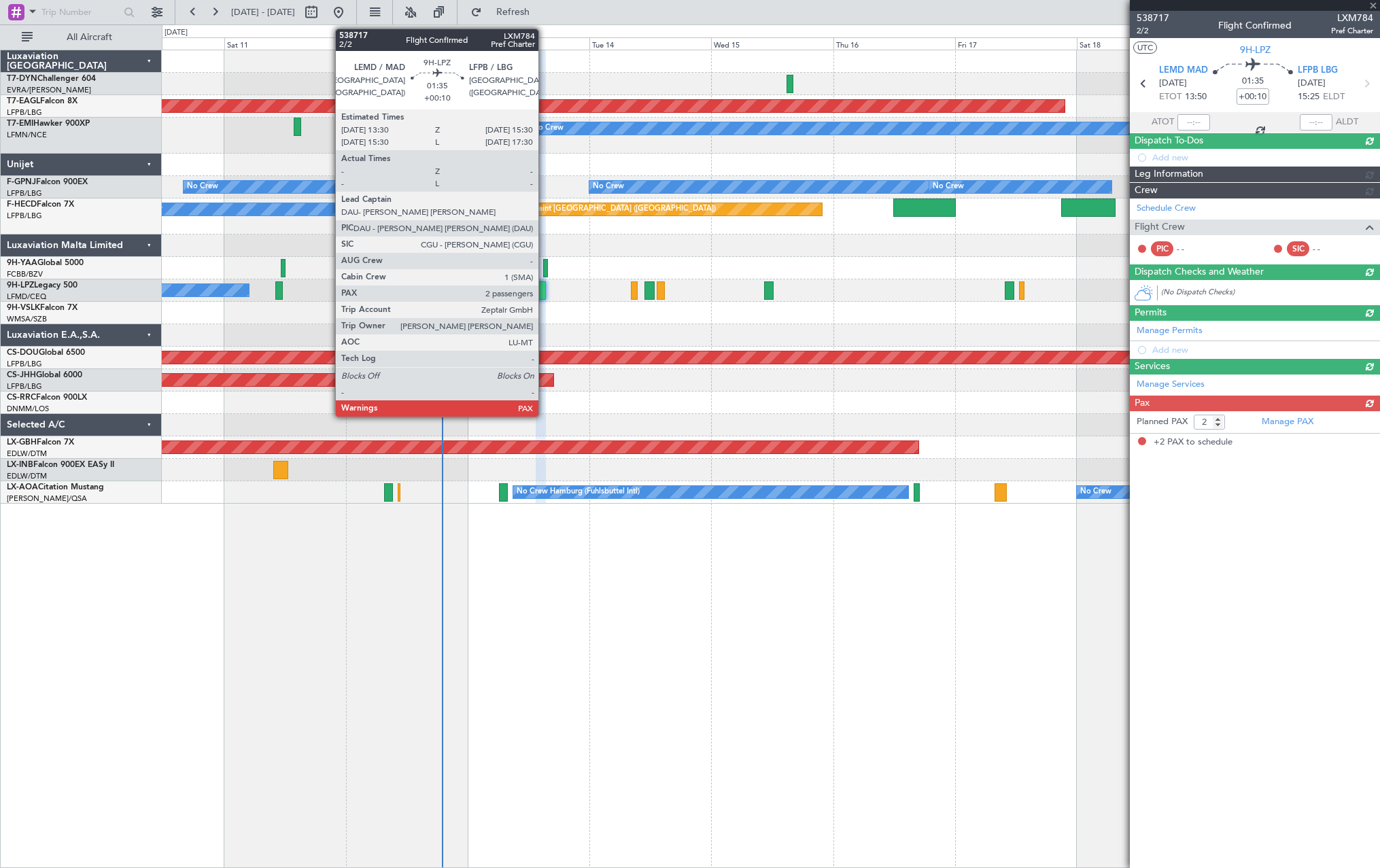
scroll to position [0, 0]
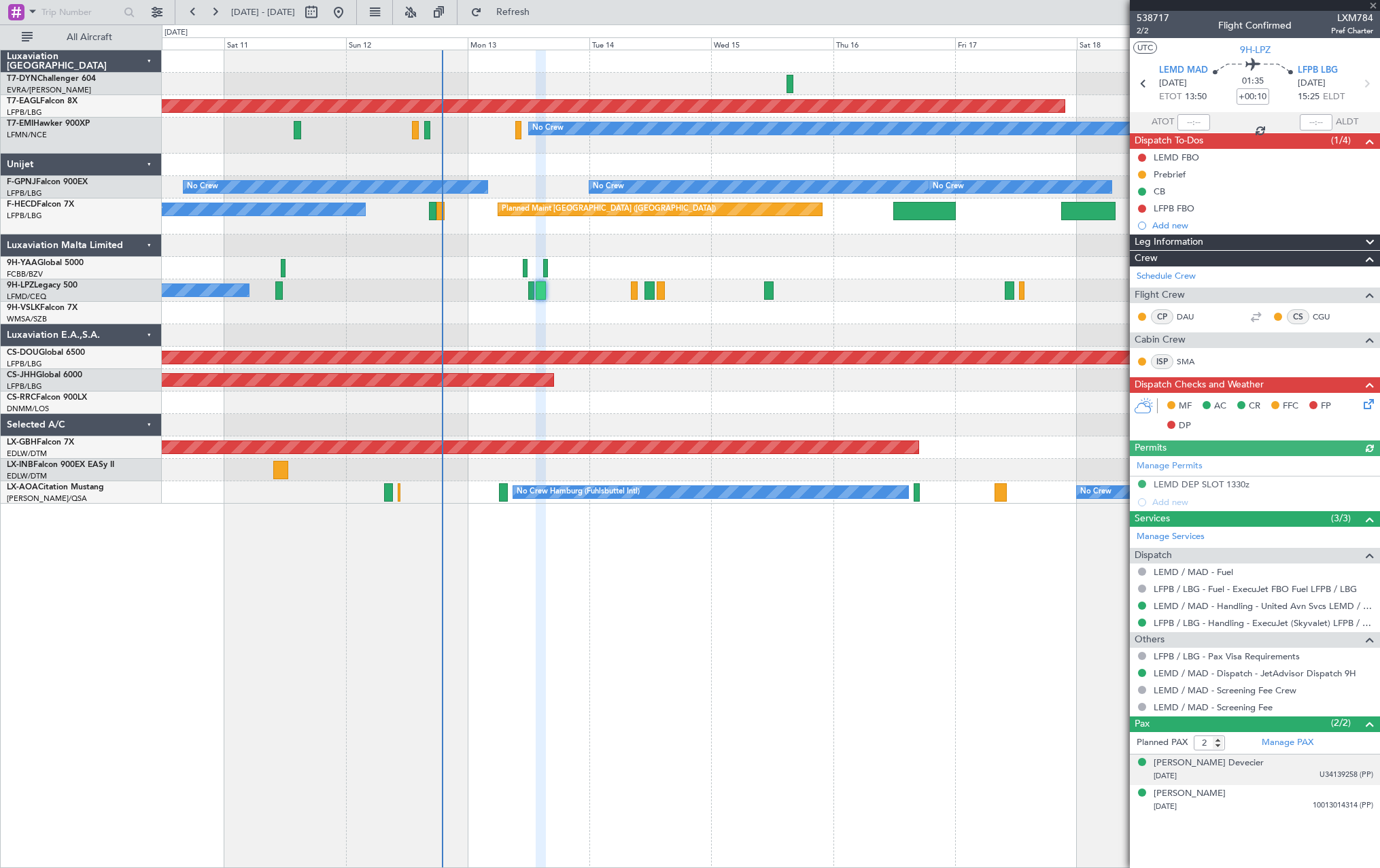
click at [1298, 780] on div "05/07/1991 U34139258 (PP)" at bounding box center [1264, 776] width 220 height 14
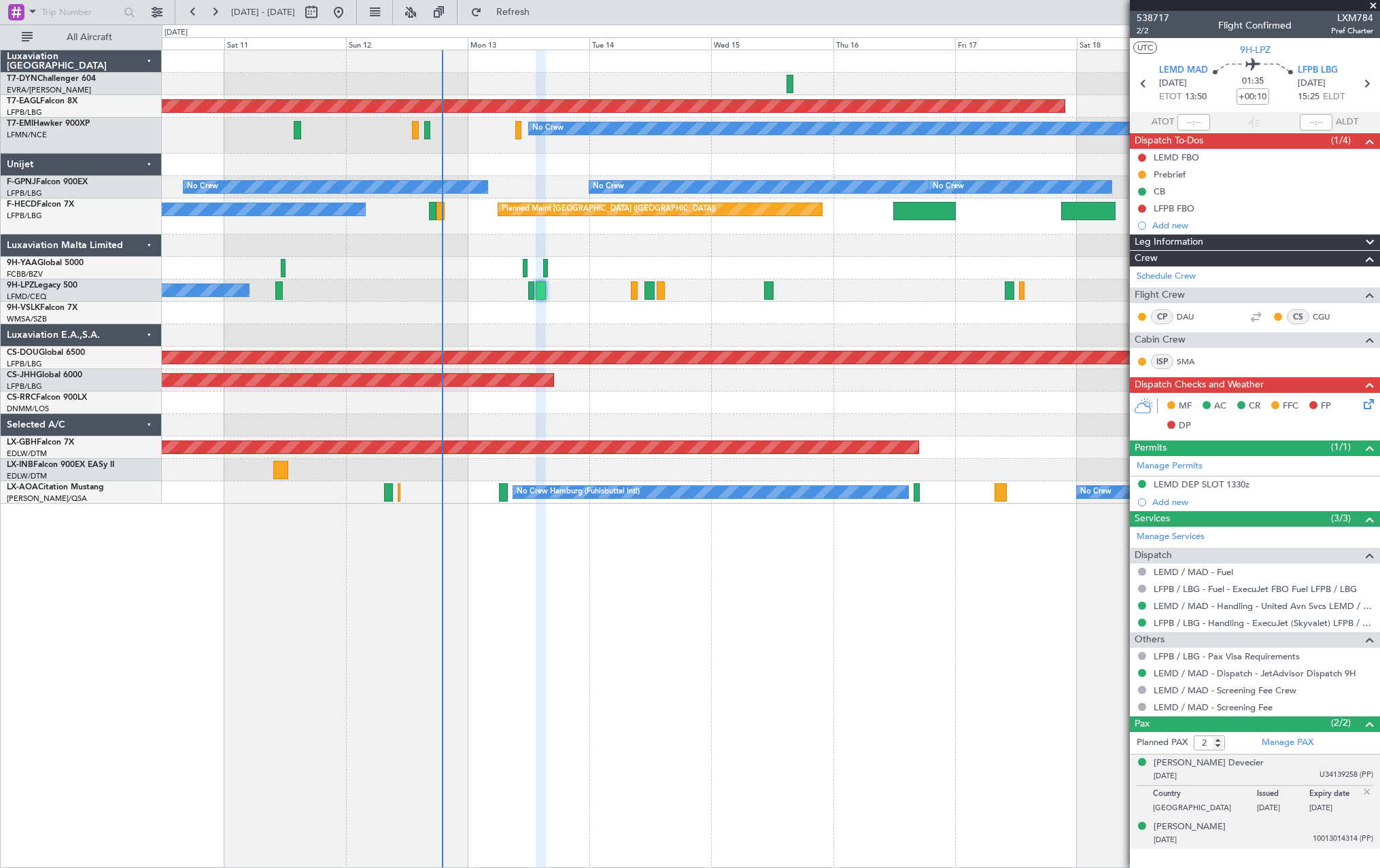
click at [1293, 835] on div "02/12/2000 10013014314 (PP)" at bounding box center [1264, 840] width 220 height 14
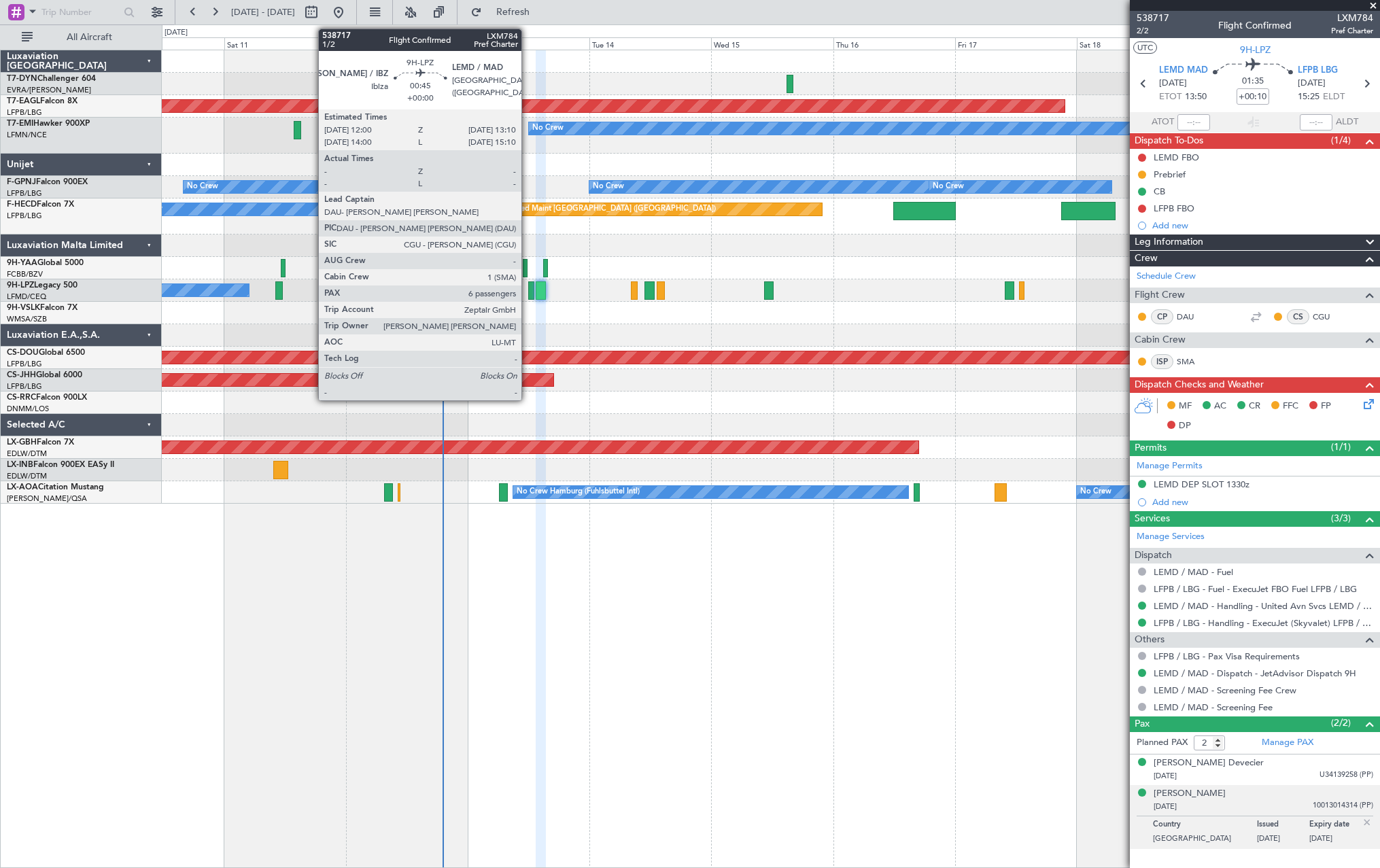
click at [529, 291] on div at bounding box center [532, 291] width 6 height 18
click at [529, 289] on div at bounding box center [532, 291] width 6 height 18
click at [533, 289] on div at bounding box center [532, 291] width 6 height 18
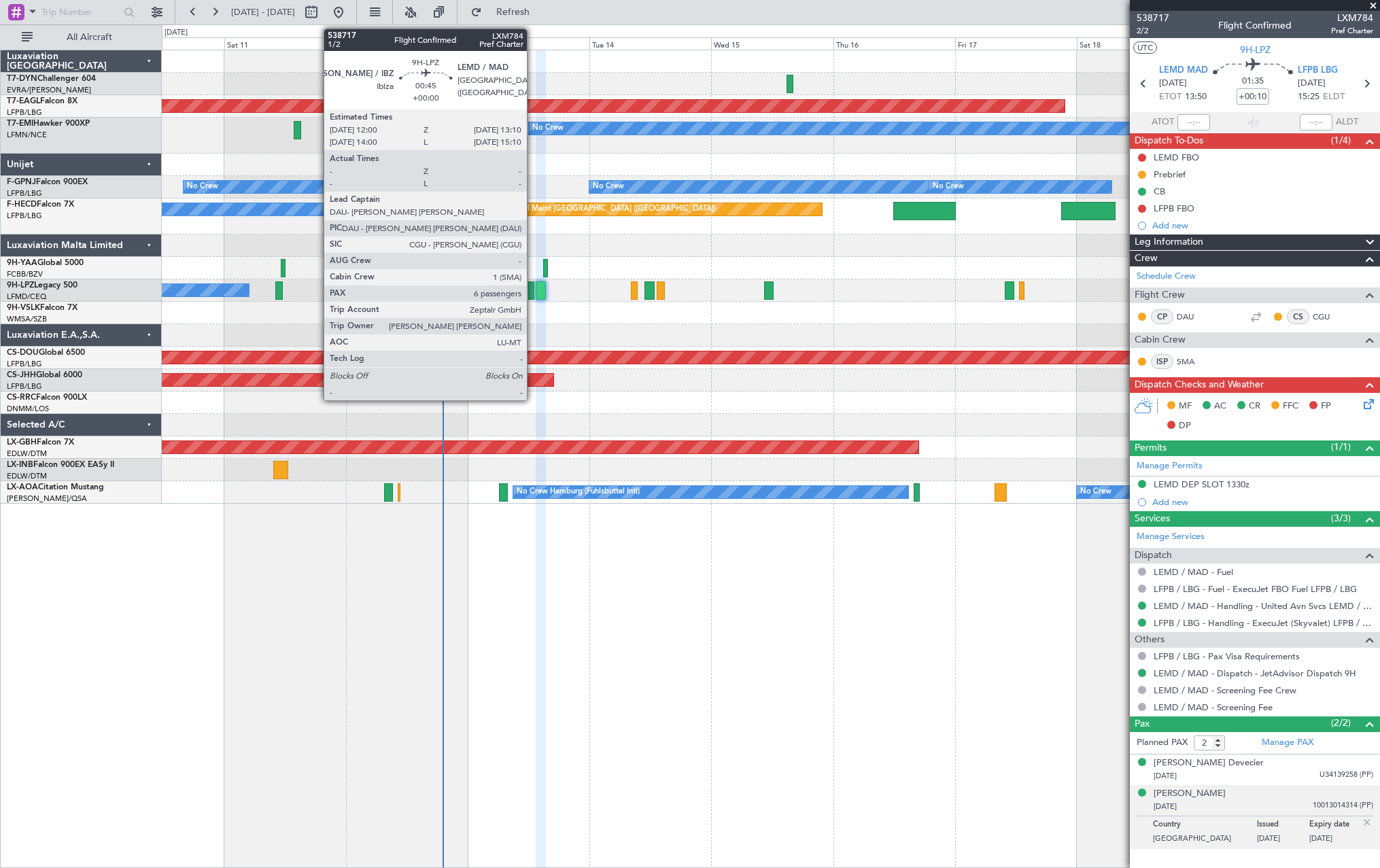
click at [533, 289] on div at bounding box center [532, 291] width 6 height 18
click at [531, 290] on div at bounding box center [532, 291] width 6 height 18
type input "6"
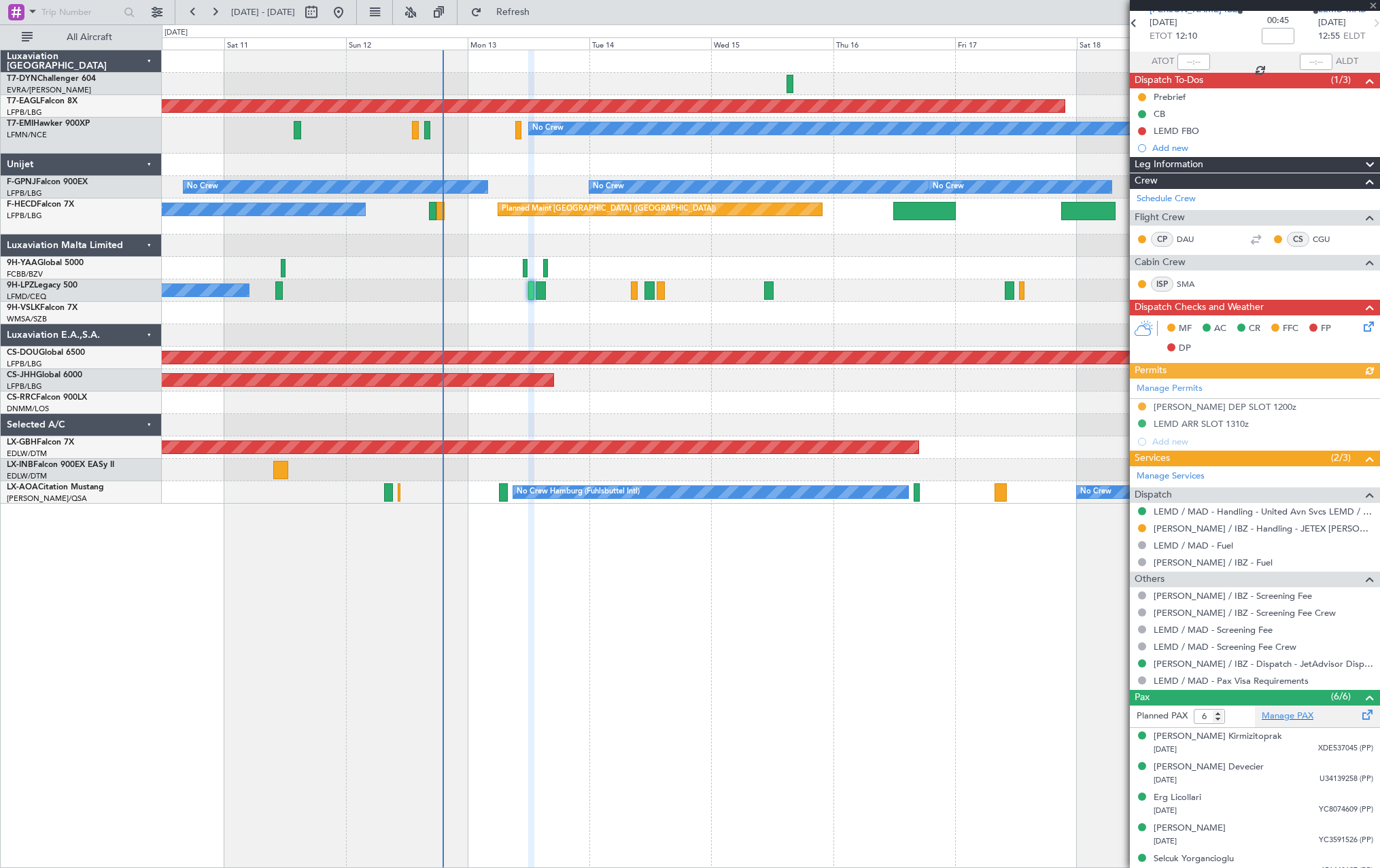
scroll to position [103, 0]
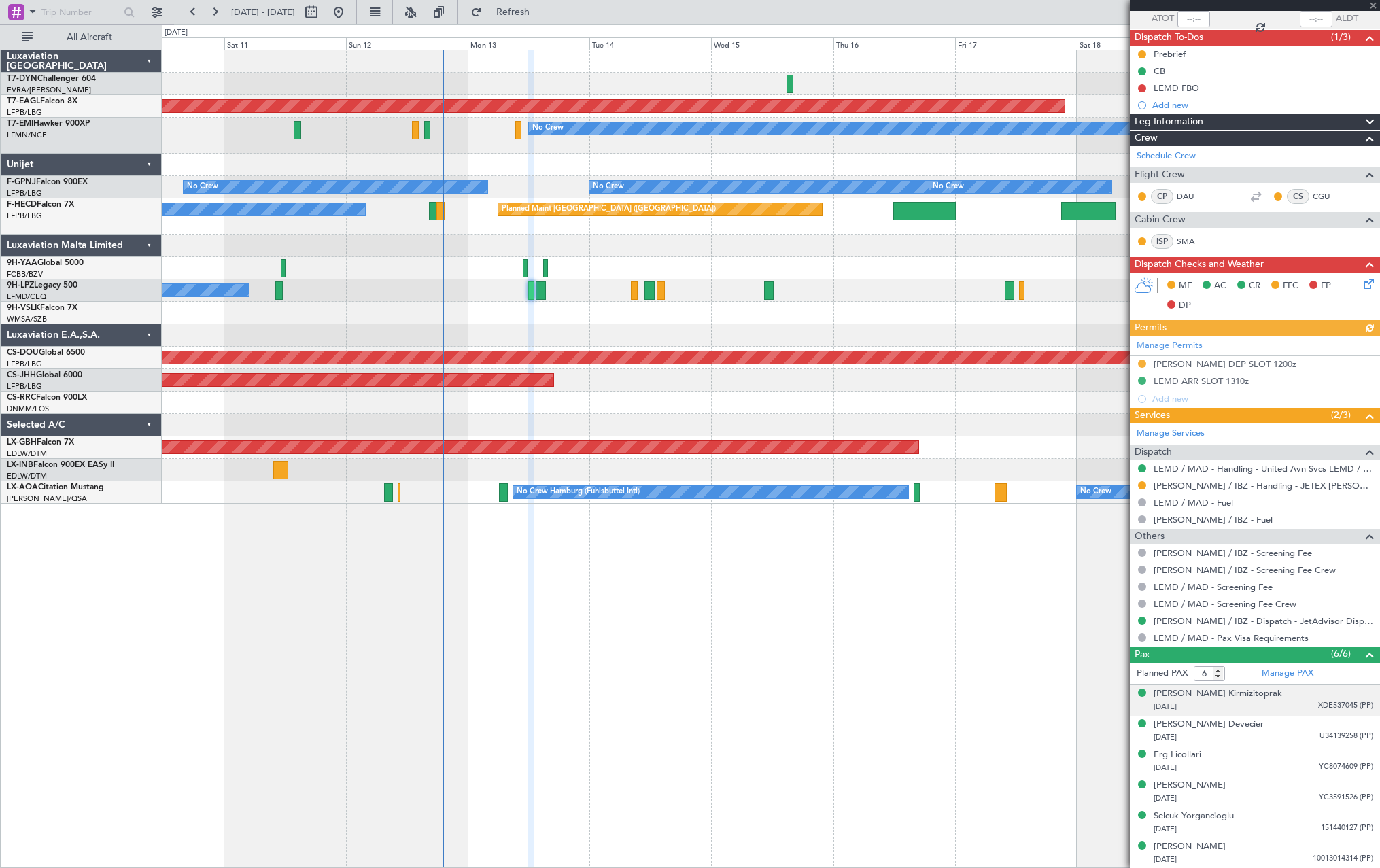
click at [1286, 702] on div "21/06/2000 XDE537045 (PP)" at bounding box center [1264, 707] width 220 height 14
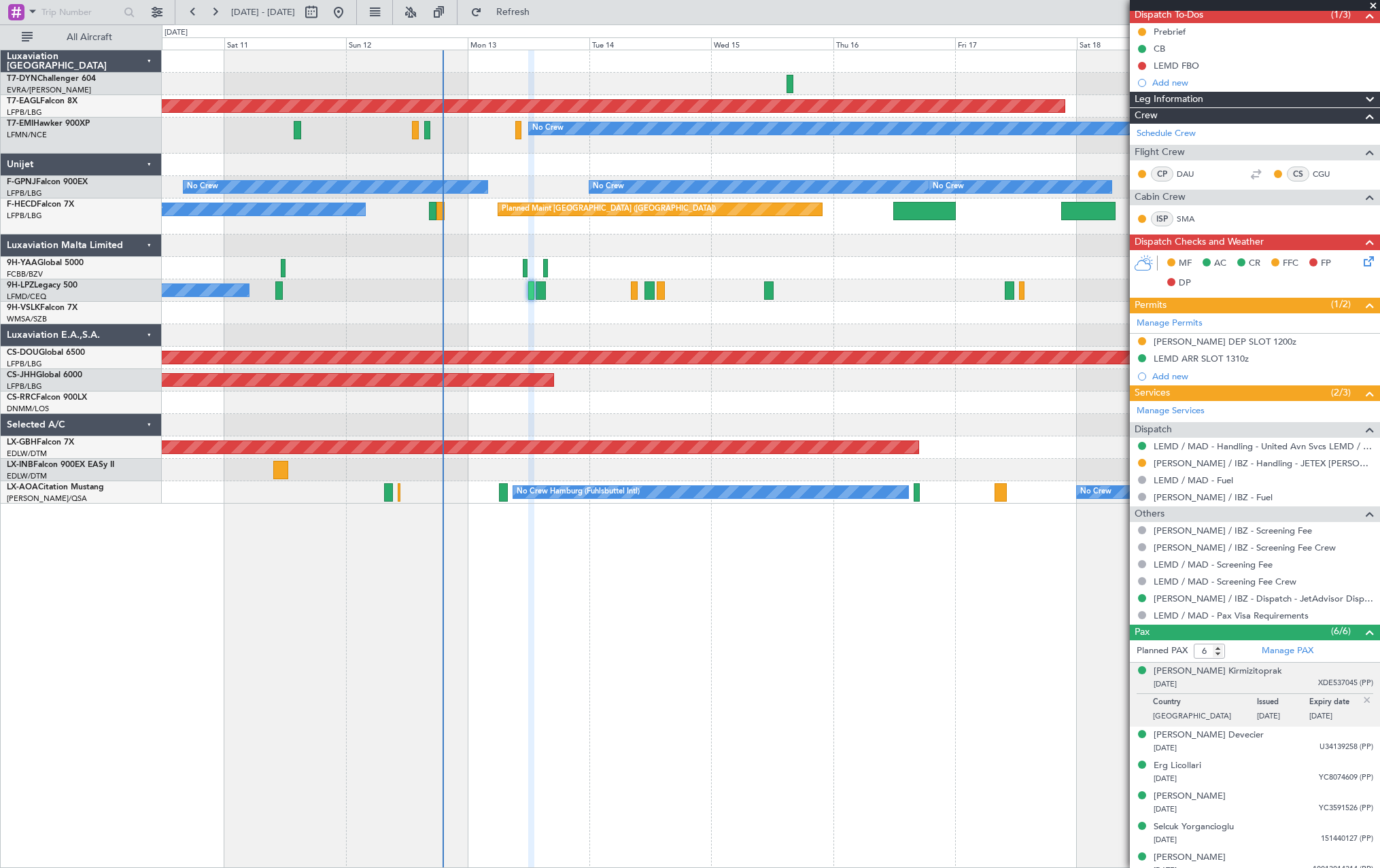
scroll to position [137, 0]
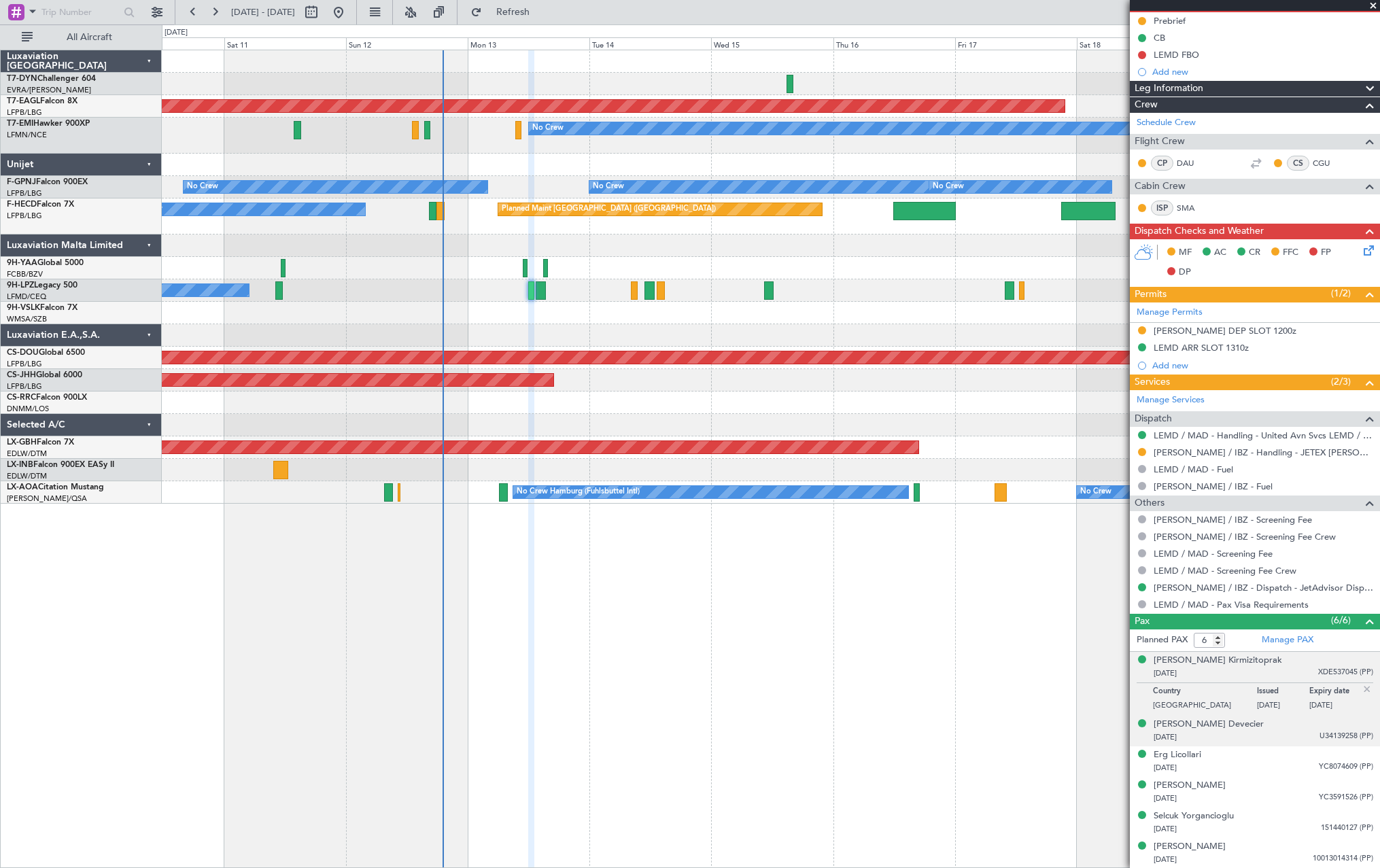
click at [1285, 737] on div "05/07/1991 U34139258 (PP)" at bounding box center [1264, 738] width 220 height 14
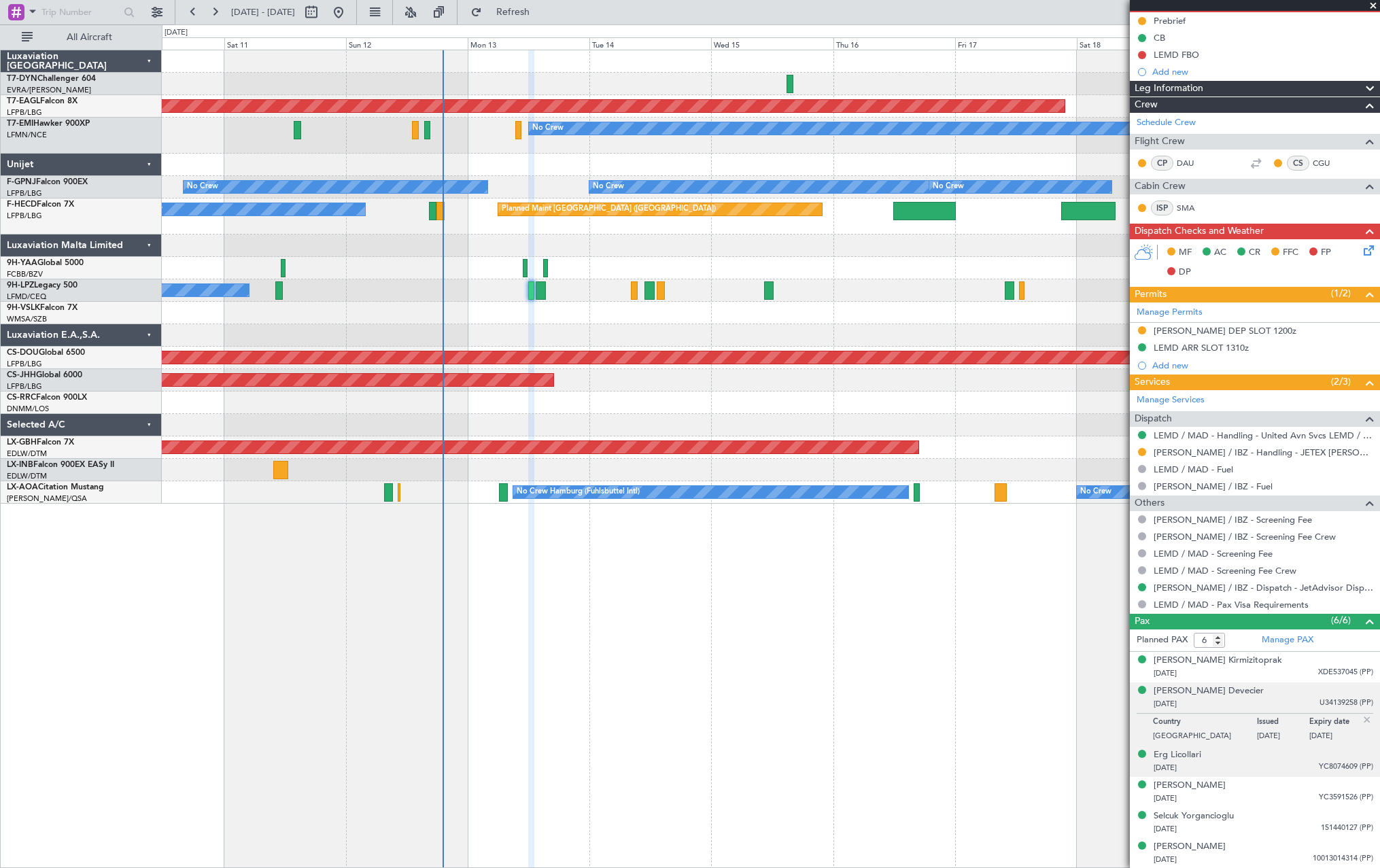
click at [1280, 750] on div "Erg Licollari 07/03/1993 YC8074609 (PP)" at bounding box center [1264, 761] width 220 height 26
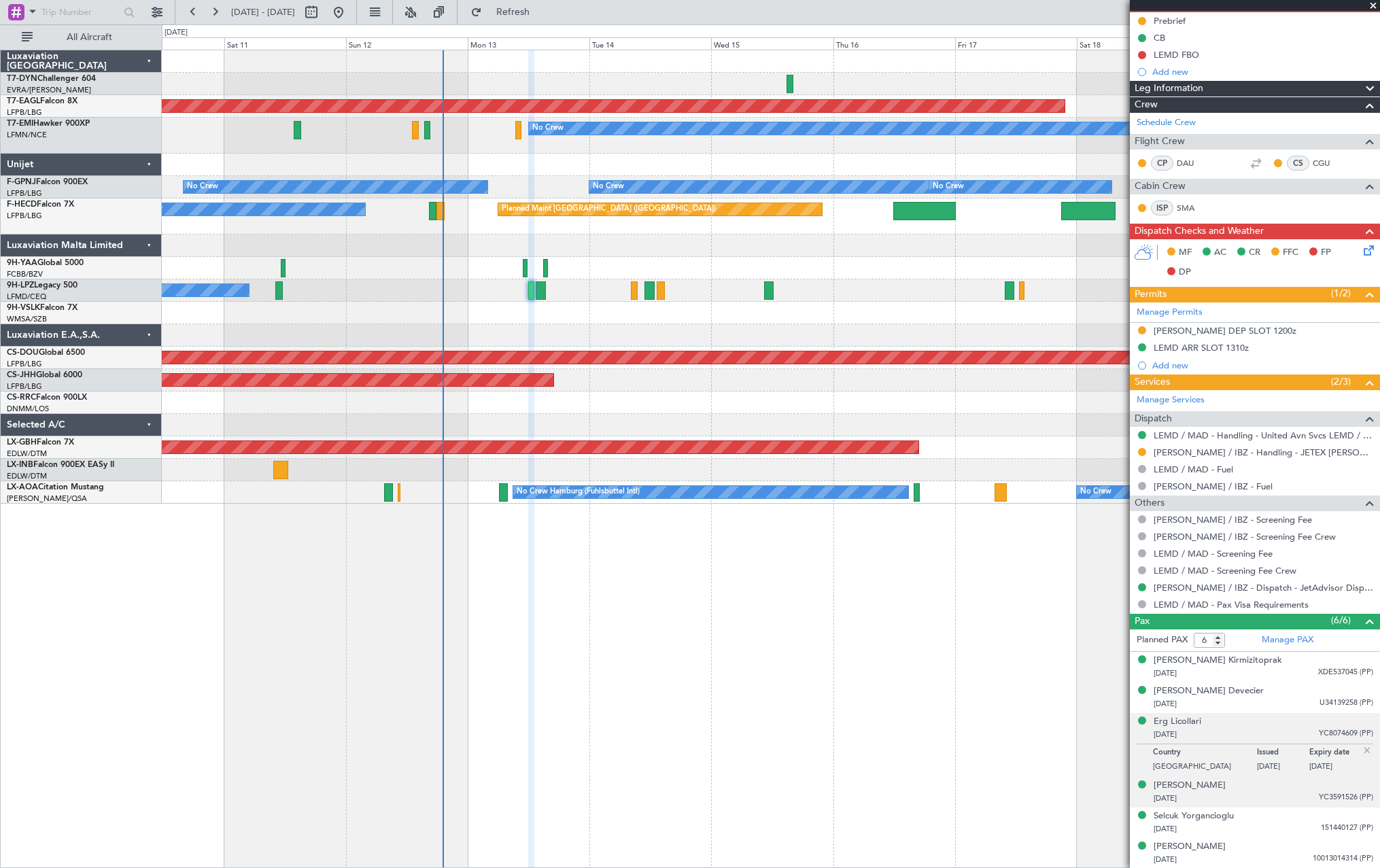
click at [1284, 797] on div "30/11/2002 YC3591526 (PP)" at bounding box center [1264, 799] width 220 height 14
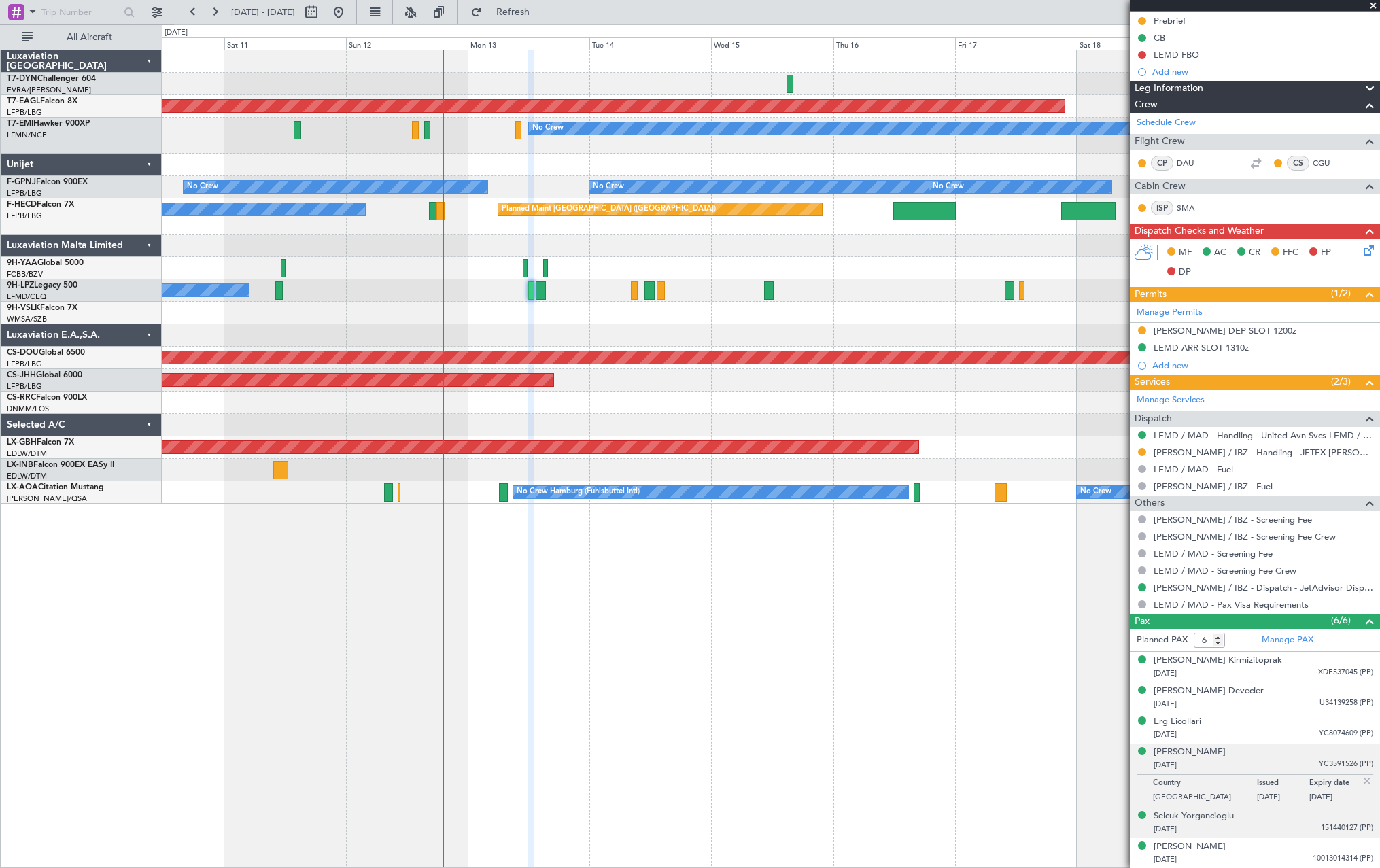
click at [1284, 820] on div "Selcuk Yorgancioglu 20/05/1967 151440127 (PP)" at bounding box center [1264, 823] width 220 height 26
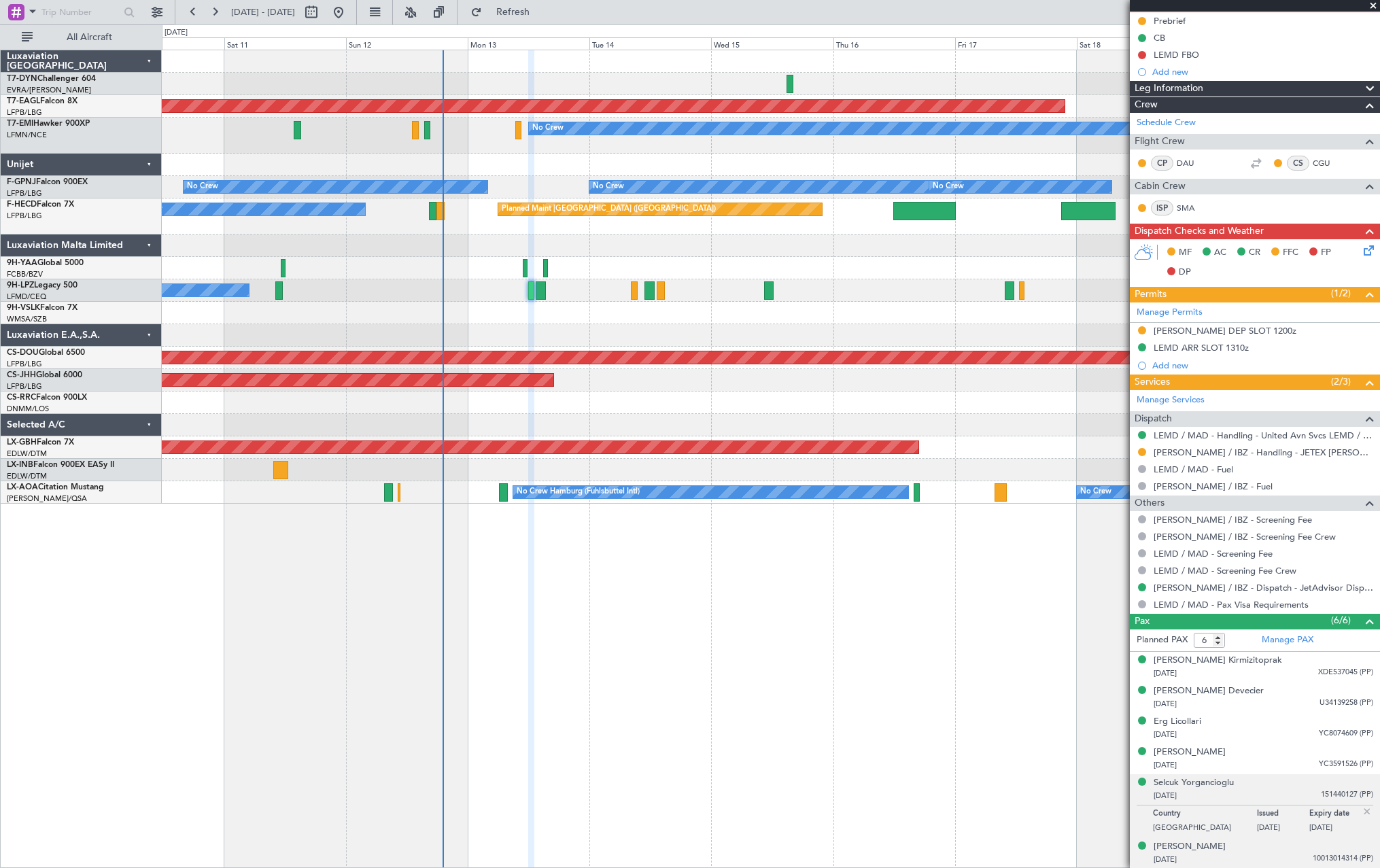
click at [1285, 856] on div "02/12/2000 10013014314 (PP)" at bounding box center [1264, 860] width 220 height 14
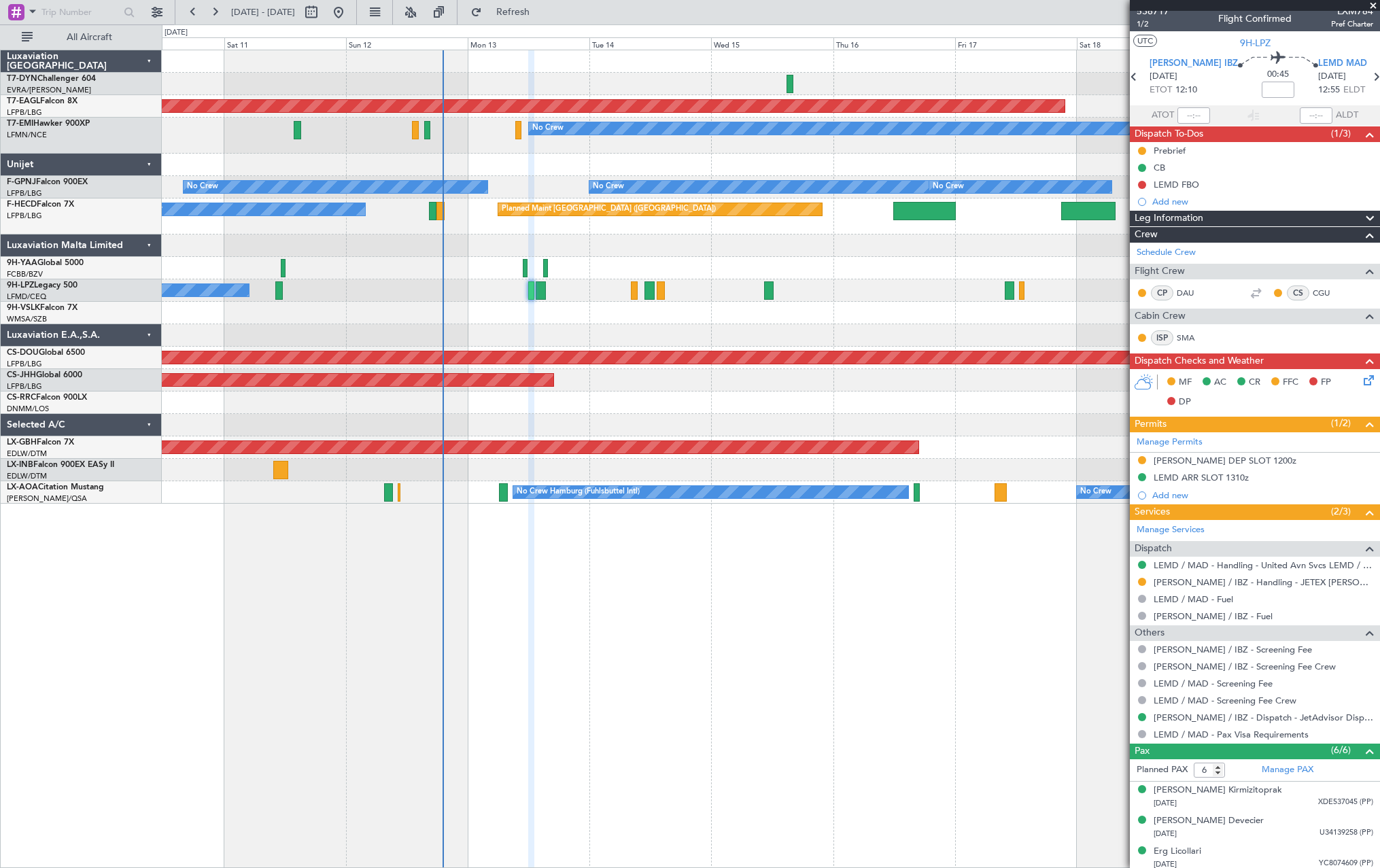
scroll to position [0, 0]
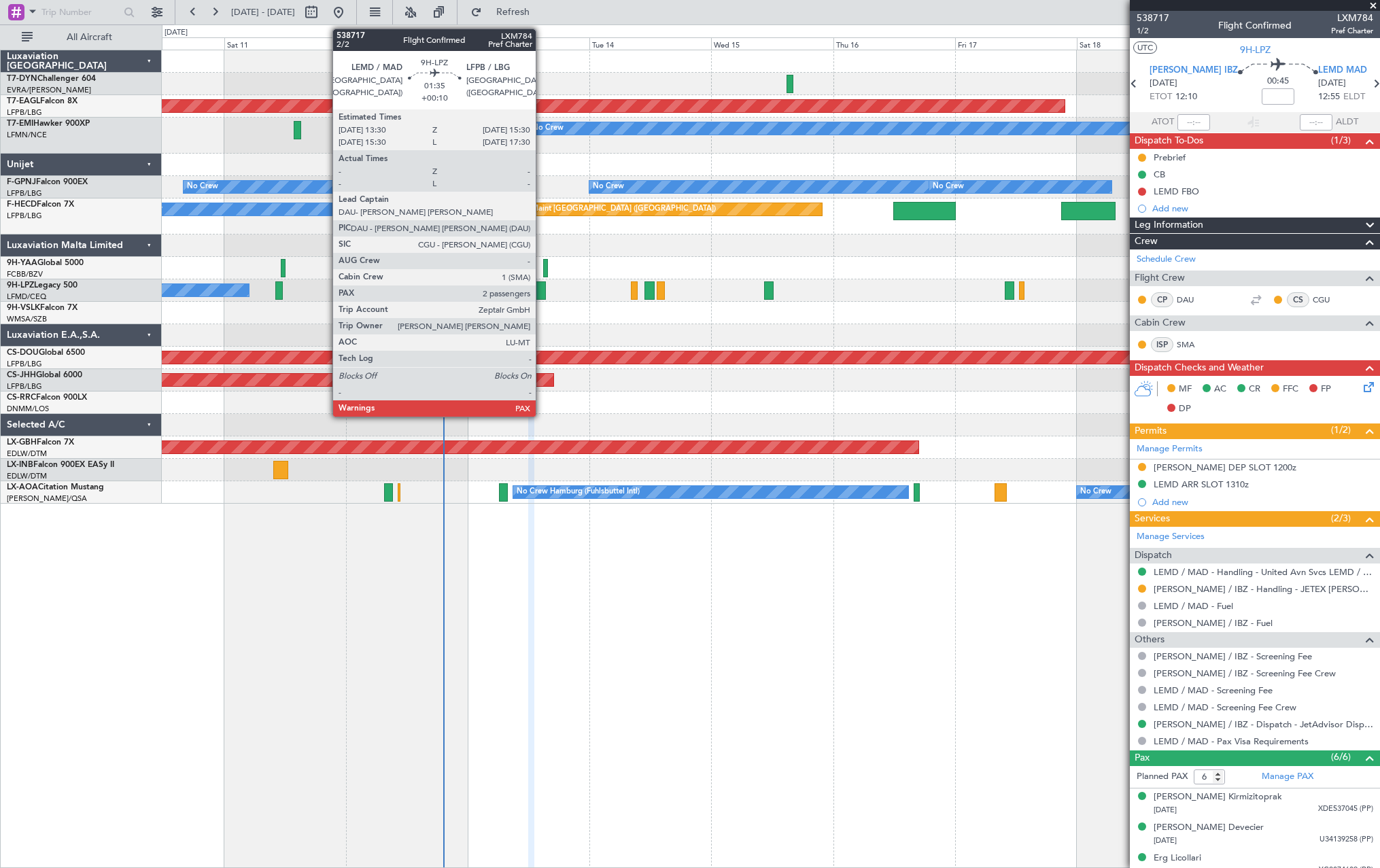
click at [542, 290] on div at bounding box center [541, 291] width 11 height 18
type input "+00:10"
type input "2"
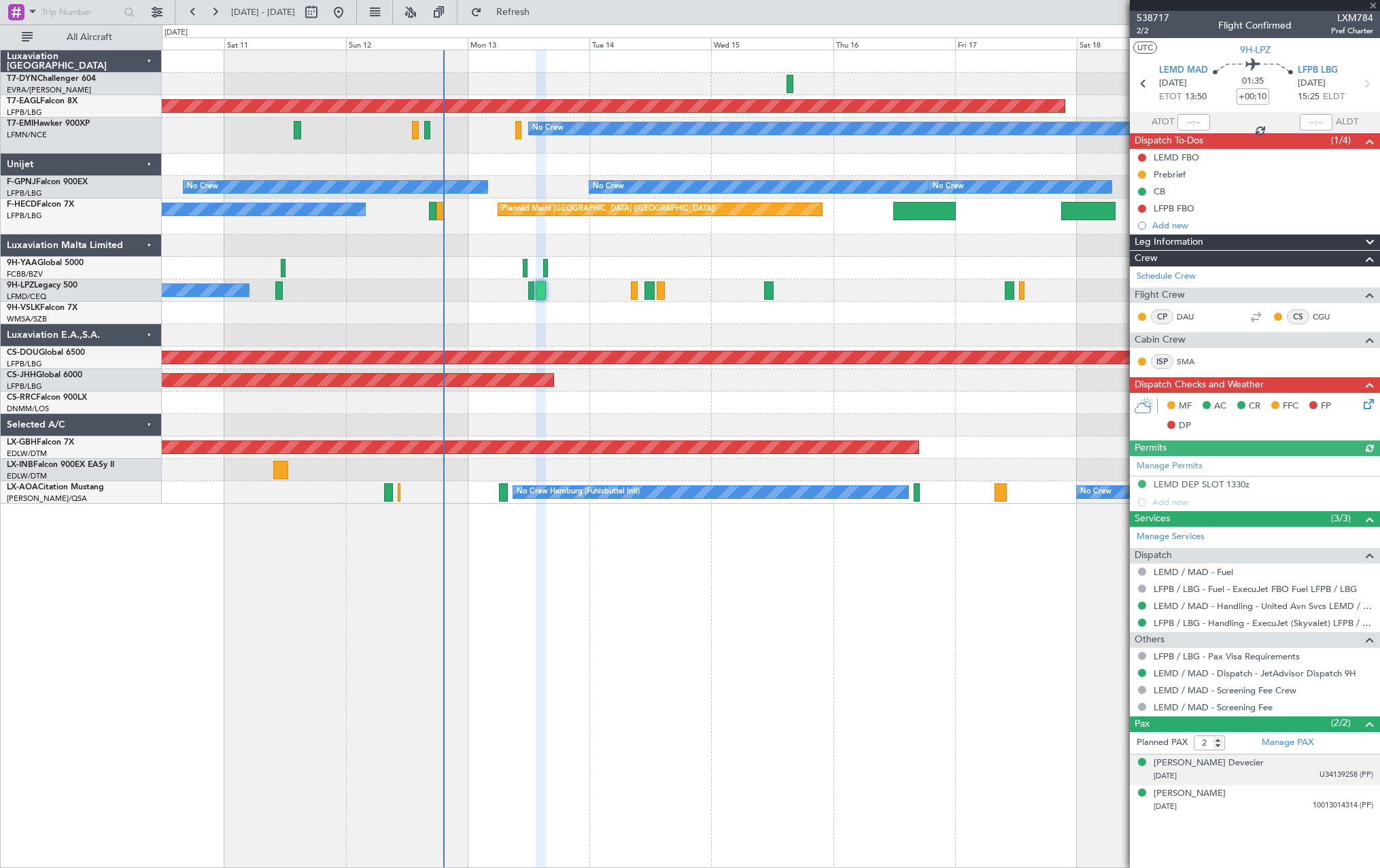
click at [1262, 767] on div "Aybars Devecier 05/07/1991 U34139258 (PP)" at bounding box center [1264, 769] width 220 height 26
click at [1282, 834] on div "02/12/2000 10013014314 (PP)" at bounding box center [1264, 840] width 220 height 14
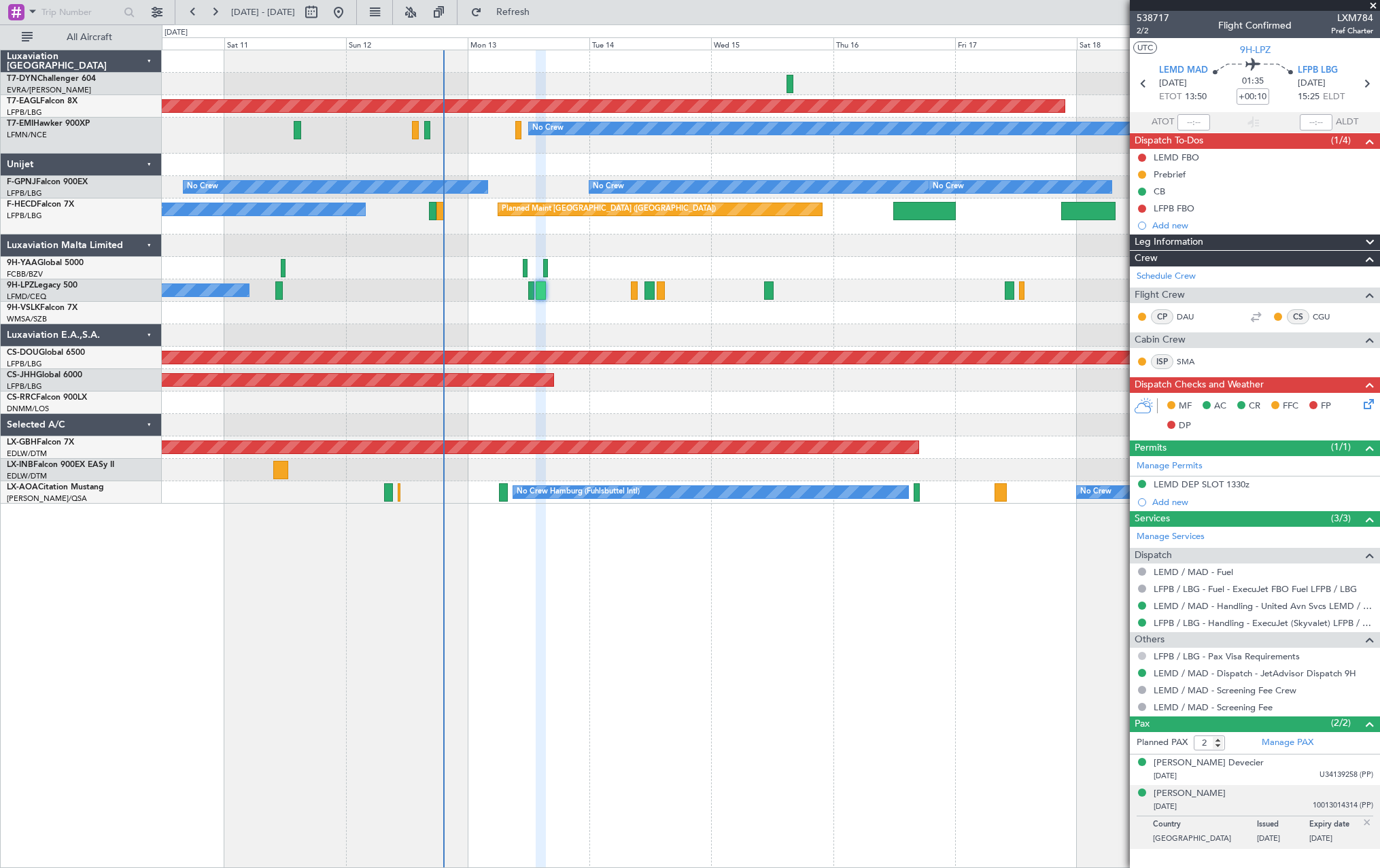
click at [1142, 656] on button at bounding box center [1142, 656] width 8 height 8
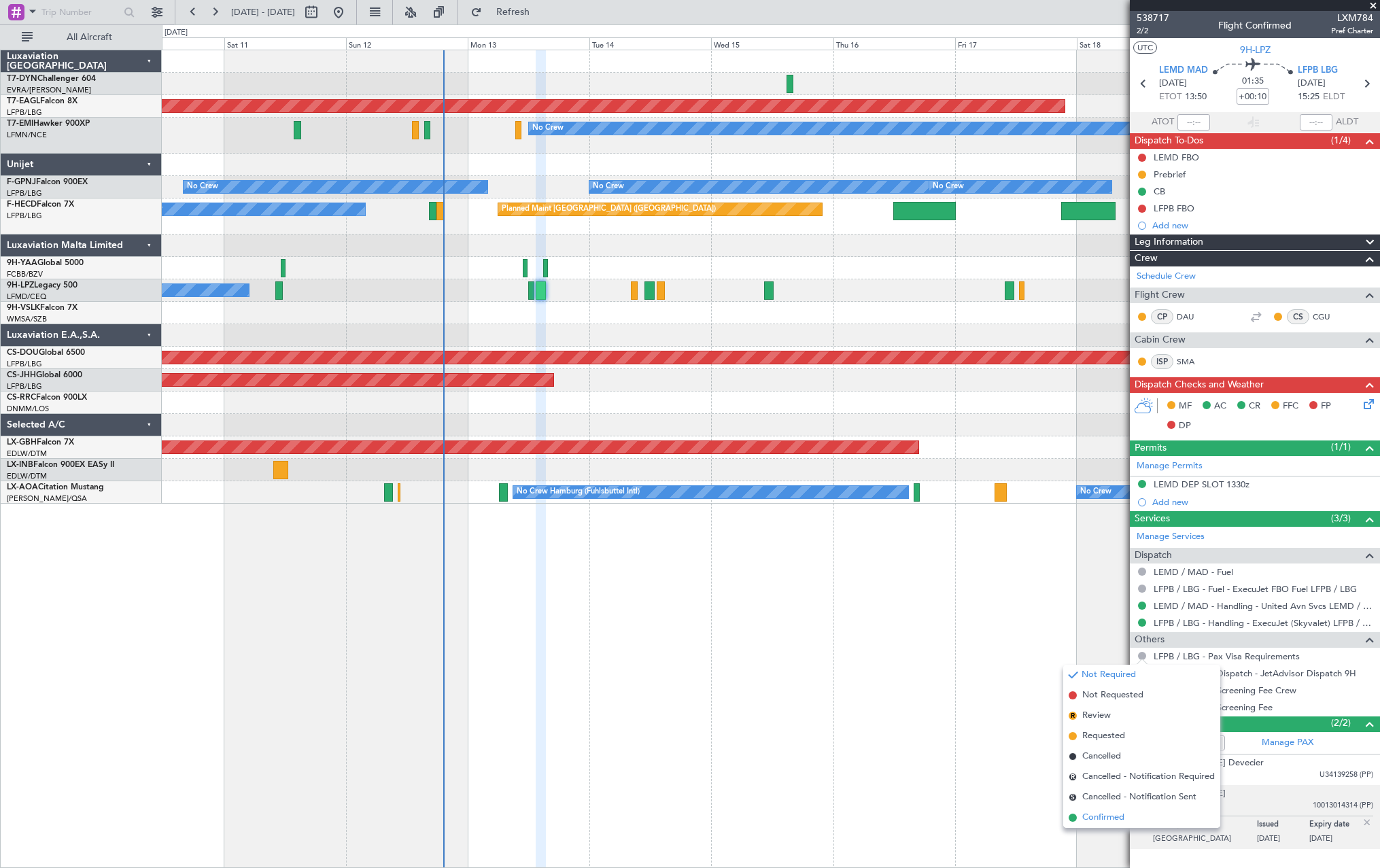
click at [1072, 818] on span at bounding box center [1073, 818] width 8 height 8
click at [1072, 818] on div "Planned Maint Dubai (Al Maktoum Intl) Planned Maint No Crew No Crew No Crew No …" at bounding box center [771, 458] width 1218 height 818
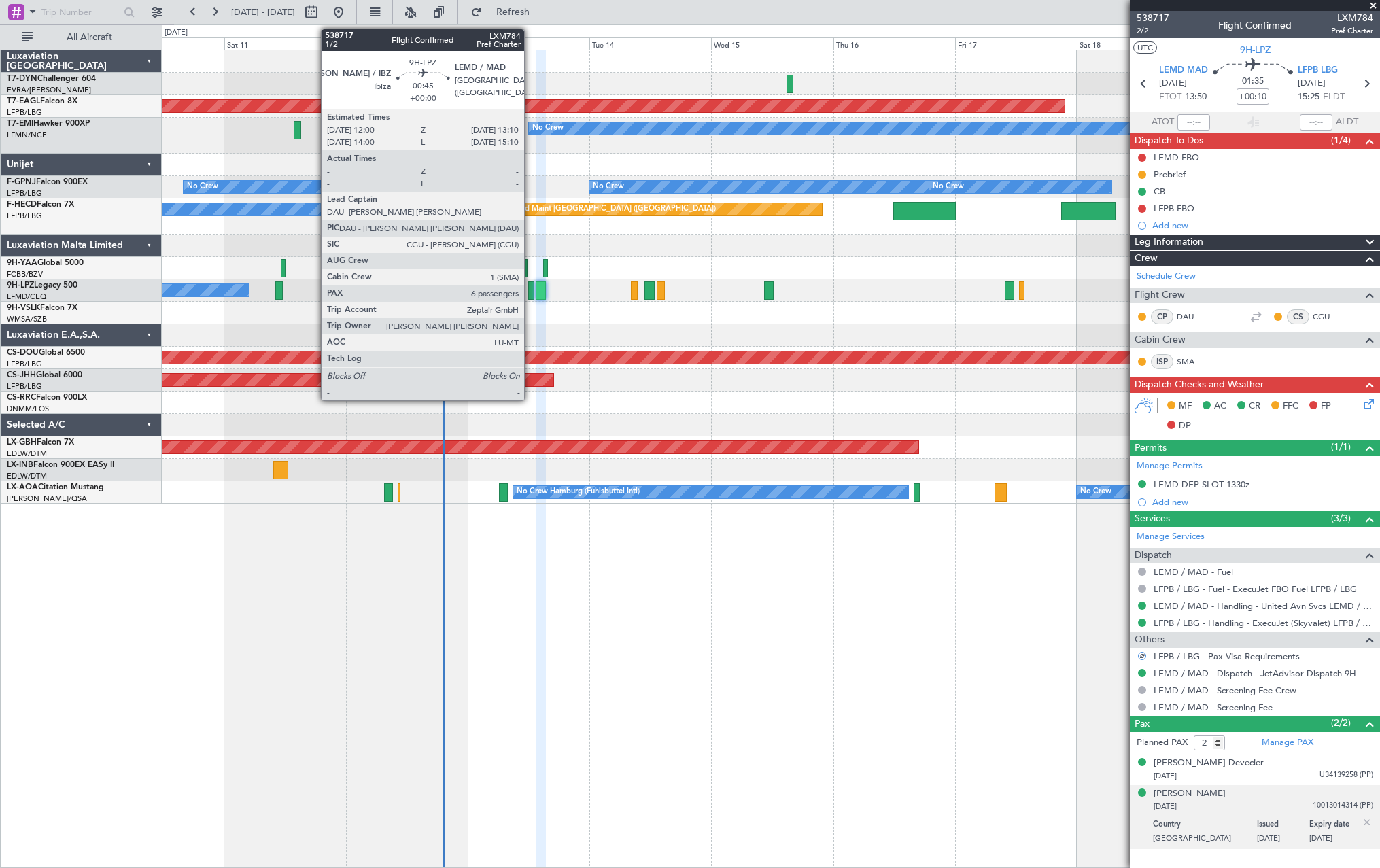
click at [530, 291] on div at bounding box center [532, 291] width 6 height 18
click at [532, 293] on div at bounding box center [532, 291] width 6 height 18
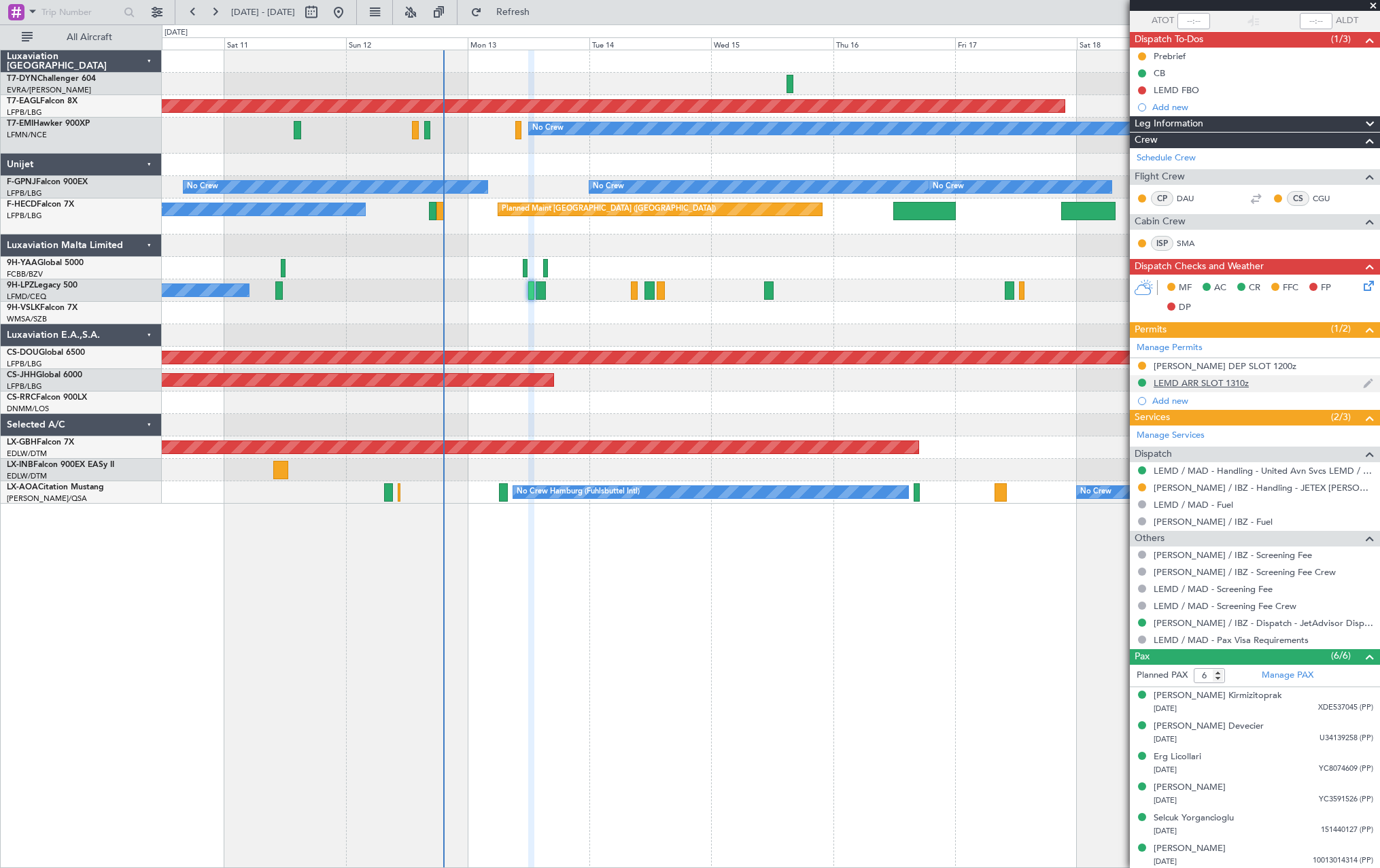
scroll to position [103, 0]
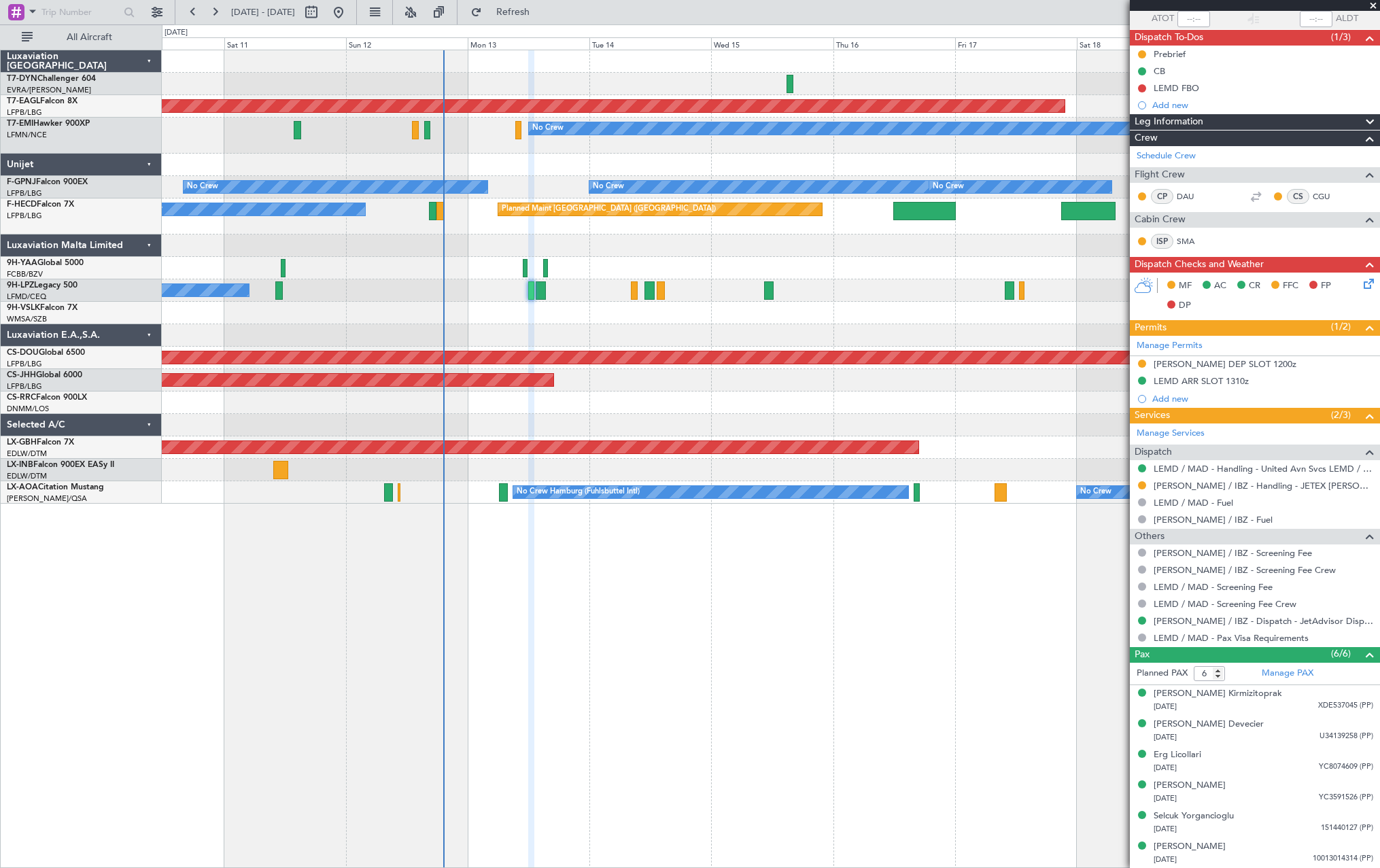
click at [1144, 642] on div "LEMD / MAD - Pax Visa Requirements" at bounding box center [1255, 638] width 250 height 17
click at [1142, 638] on button at bounding box center [1142, 638] width 8 height 8
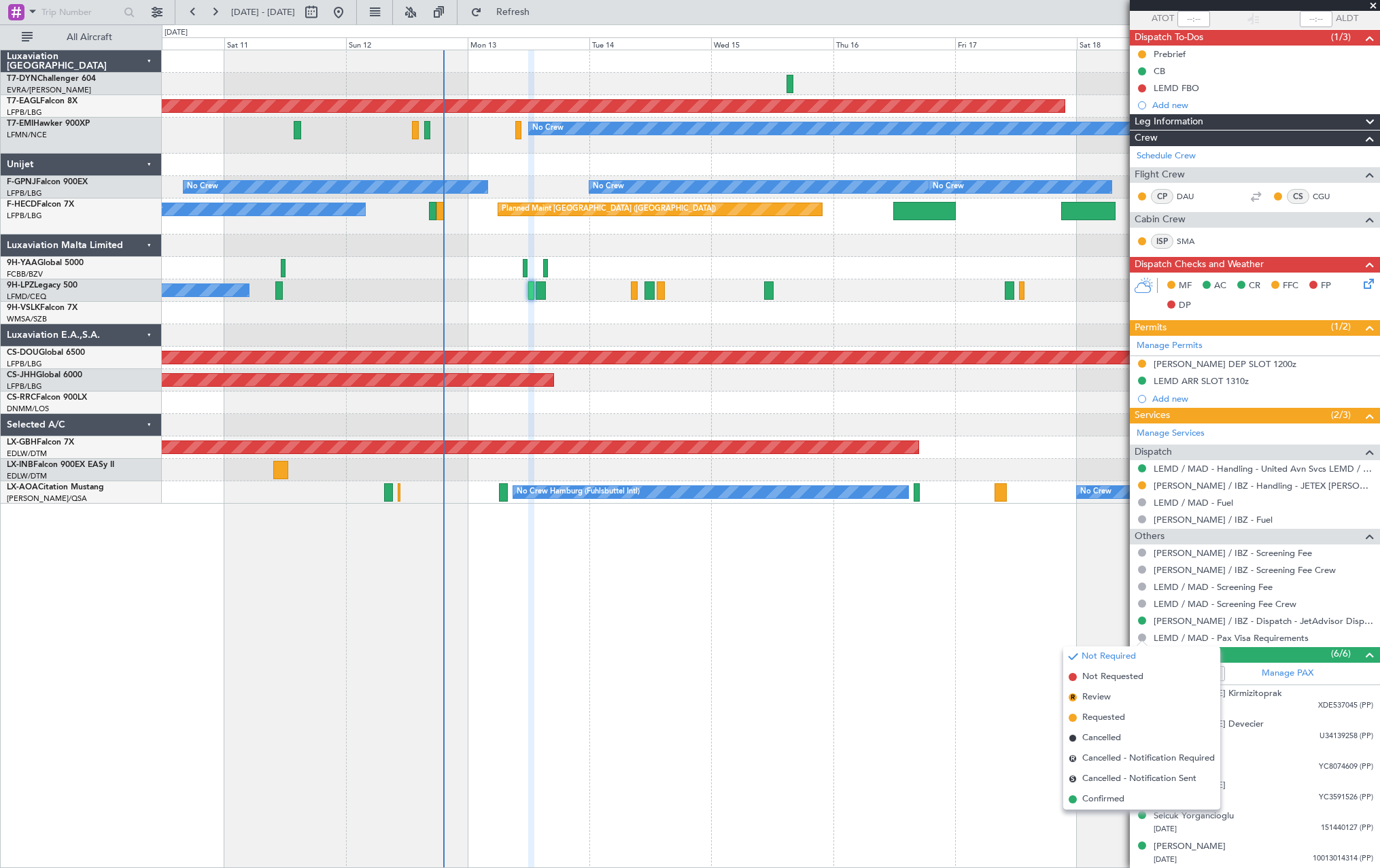
click at [1075, 800] on span at bounding box center [1073, 799] width 8 height 8
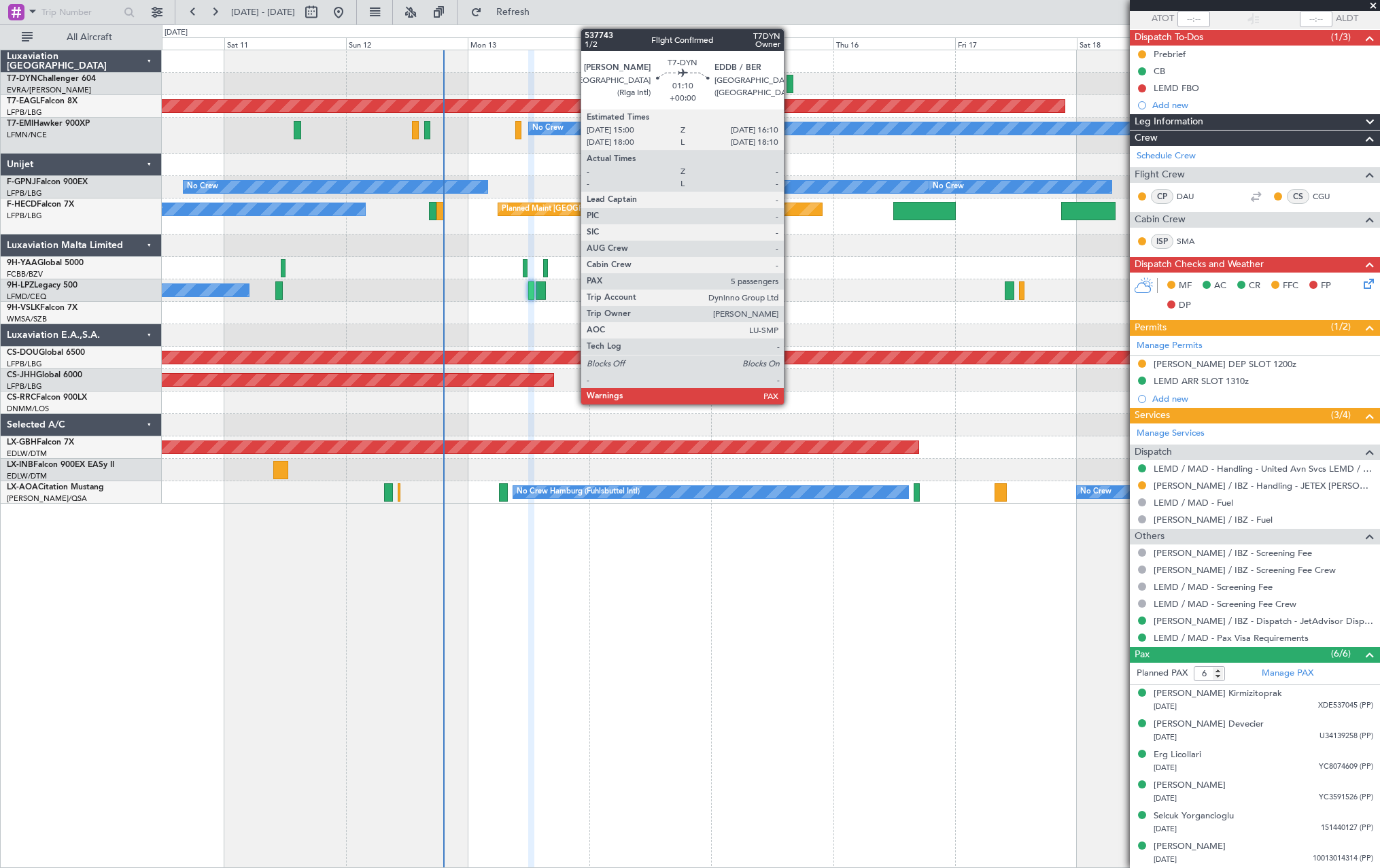
click at [790, 84] on div at bounding box center [790, 84] width 6 height 18
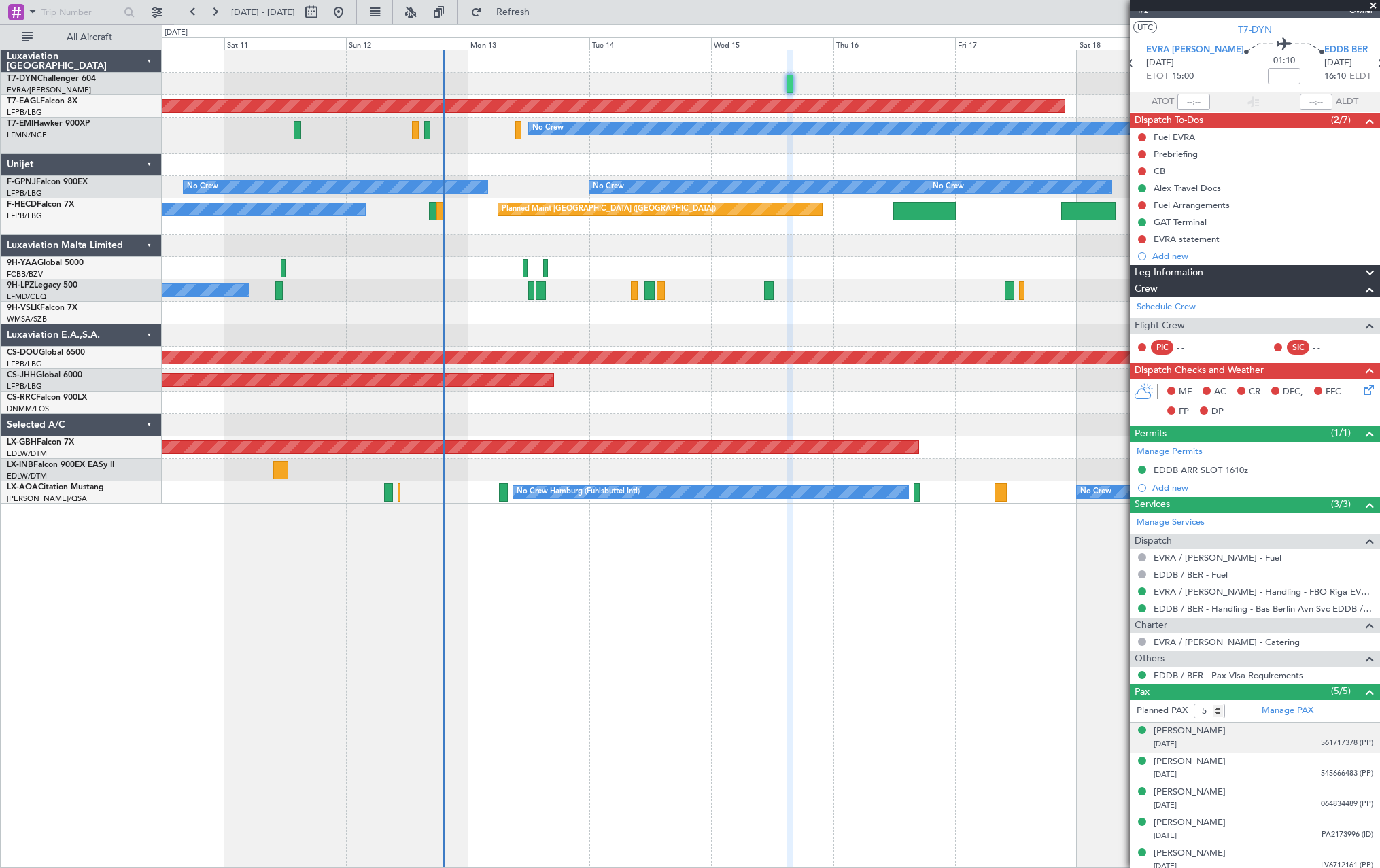
scroll to position [27, 0]
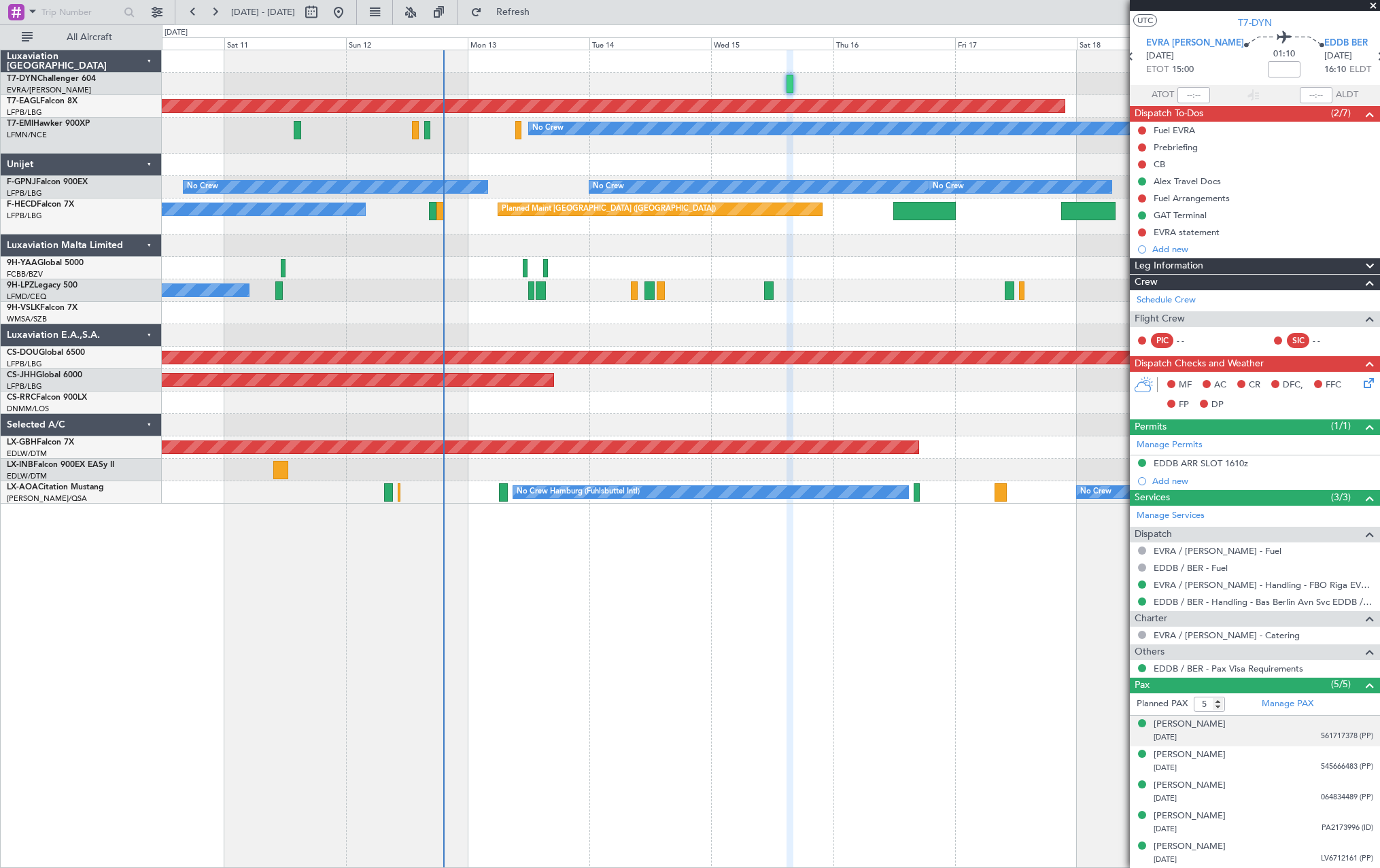
click at [1276, 732] on div "24/02/1975 561717378 (PP)" at bounding box center [1264, 738] width 220 height 14
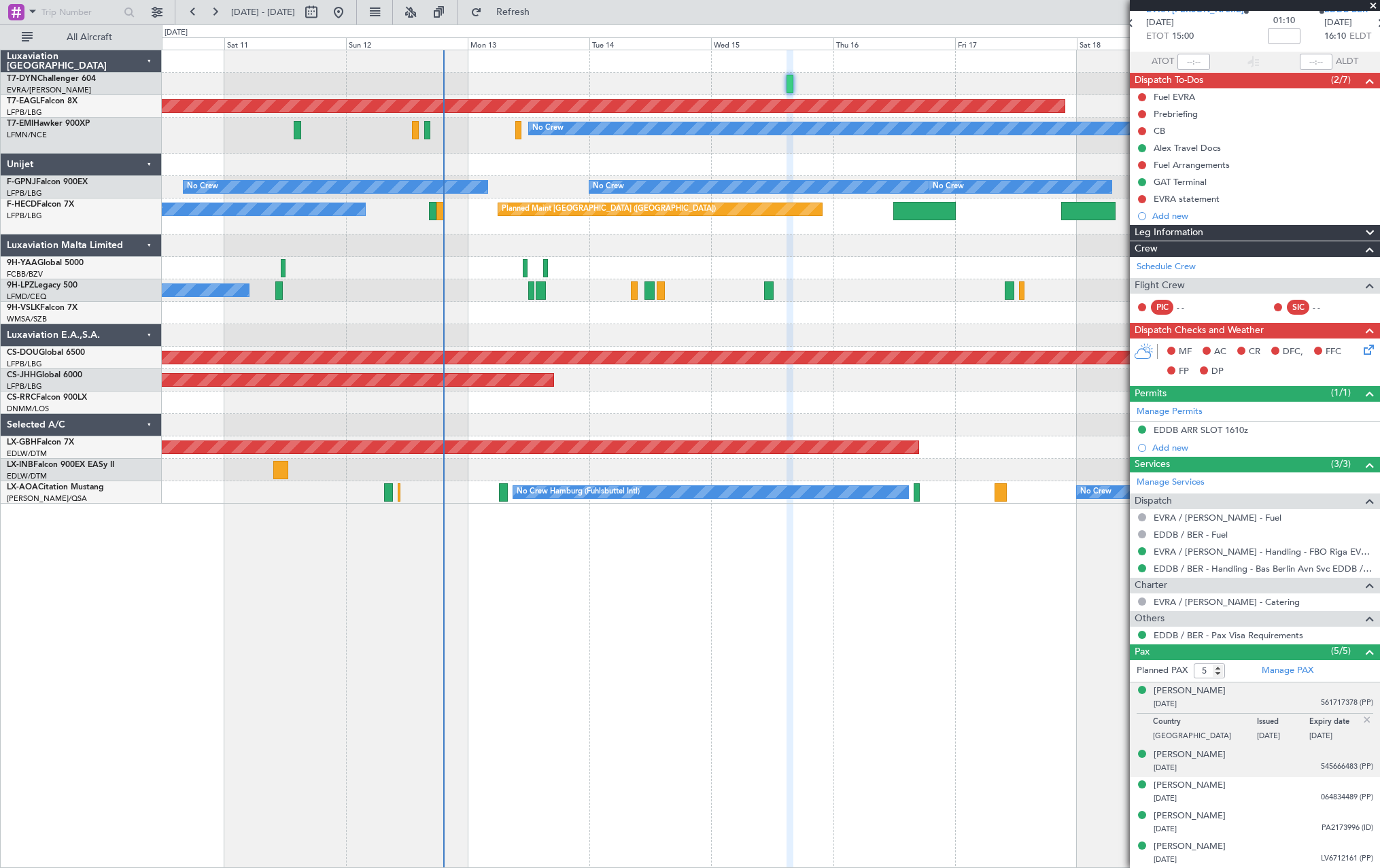
scroll to position [0, 0]
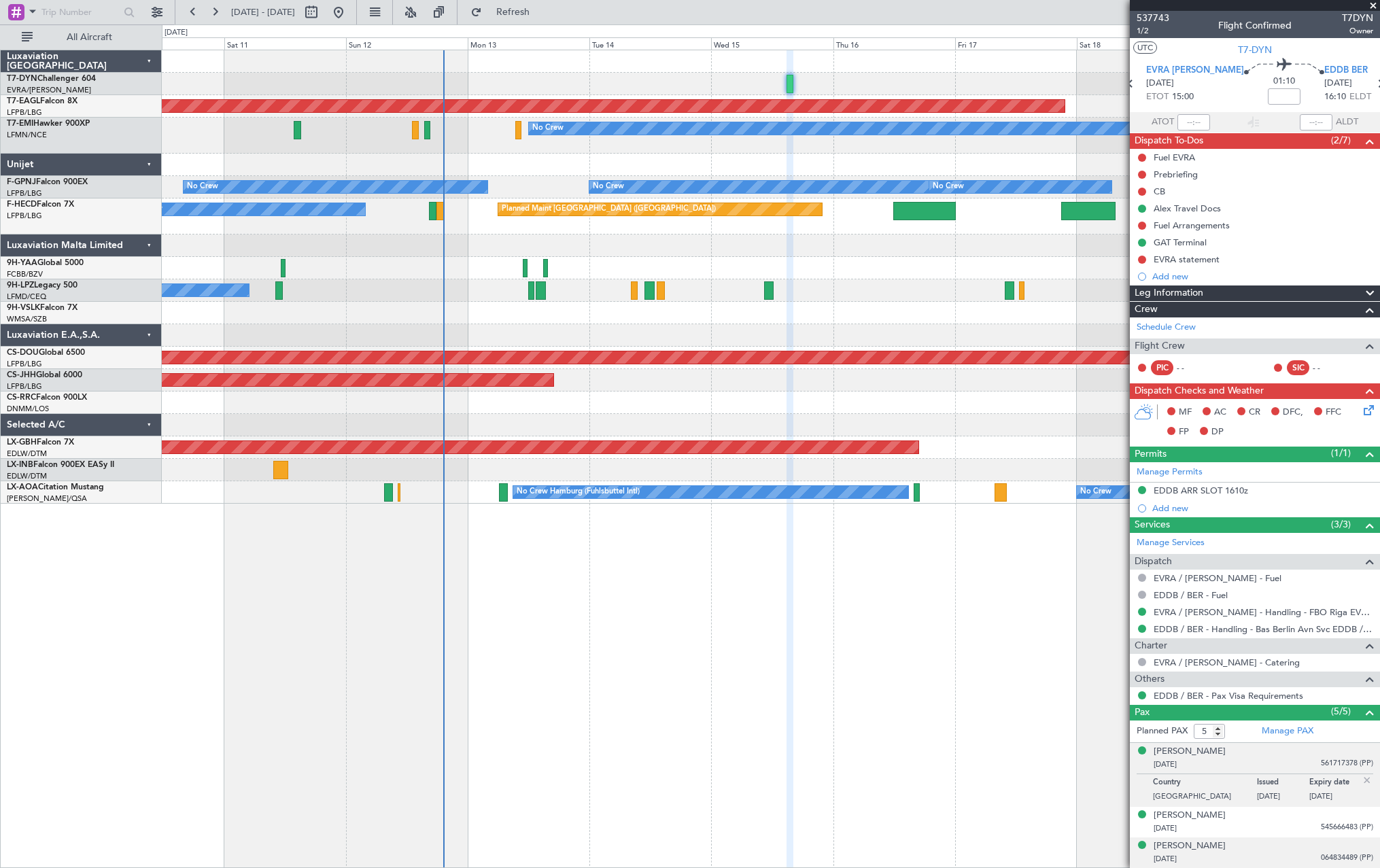
click at [1262, 852] on div "14/09/2012 064834489 (PP)" at bounding box center [1264, 859] width 220 height 14
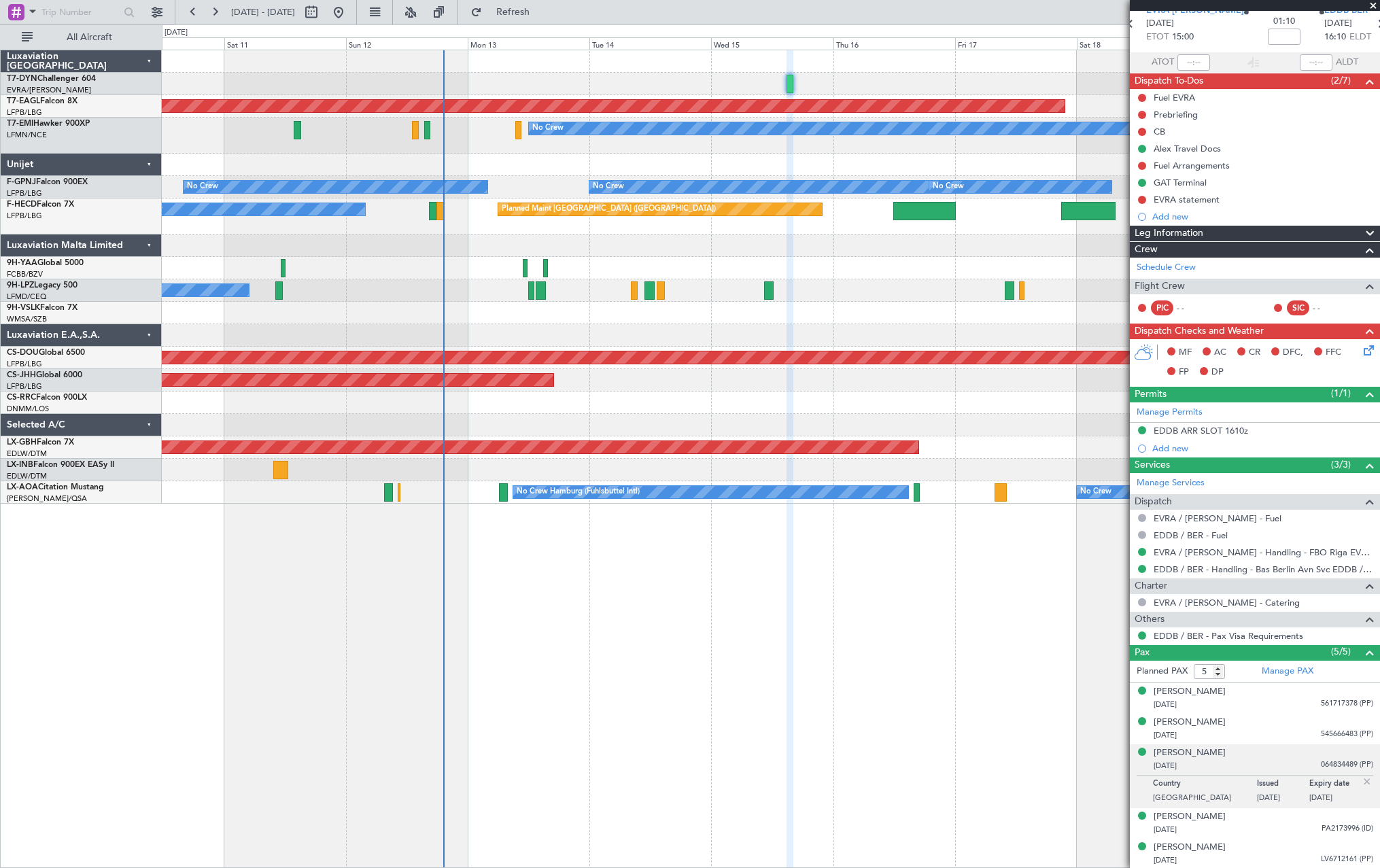
scroll to position [60, 0]
click at [1257, 815] on div "Ksenija Kercgure 25/01/1983 PA2173996 (ID)" at bounding box center [1264, 823] width 220 height 26
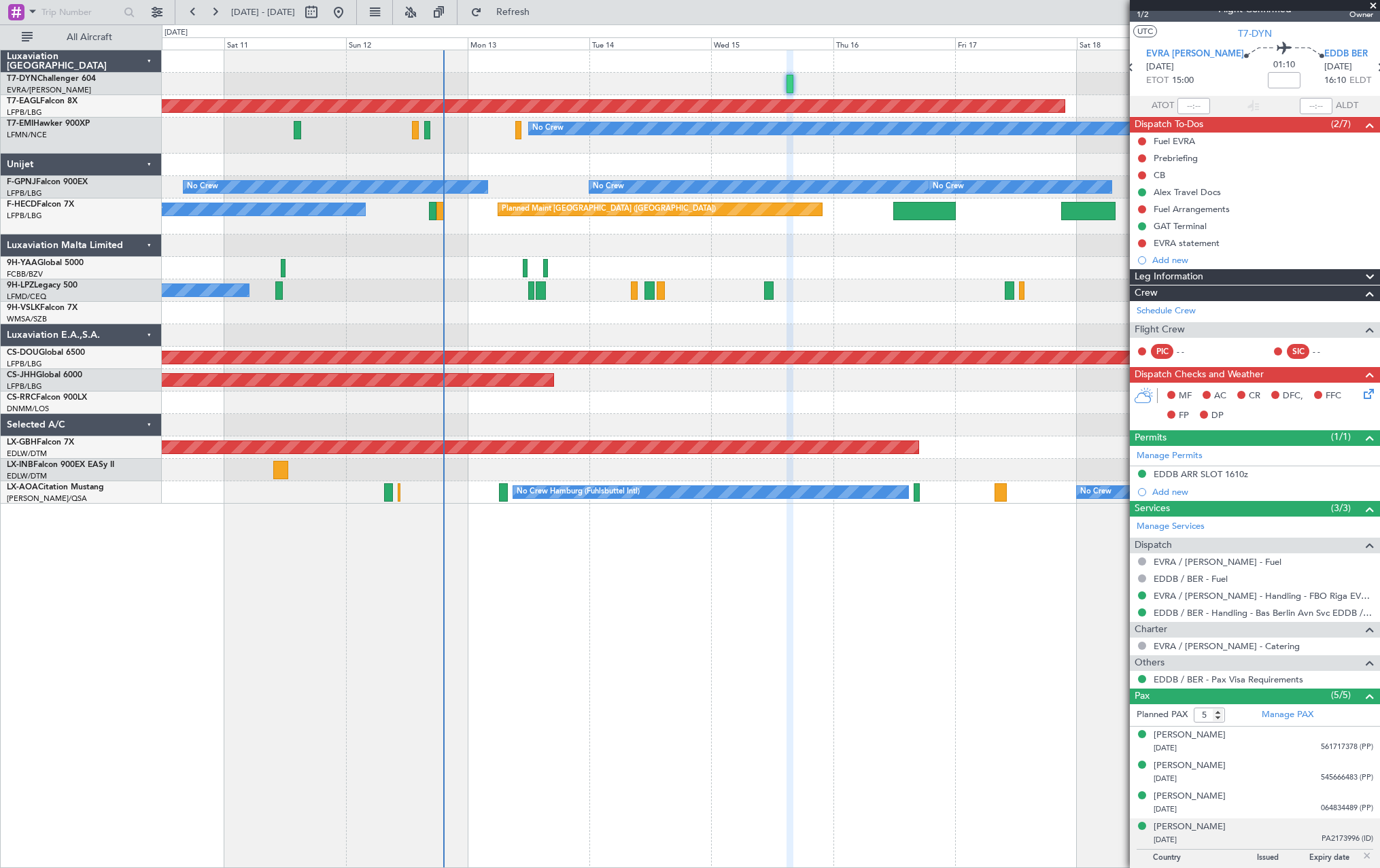
scroll to position [0, 0]
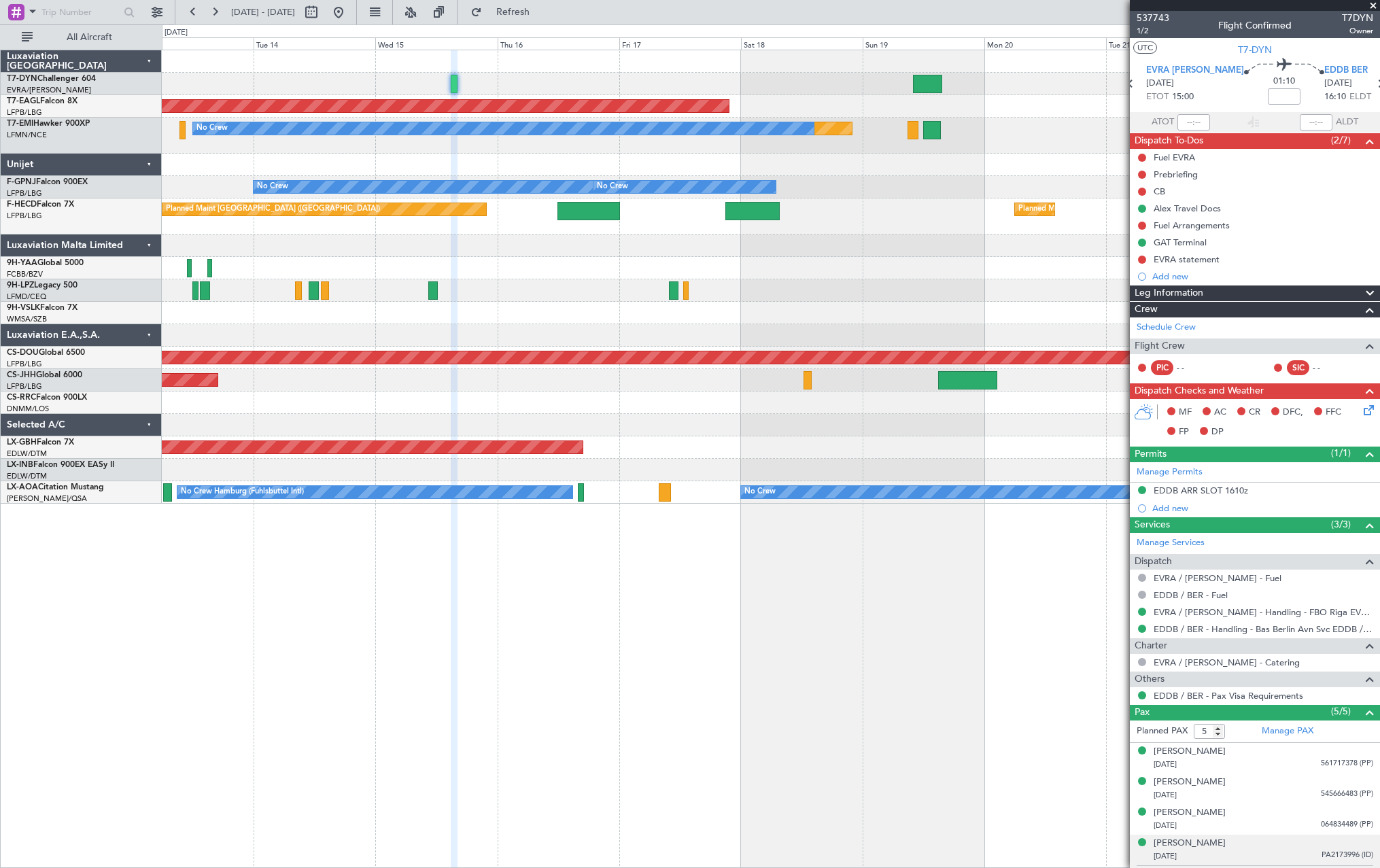
click at [672, 96] on div "Planned Maint Dubai (Al Maktoum Intl) Planned Maint No Crew No Crew No Crew No …" at bounding box center [770, 277] width 1217 height 453
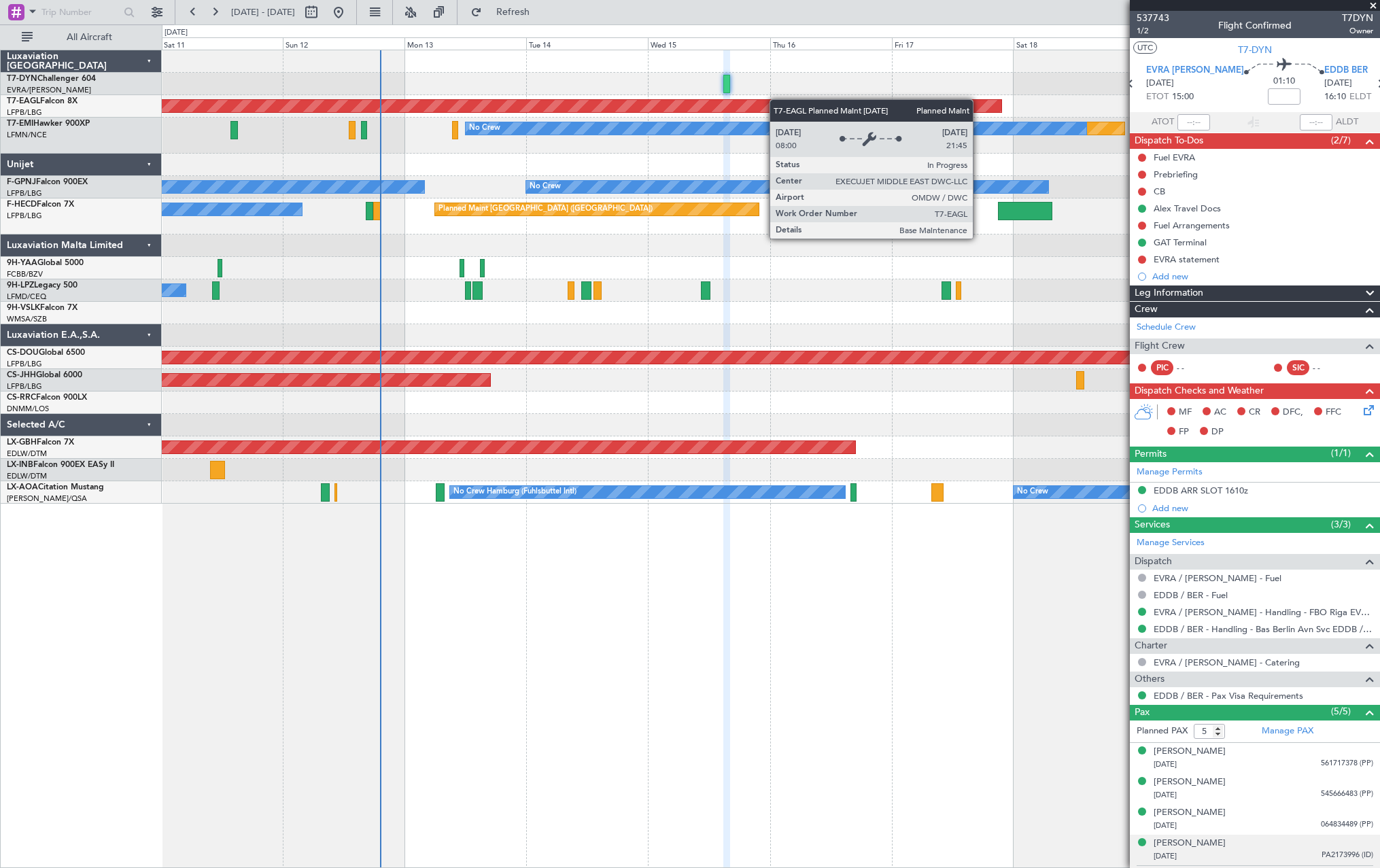
click at [790, 102] on div "Planned Maint Dubai (Al Maktoum Intl) Planned Maint No Crew No Crew No Crew No …" at bounding box center [770, 277] width 1217 height 453
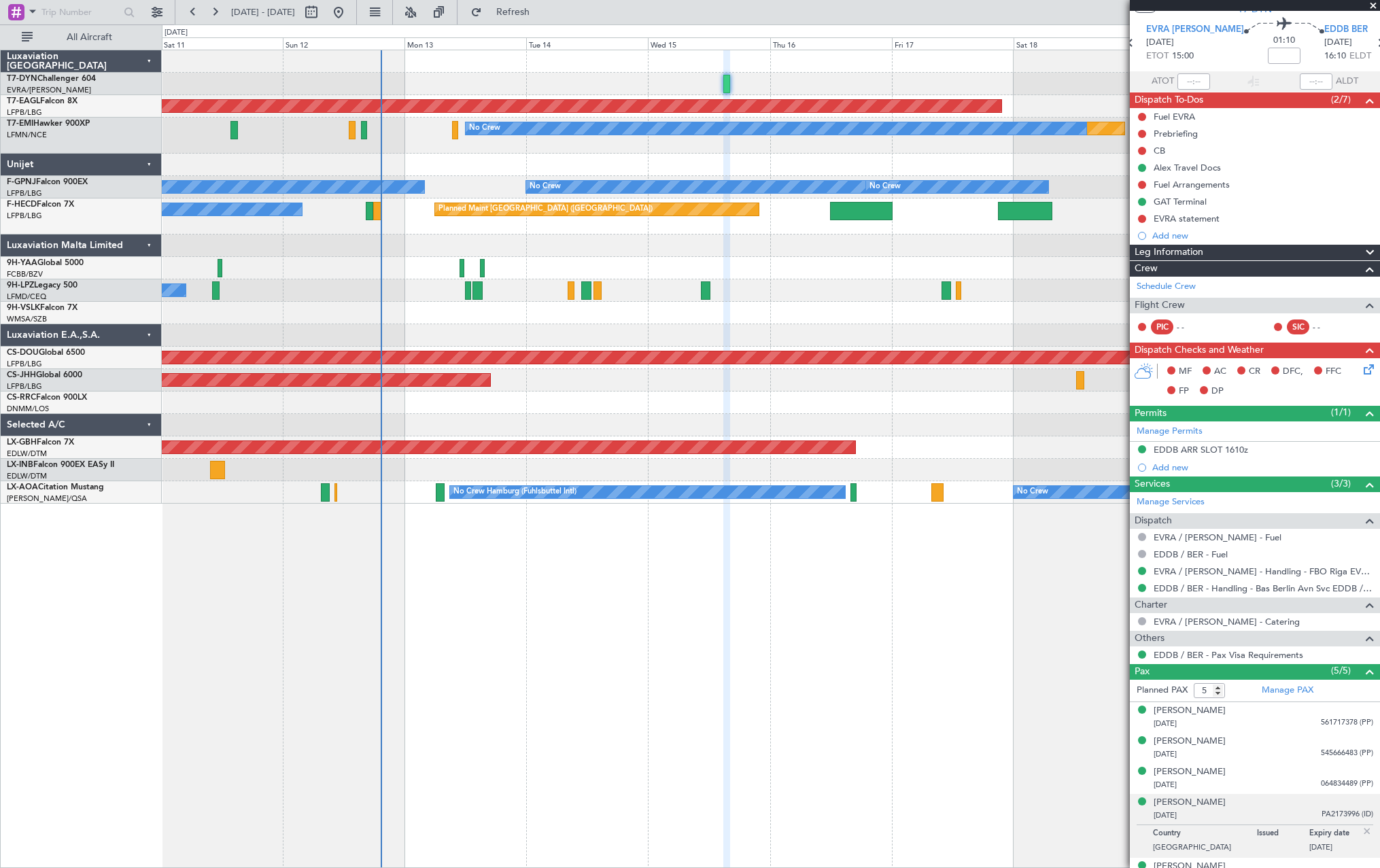
scroll to position [60, 0]
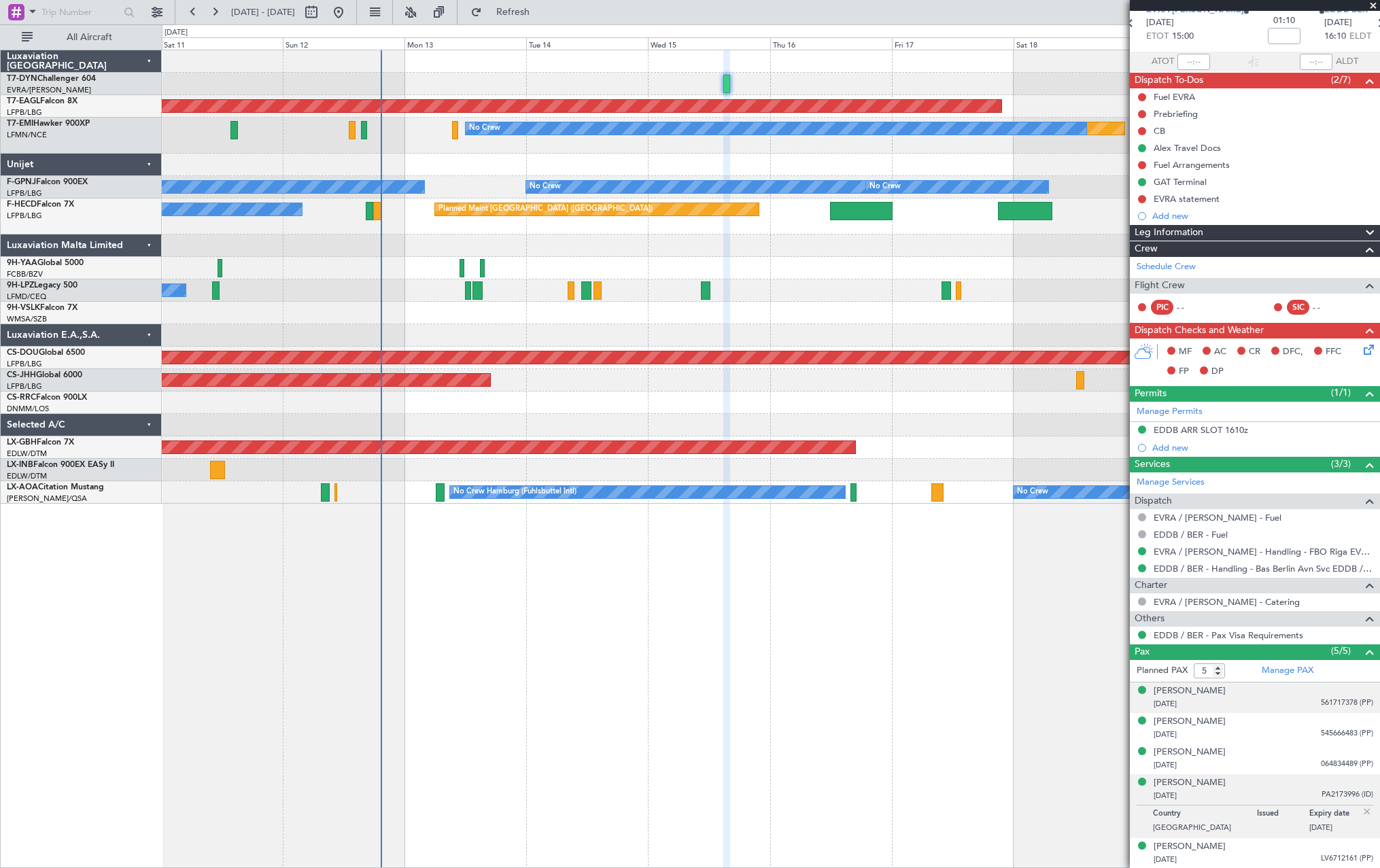
click at [1273, 696] on div "Alex Weinstein 24/02/1975 561717378 (PP)" at bounding box center [1264, 697] width 220 height 26
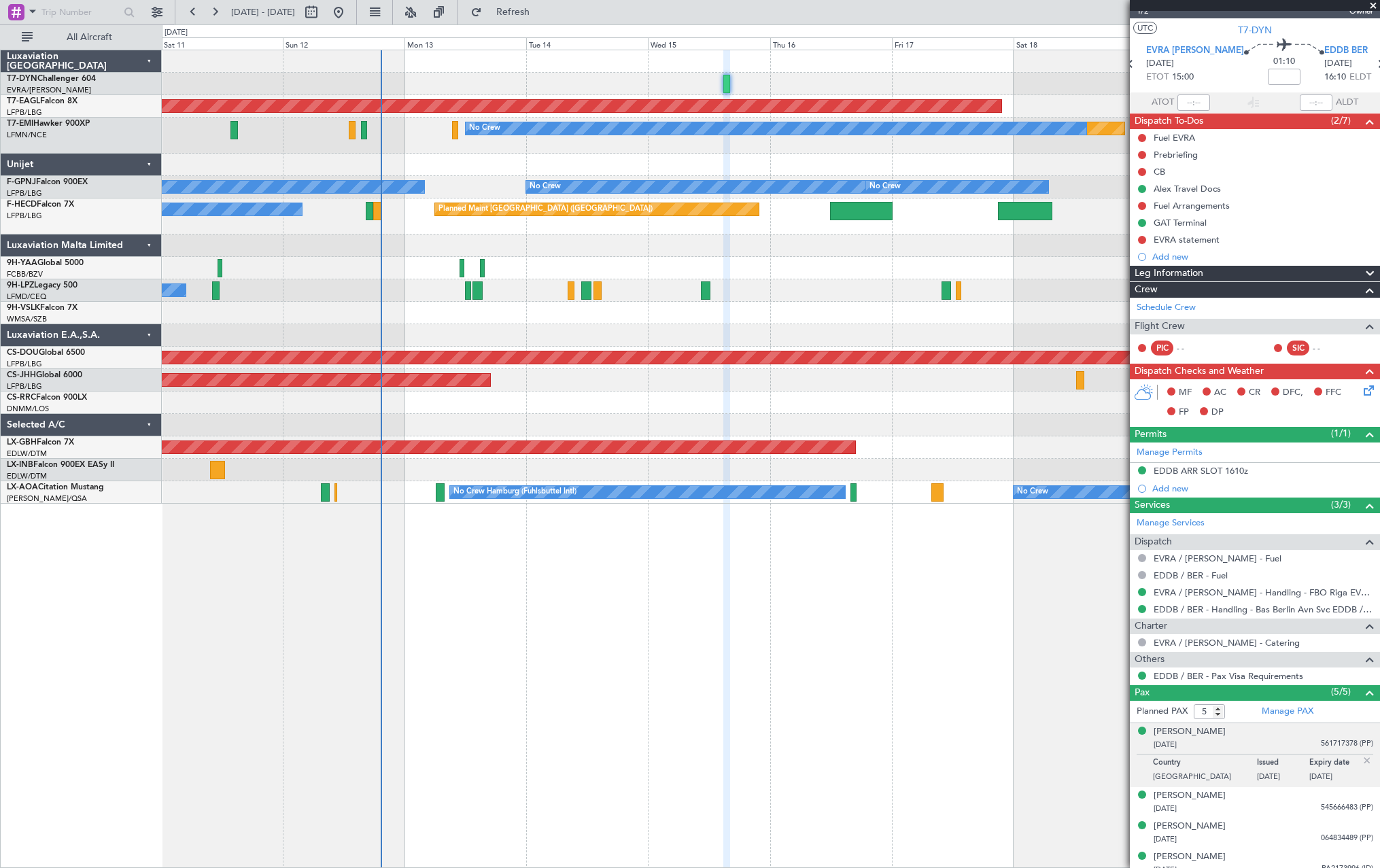
scroll to position [0, 0]
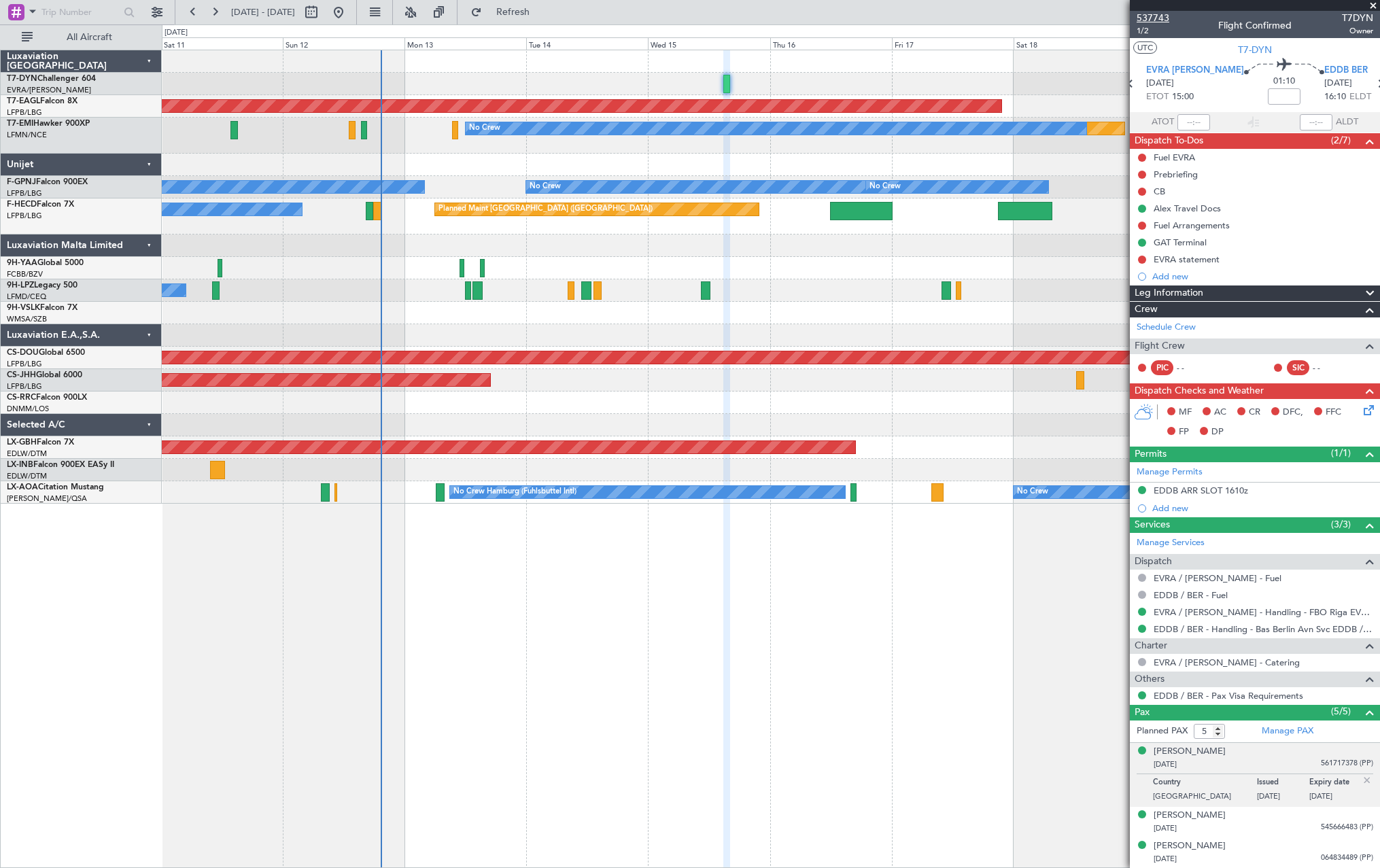
click at [1147, 22] on span "537743" at bounding box center [1153, 17] width 32 height 14
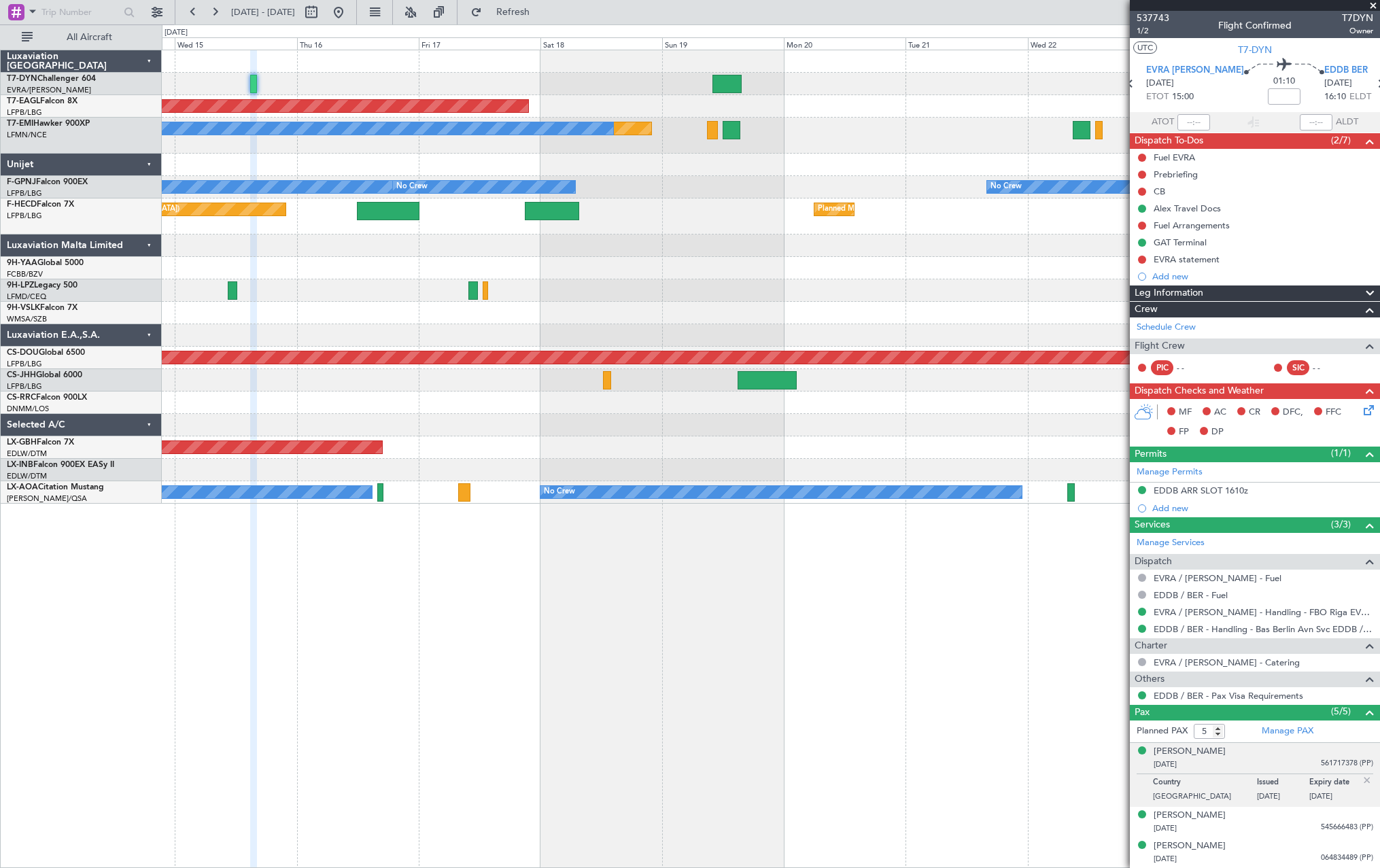
click at [440, 95] on div "Planned Maint Dubai (Al Maktoum Intl) Planned Maint No Crew No Crew No Crew No …" at bounding box center [770, 277] width 1217 height 453
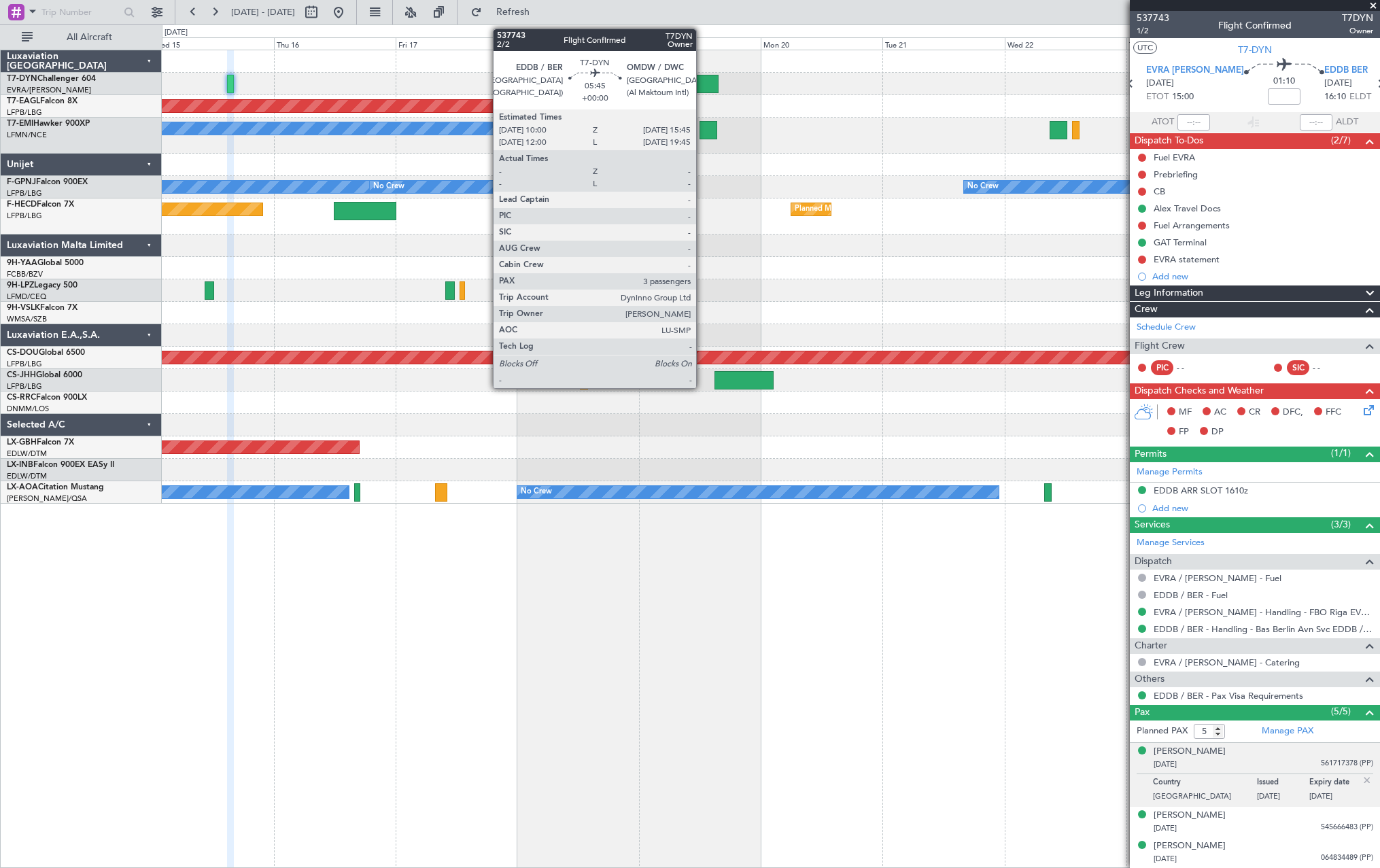
click at [702, 81] on div at bounding box center [704, 84] width 29 height 18
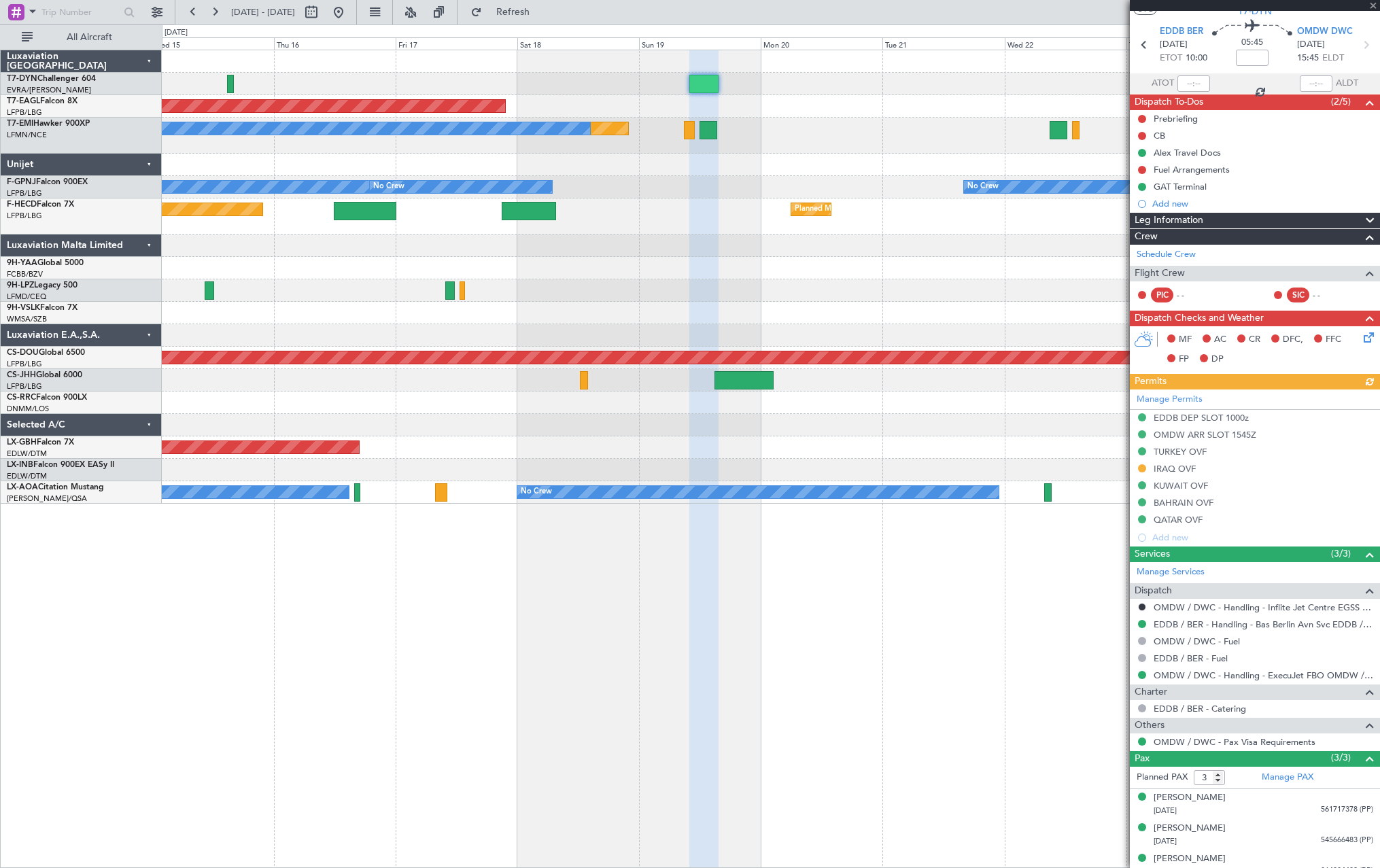
scroll to position [51, 0]
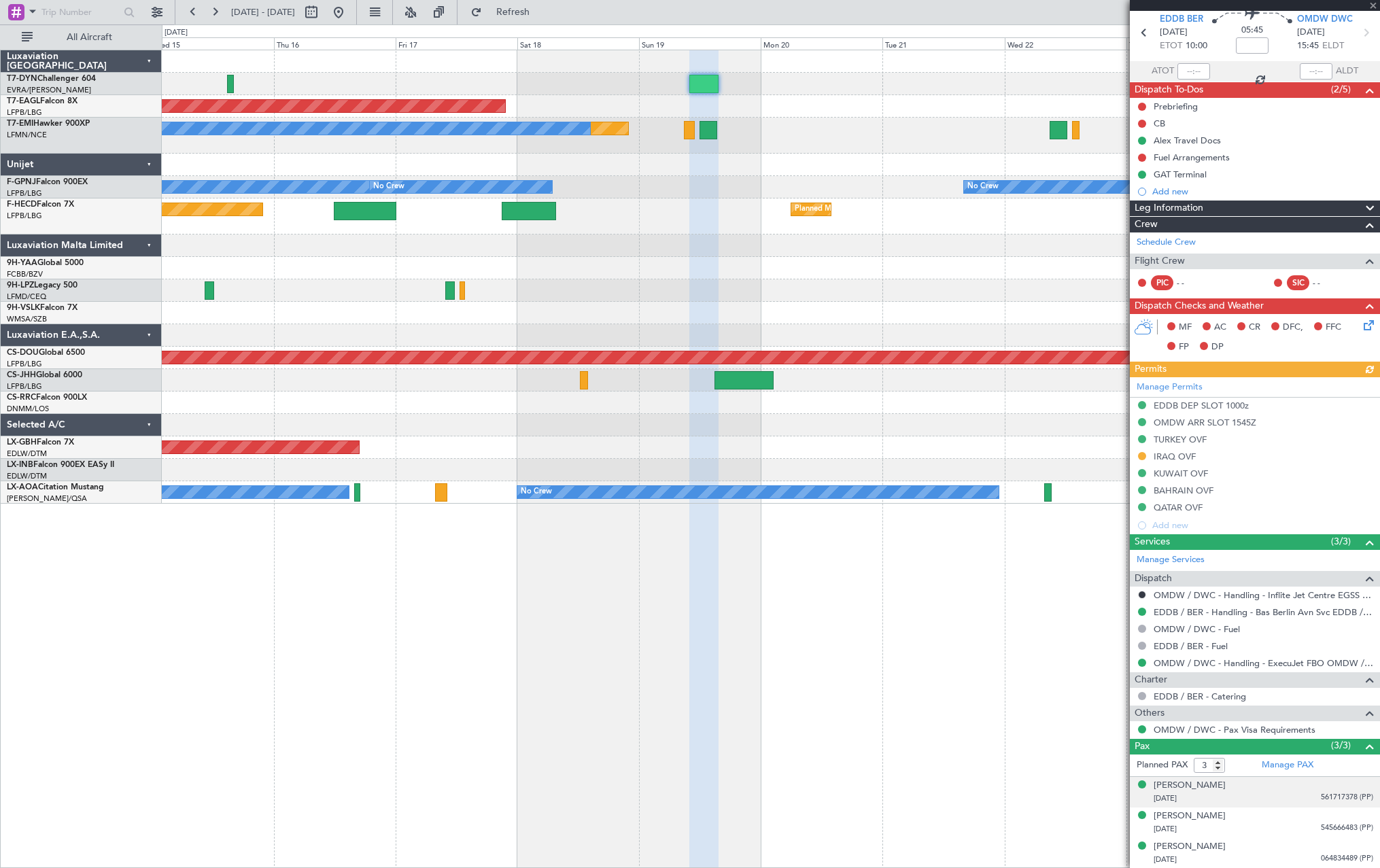
click at [1321, 792] on span "561717378 (PP)" at bounding box center [1348, 797] width 53 height 11
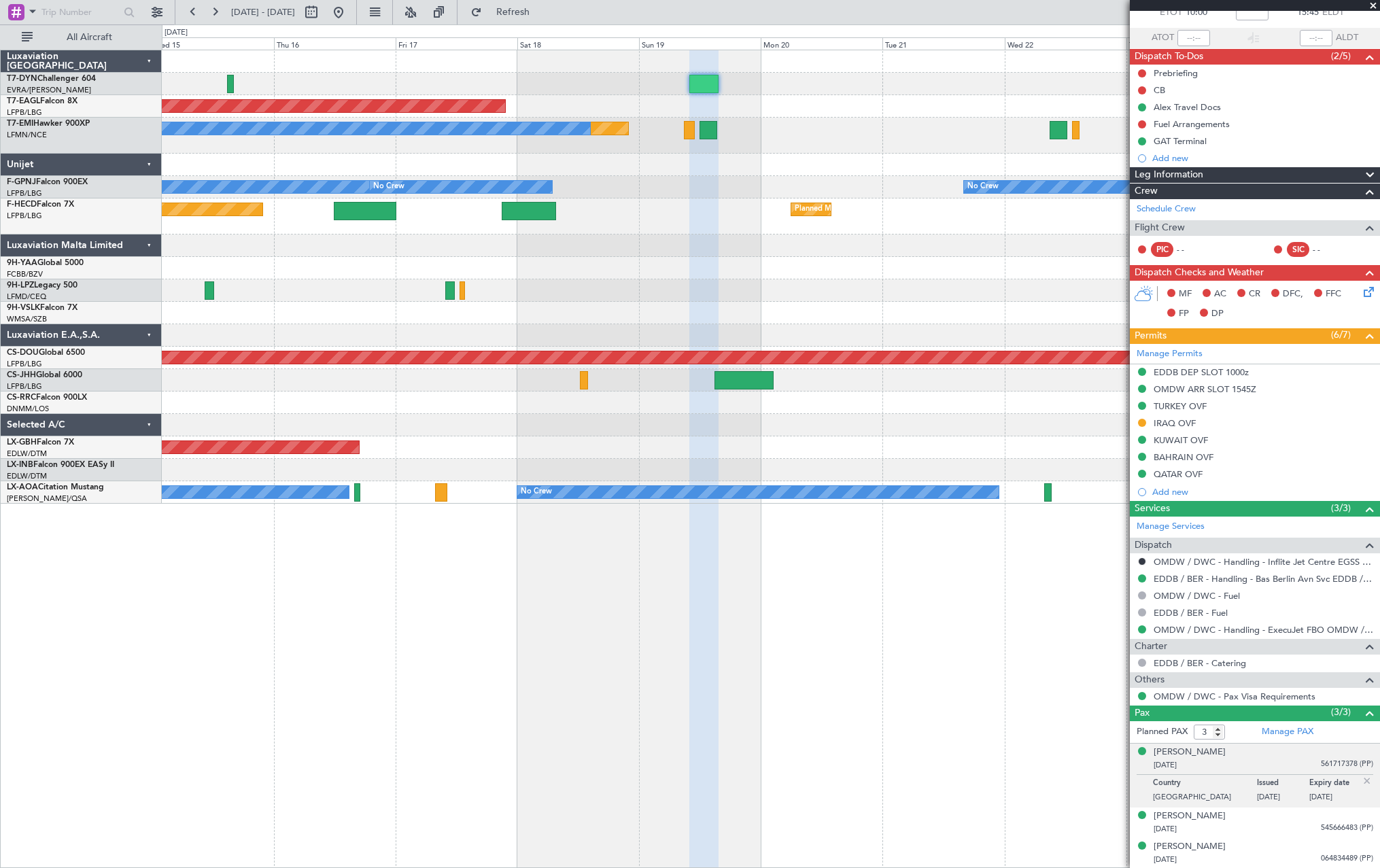
scroll to position [0, 0]
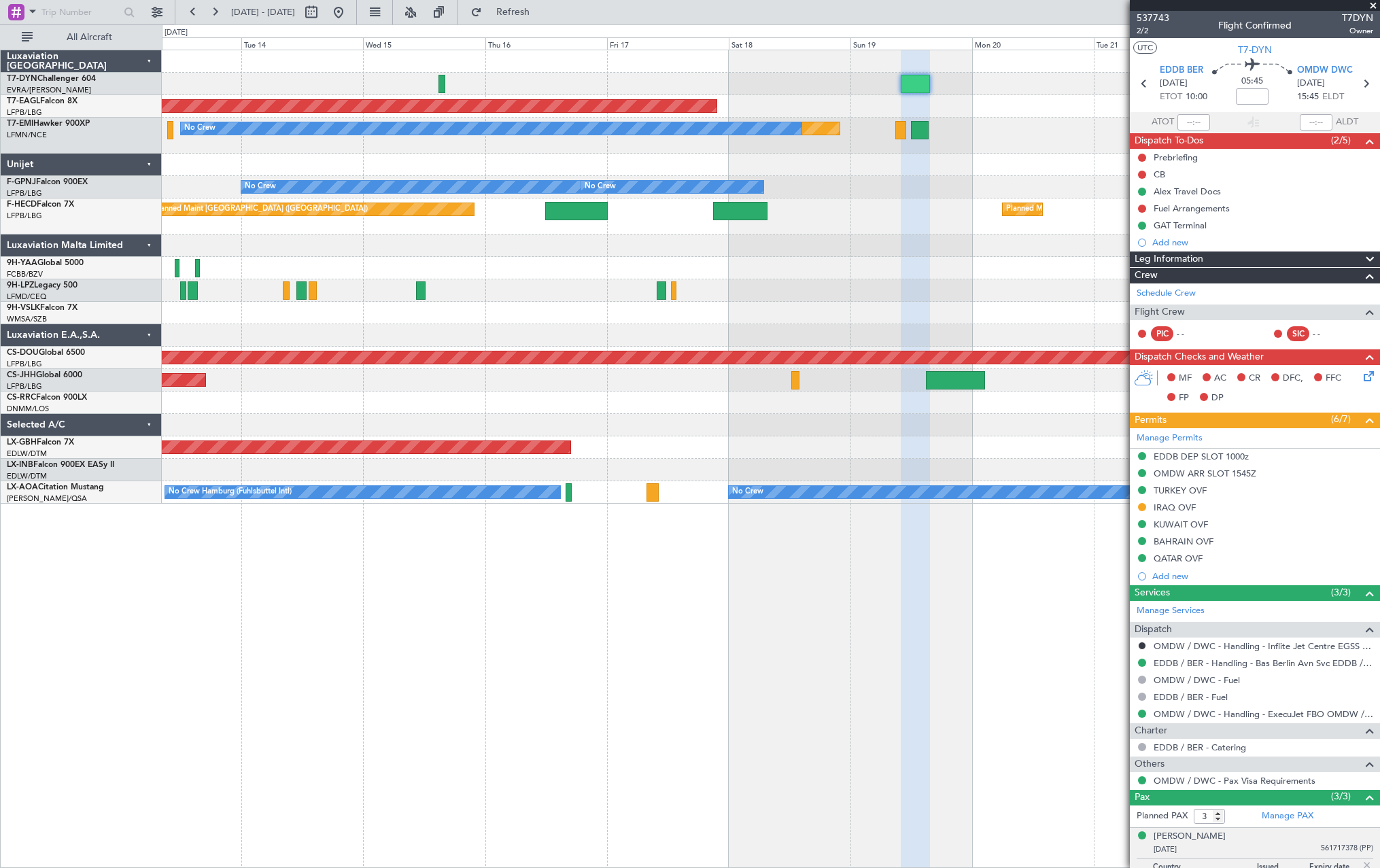
click at [808, 112] on div "Planned Maint Dubai (Al Maktoum Intl) Planned Maint No Crew No Crew No Crew No …" at bounding box center [770, 277] width 1217 height 453
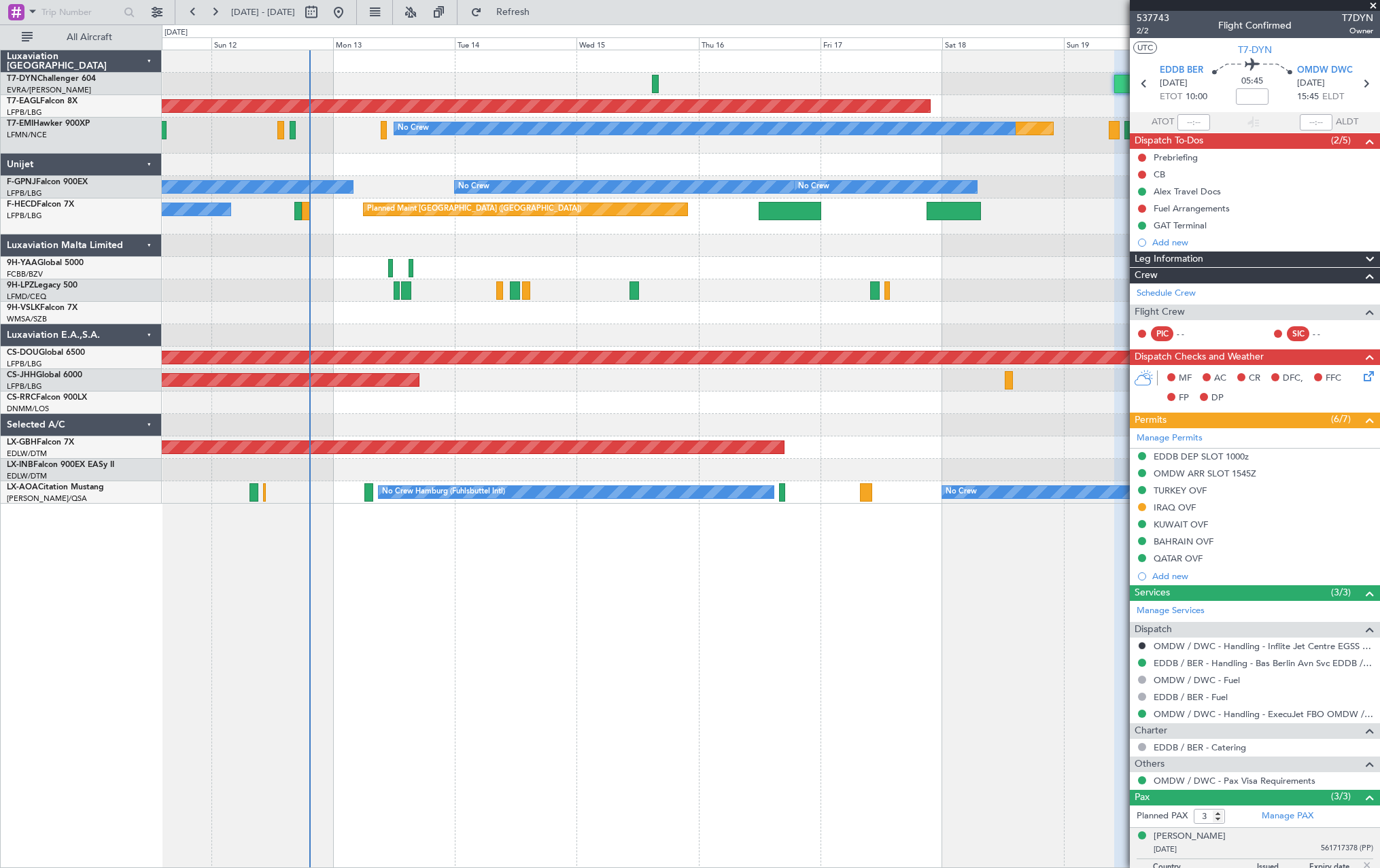
click at [979, 91] on div "Planned Maint Dubai (Al Maktoum Intl) Planned Maint No Crew No Crew No Crew No …" at bounding box center [770, 277] width 1217 height 453
click at [979, 91] on div at bounding box center [770, 84] width 1217 height 23
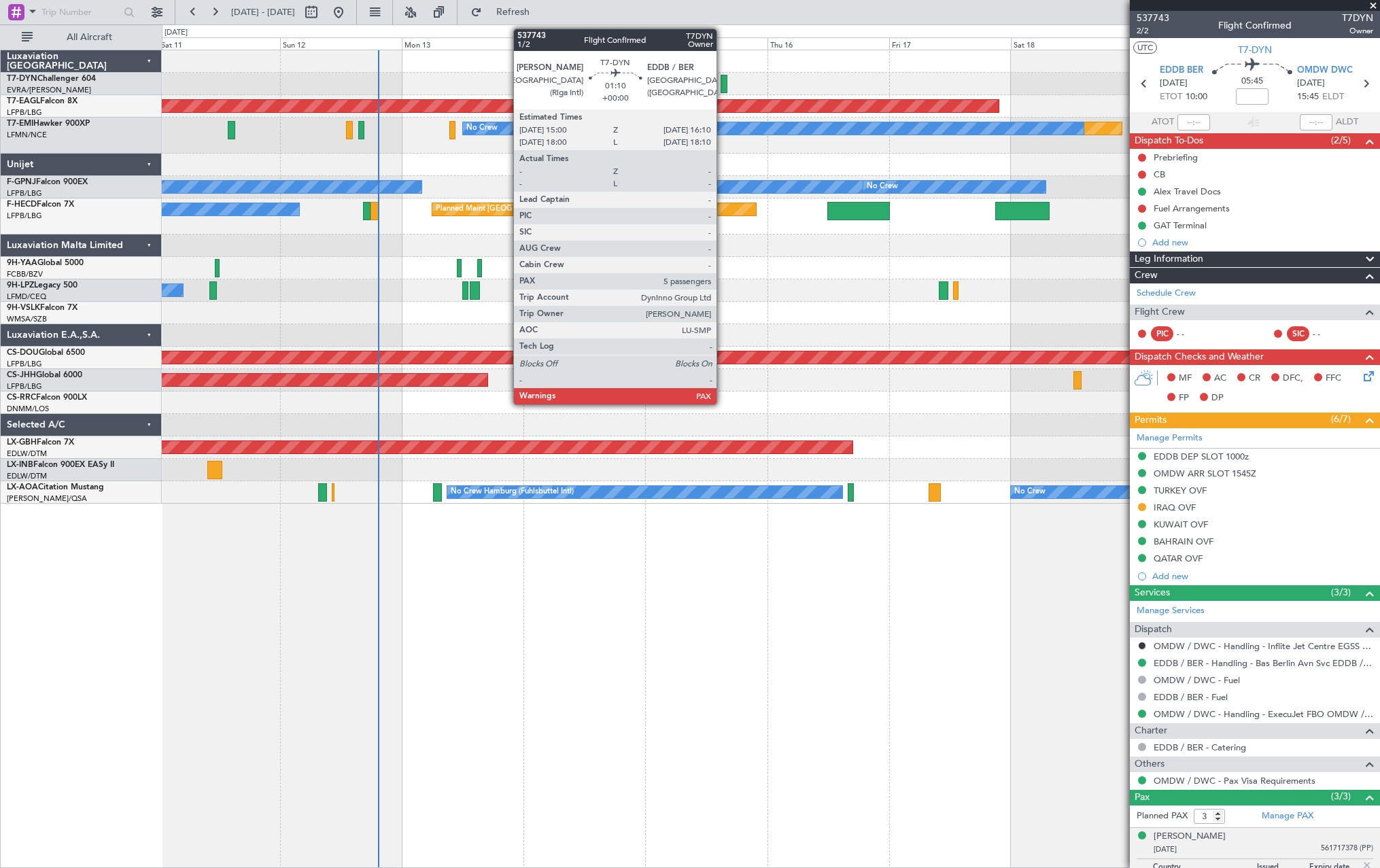
click at [723, 81] on div at bounding box center [724, 84] width 6 height 18
type input "5"
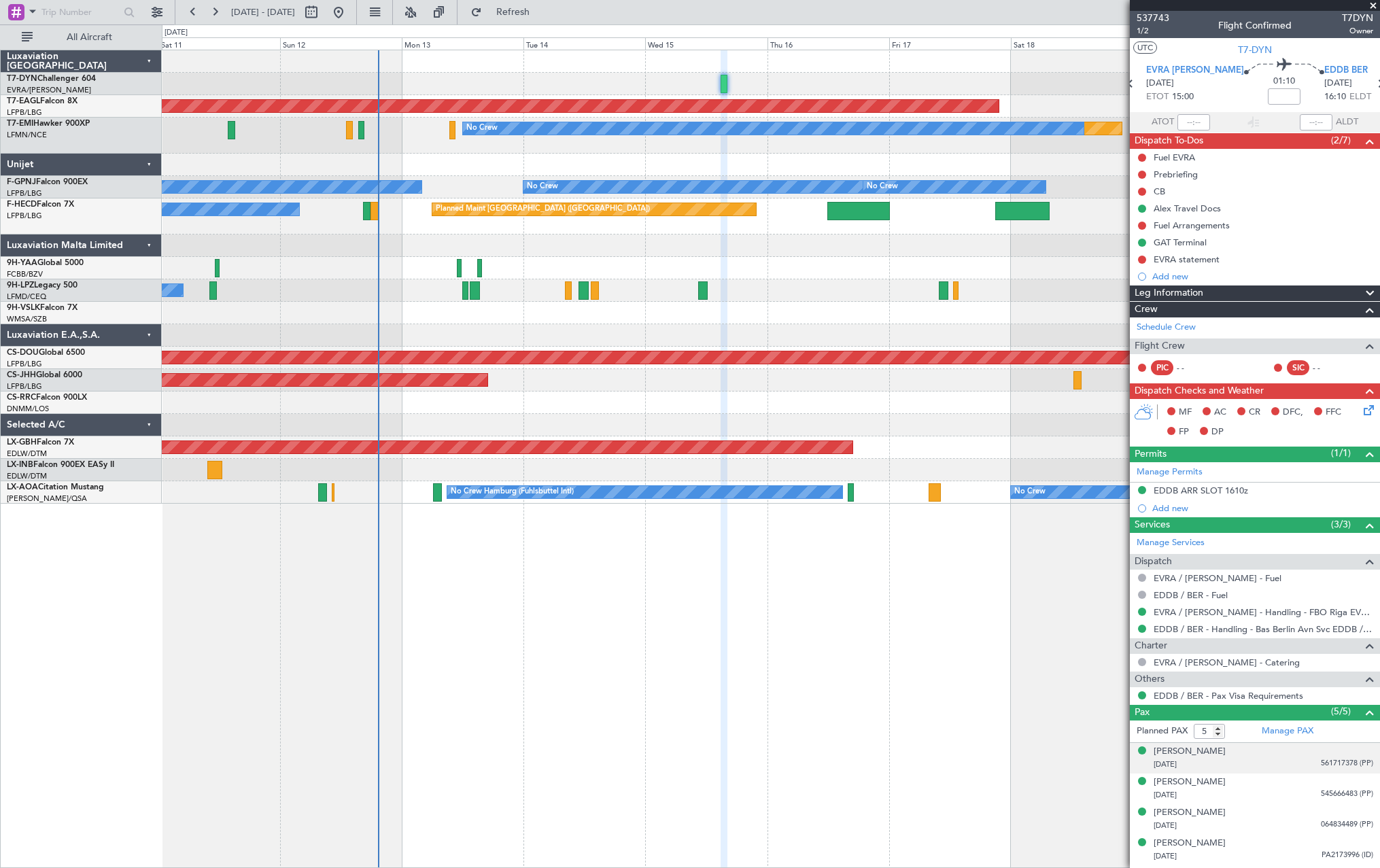
click at [1273, 760] on div "24/02/1975 561717378 (PP)" at bounding box center [1264, 765] width 220 height 14
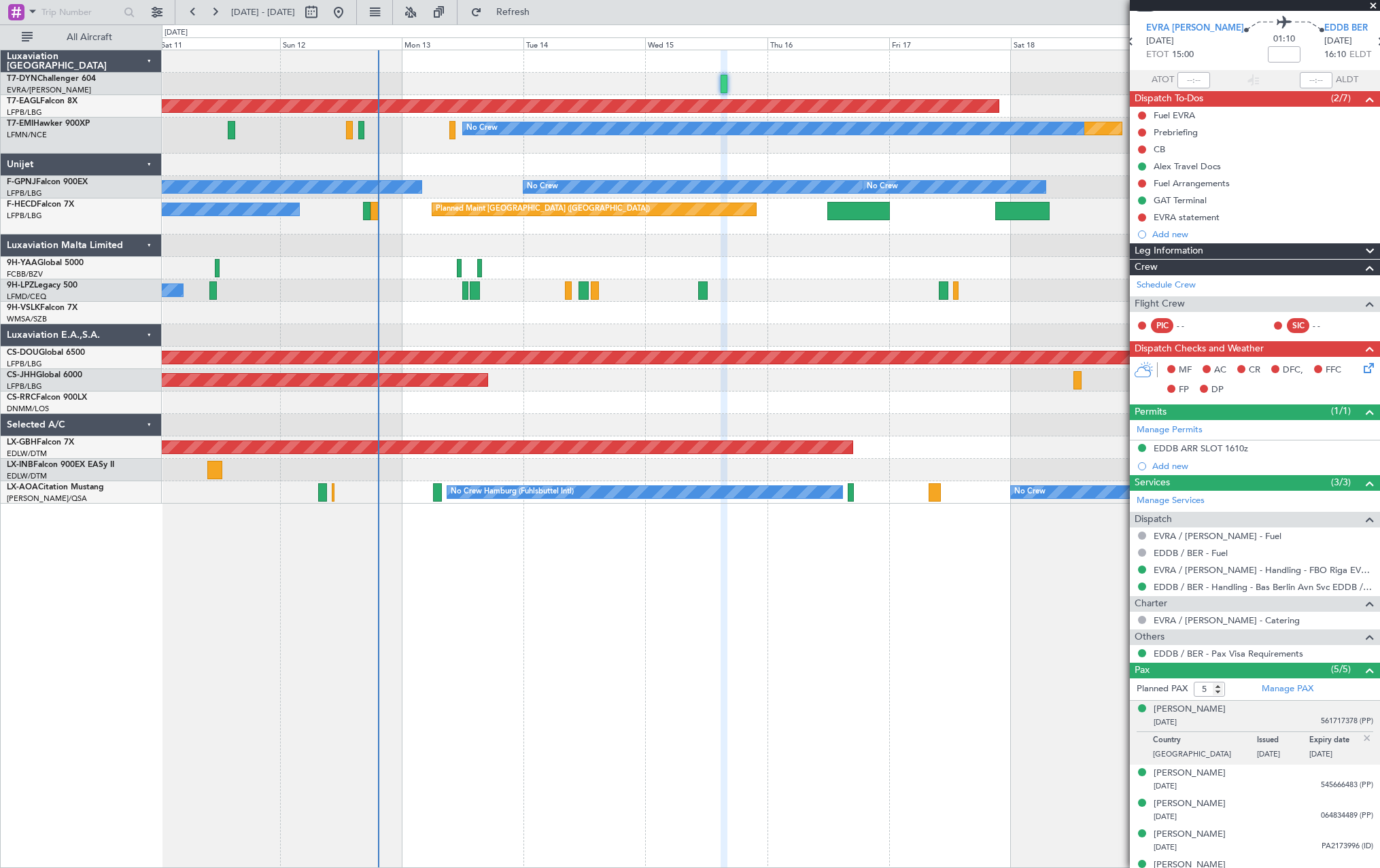
scroll to position [60, 0]
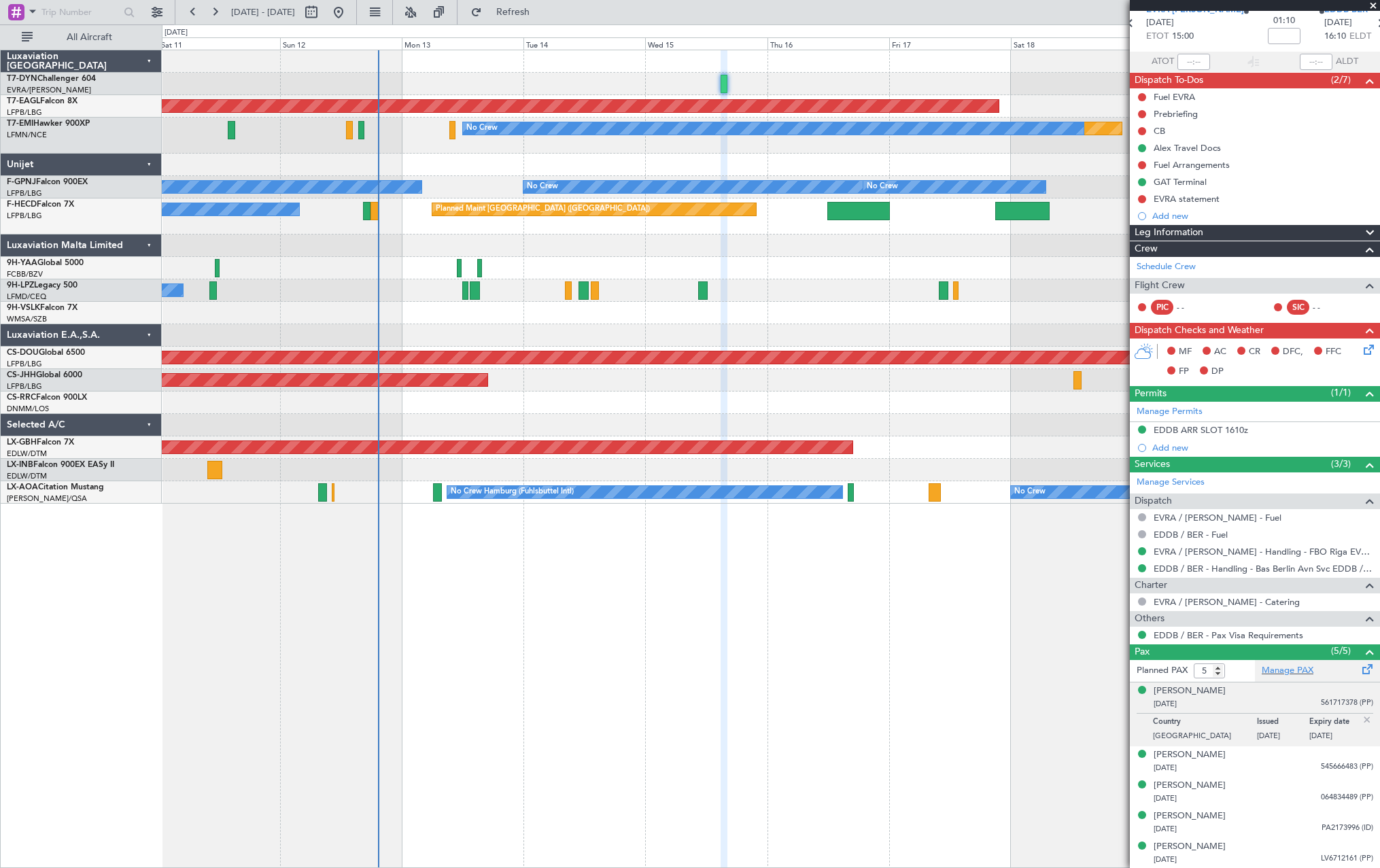
click at [1363, 665] on span at bounding box center [1368, 667] width 17 height 11
click at [1360, 669] on span at bounding box center [1368, 667] width 17 height 11
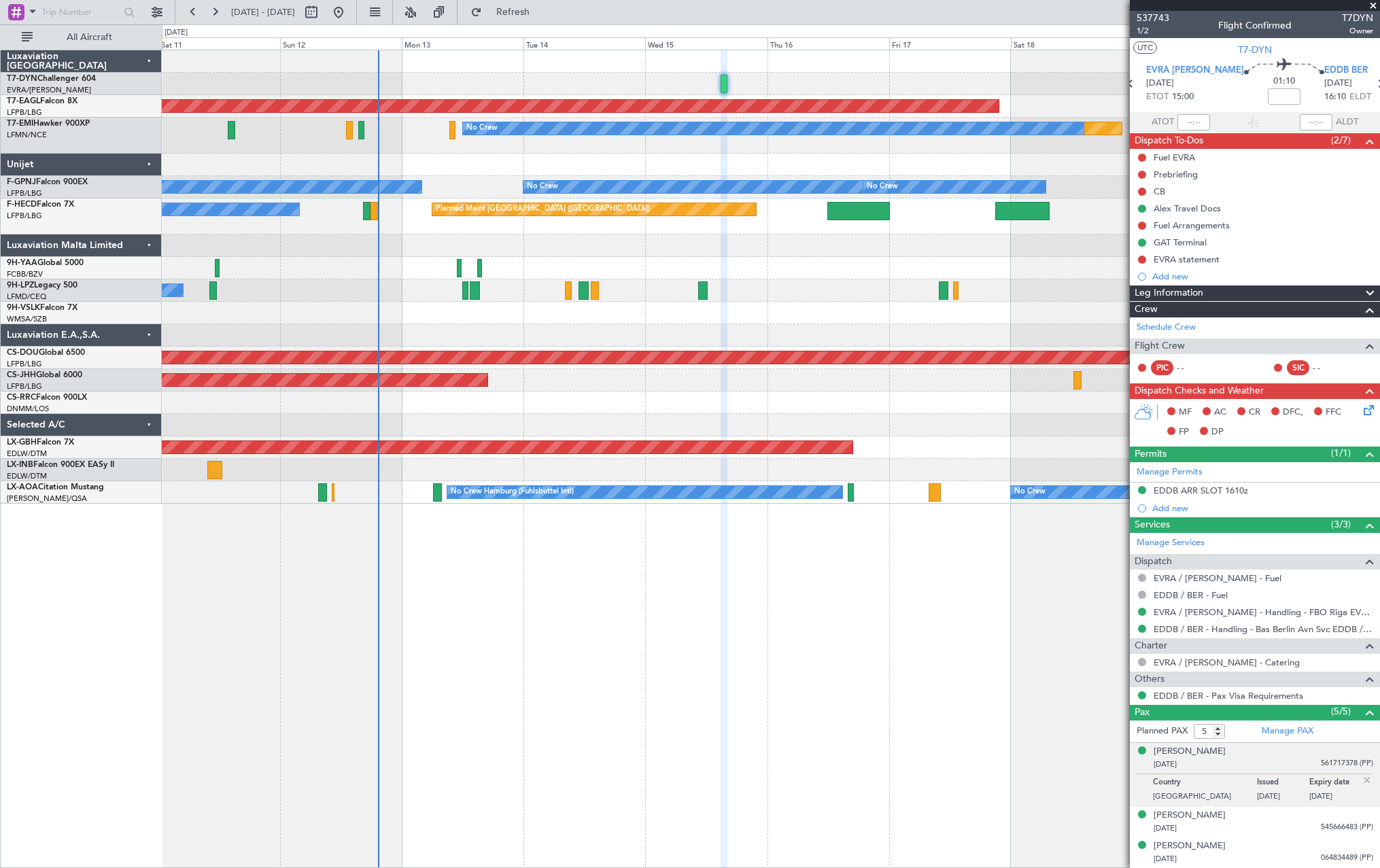
scroll to position [60, 0]
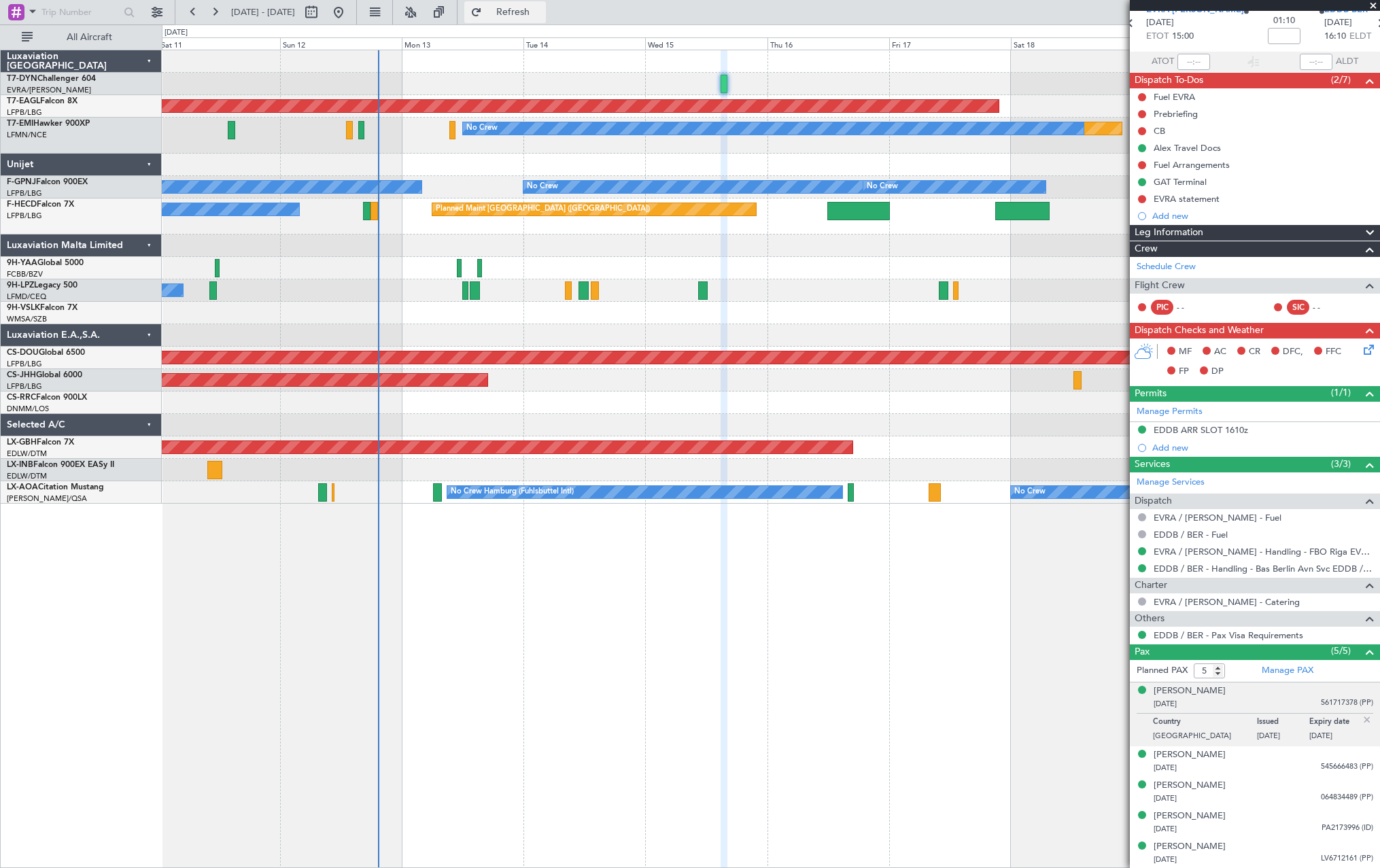
click at [542, 11] on span "Refresh" at bounding box center [513, 12] width 57 height 10
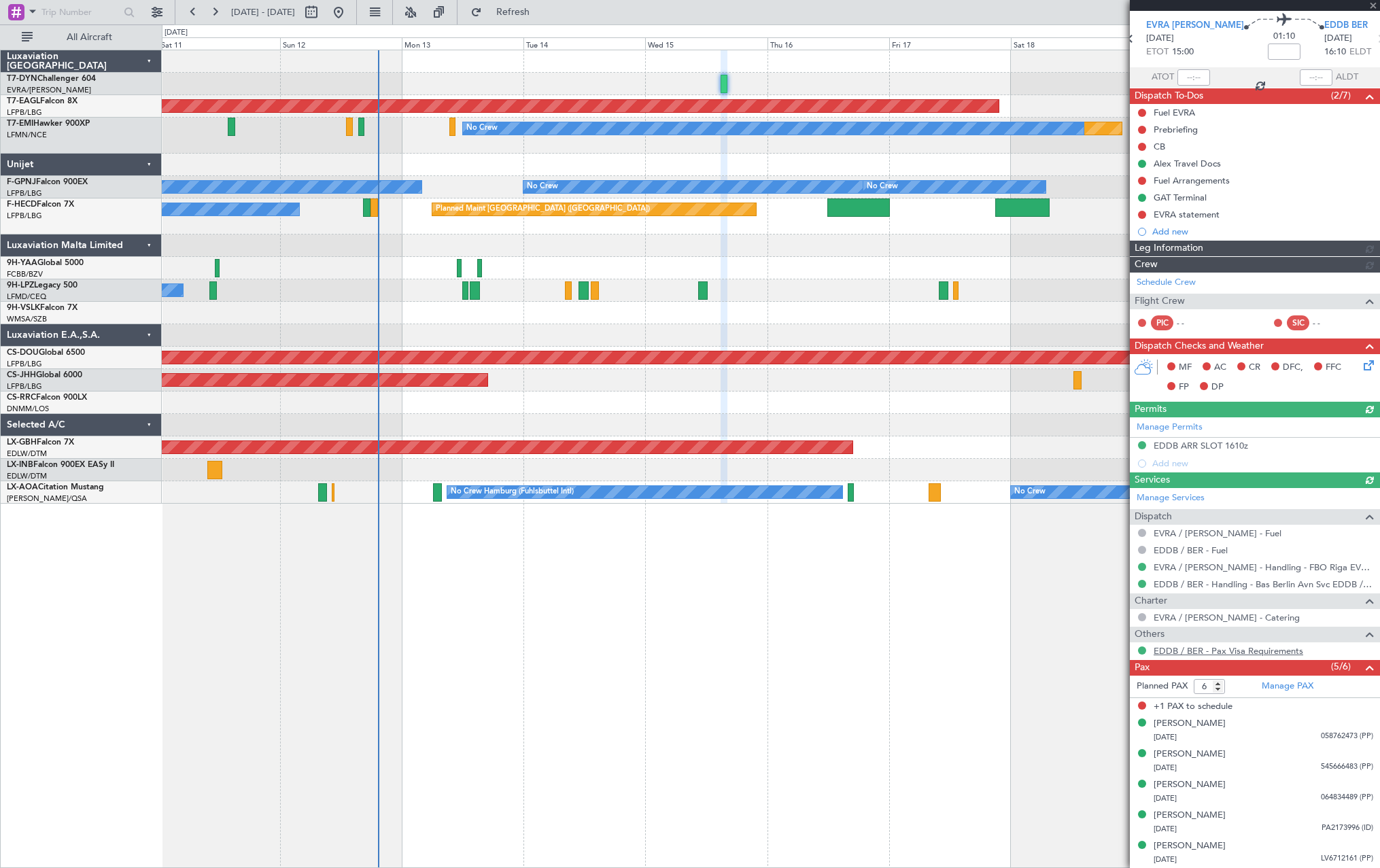
scroll to position [44, 0]
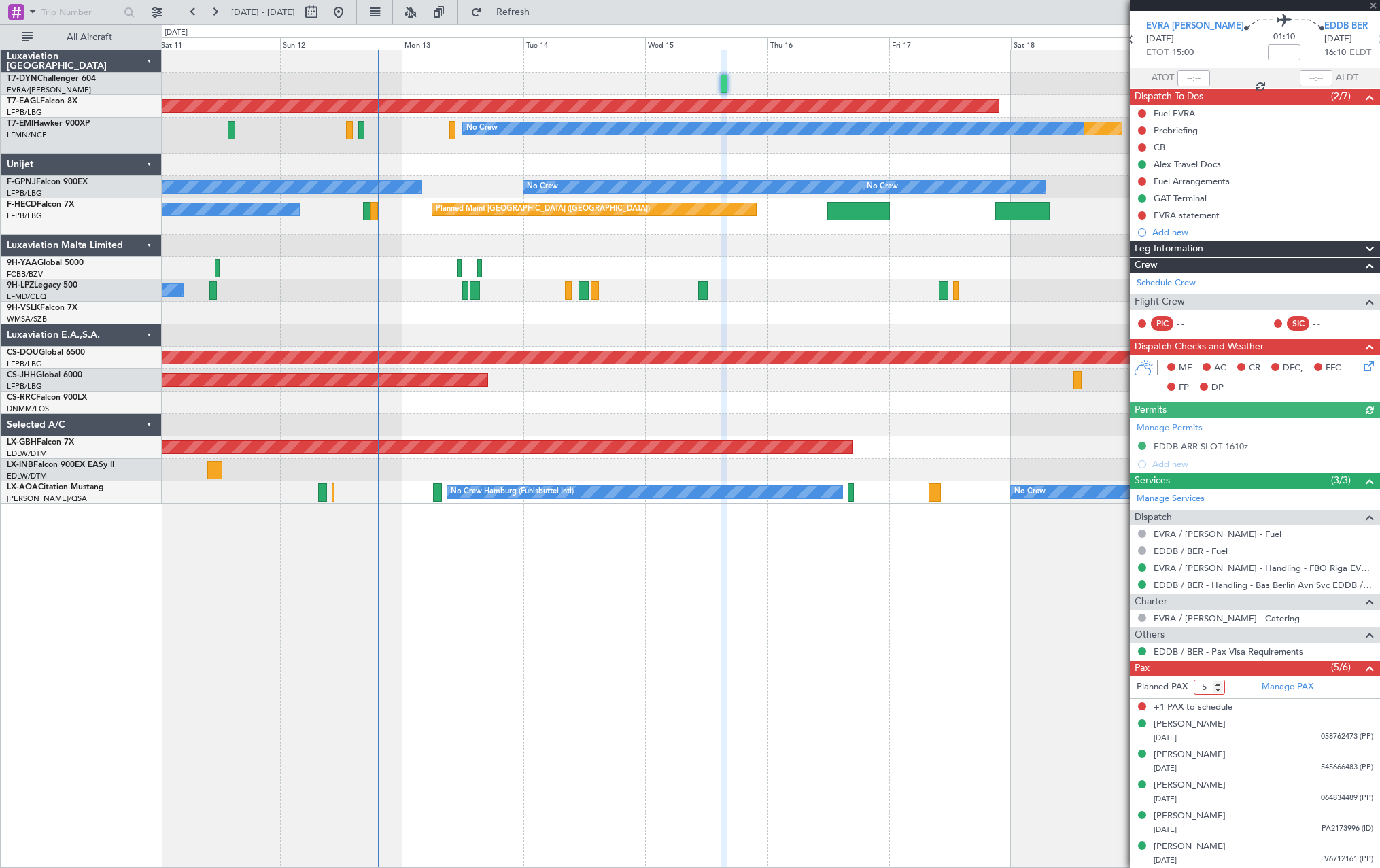
type input "5"
click at [1217, 690] on input "5" at bounding box center [1210, 687] width 32 height 15
click at [542, 14] on span "Refresh" at bounding box center [513, 12] width 57 height 10
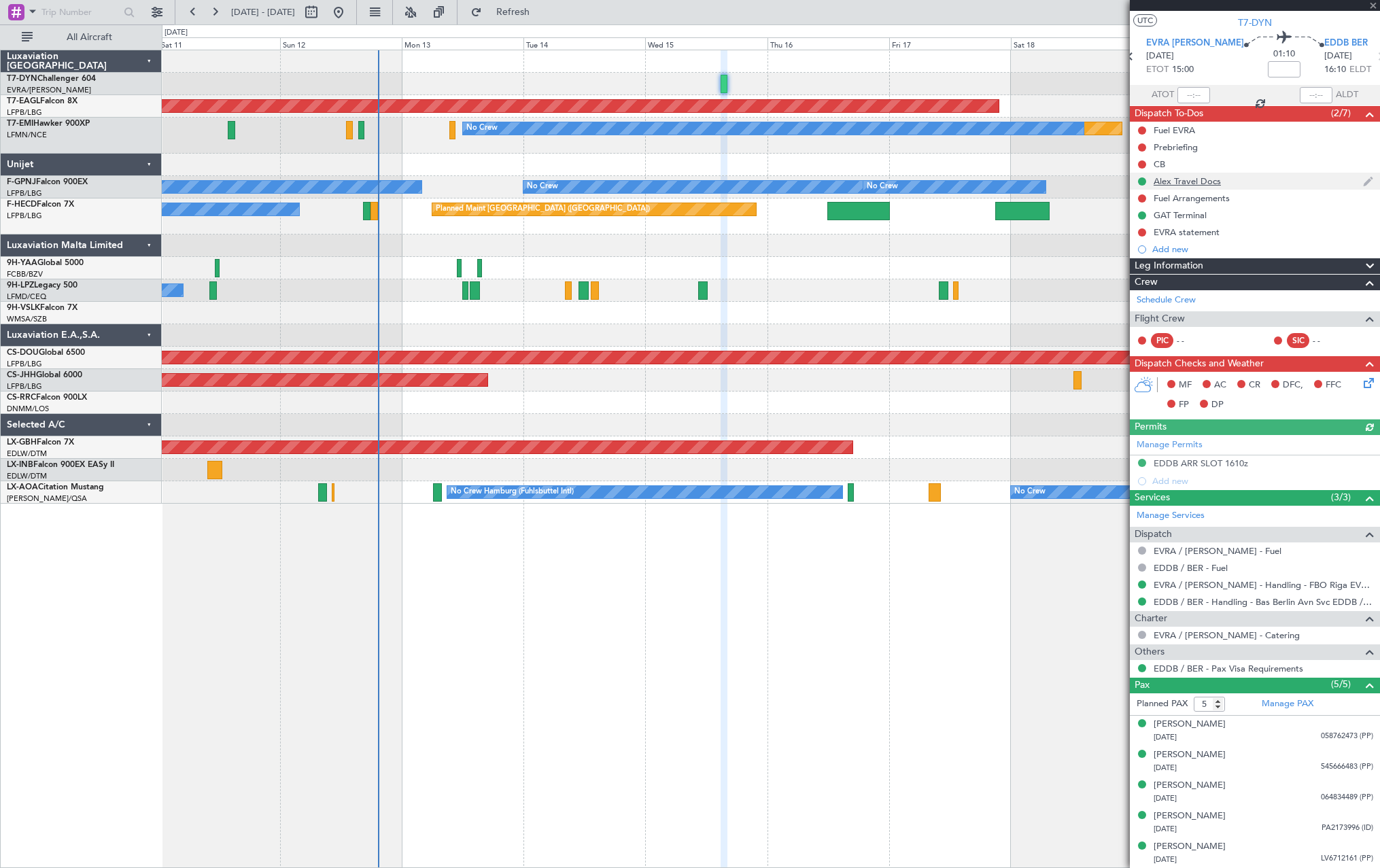
click at [1245, 178] on div "Alex Travel Docs" at bounding box center [1255, 181] width 250 height 17
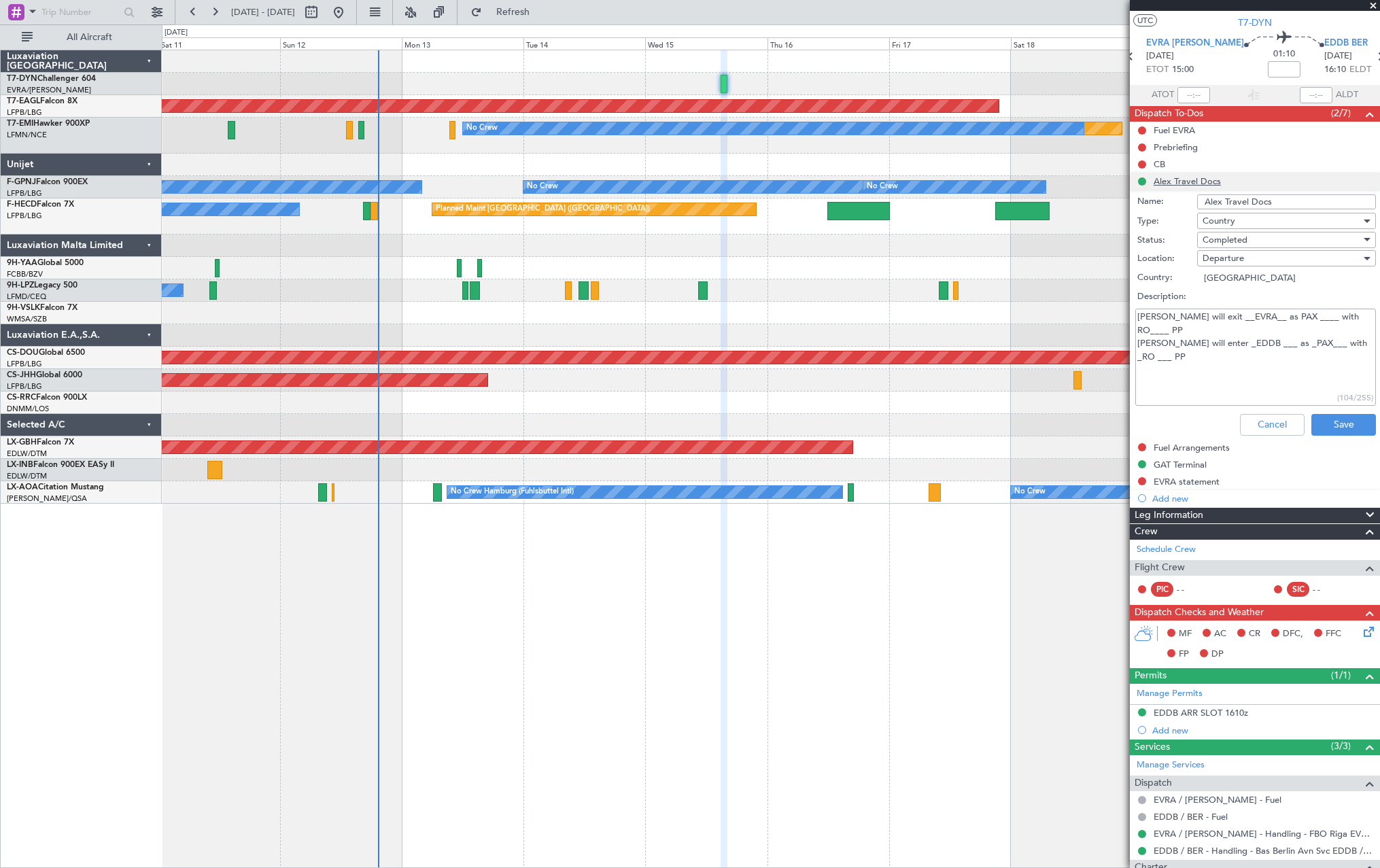
scroll to position [44, 0]
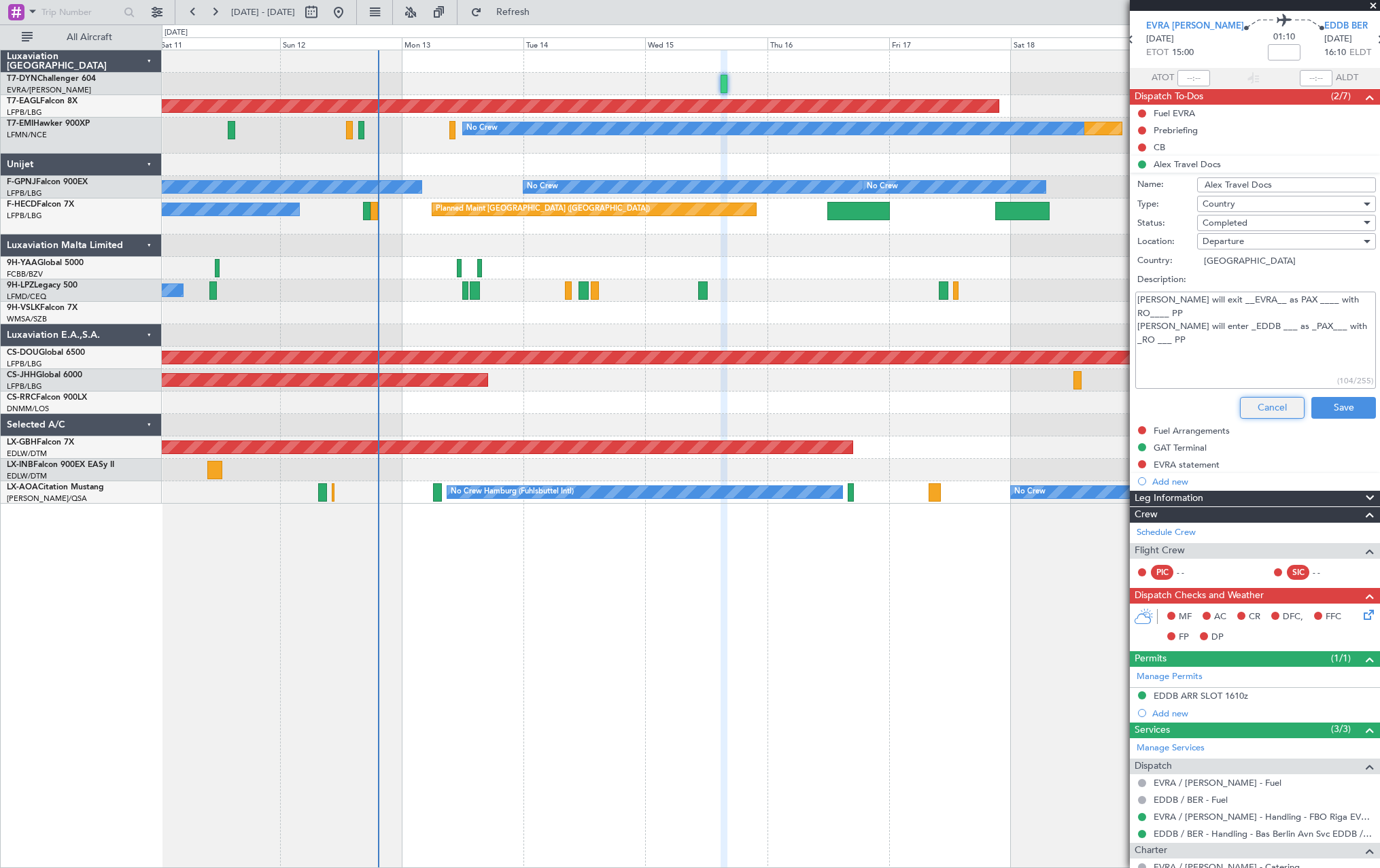
click at [1260, 399] on button "Cancel" at bounding box center [1272, 407] width 65 height 22
click at [1260, 607] on div "MF AC CR DFC, FFC FP DP" at bounding box center [1261, 626] width 200 height 40
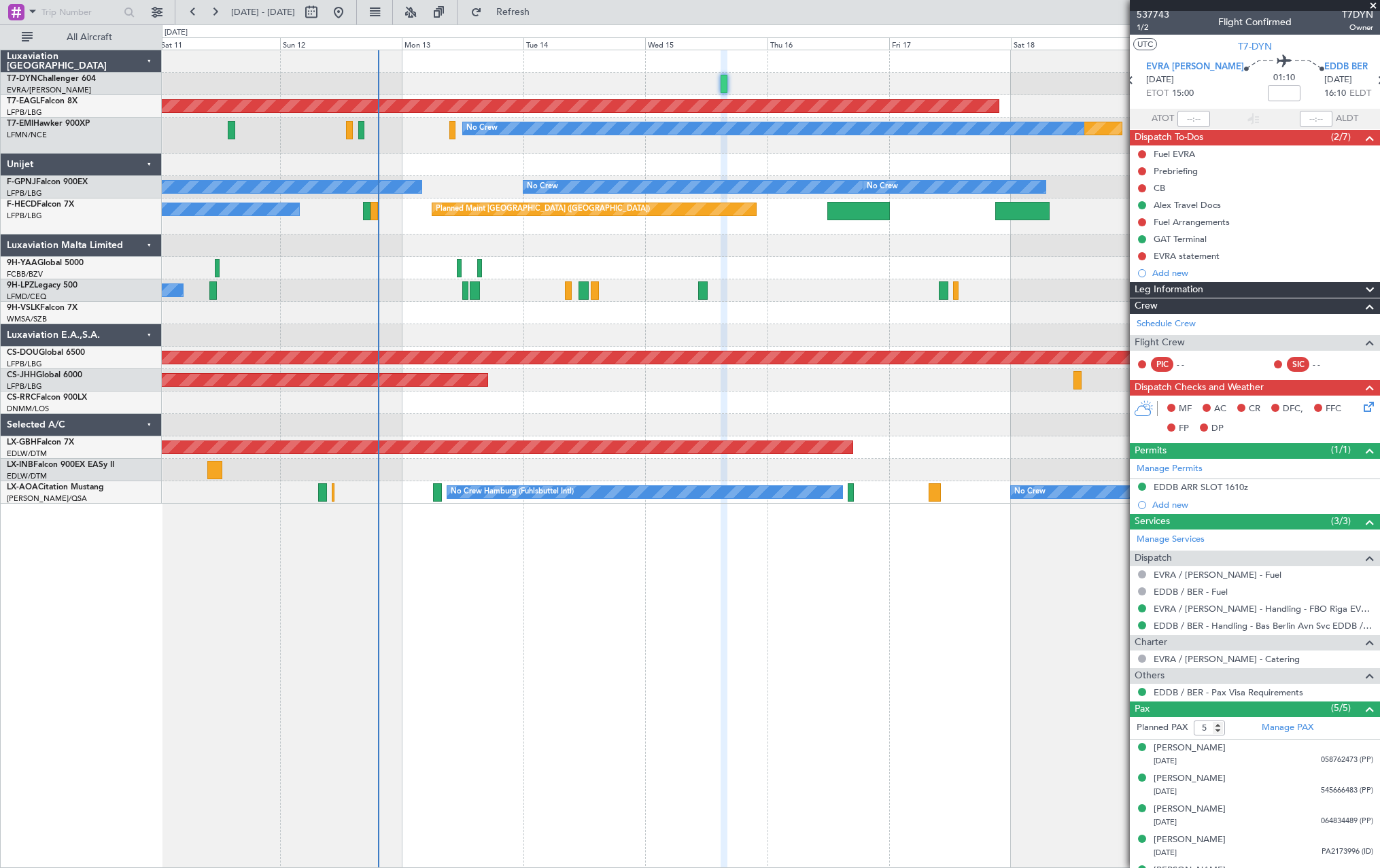
scroll to position [0, 0]
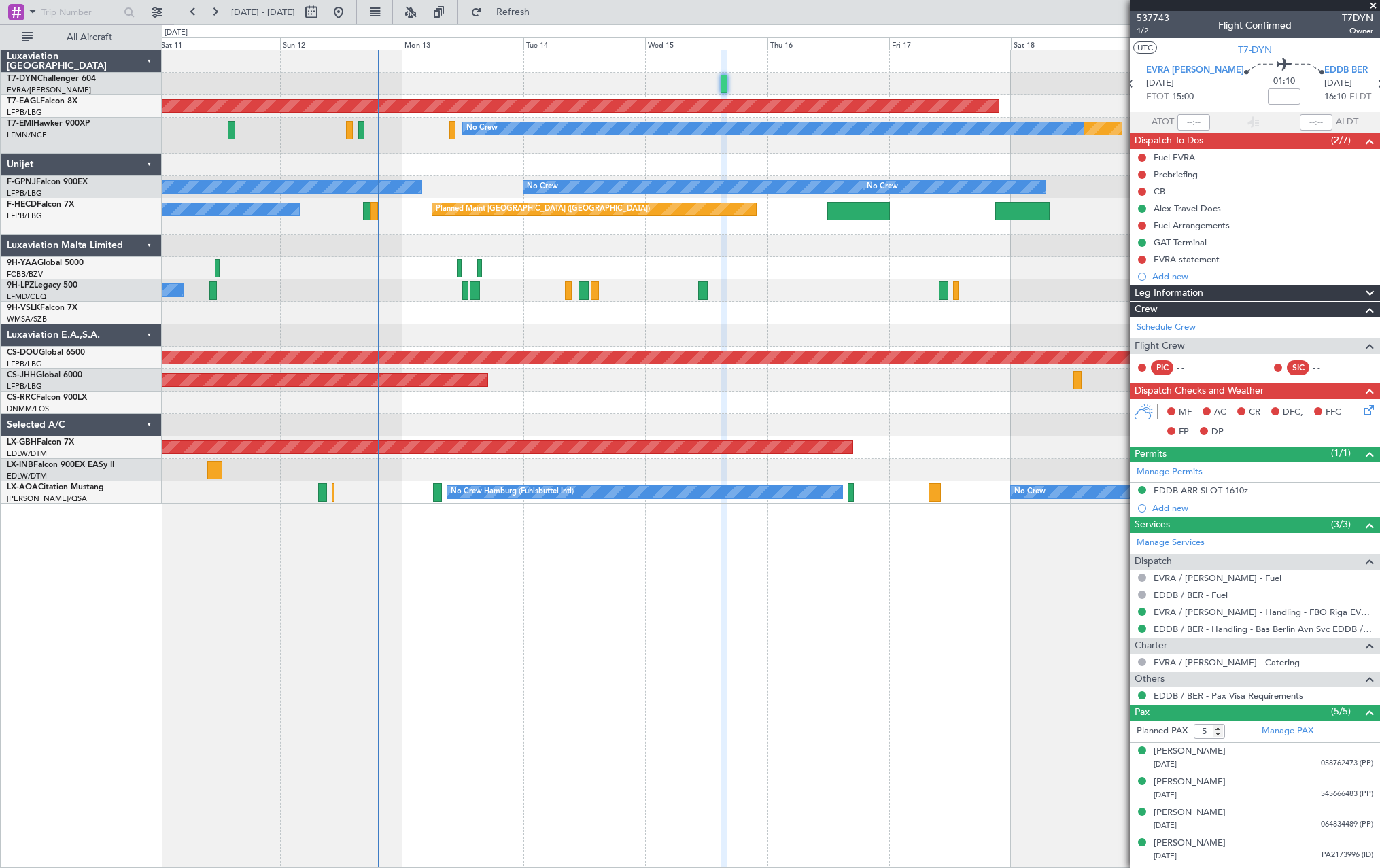
click at [1138, 14] on span "537743" at bounding box center [1153, 17] width 32 height 14
click at [462, 66] on div at bounding box center [770, 62] width 1217 height 23
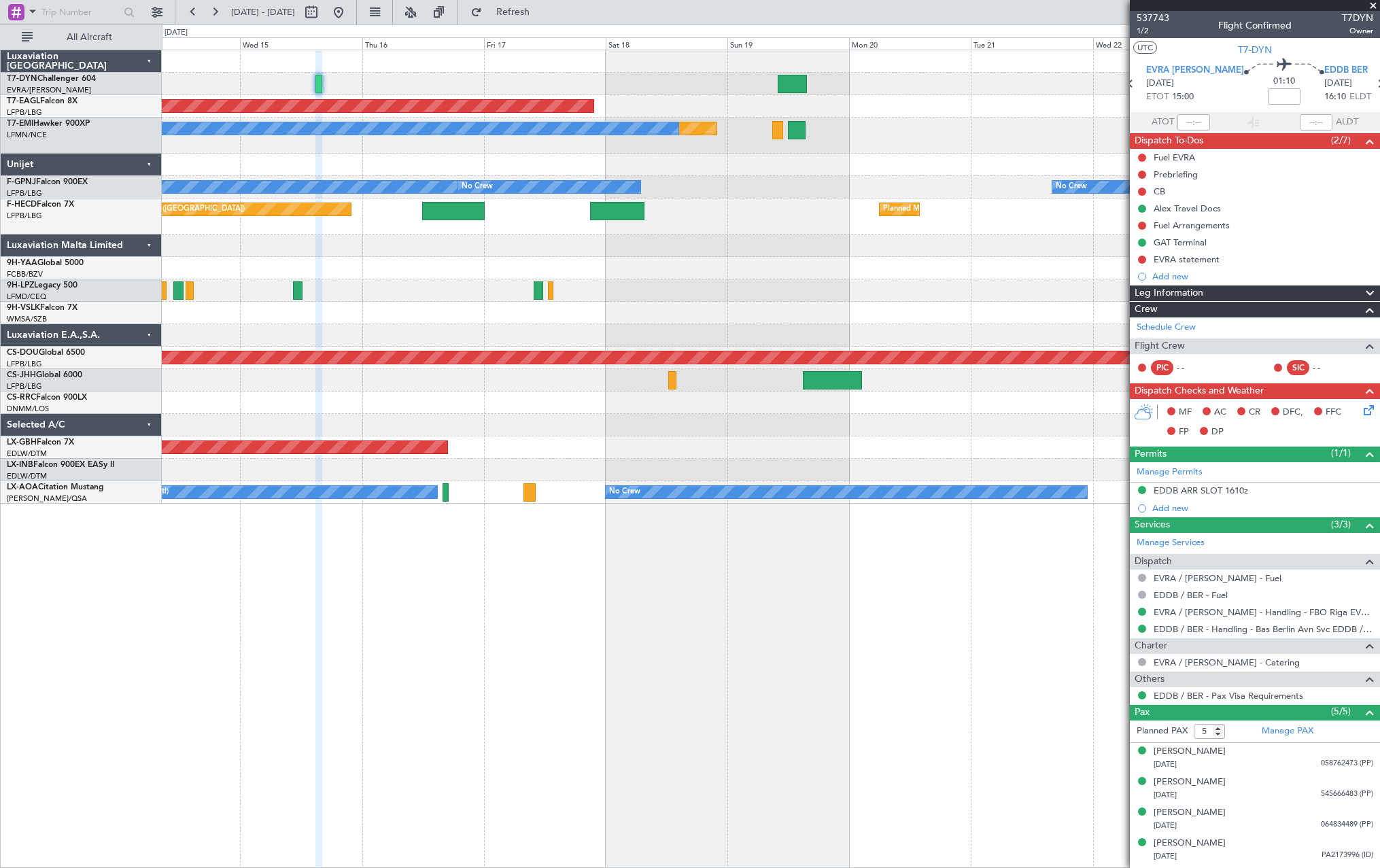
click at [635, 91] on div at bounding box center [770, 84] width 1217 height 23
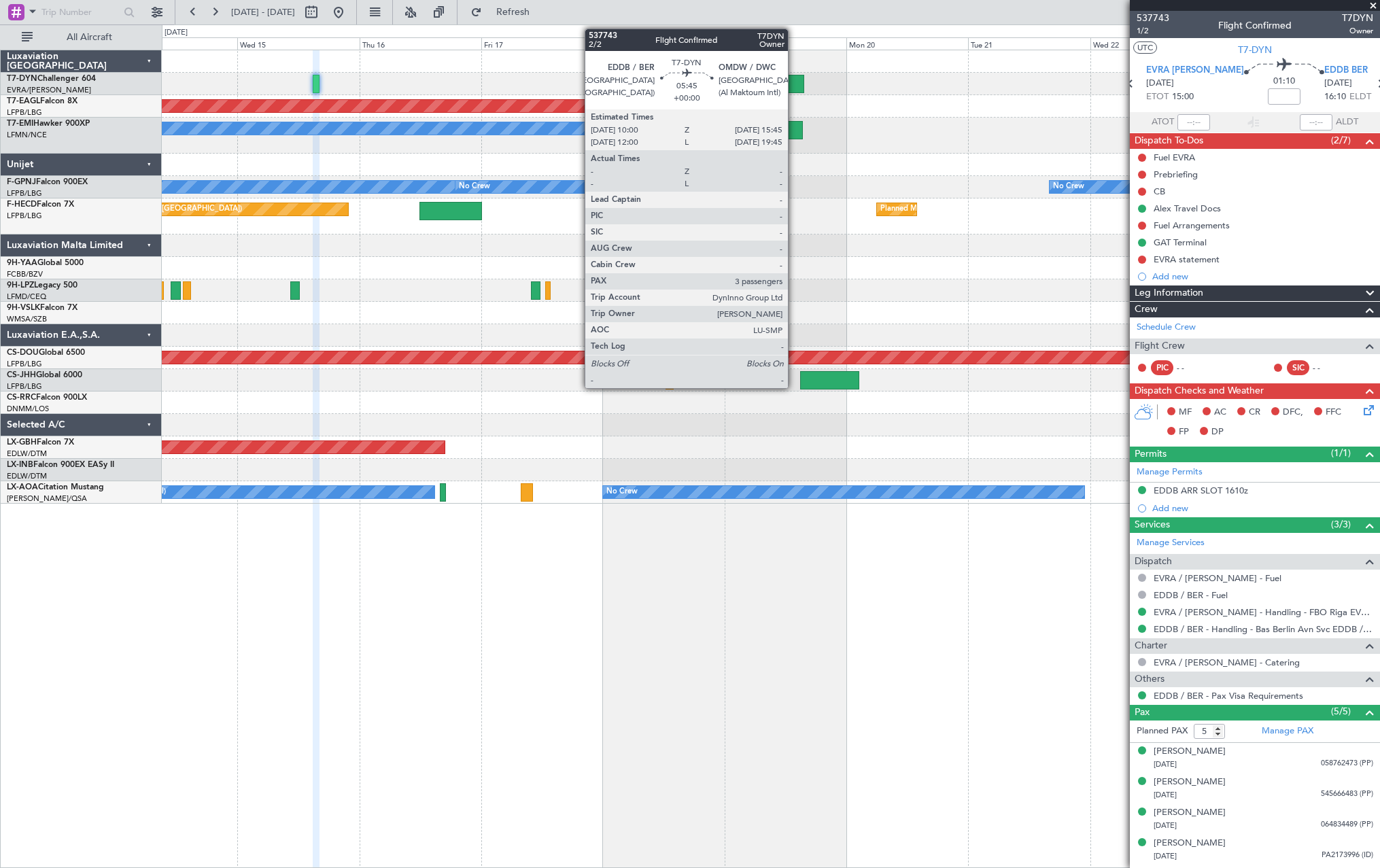
click at [794, 83] on div at bounding box center [790, 84] width 29 height 18
type input "3"
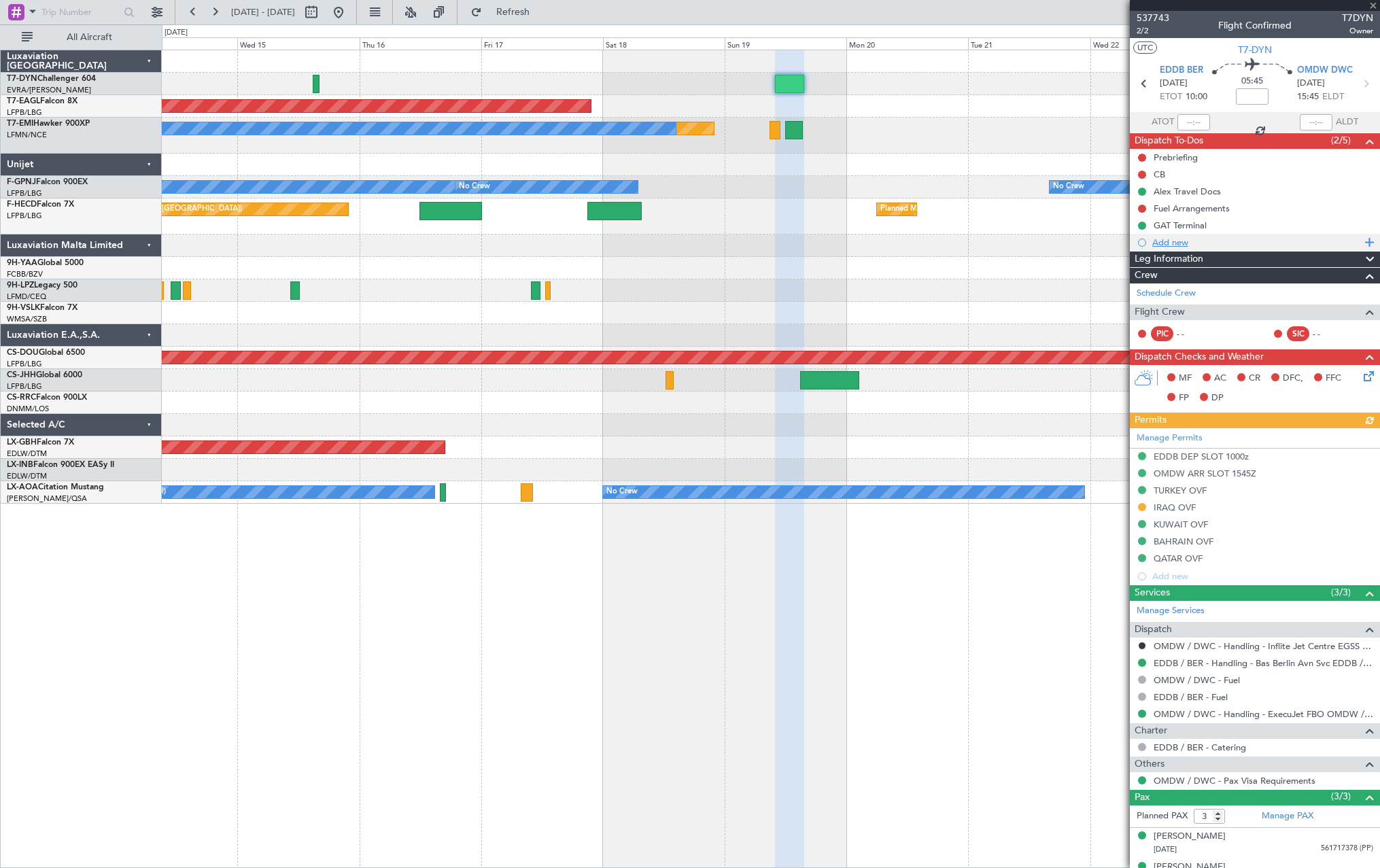
click at [1201, 241] on div "Add new" at bounding box center [1257, 242] width 209 height 11
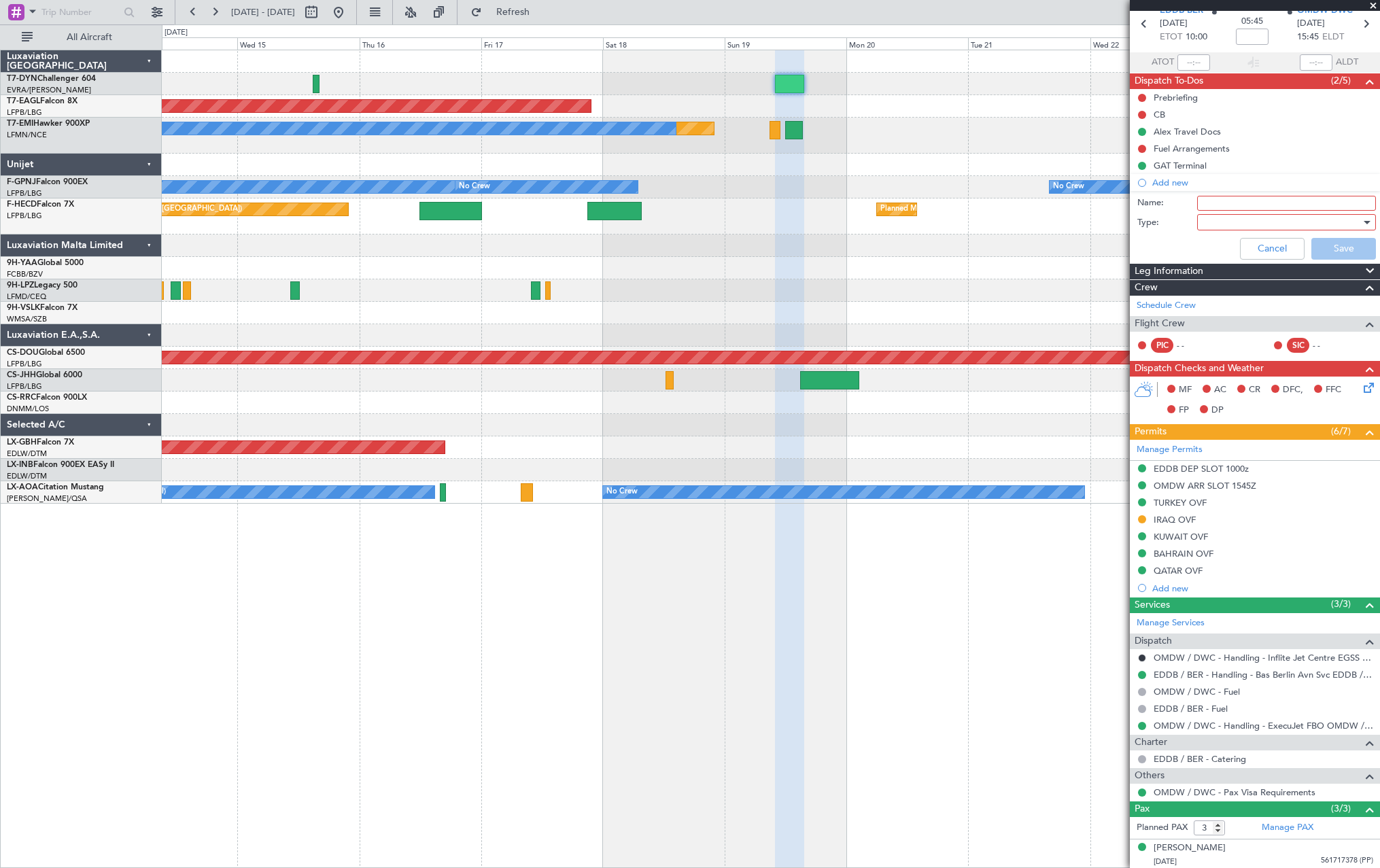
scroll to position [123, 0]
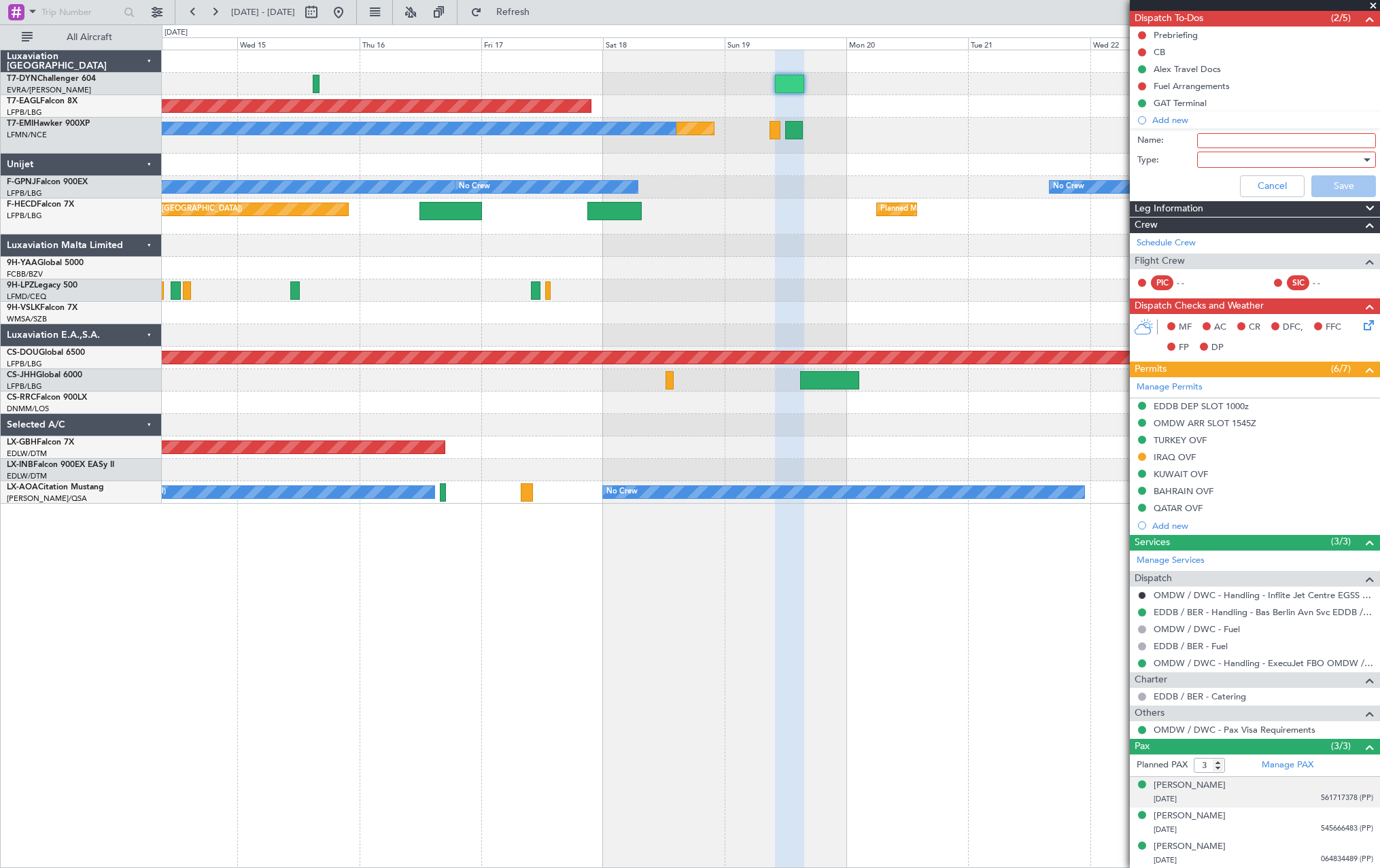
click at [1262, 790] on div "Alex Weinstein 24/02/1975 561717378 (PP)" at bounding box center [1264, 792] width 220 height 26
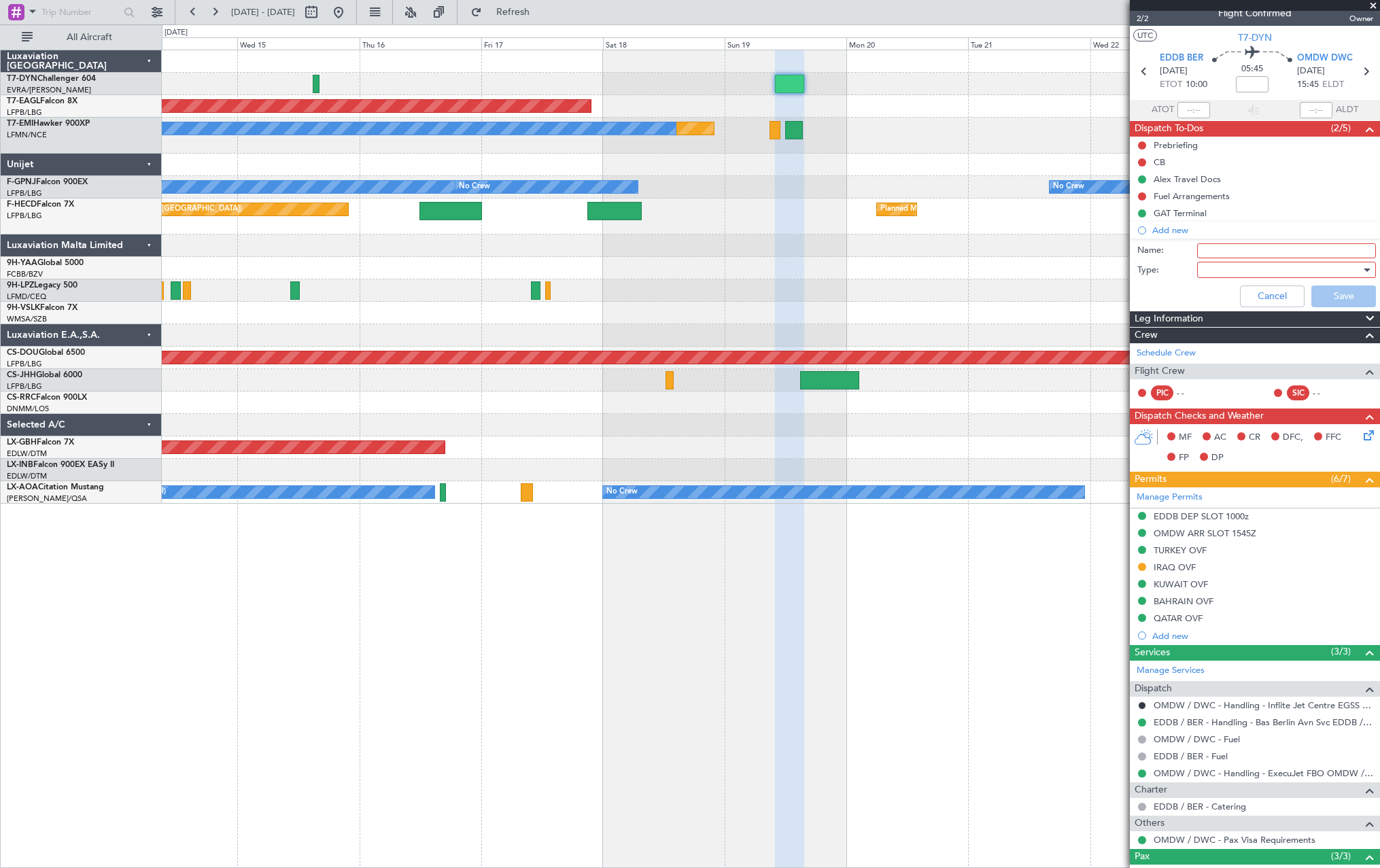
scroll to position [0, 0]
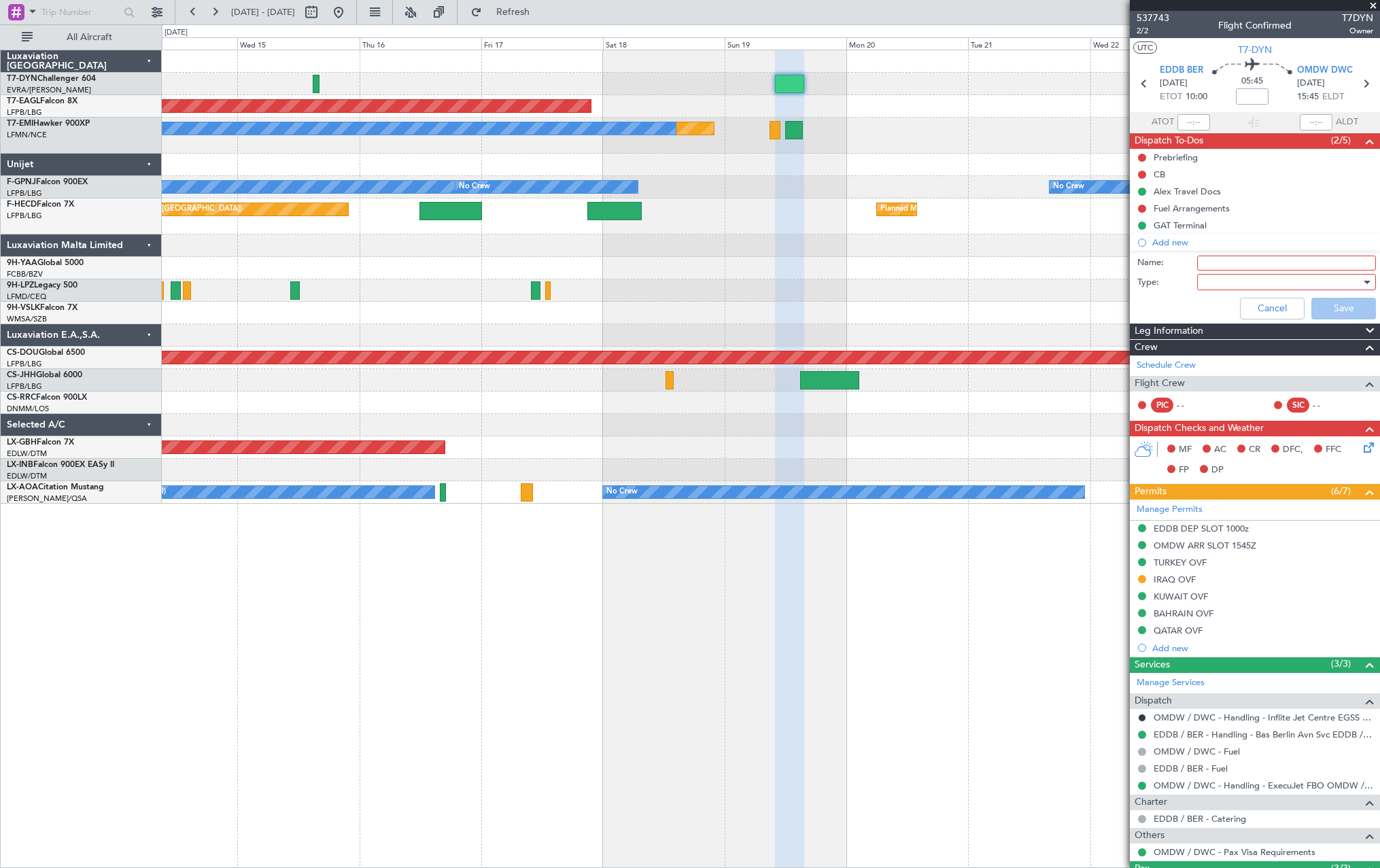
click at [1230, 261] on input "Name:" at bounding box center [1287, 263] width 179 height 15
click at [1031, 276] on div at bounding box center [770, 268] width 1217 height 23
click at [1276, 308] on button "Cancel" at bounding box center [1272, 309] width 65 height 22
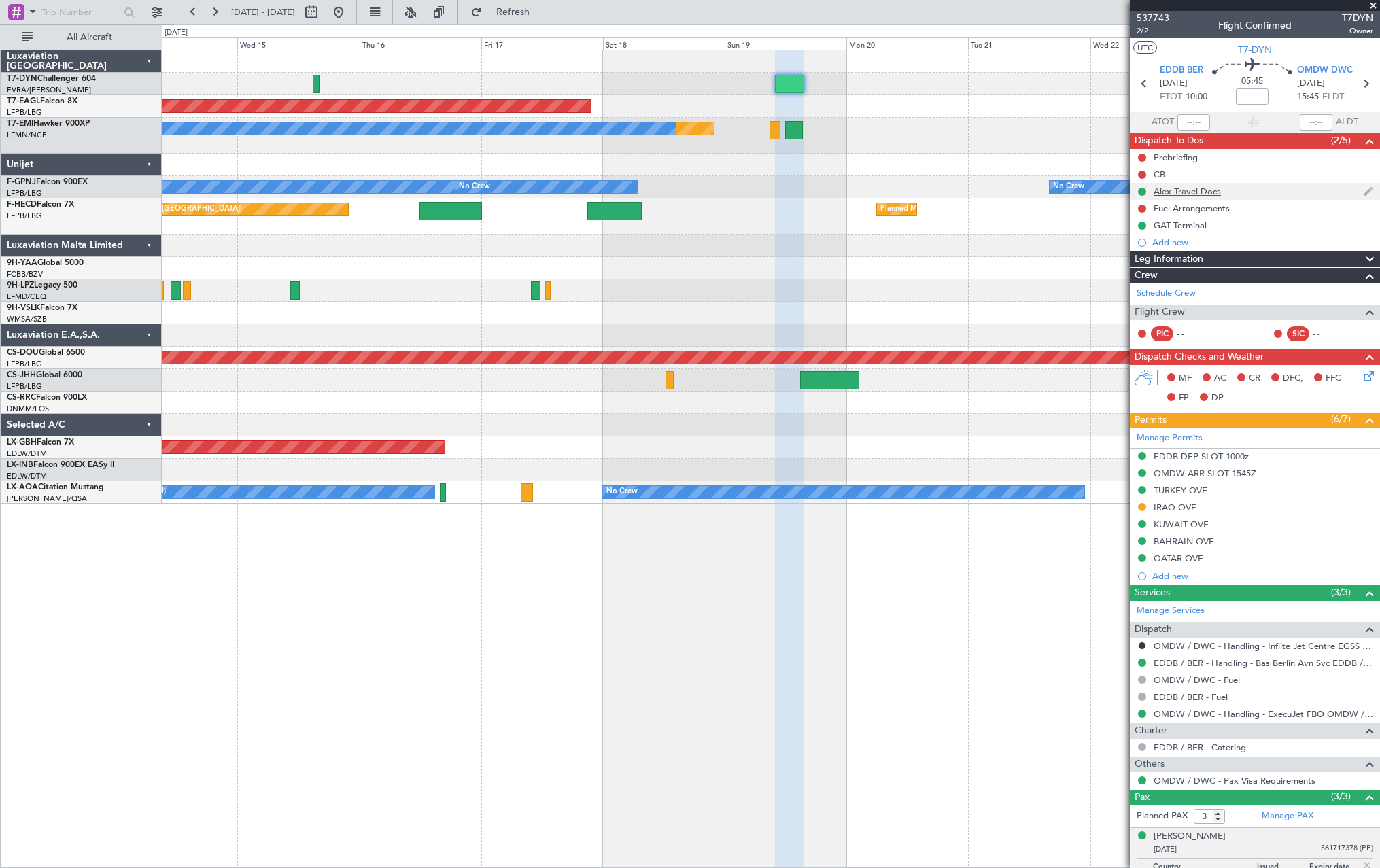
click at [1253, 189] on div "Alex Travel Docs" at bounding box center [1255, 191] width 250 height 17
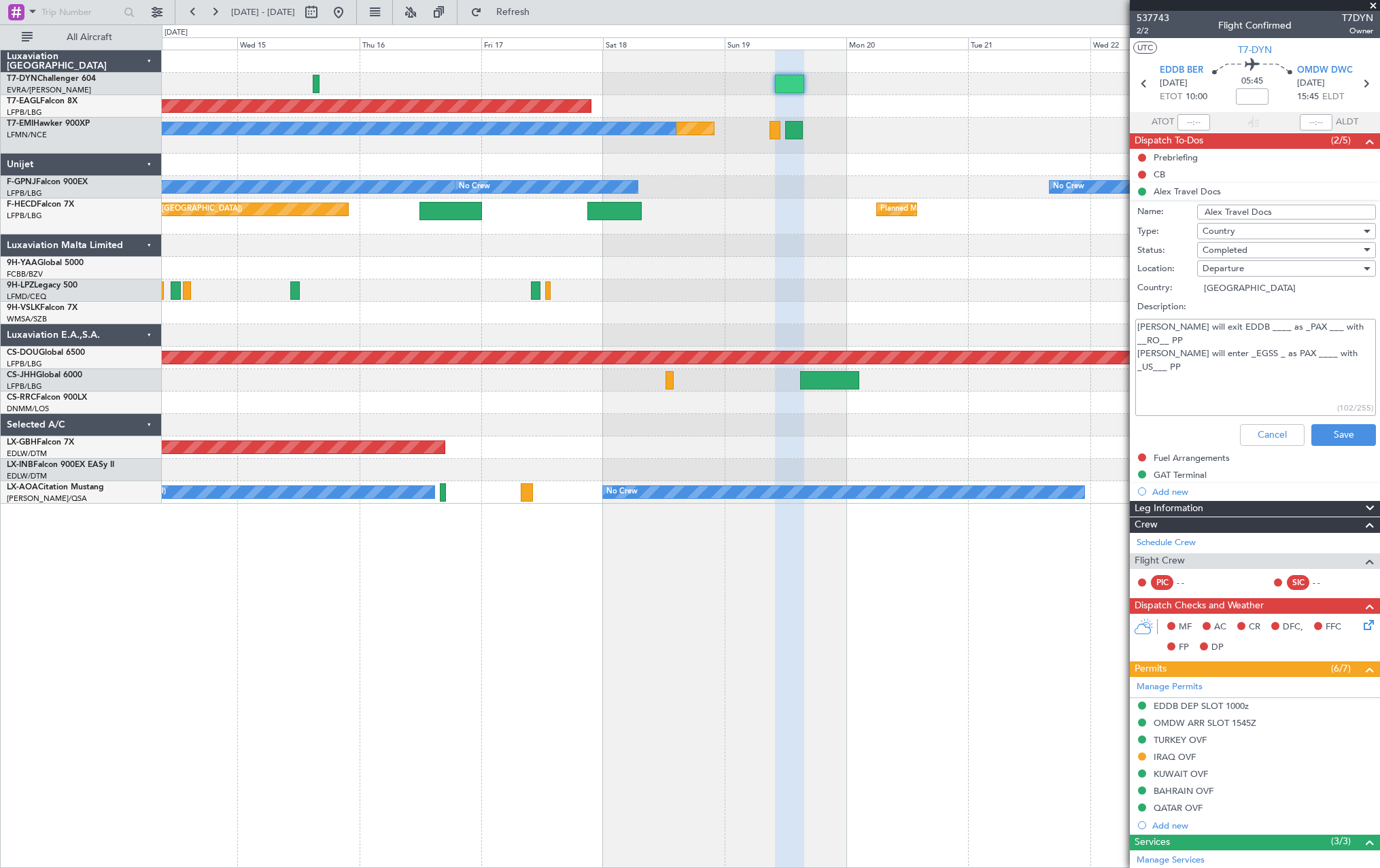
click at [1221, 342] on textarea "Alex will exit EDDB ____ as _PAX ___ with __RO__ PP Alex will enter _EGSS _ as …" at bounding box center [1256, 367] width 241 height 97
click at [1225, 341] on textarea "Alex will exit EDDB ____ as _PAX ___ with __RO__ PP Alex will enter _EGSS _ as …" at bounding box center [1256, 367] width 241 height 97
click at [1222, 342] on textarea "Alex will exit EDDB ____ as _PAX ___ with __RO__ PP Alex will enter _EGSS _ as …" at bounding box center [1256, 367] width 241 height 97
type textarea "Alex will exit EDDB ____ as _PAX ___ with __RO__ PP Alex will enter _OMDW _ as …"
click at [1341, 436] on button "Save" at bounding box center [1344, 435] width 65 height 22
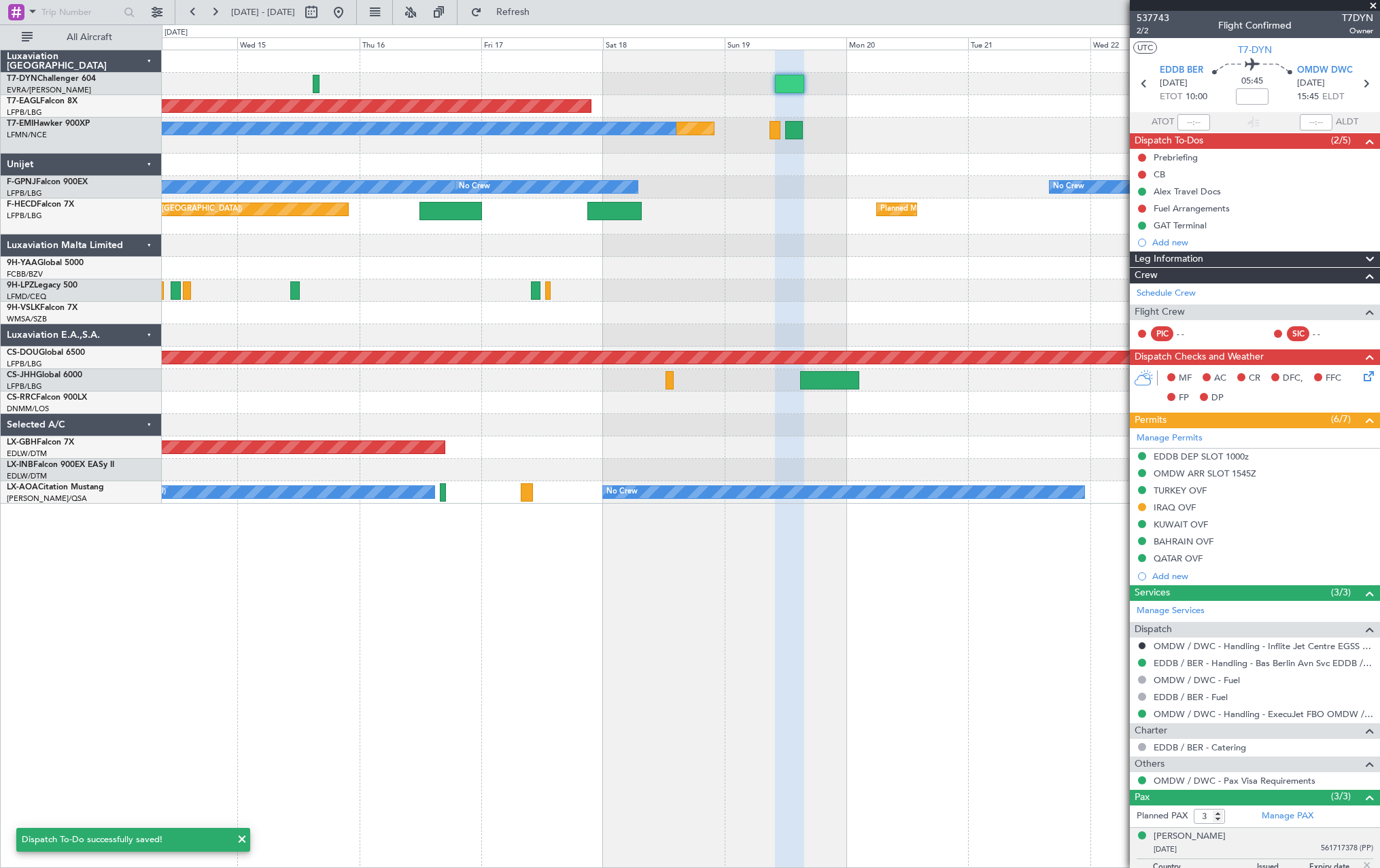
click at [1015, 128] on div "Planned Maint Dubai (Al Maktoum Intl) Planned Maint No Crew No Crew No Crew No …" at bounding box center [770, 277] width 1217 height 453
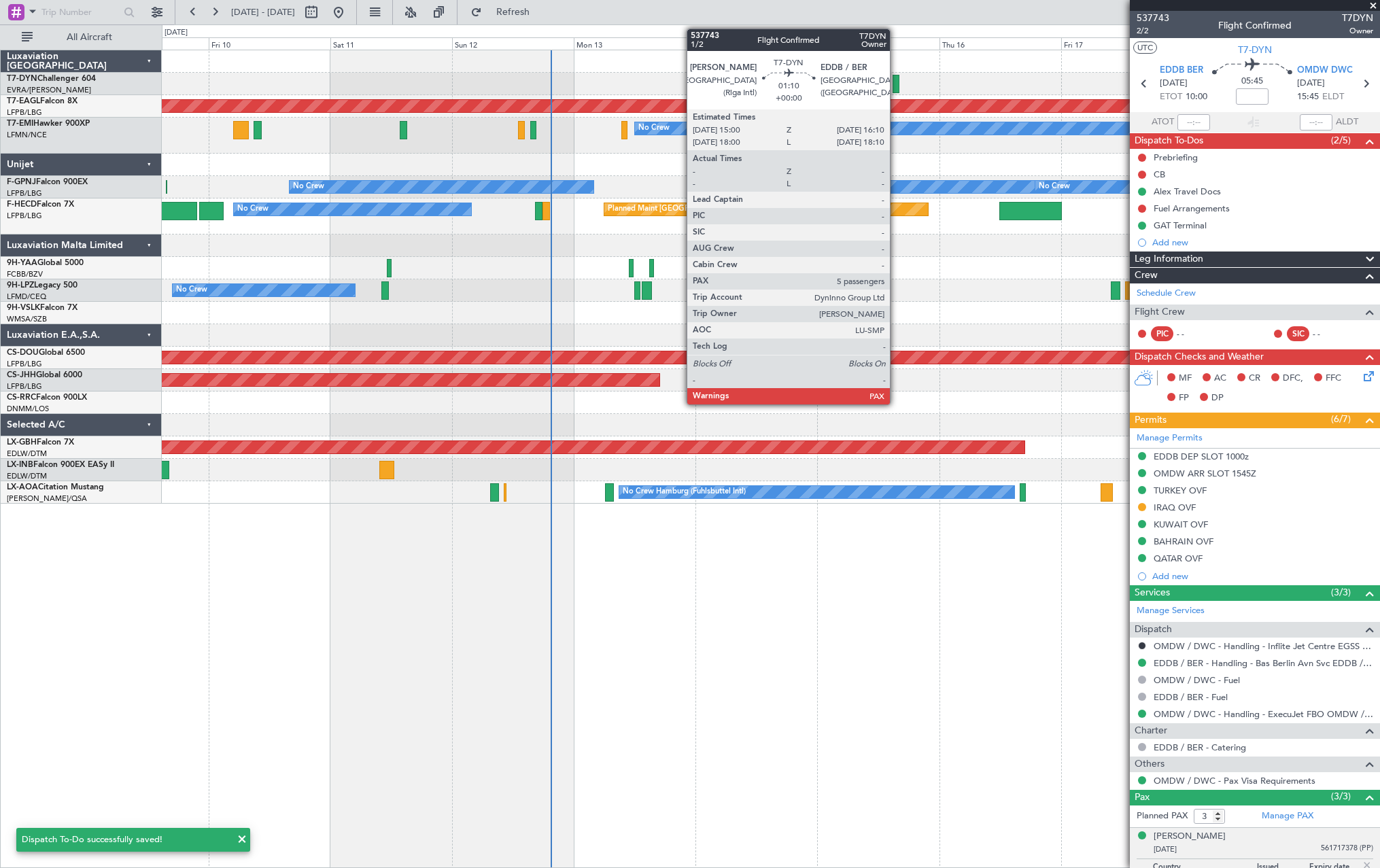
click at [896, 81] on div at bounding box center [896, 84] width 6 height 18
type input "5"
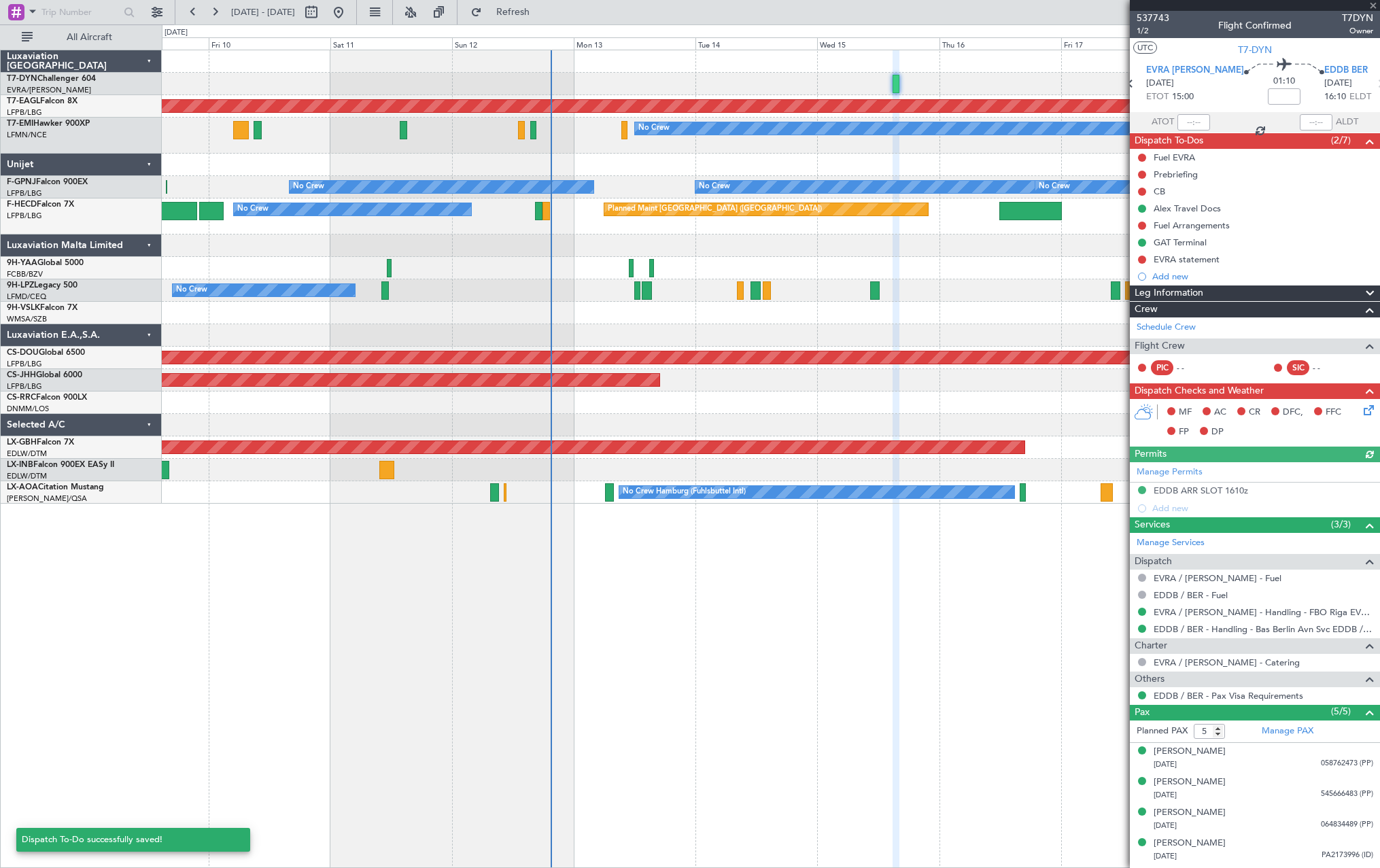
scroll to position [27, 0]
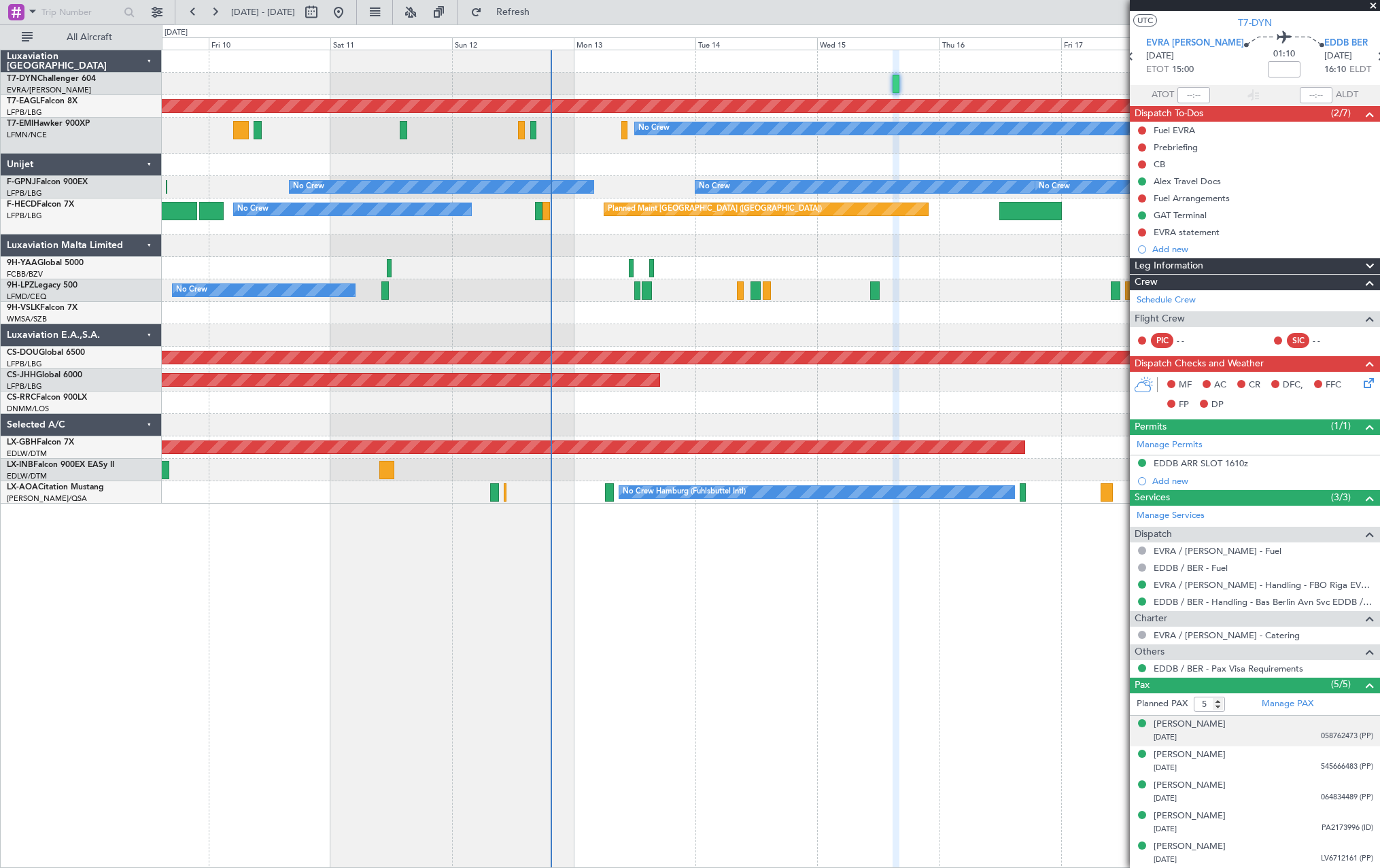
click at [1266, 734] on div "24/02/1975 058762473 (PP)" at bounding box center [1264, 738] width 220 height 14
click at [1266, 733] on div "24/02/1975 058762473 (PP)" at bounding box center [1264, 738] width 220 height 14
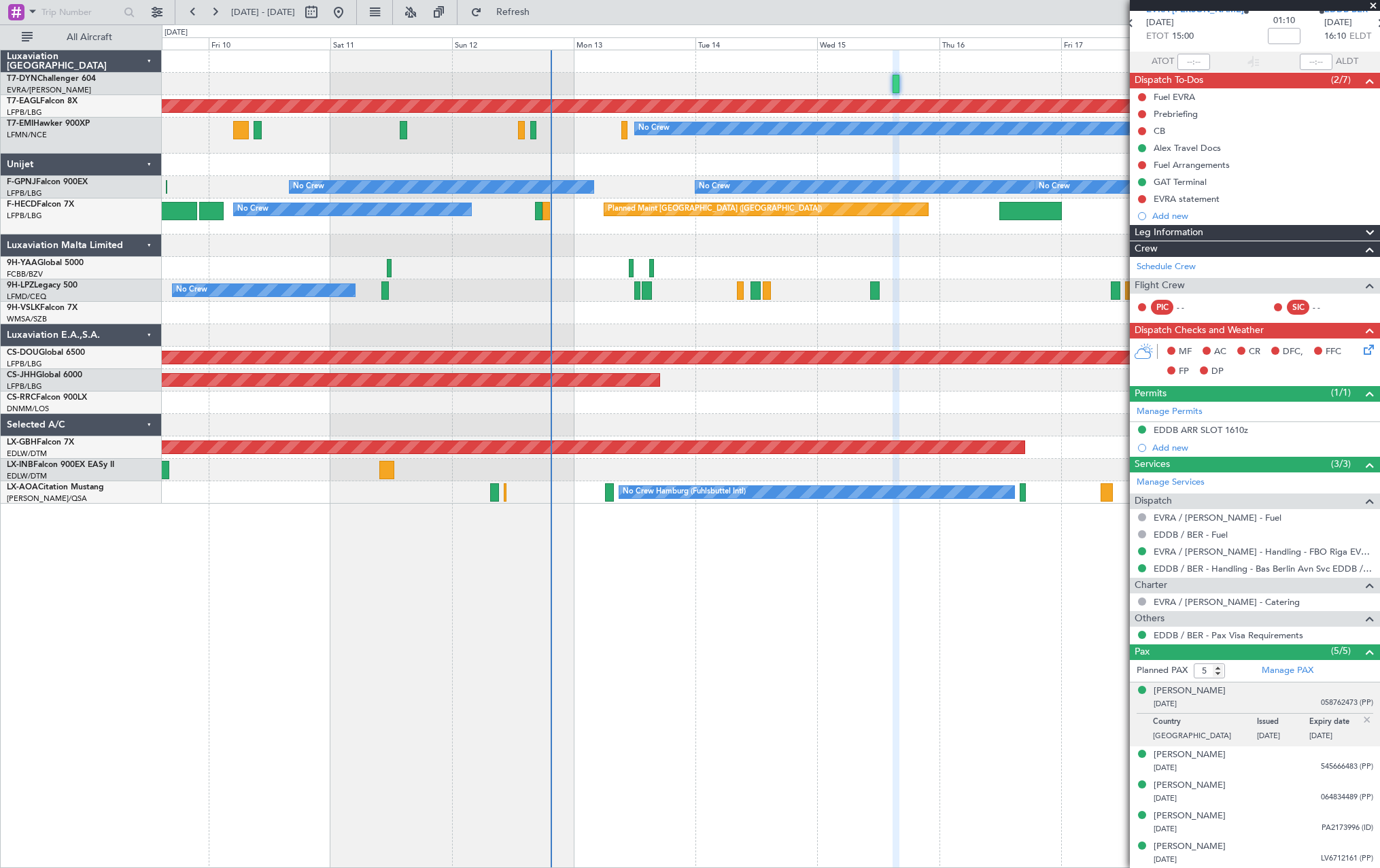
scroll to position [0, 0]
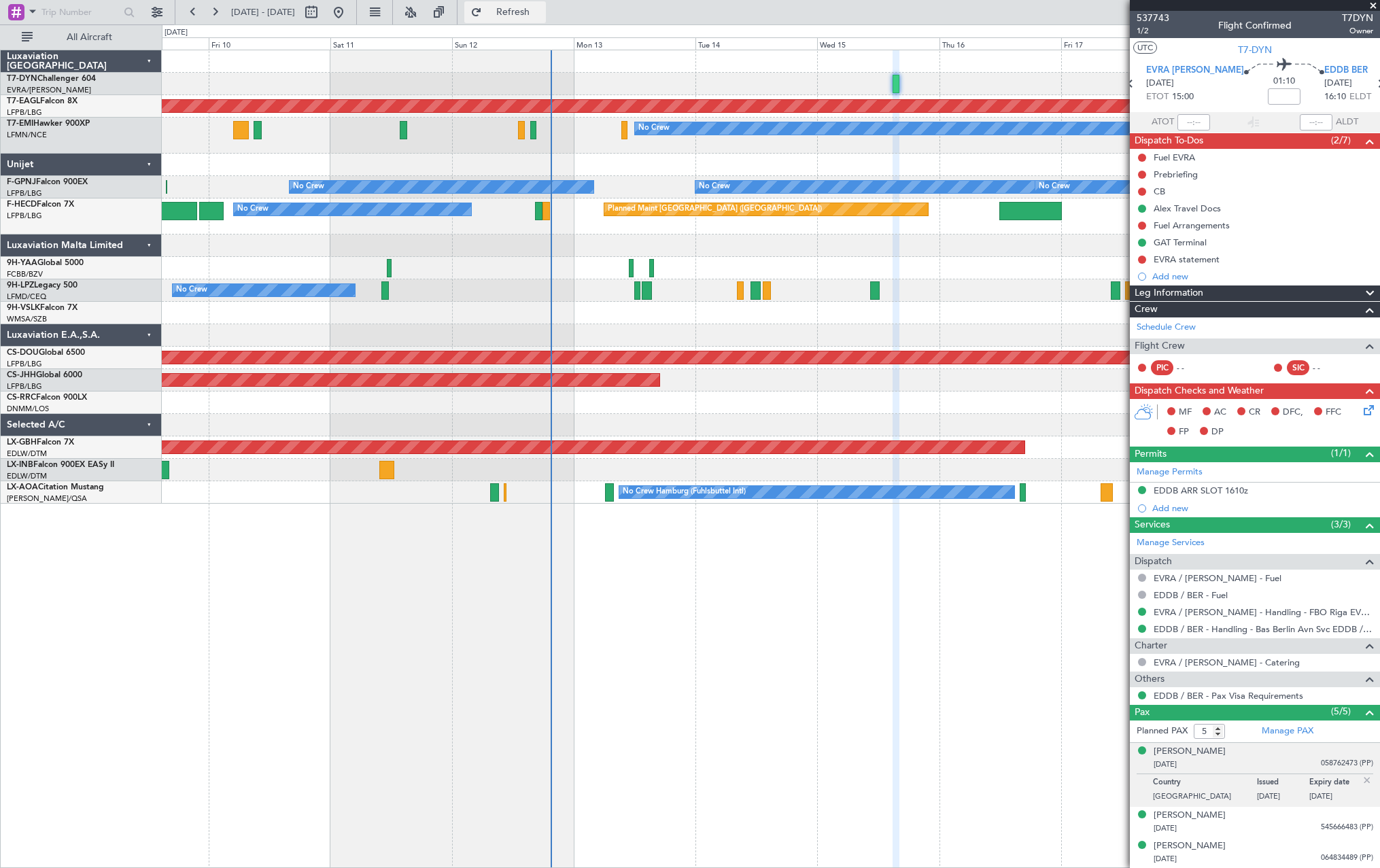
click at [542, 8] on span "Refresh" at bounding box center [513, 12] width 57 height 10
click at [1152, 24] on span "537743" at bounding box center [1153, 17] width 32 height 14
click at [1145, 31] on span "1/2" at bounding box center [1153, 30] width 32 height 11
click at [542, 10] on span "Refresh" at bounding box center [513, 12] width 57 height 10
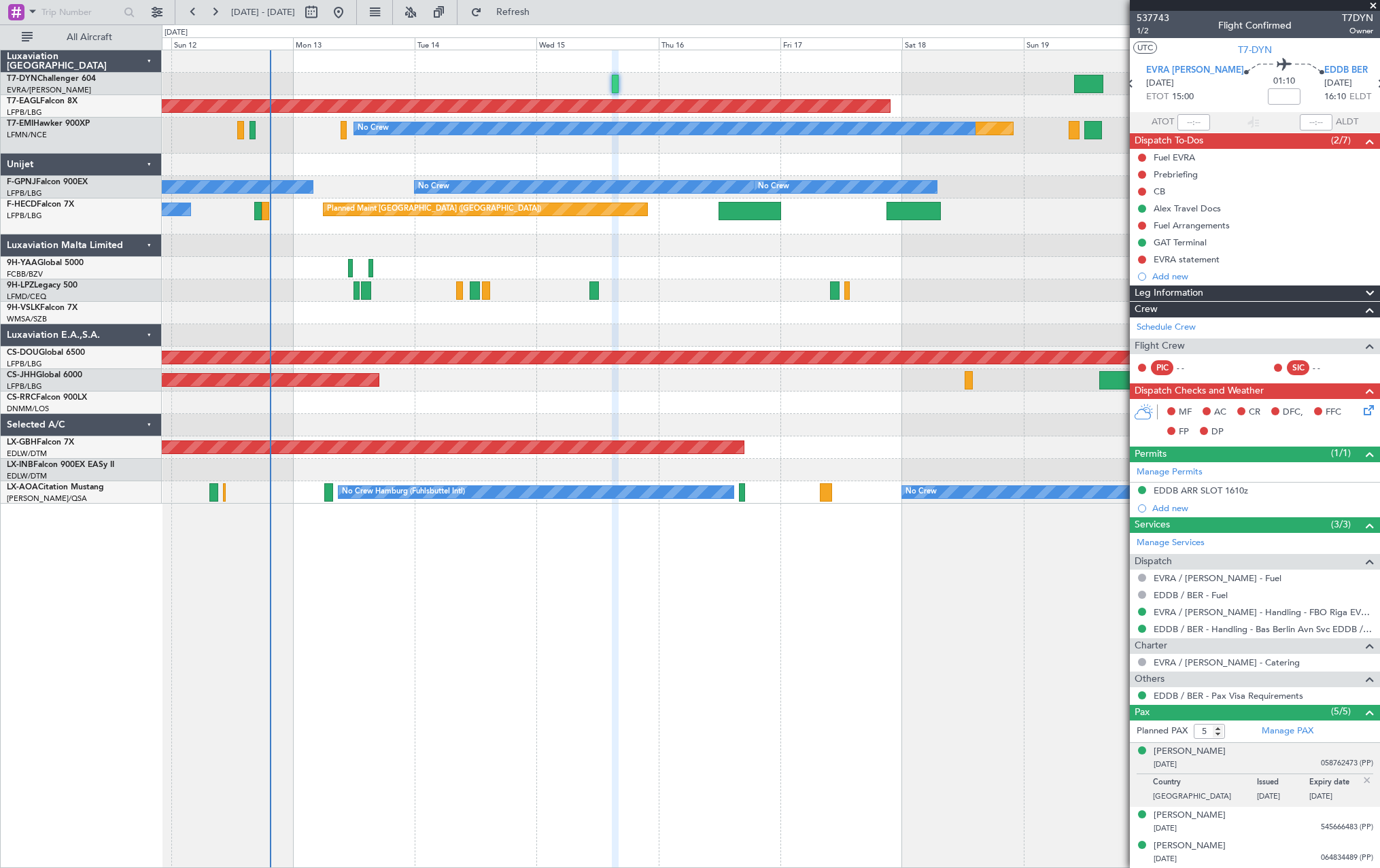
click at [688, 97] on div "Planned Maint Dubai (Al Maktoum Intl) Planned Maint No Crew No Crew No Crew No …" at bounding box center [770, 277] width 1217 height 453
click at [705, 87] on div at bounding box center [770, 84] width 1217 height 23
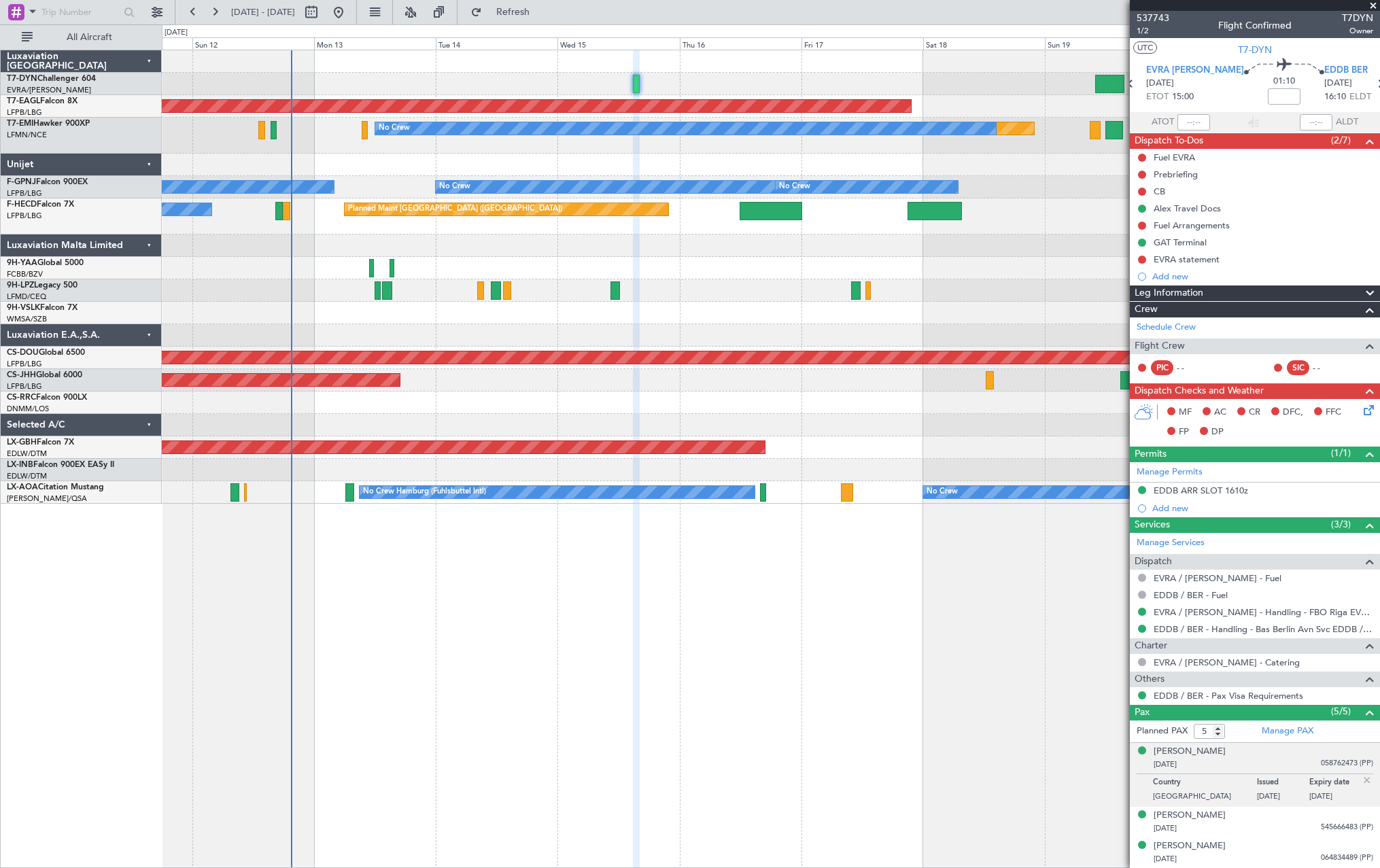
click at [682, 81] on div at bounding box center [770, 84] width 1217 height 23
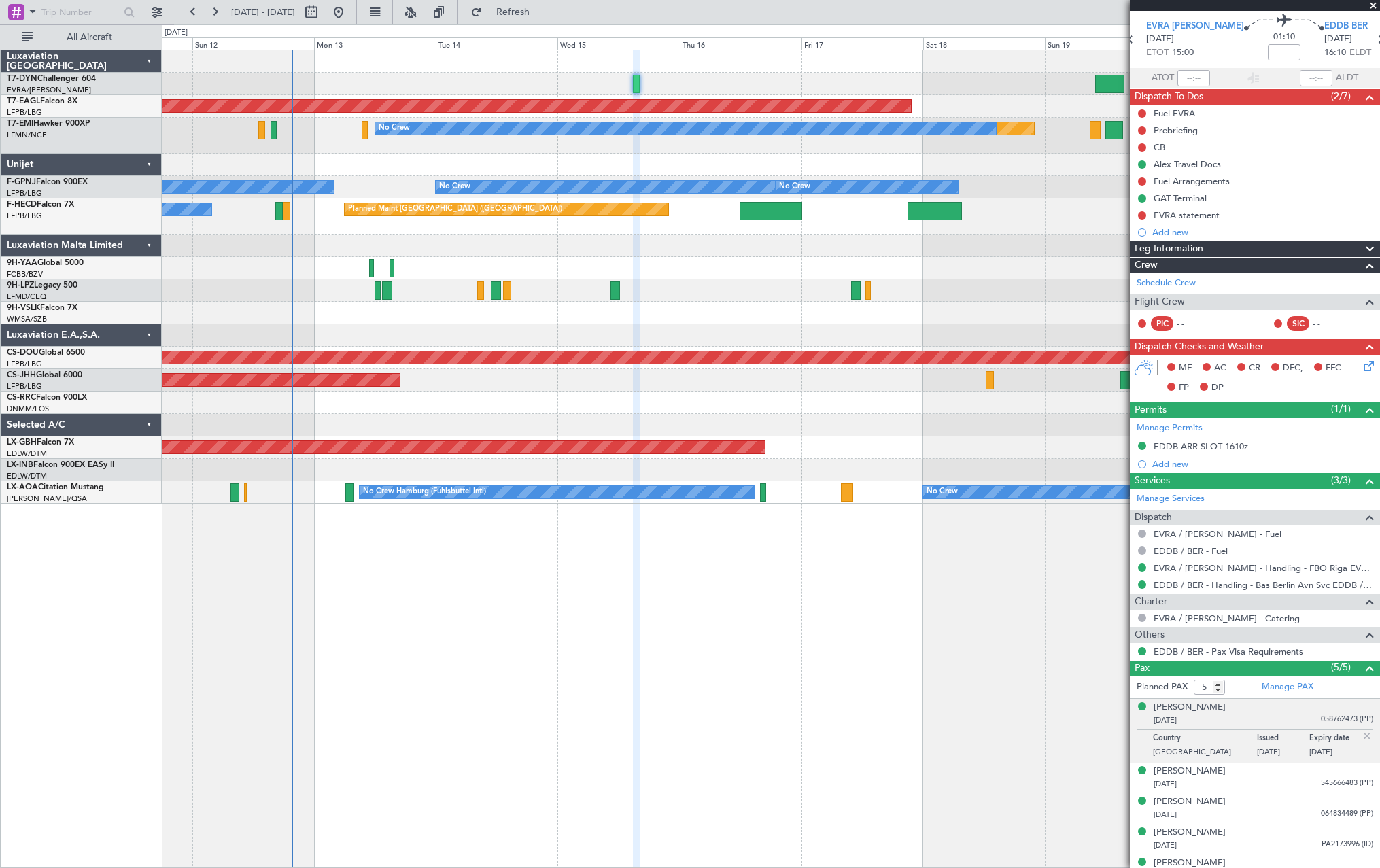
scroll to position [60, 0]
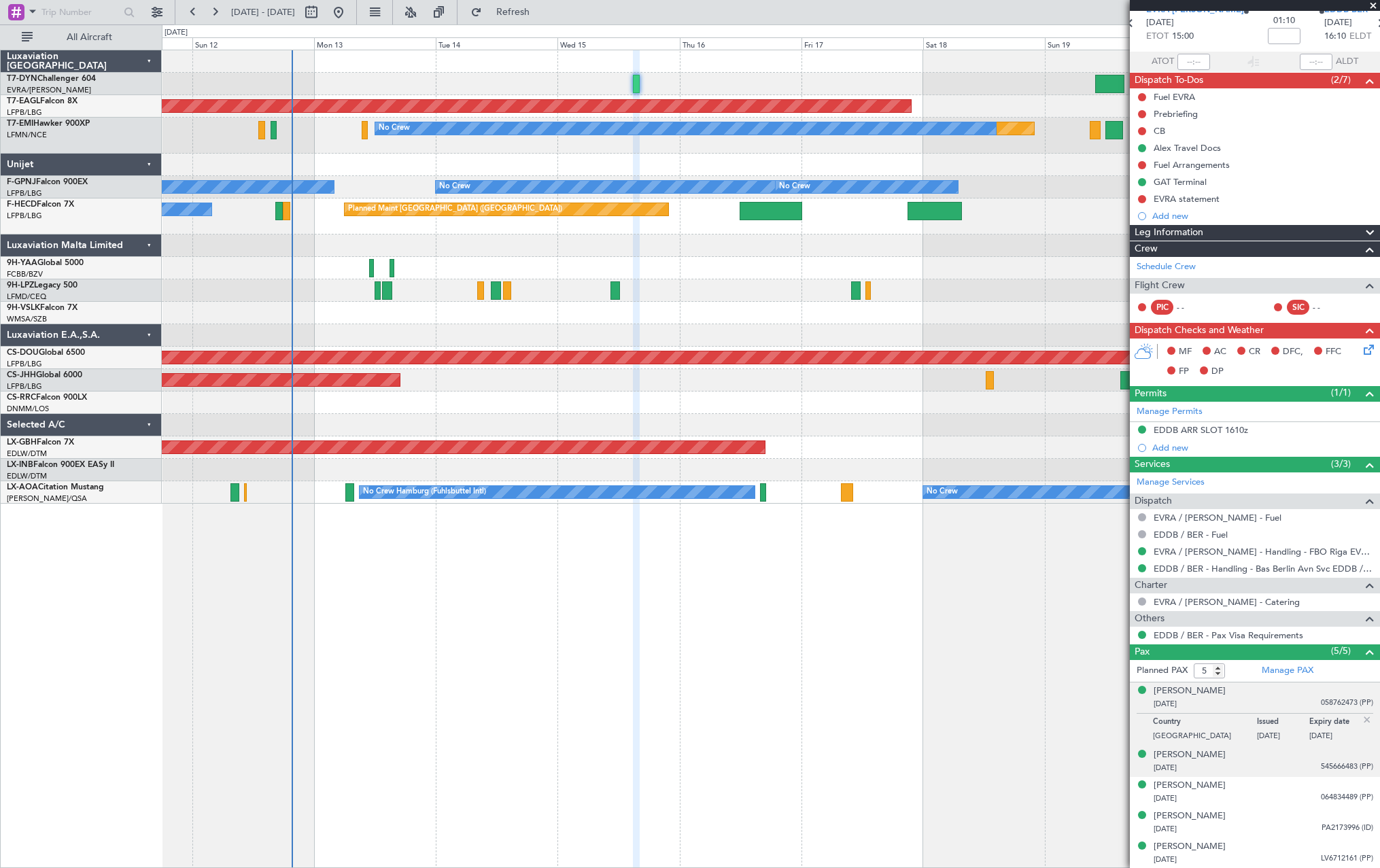
click at [1281, 759] on div "Emmanuil Grinshpun 30/04/1971 545666483 (PP)" at bounding box center [1264, 761] width 220 height 26
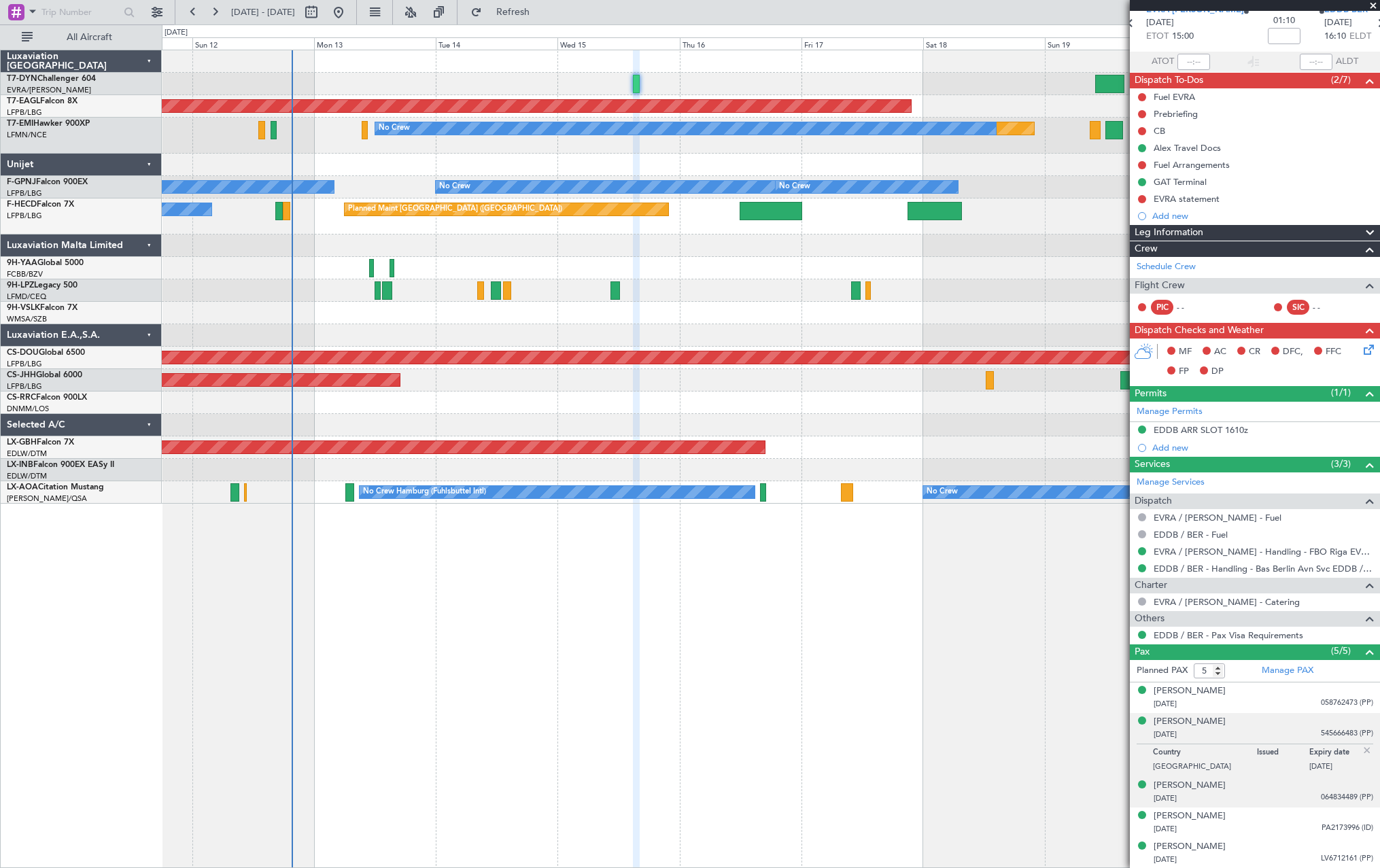
click at [1244, 793] on div "14/09/2012 064834489 (PP)" at bounding box center [1264, 799] width 220 height 14
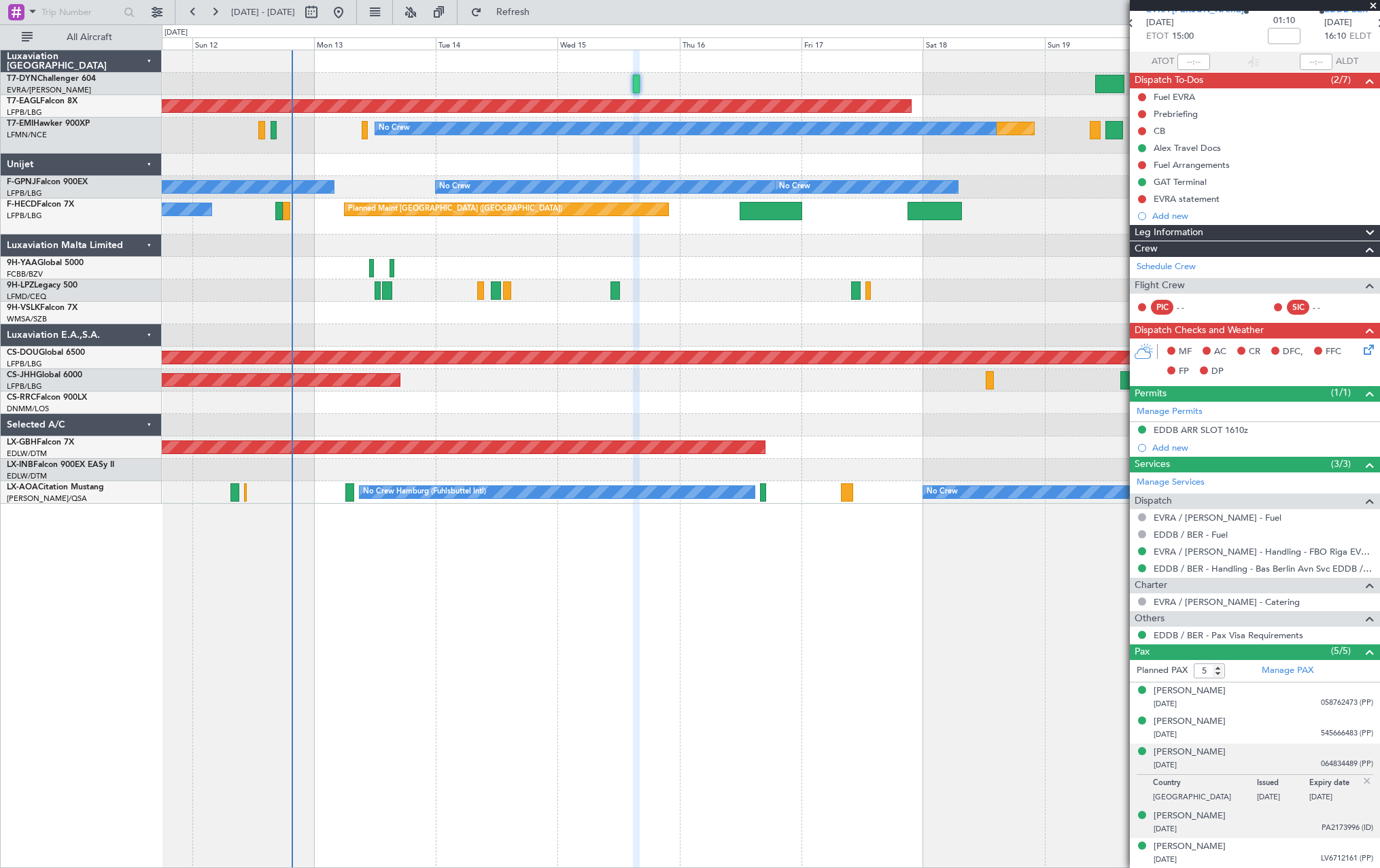
click at [1293, 819] on div "Ksenija Kercgure 25/01/1983 PA2173996 (ID)" at bounding box center [1264, 823] width 220 height 26
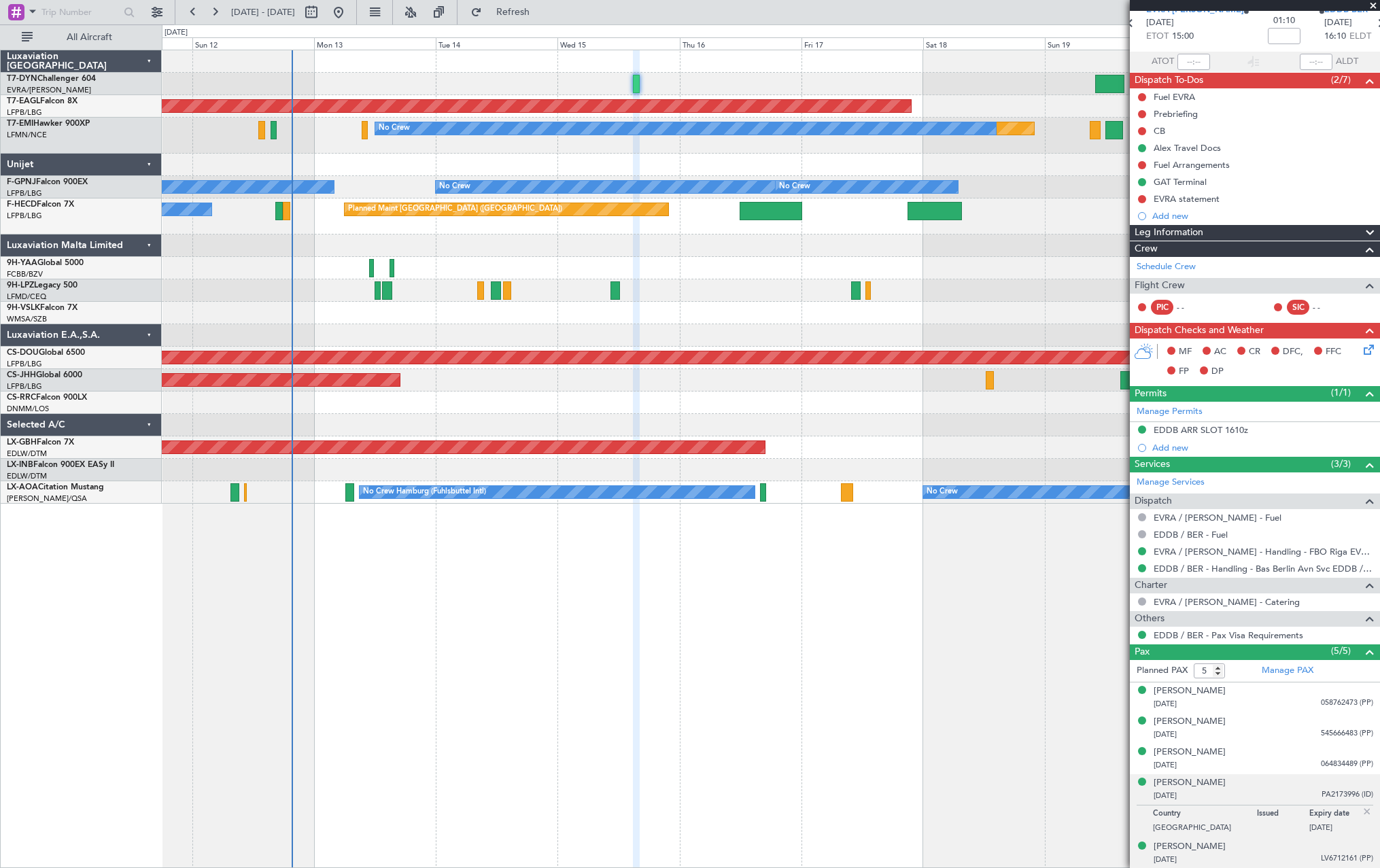
click at [1283, 852] on div "Vadims Reinfelds 01/05/1978 LV6712161 (PP)" at bounding box center [1264, 853] width 220 height 26
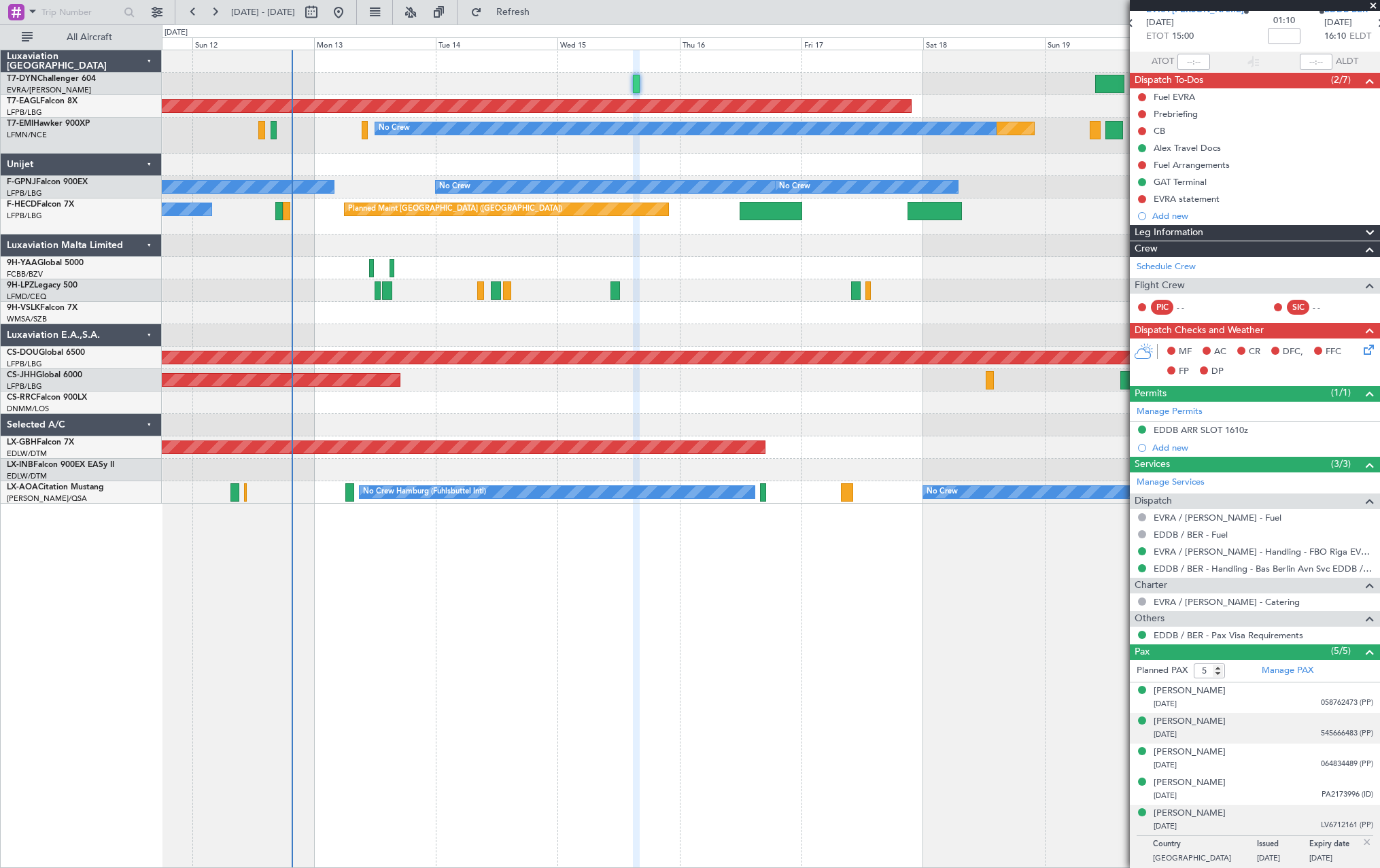
click at [1263, 721] on div "Emmanuil Grinshpun 30/04/1971 545666483 (PP)" at bounding box center [1264, 728] width 220 height 26
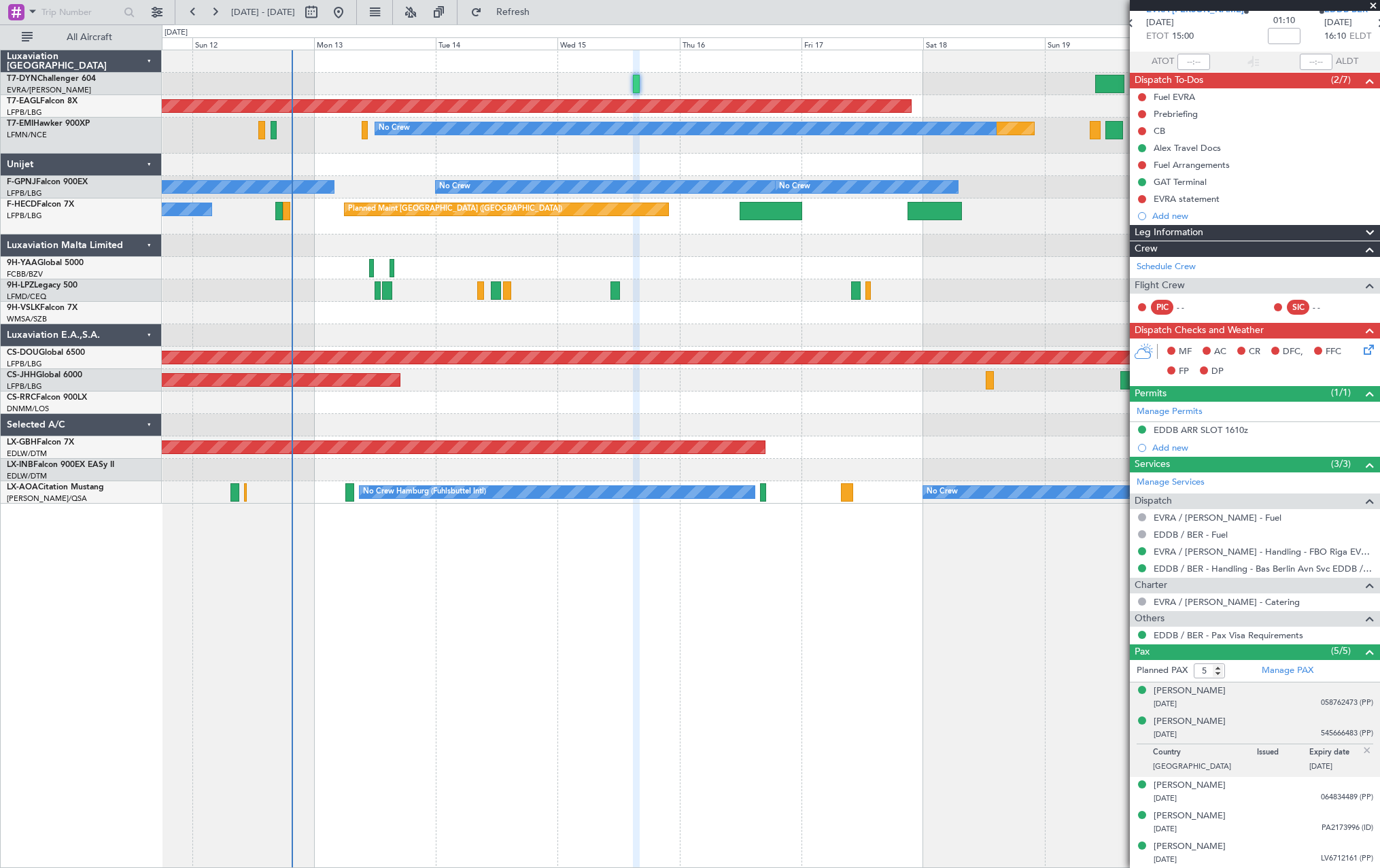
click at [1259, 702] on div "24/02/1975 058762473 (PP)" at bounding box center [1264, 705] width 220 height 14
click at [1273, 762] on div "30/04/1971 545666483 (PP)" at bounding box center [1264, 768] width 220 height 14
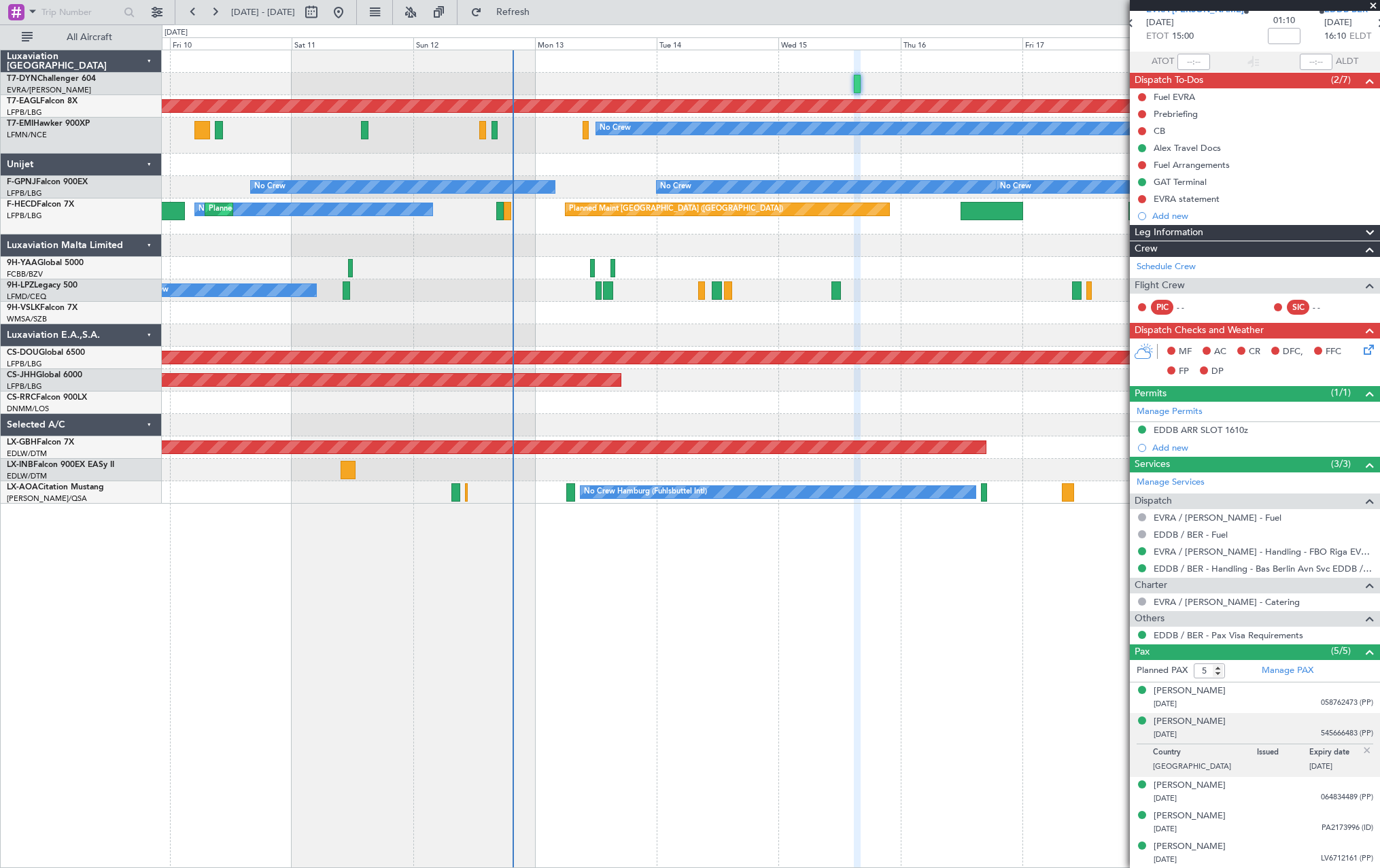
click at [726, 263] on div "Planned Maint Dubai (Al Maktoum Intl) Planned Maint No Crew No Crew No Crew No …" at bounding box center [770, 277] width 1217 height 453
